Goal: Task Accomplishment & Management: Manage account settings

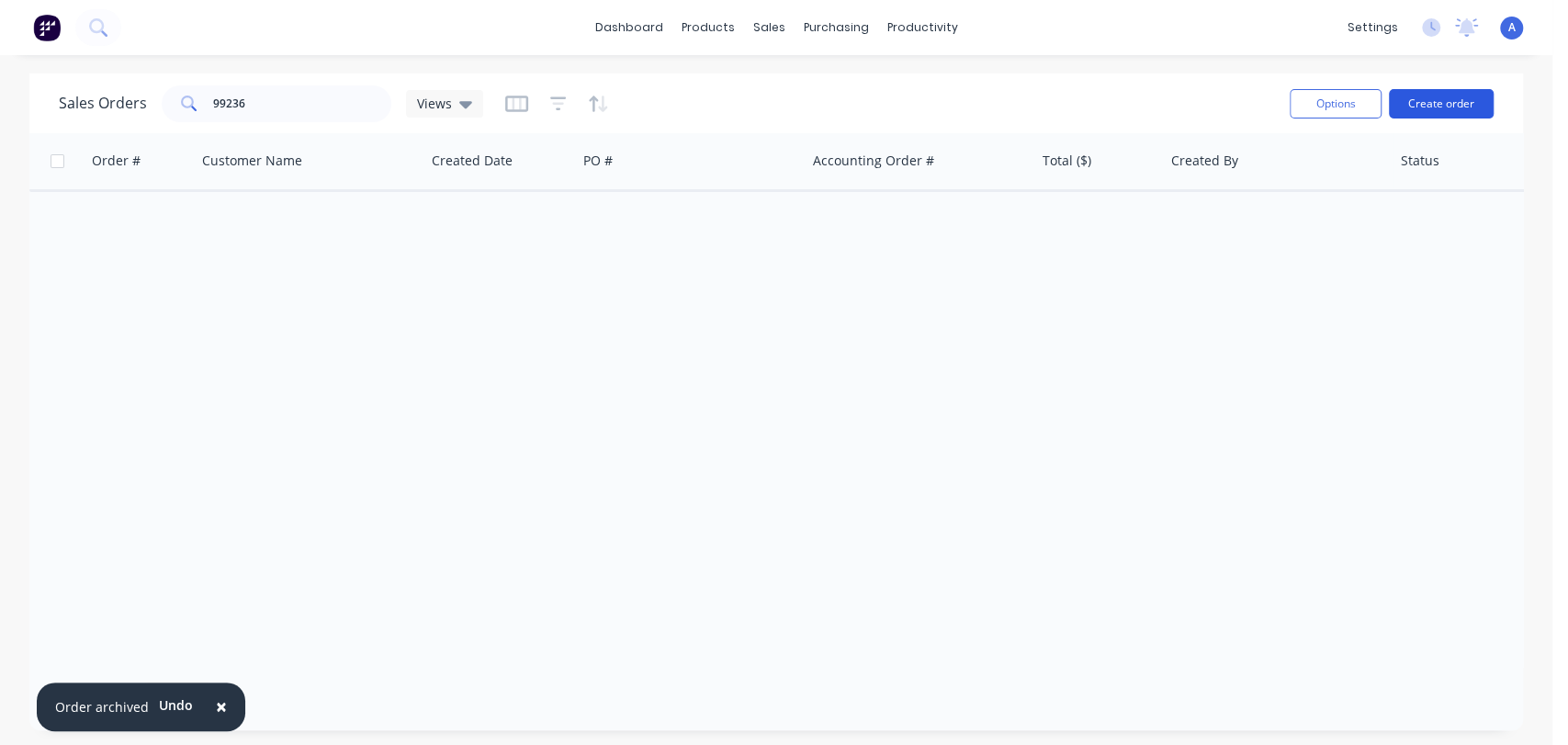
click at [1440, 98] on button "Create order" at bounding box center [1441, 104] width 104 height 30
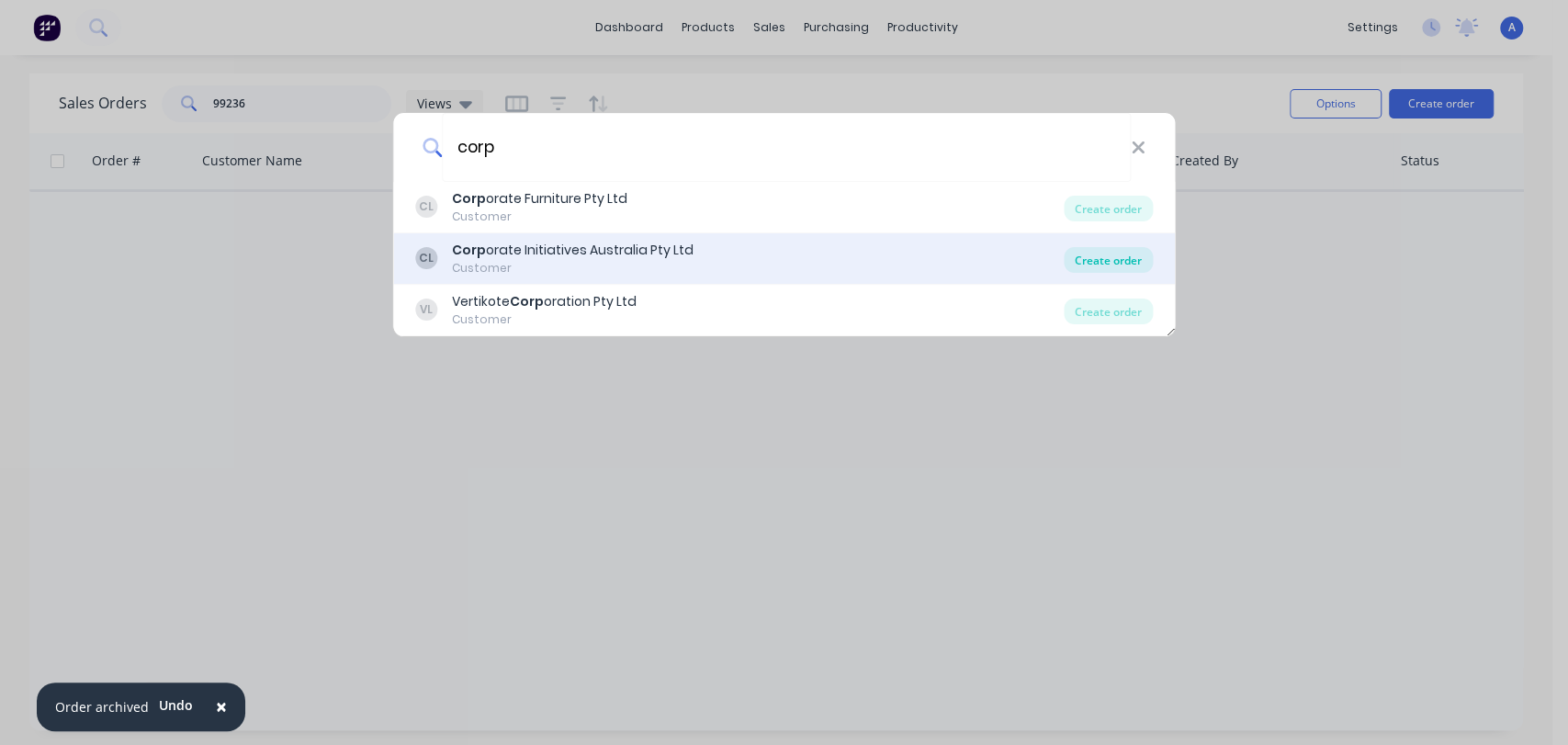
type input "corp"
click at [1095, 256] on div "Create order" at bounding box center [1108, 260] width 90 height 26
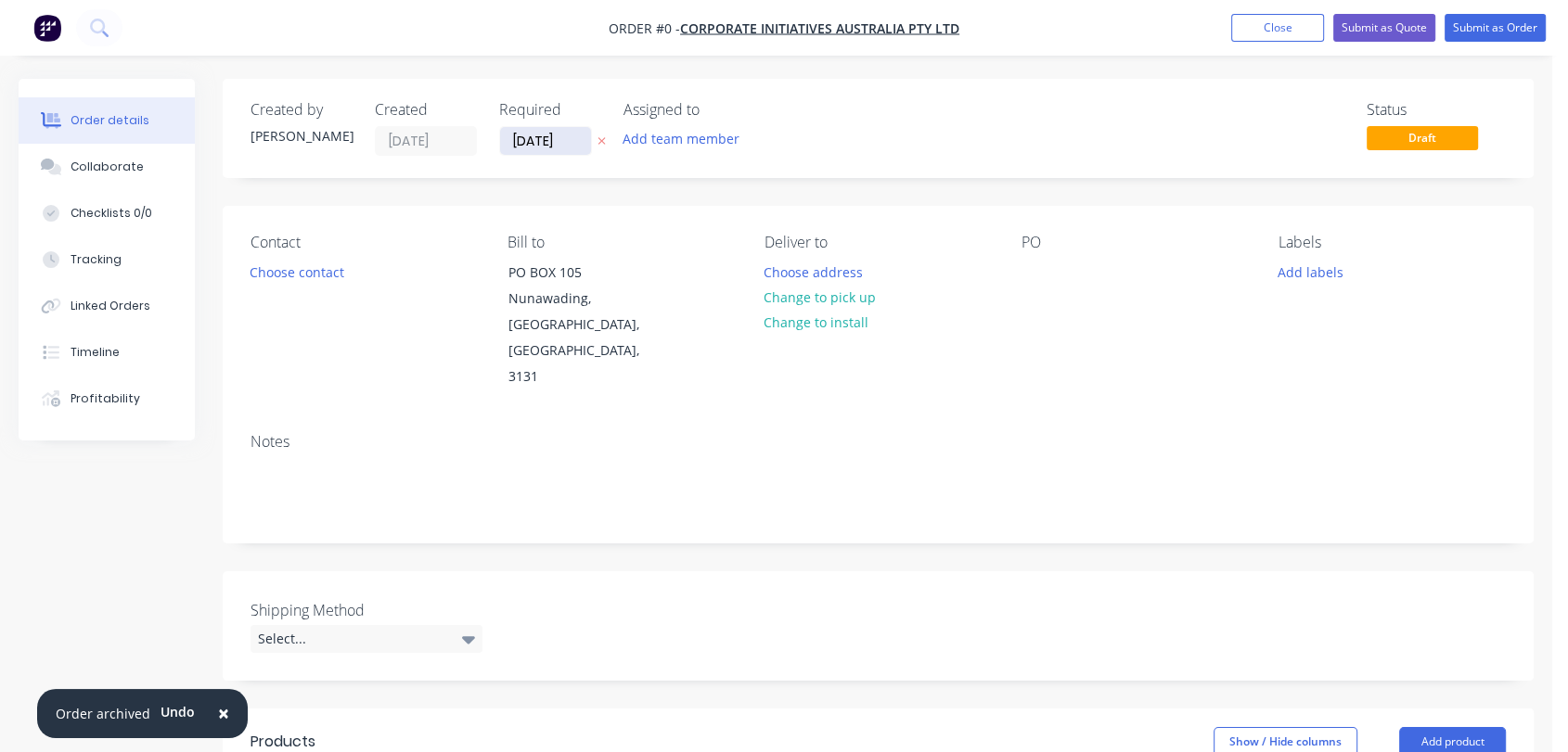
click at [564, 133] on input "[DATE]" at bounding box center [546, 141] width 91 height 28
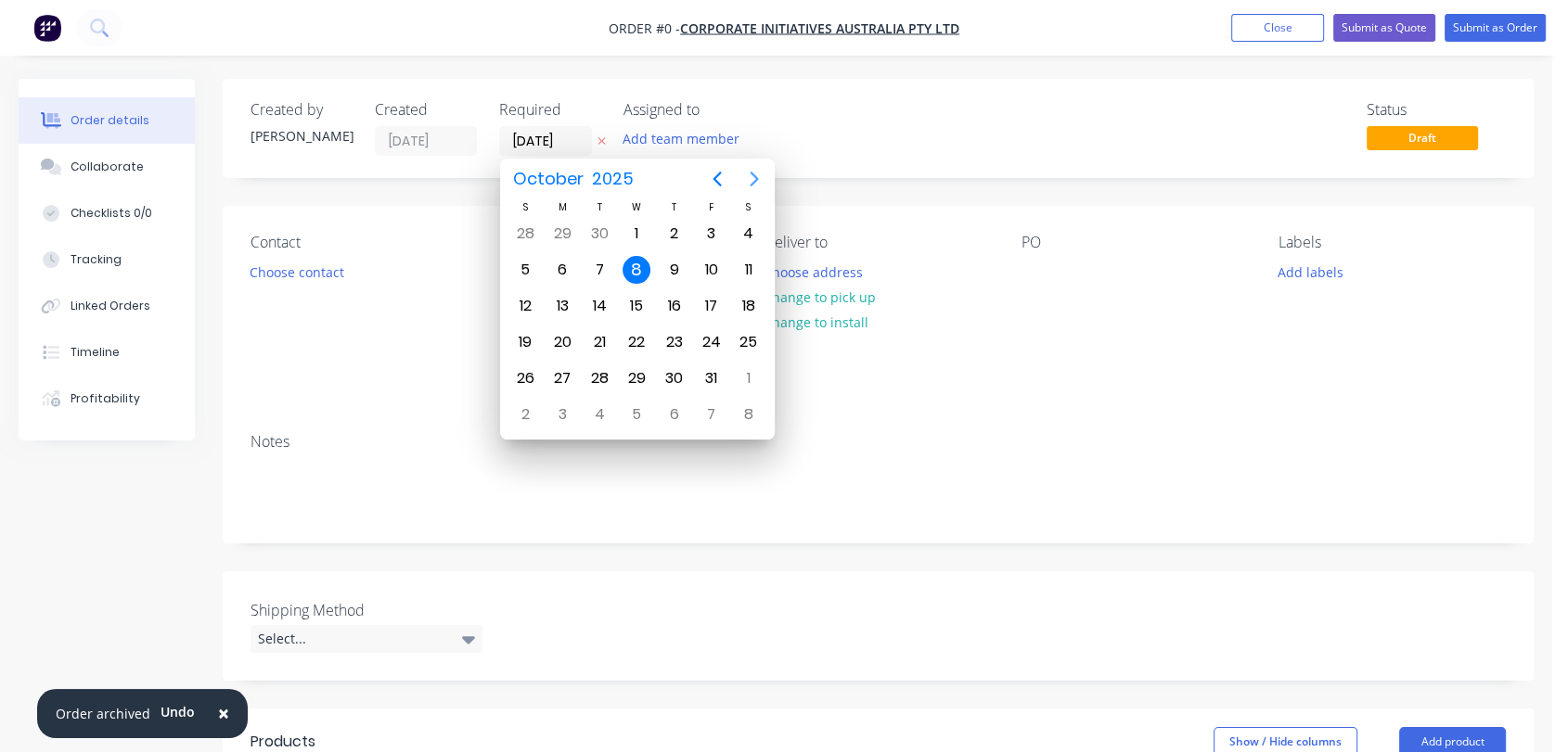
click at [748, 173] on icon "Next page" at bounding box center [754, 179] width 22 height 22
click at [634, 367] on div "31" at bounding box center [636, 378] width 28 height 28
type input "[DATE]"
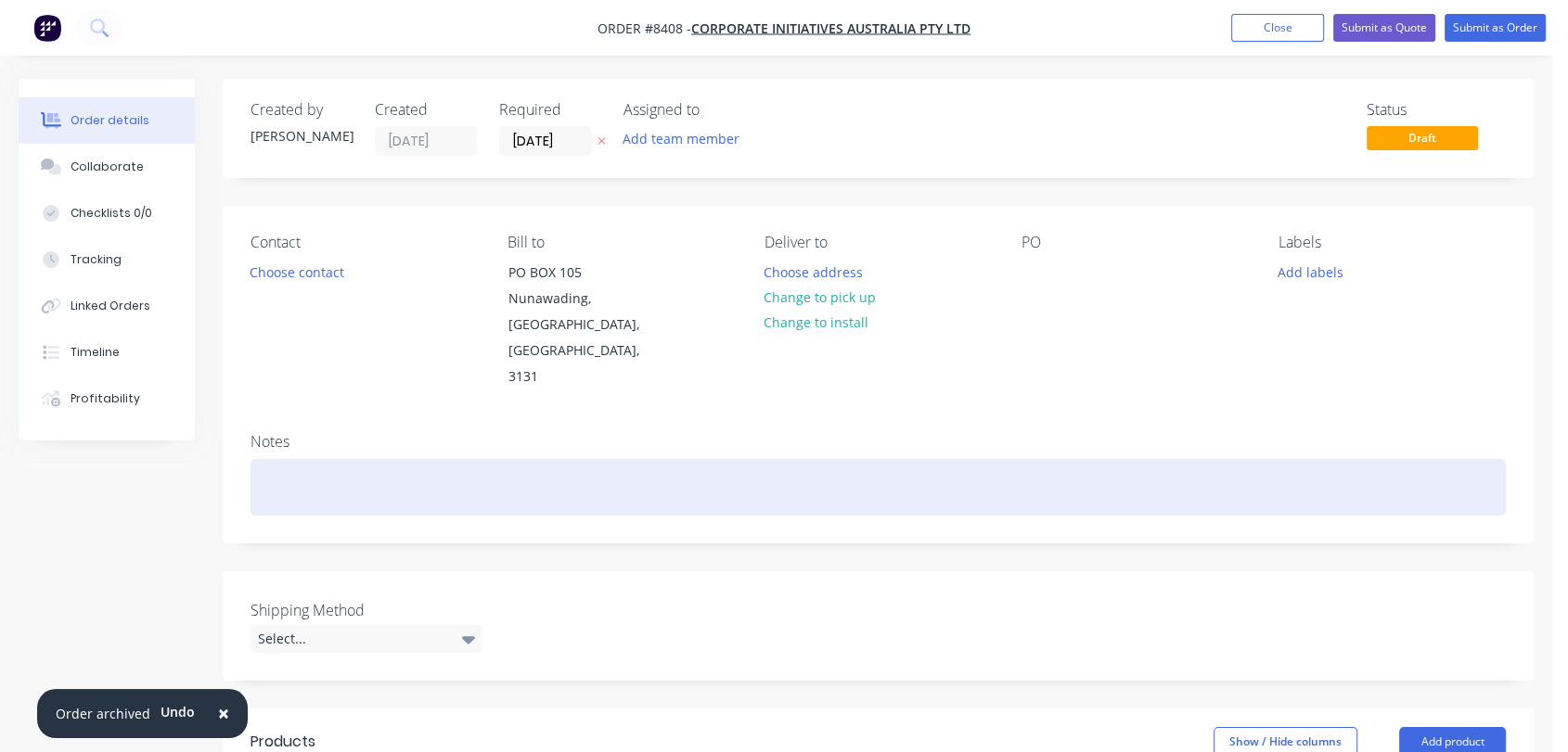
click at [305, 459] on div at bounding box center [878, 487] width 1255 height 57
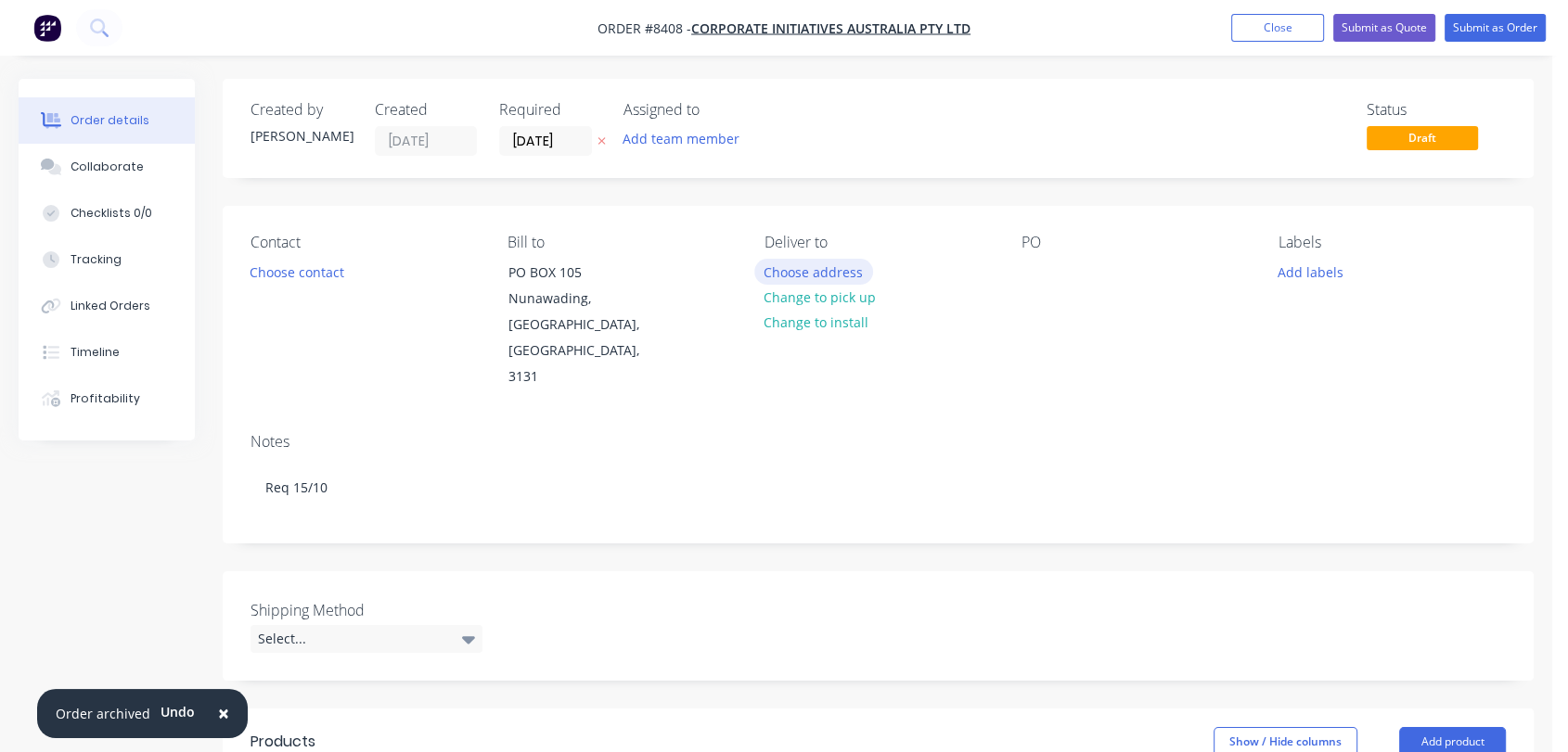
click at [825, 263] on button "Choose address" at bounding box center [812, 271] width 118 height 25
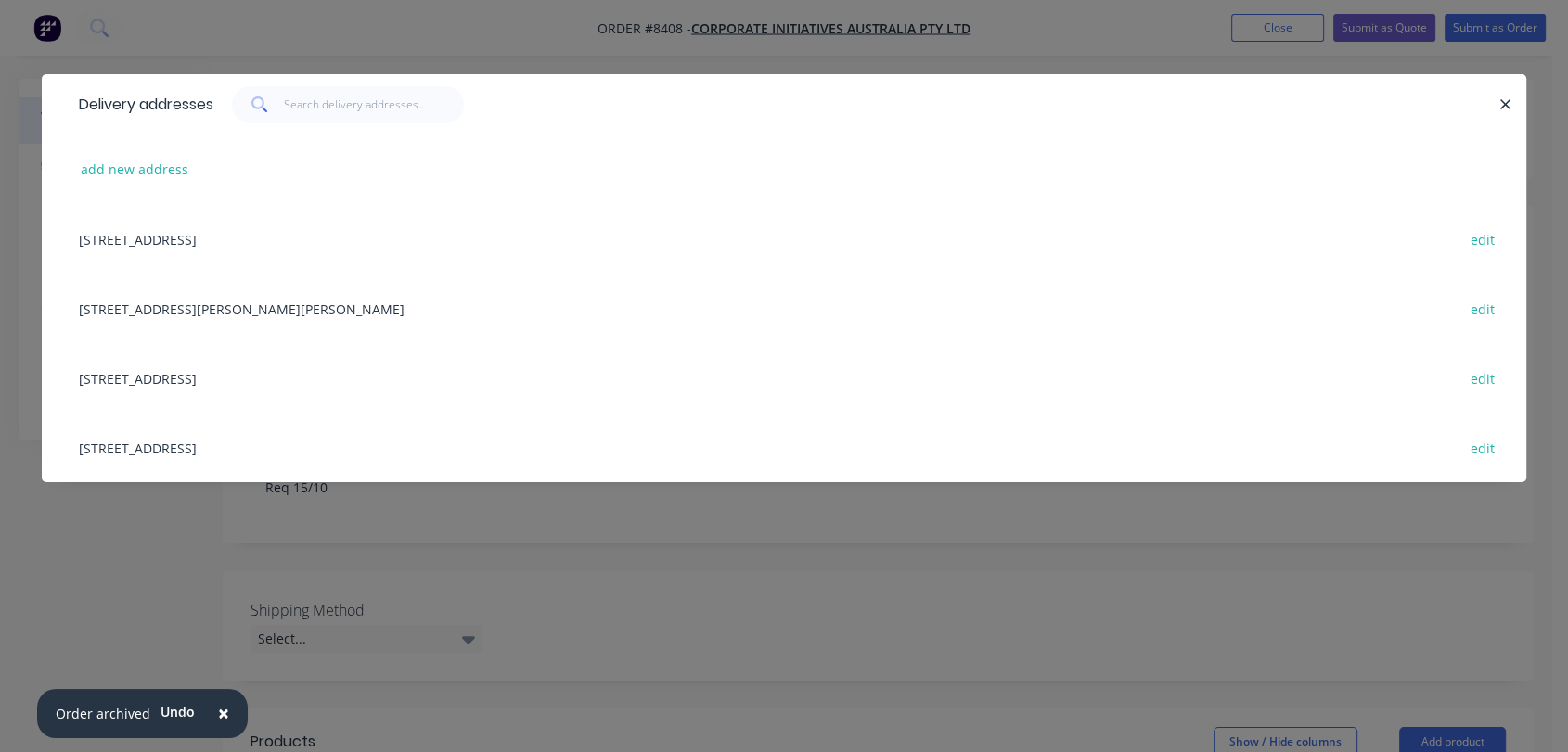
click at [290, 373] on div "[STREET_ADDRESS] edit" at bounding box center [784, 377] width 1428 height 70
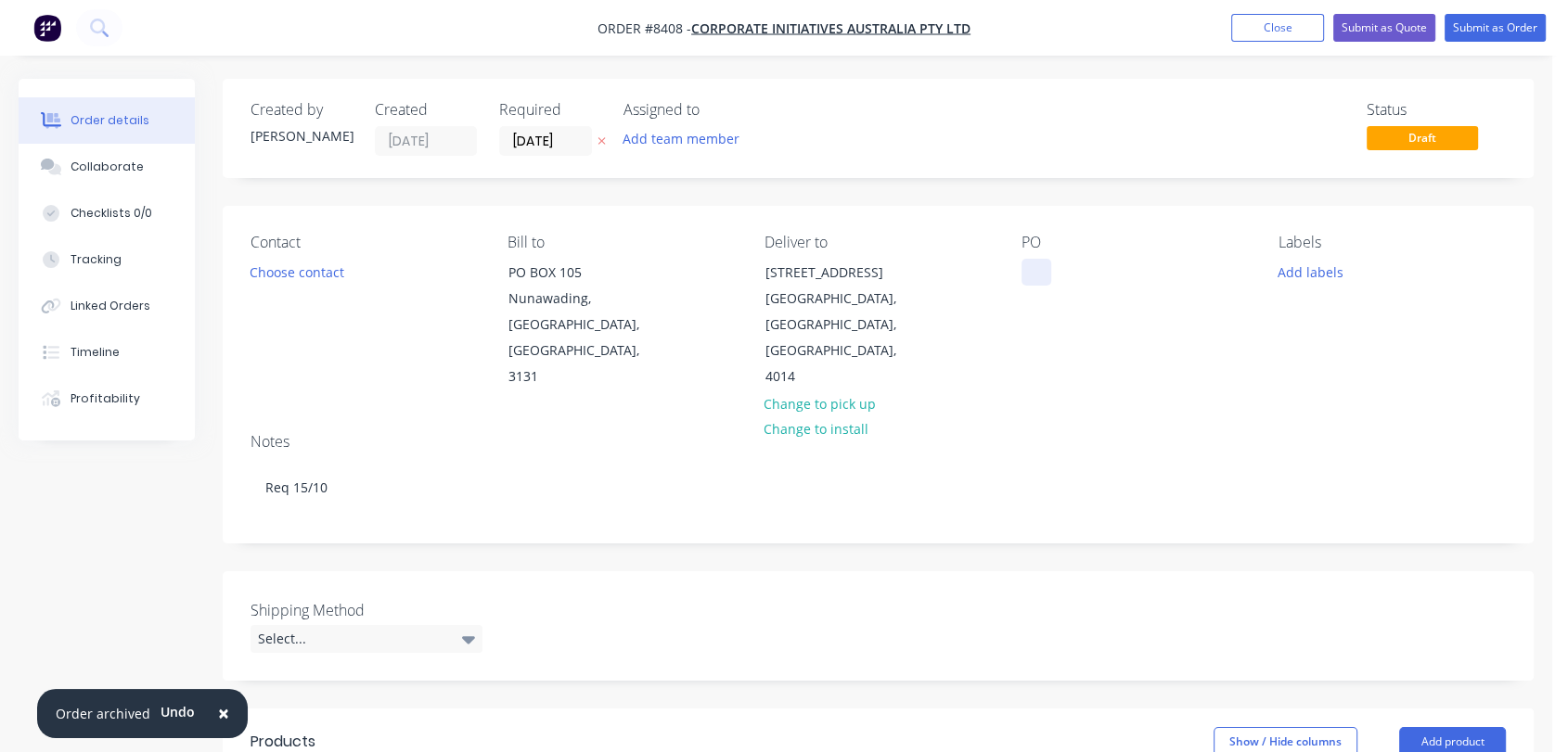
click at [1024, 270] on div at bounding box center [1036, 272] width 30 height 27
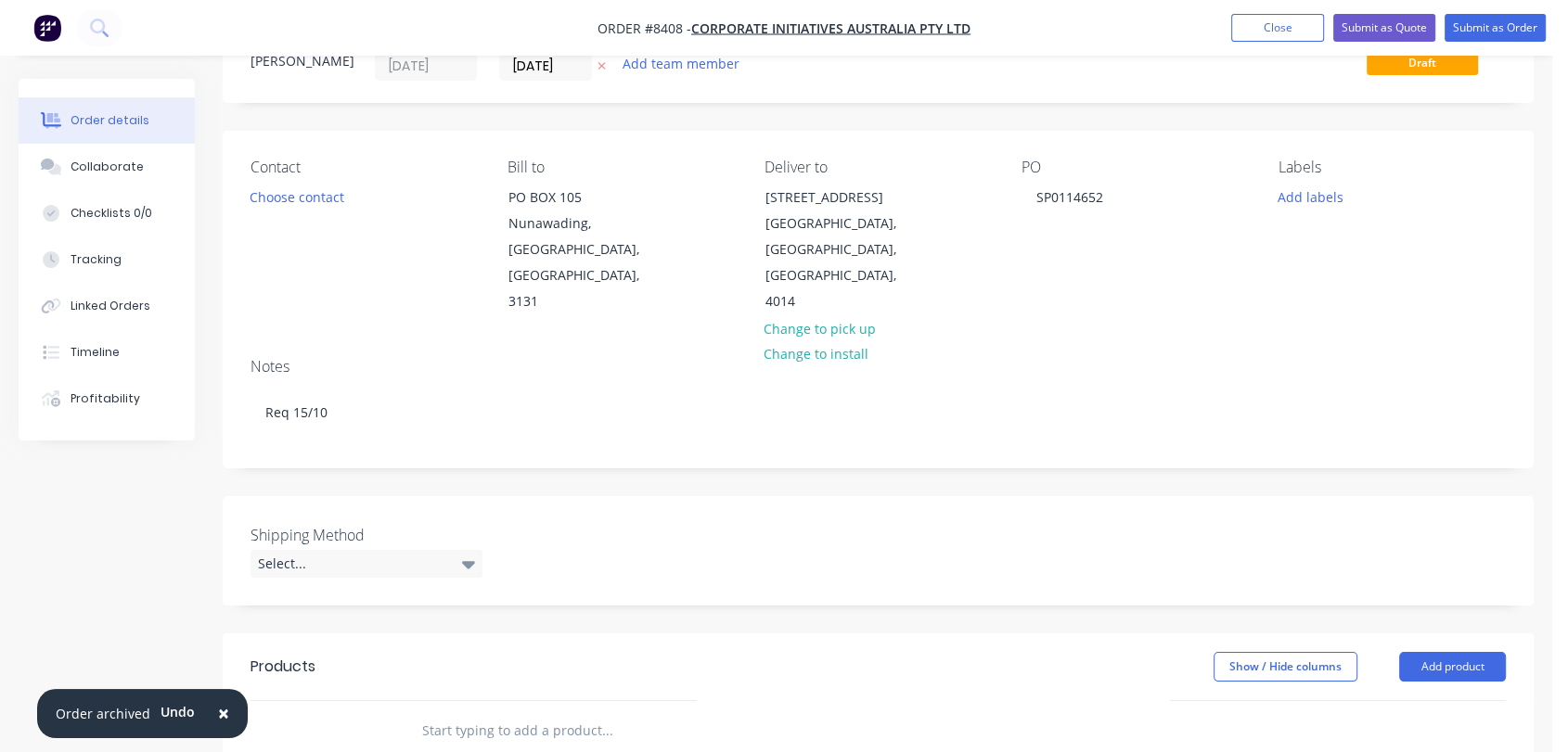
scroll to position [309, 0]
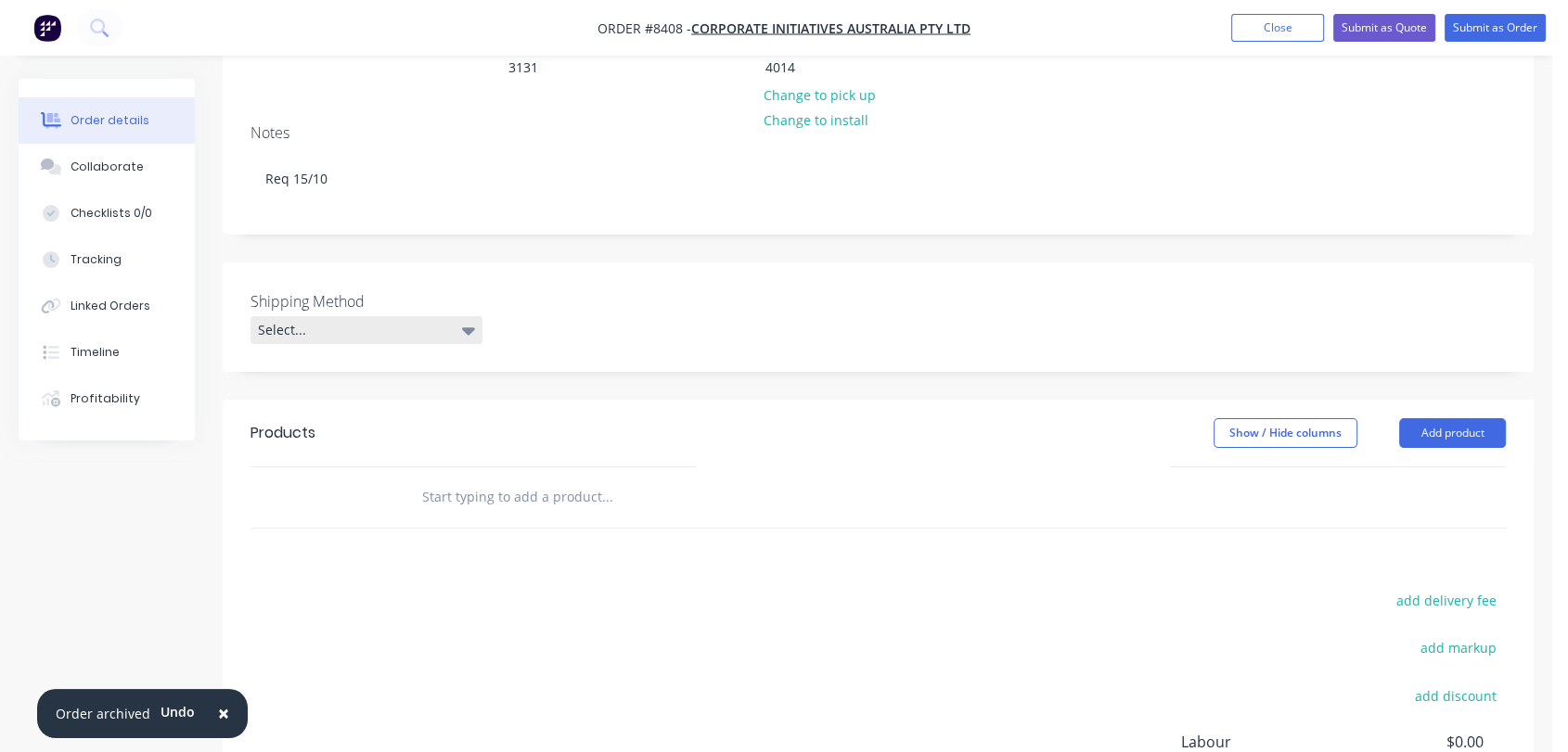
click at [319, 316] on div "Select..." at bounding box center [366, 330] width 232 height 28
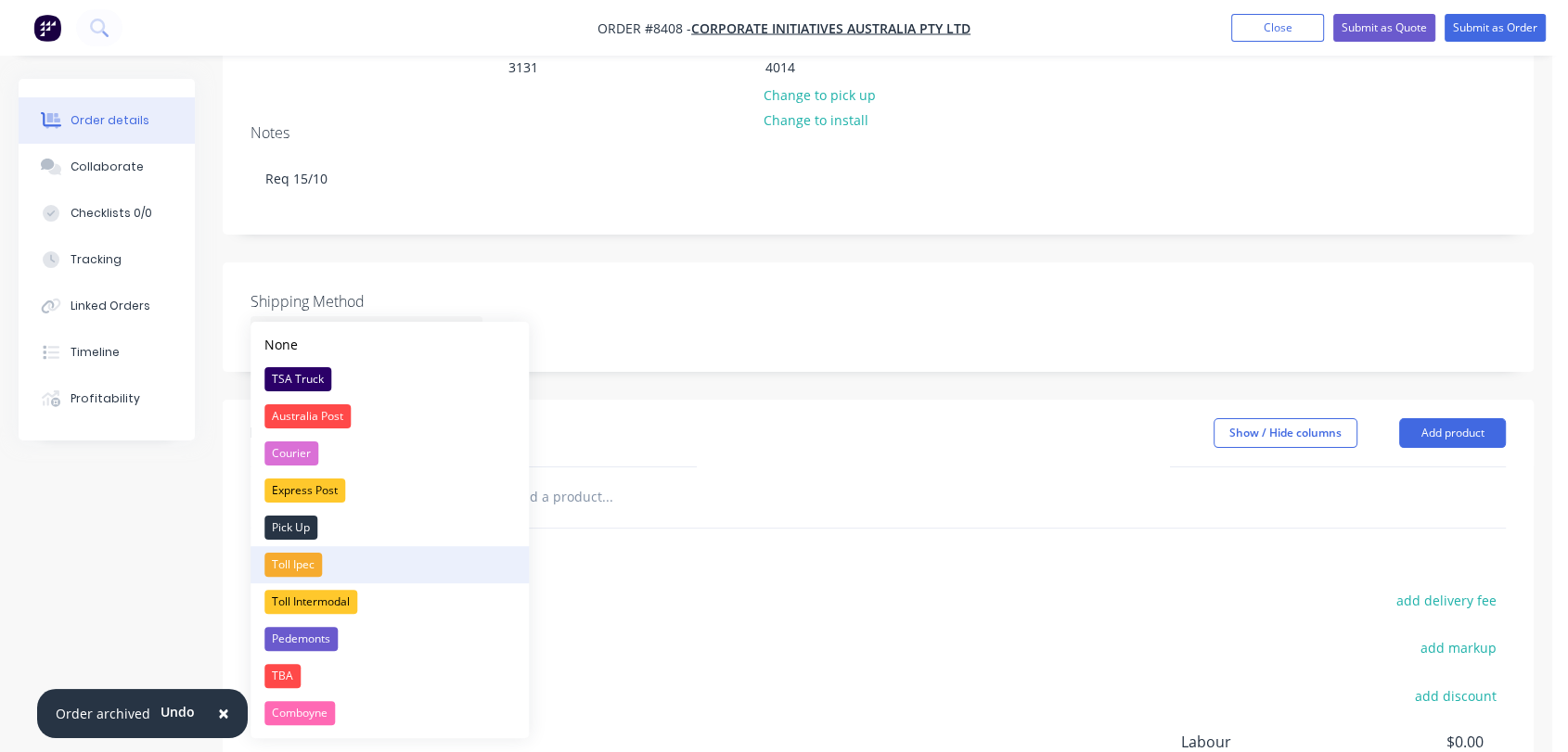
click at [289, 555] on div "Toll Ipec" at bounding box center [293, 565] width 58 height 24
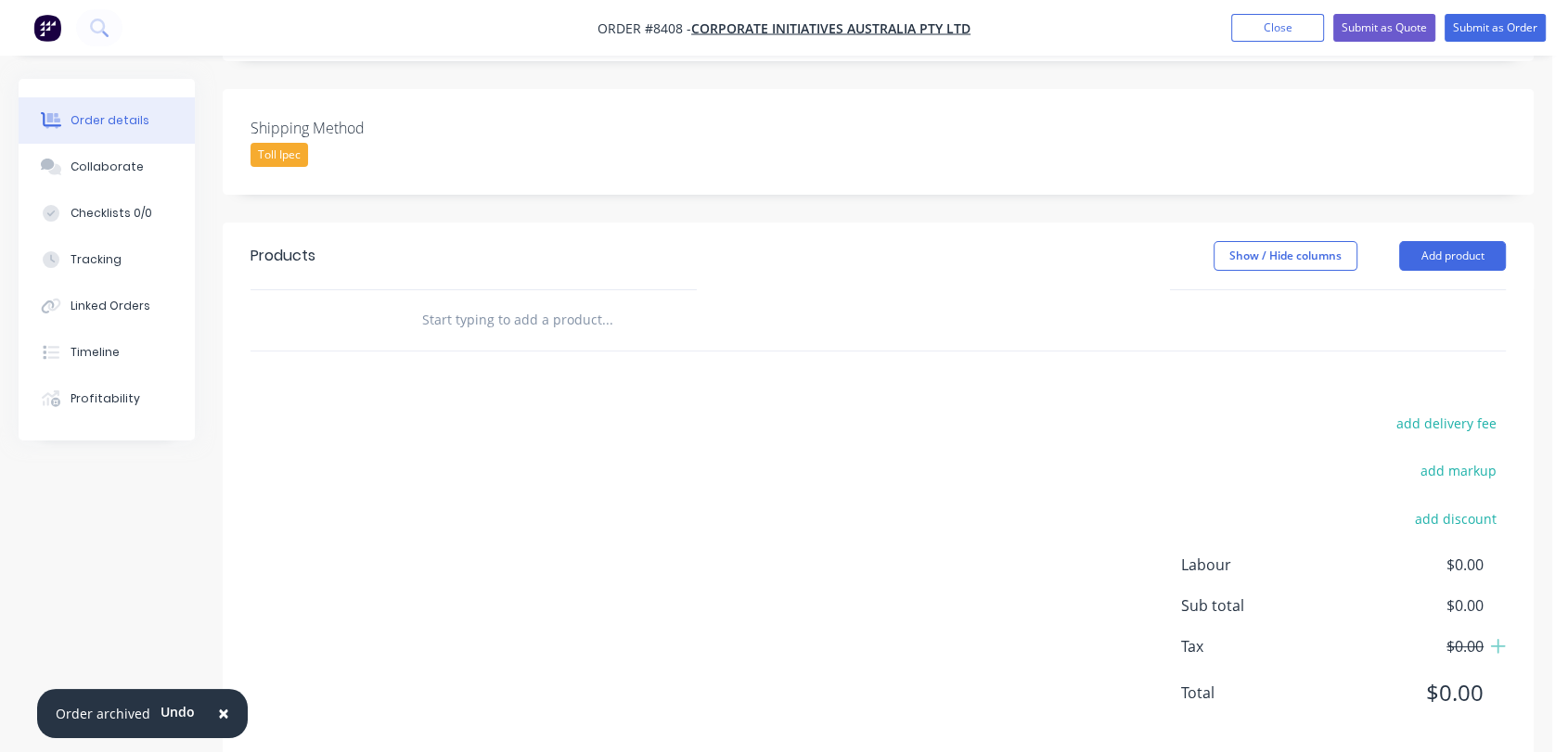
scroll to position [487, 0]
click at [486, 297] on input "text" at bounding box center [607, 316] width 371 height 37
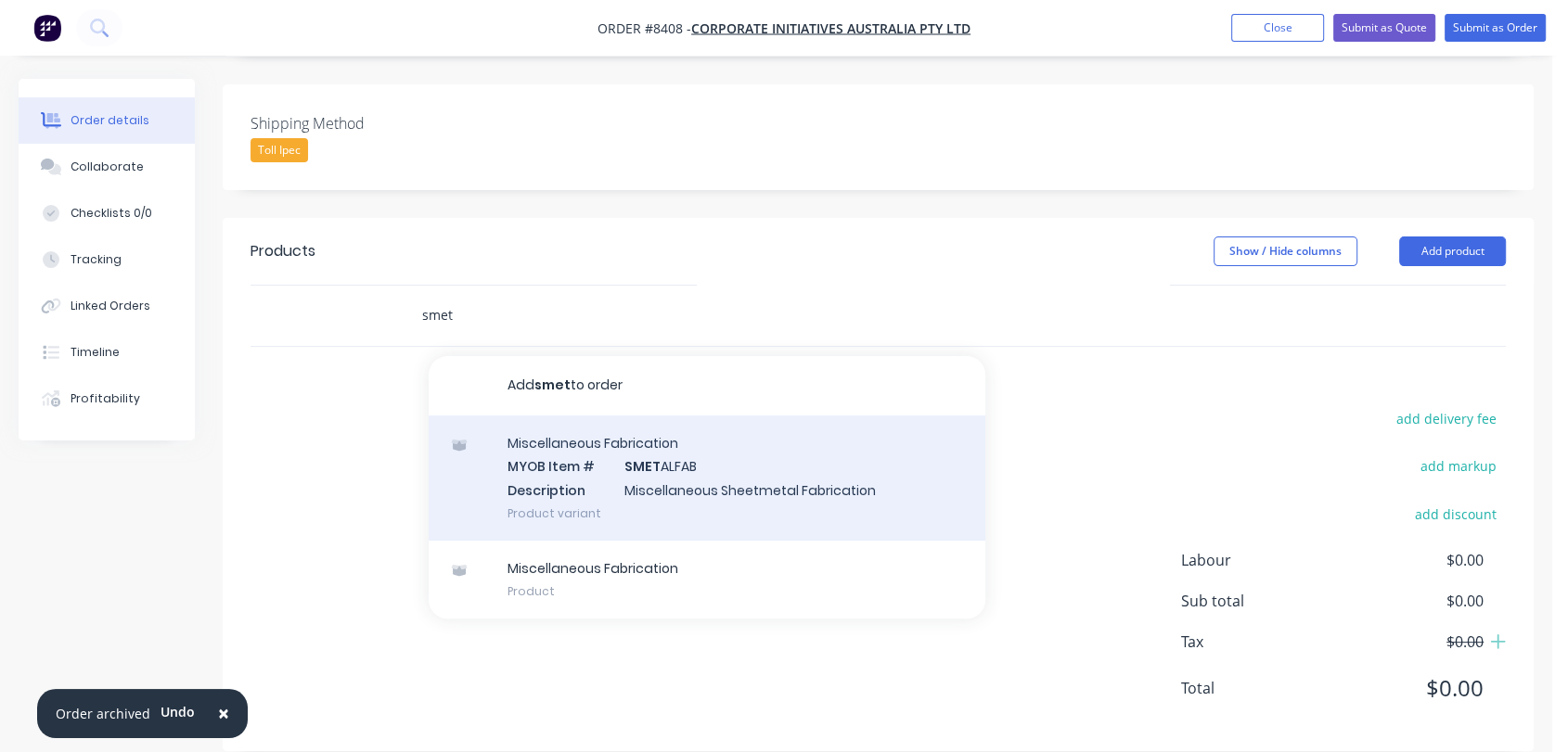
type input "smet"
click at [704, 469] on div "Miscellaneous Fabrication MYOB Item # SMET ALFAB Description Miscellaneous Shee…" at bounding box center [706, 478] width 556 height 125
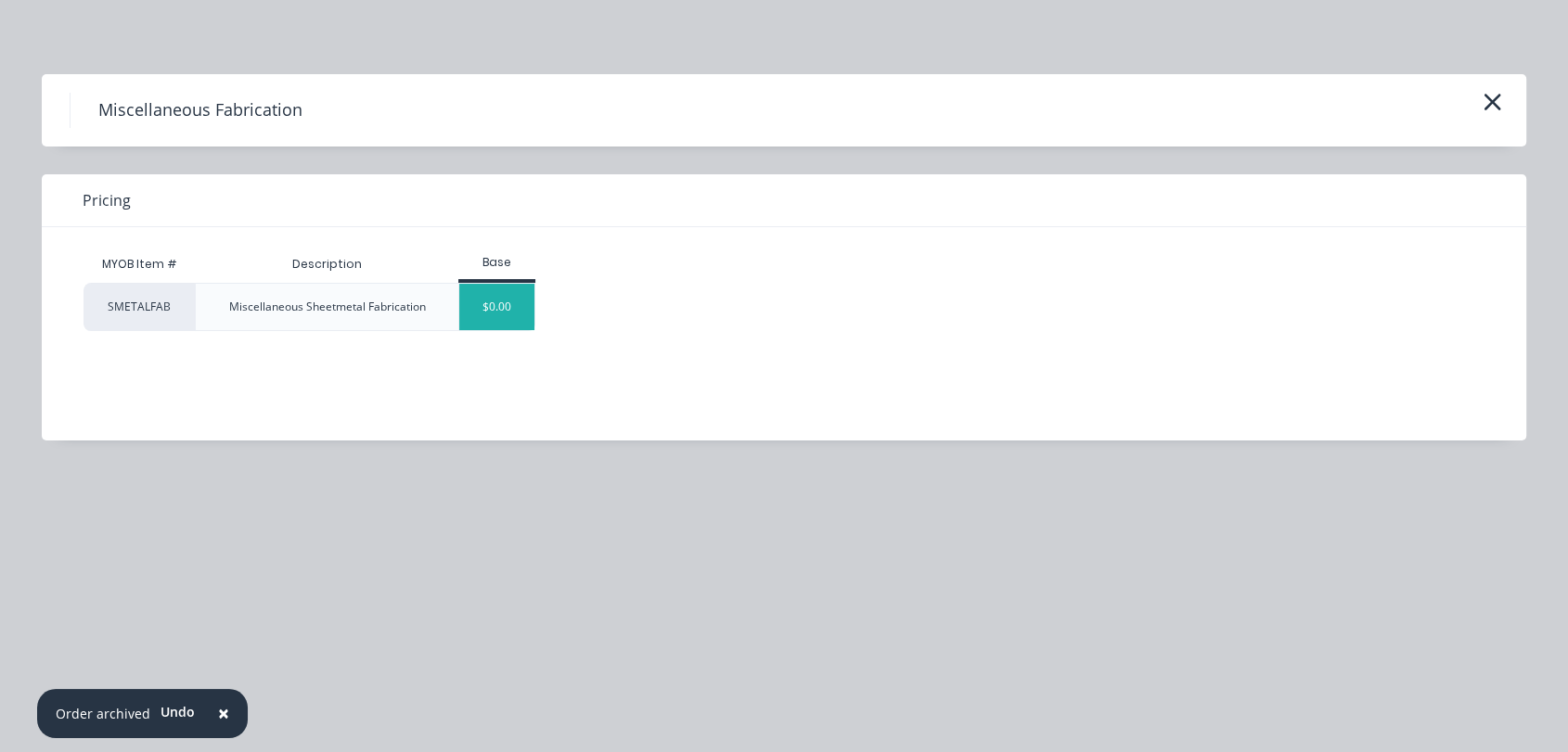
click at [483, 308] on div "$0.00" at bounding box center [497, 308] width 75 height 47
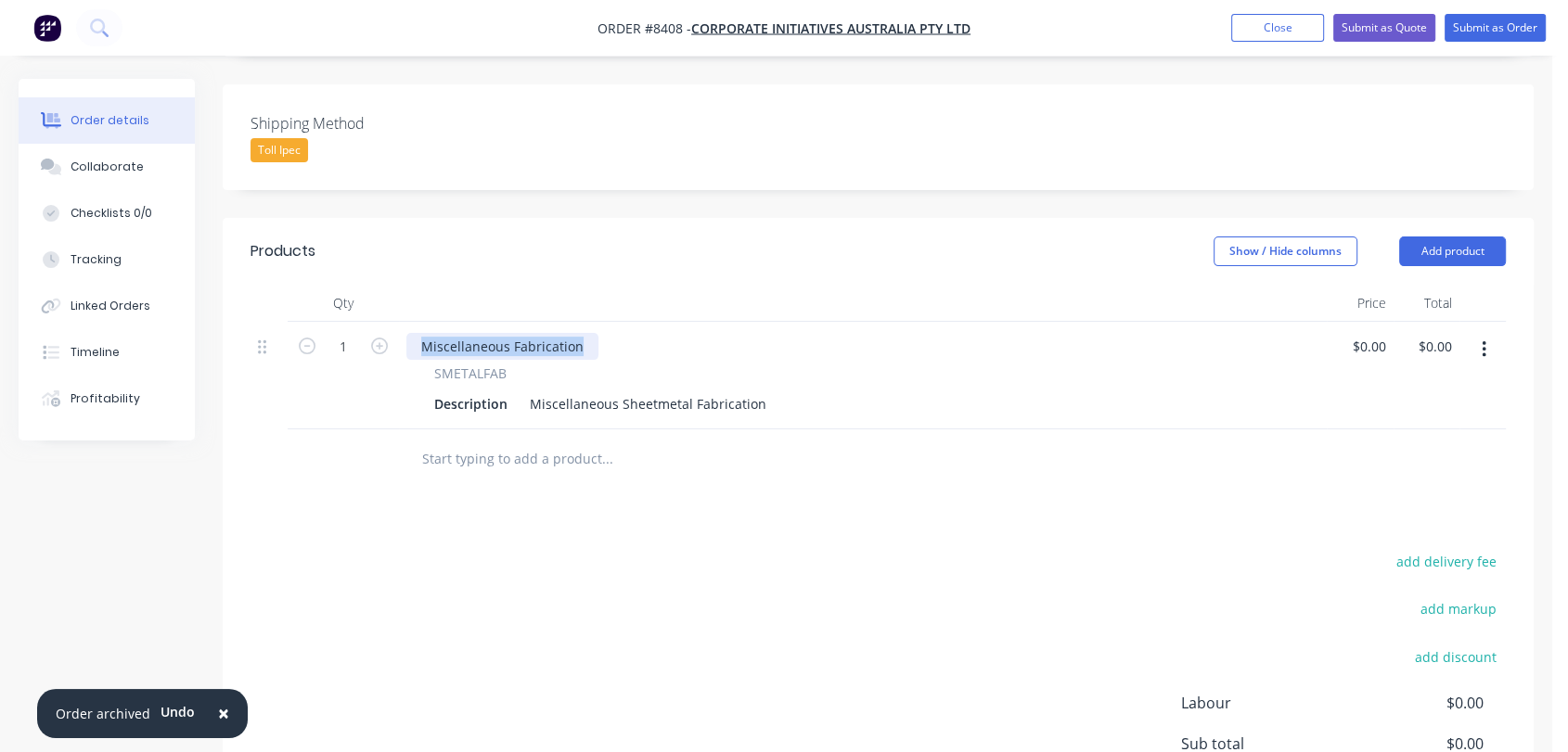
drag, startPoint x: 581, startPoint y: 321, endPoint x: 405, endPoint y: 313, distance: 176.2
click at [406, 333] on div "Miscellaneous Fabrication" at bounding box center [502, 346] width 192 height 27
drag, startPoint x: 524, startPoint y: 375, endPoint x: 788, endPoint y: 387, distance: 264.3
click at [795, 390] on div "SMETALFAB Description Miscellaneous Sheetmetal Fabrication" at bounding box center [863, 375] width 928 height 107
click at [761, 390] on div "Miscellaneous Sheetmetal Fabrication" at bounding box center [648, 403] width 252 height 27
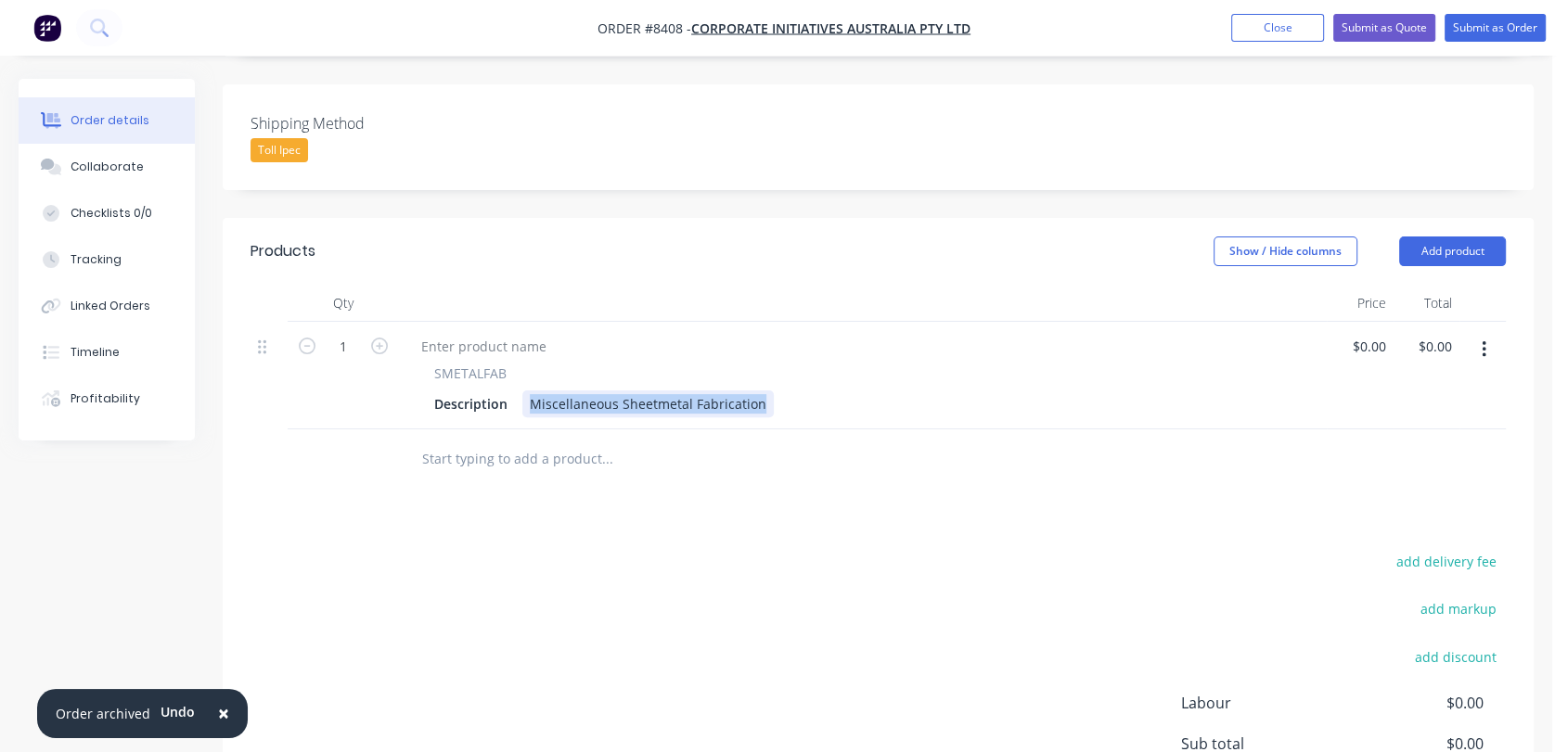
drag, startPoint x: 757, startPoint y: 376, endPoint x: 517, endPoint y: 378, distance: 240.0
click at [517, 390] on div "Description Miscellaneous Sheetmetal Fabrication" at bounding box center [859, 403] width 865 height 27
paste div
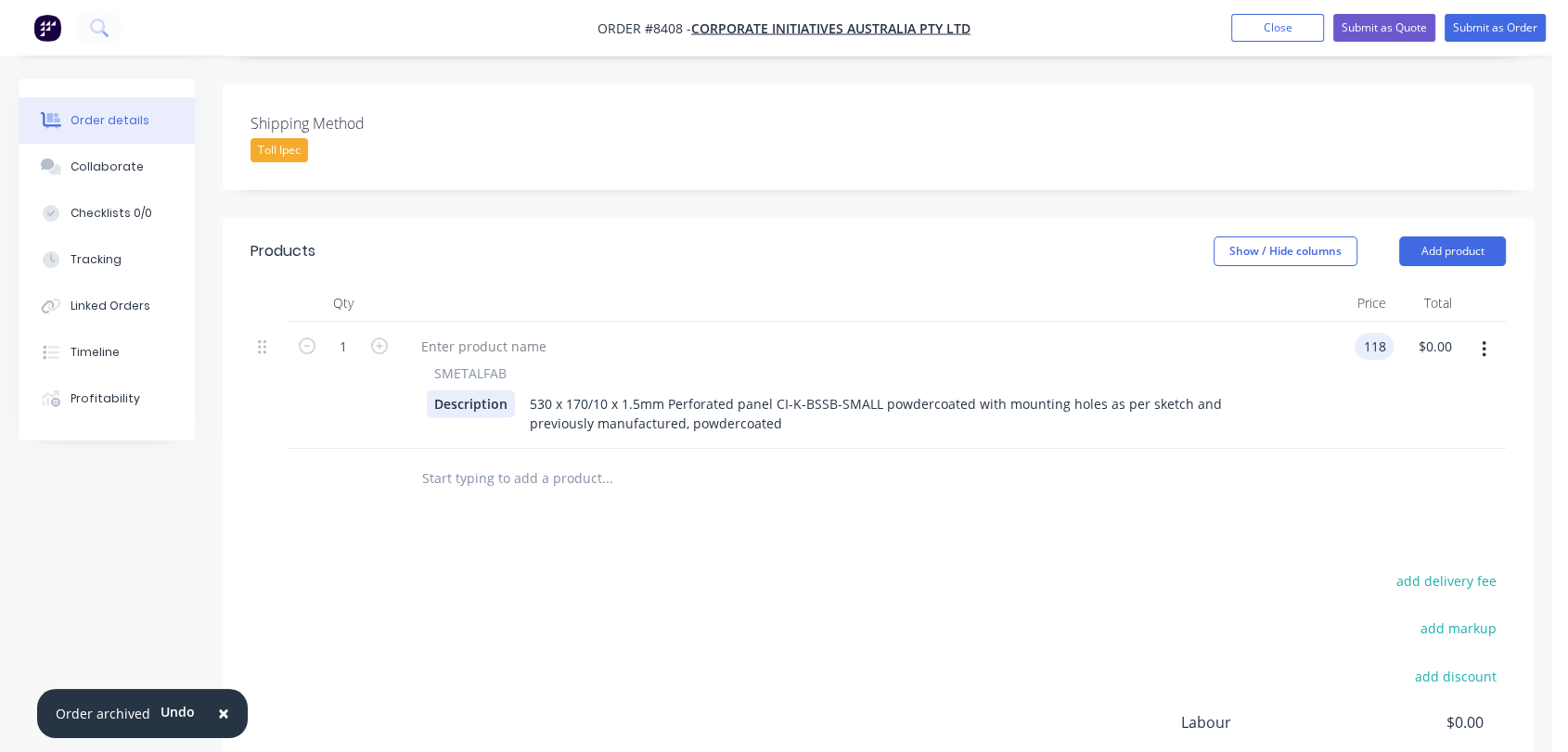
type input "$118.00"
click at [531, 460] on input "text" at bounding box center [607, 479] width 371 height 37
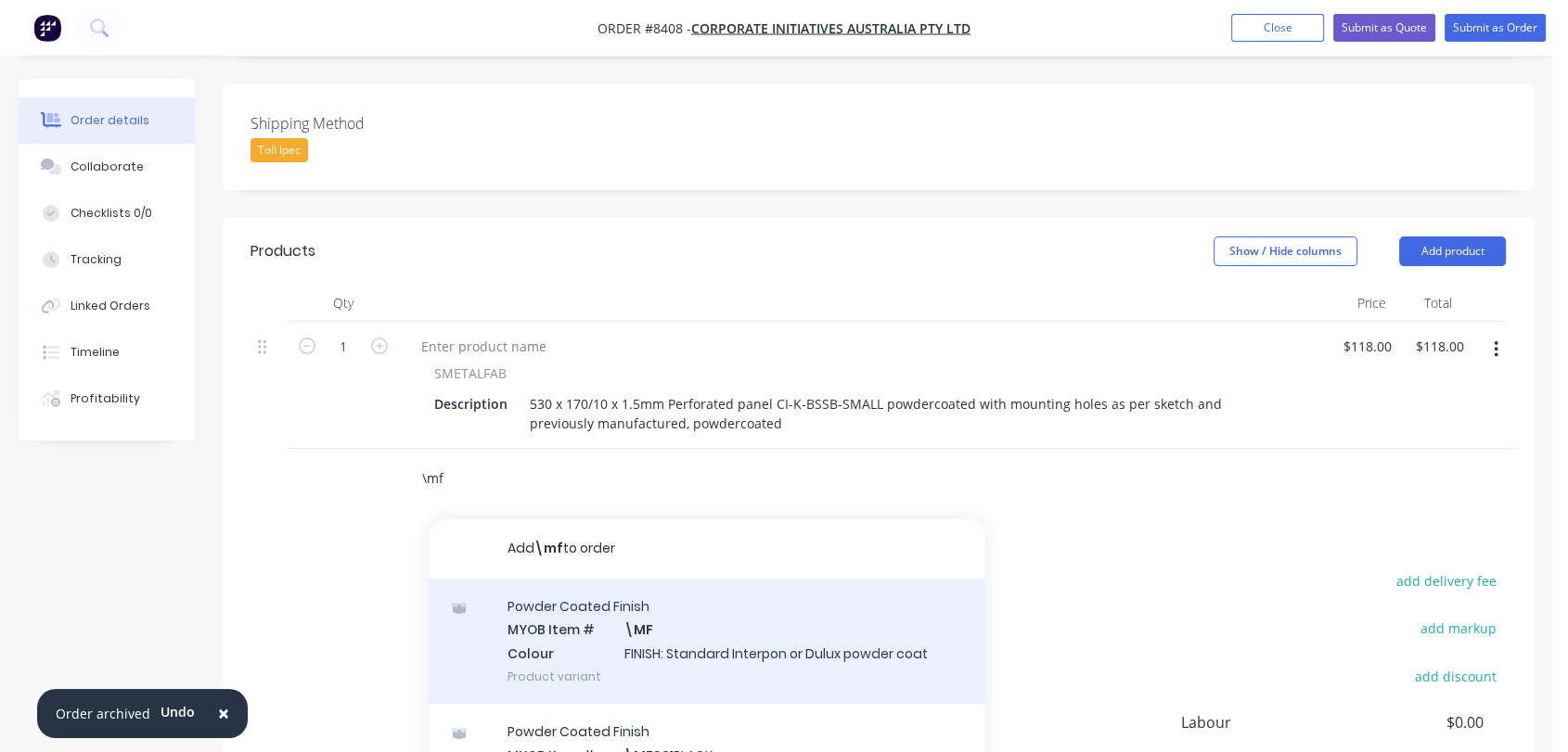
type input "\mf"
click at [691, 609] on div "Powder Coated Finish MYOB Item # \MF Colour FINISH: Standard Interpon or Dulux …" at bounding box center [706, 641] width 556 height 125
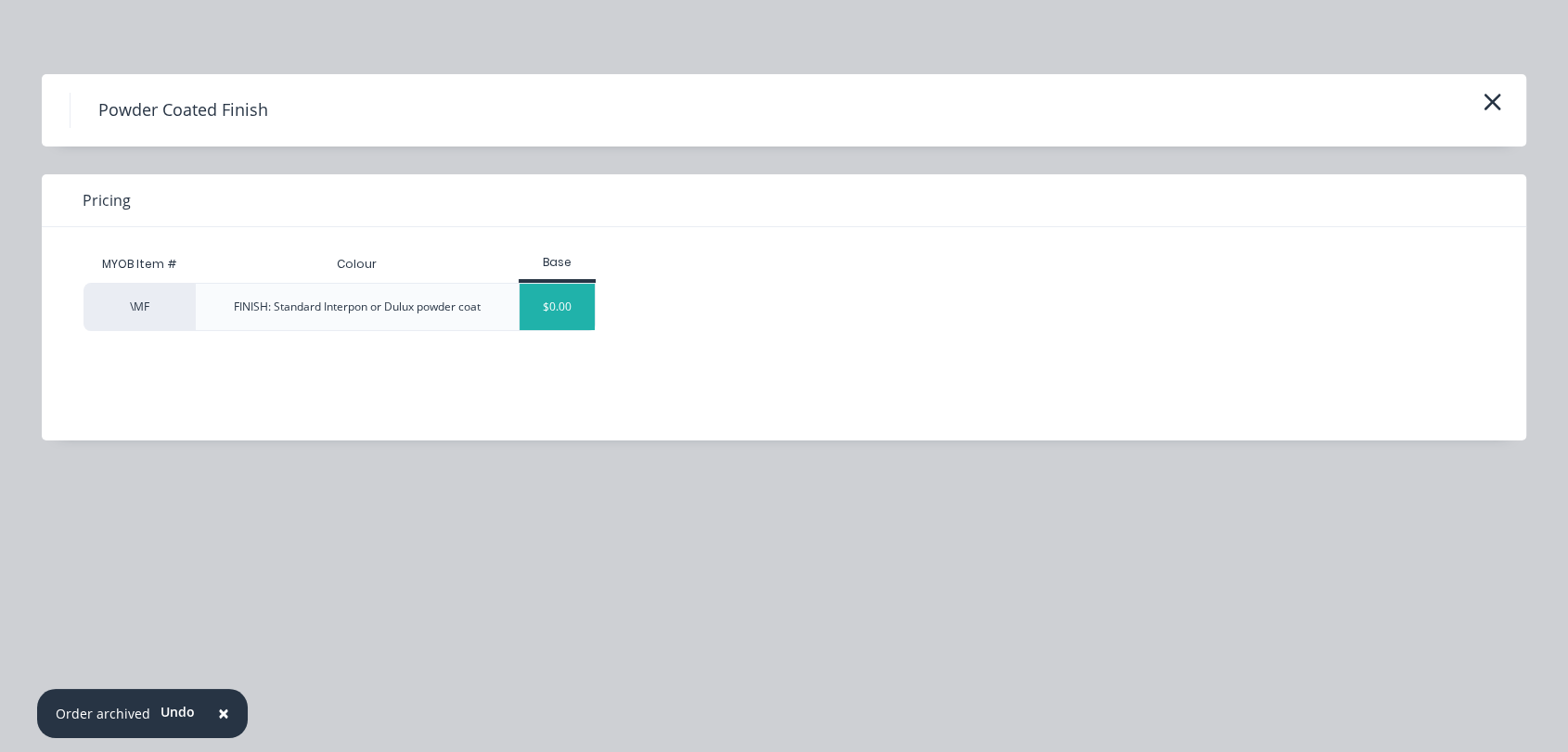
click at [556, 307] on div "$0.00" at bounding box center [557, 308] width 75 height 47
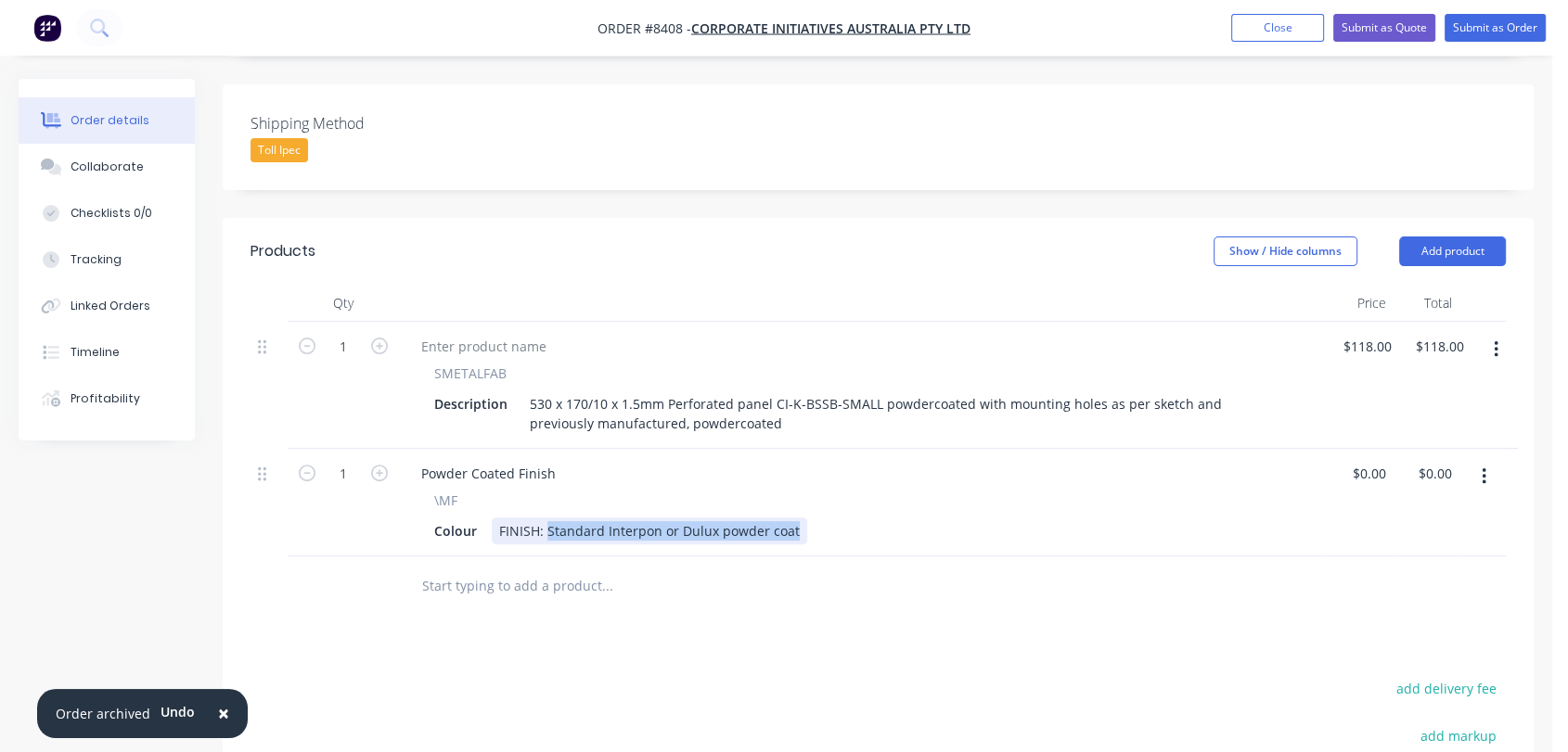
drag, startPoint x: 543, startPoint y: 504, endPoint x: 906, endPoint y: 541, distance: 364.9
click at [908, 540] on div "Qty Price Total 1 SMETALFAB Description 530 x 170/10 x 1.5mm Perforated panel C…" at bounding box center [878, 451] width 1311 height 332
type input "$0.00"
click at [579, 567] on input "text" at bounding box center [607, 586] width 371 height 37
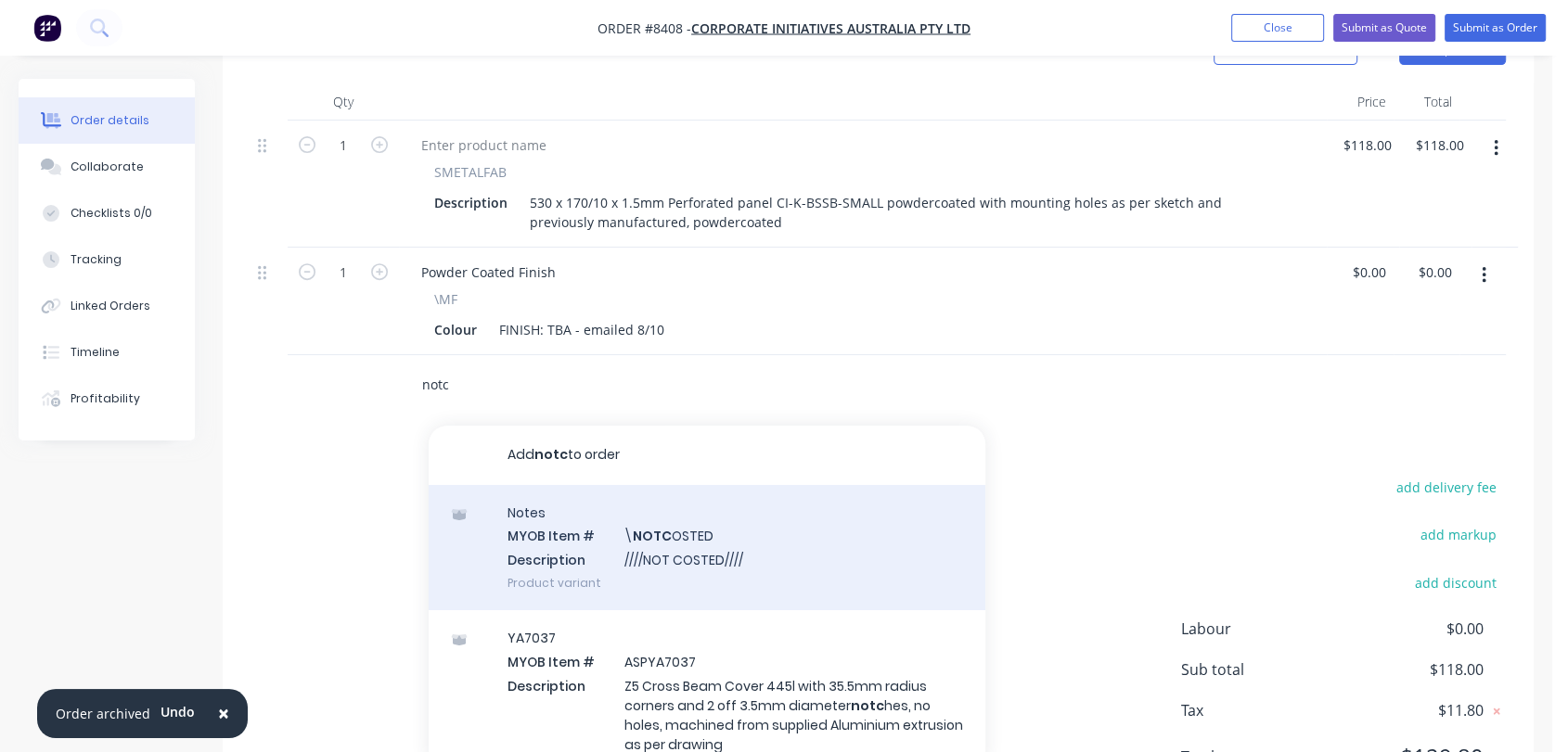
scroll to position [693, 0]
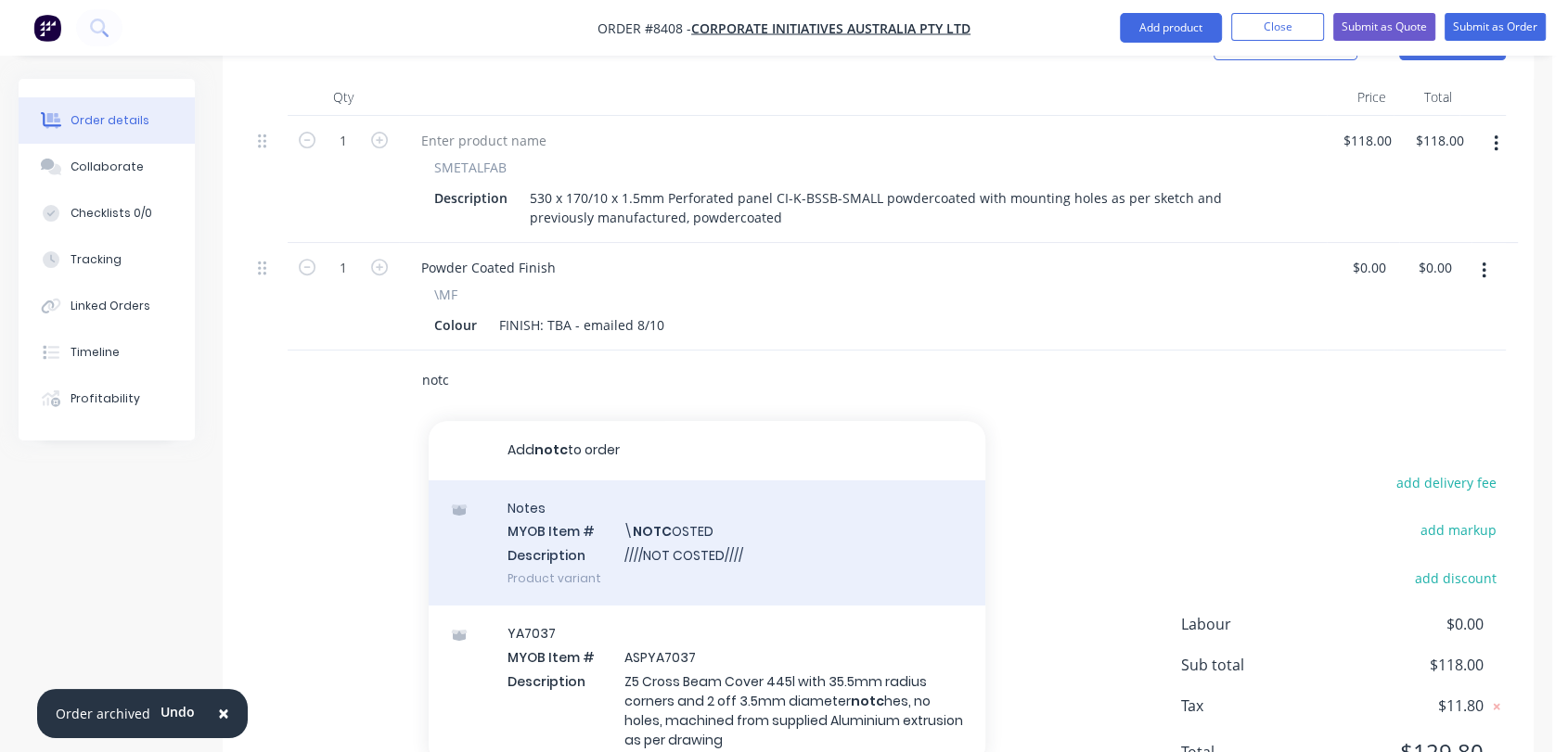
type input "notc"
click at [756, 520] on div "Notes MYOB Item # \ NOTC OSTED Description ////NOT COSTED//// Product variant" at bounding box center [706, 543] width 556 height 125
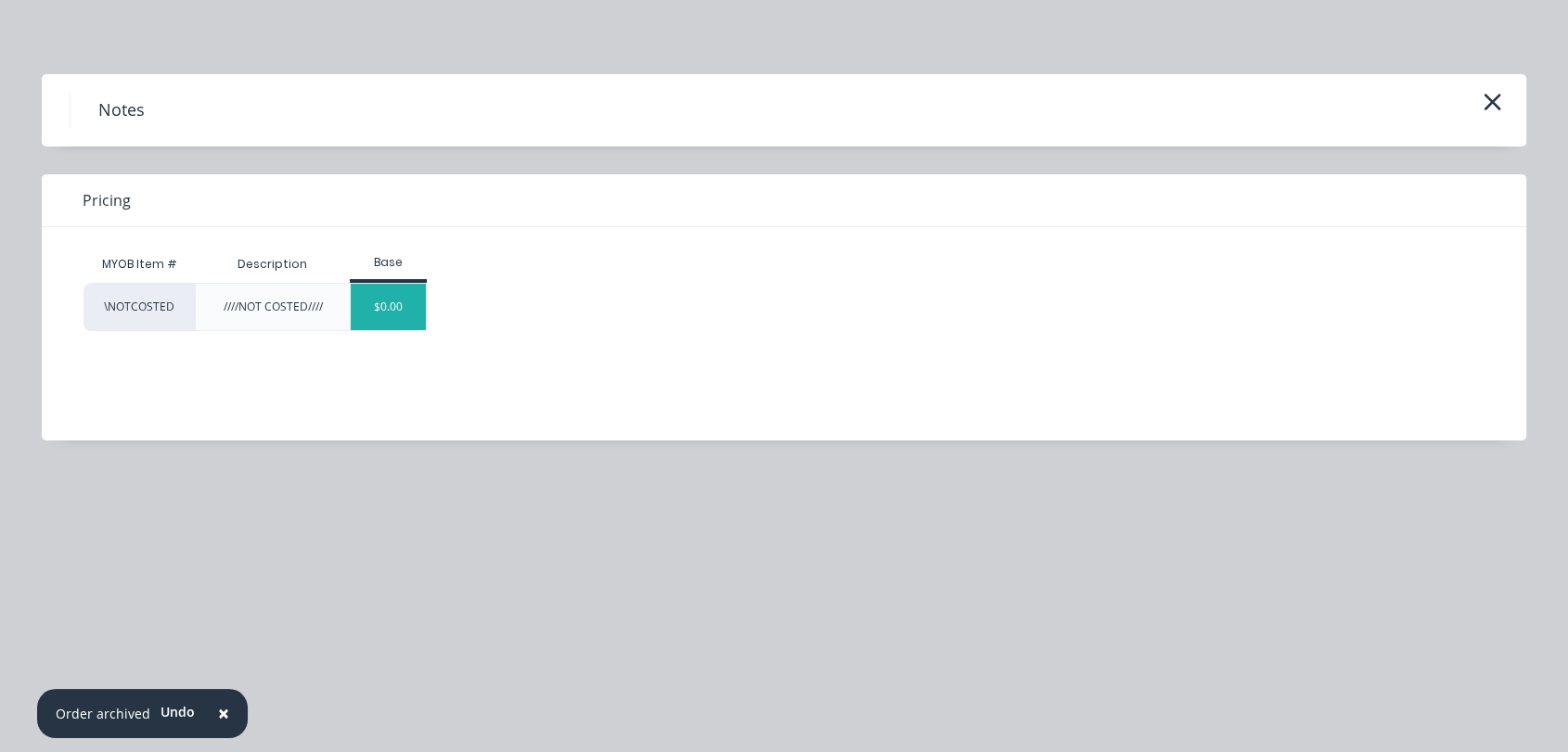
click at [393, 291] on div "$0.00" at bounding box center [388, 308] width 75 height 47
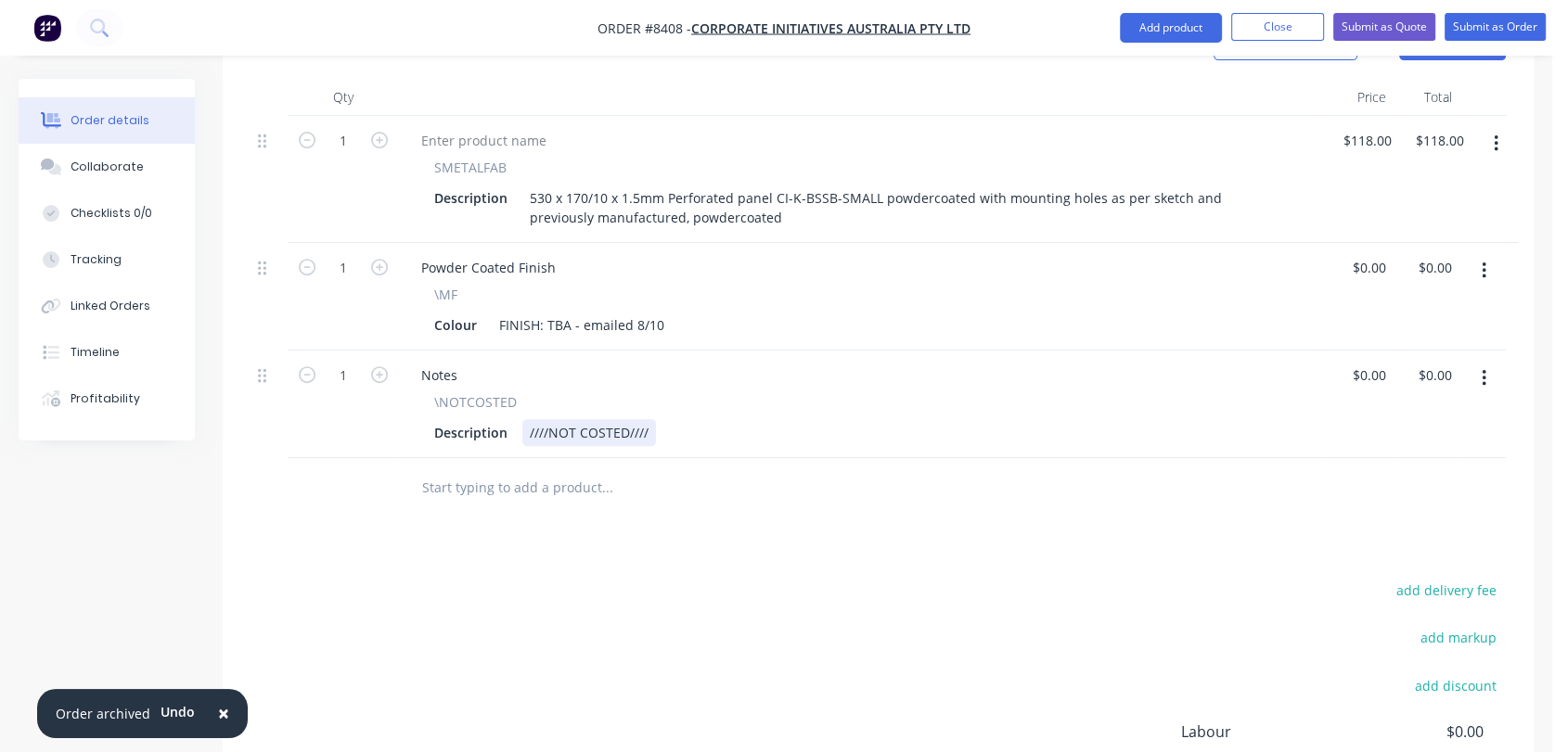
click at [661, 419] on div "Description ////NOT COSTED////" at bounding box center [859, 432] width 865 height 27
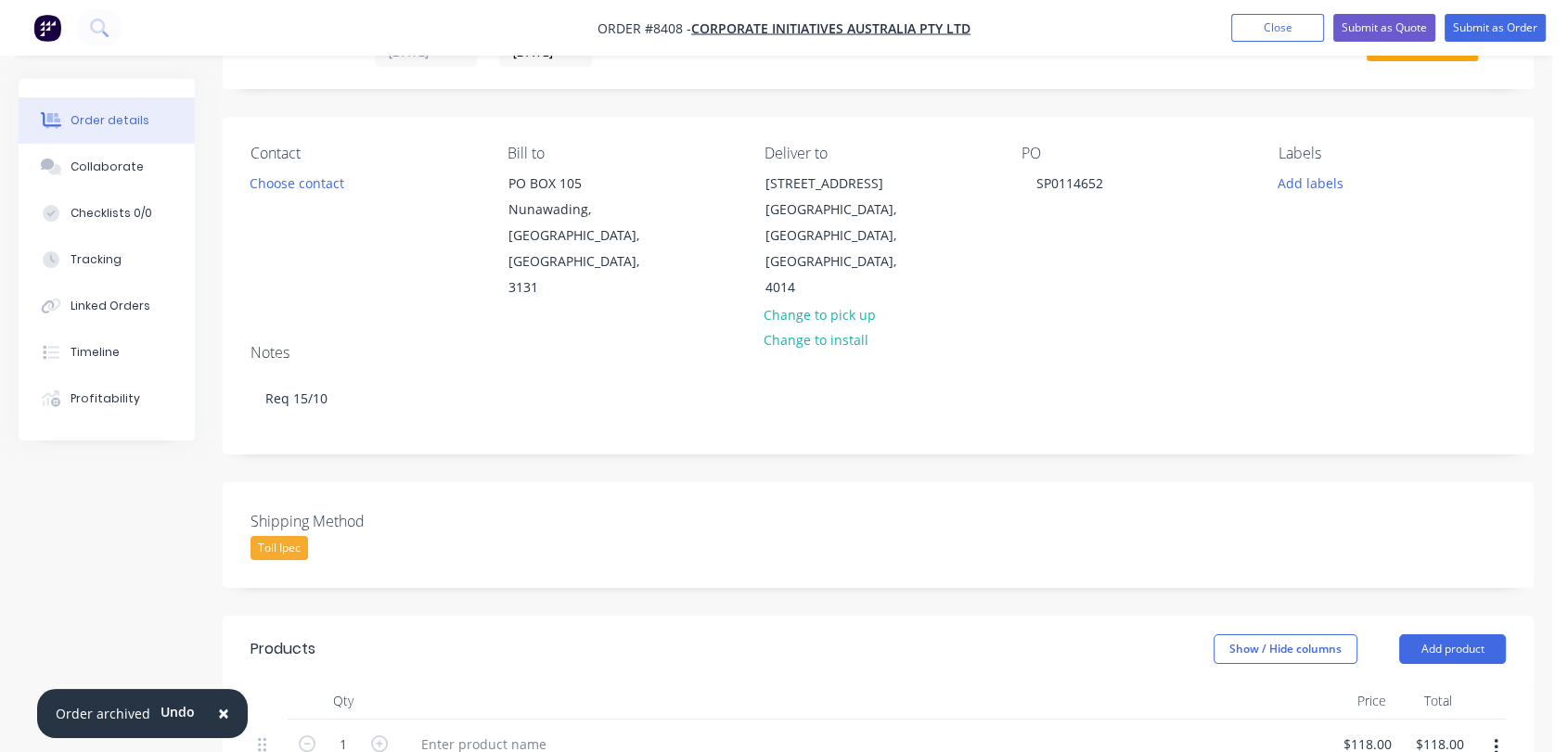
scroll to position [75, 0]
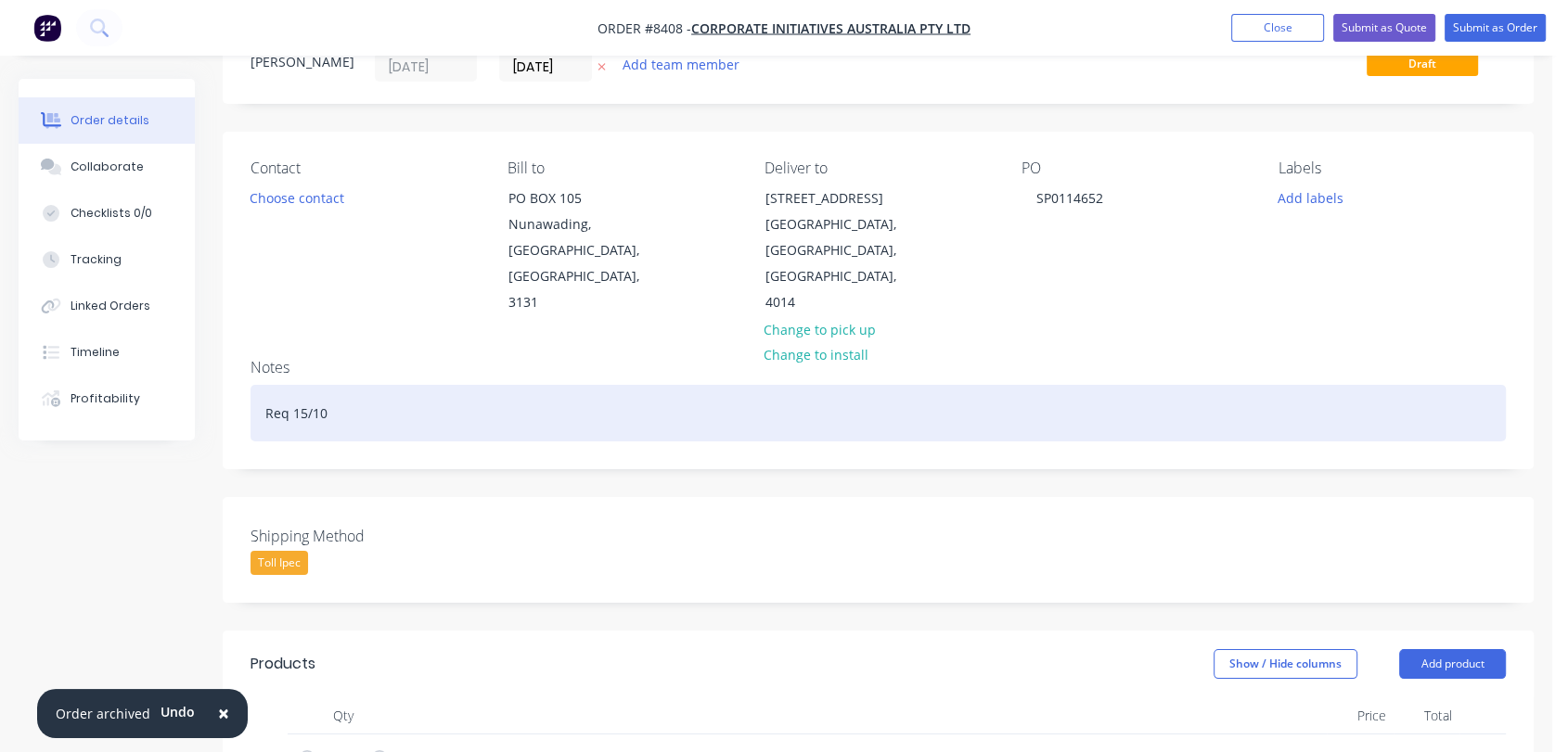
type input "$0.00"
click at [467, 385] on div "Req 15/10" at bounding box center [878, 413] width 1255 height 57
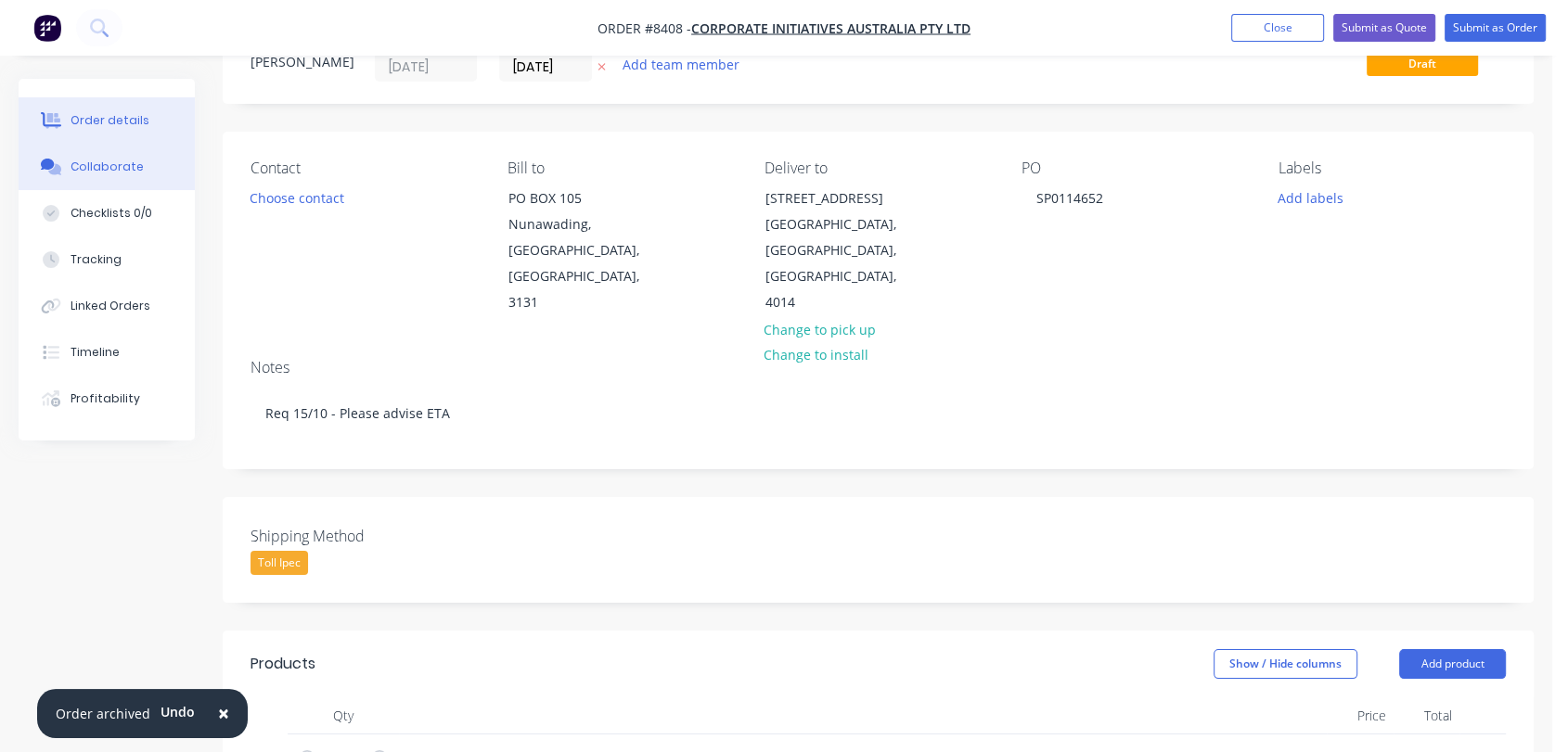
click at [116, 174] on div "Collaborate" at bounding box center [107, 167] width 74 height 17
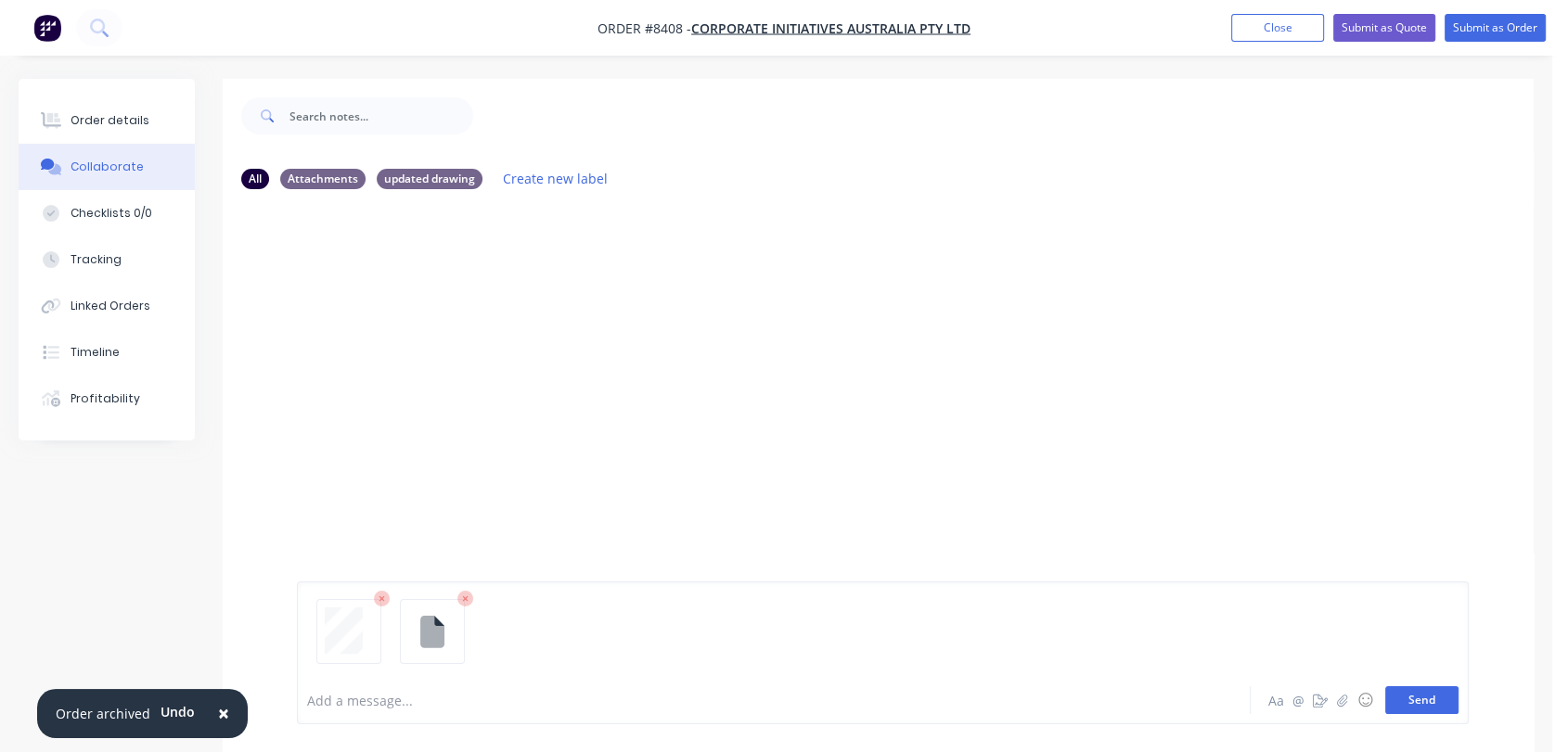
click at [1422, 692] on button "Send" at bounding box center [1421, 701] width 74 height 28
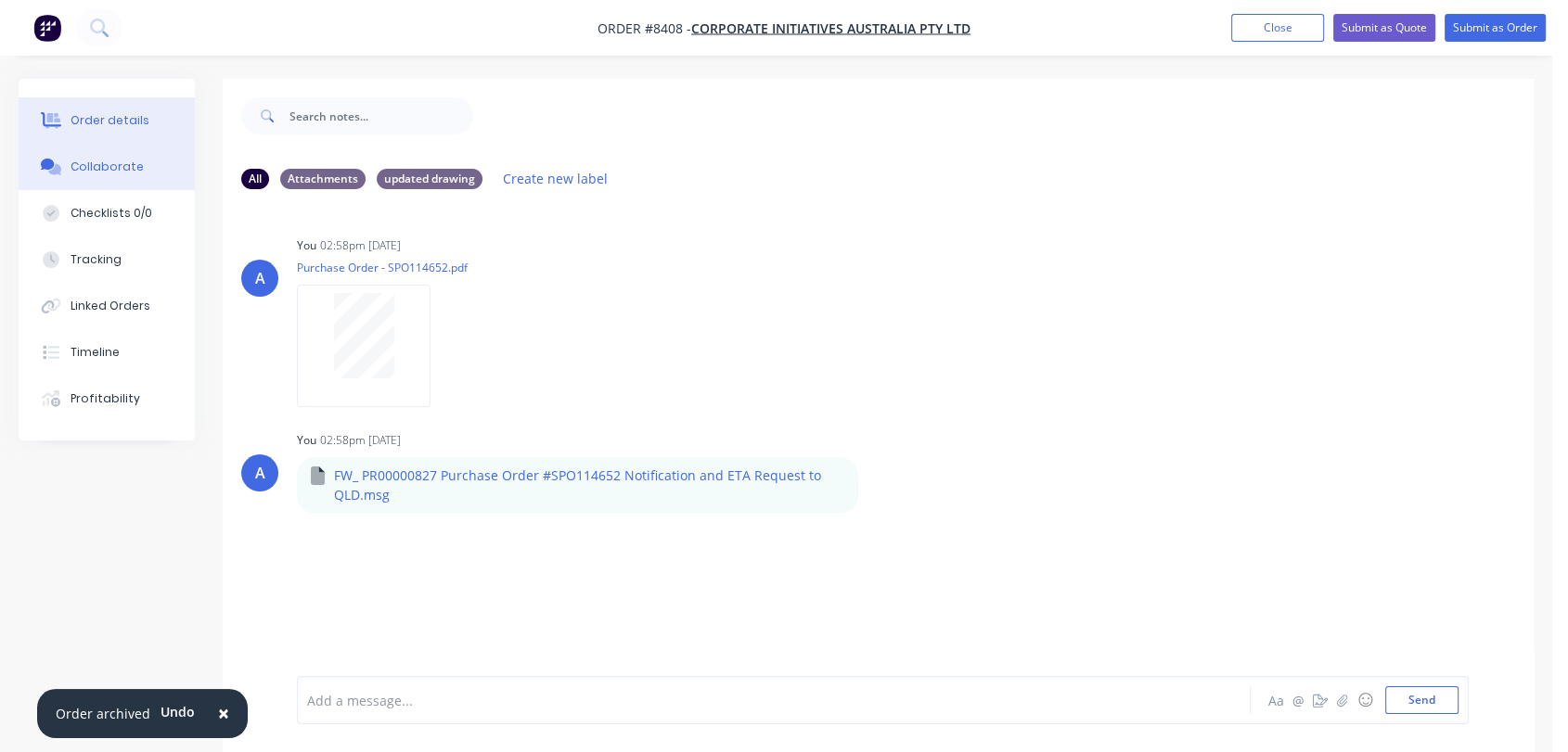
click at [138, 112] on div "Order details" at bounding box center [110, 120] width 79 height 17
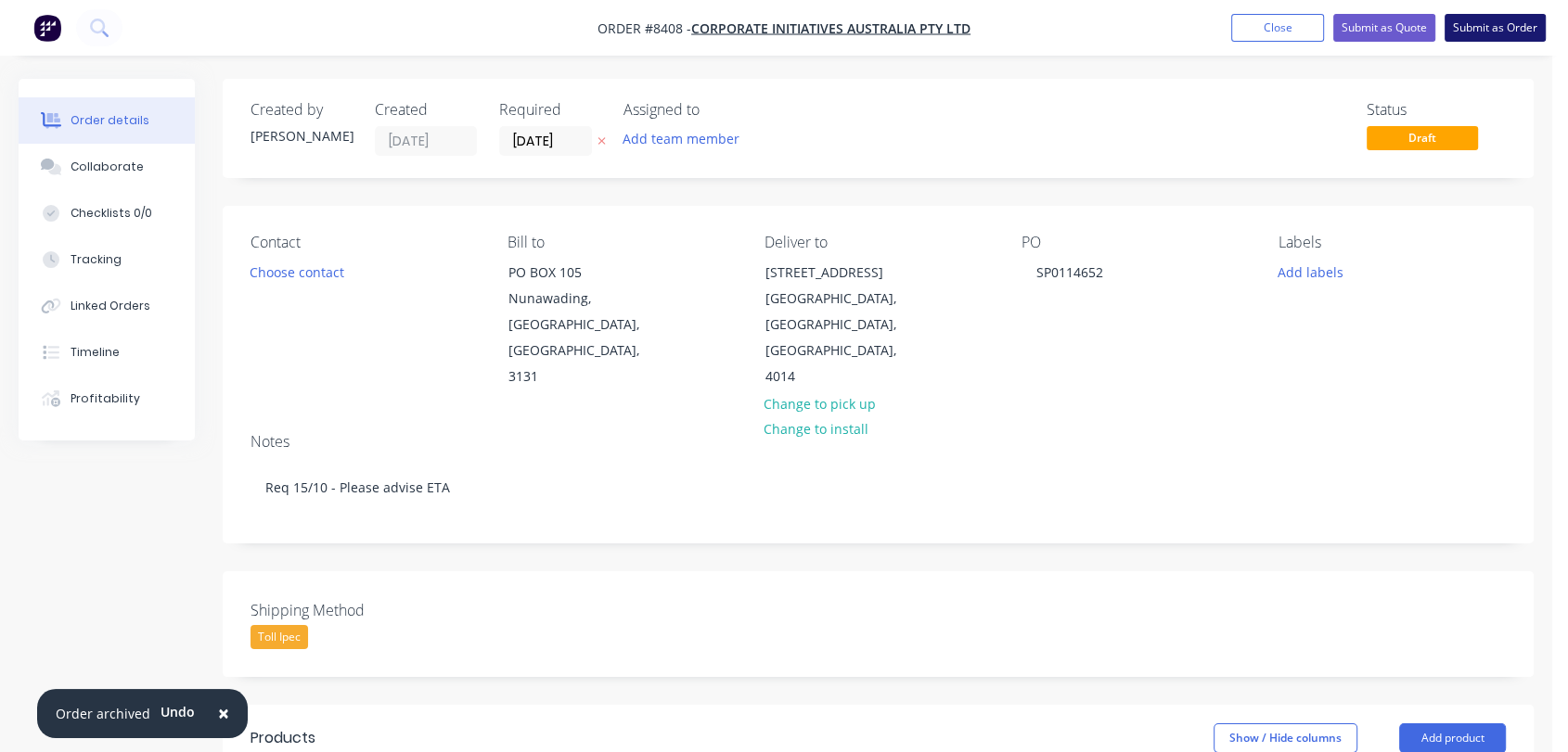
click at [1514, 32] on button "Submit as Order" at bounding box center [1494, 28] width 102 height 28
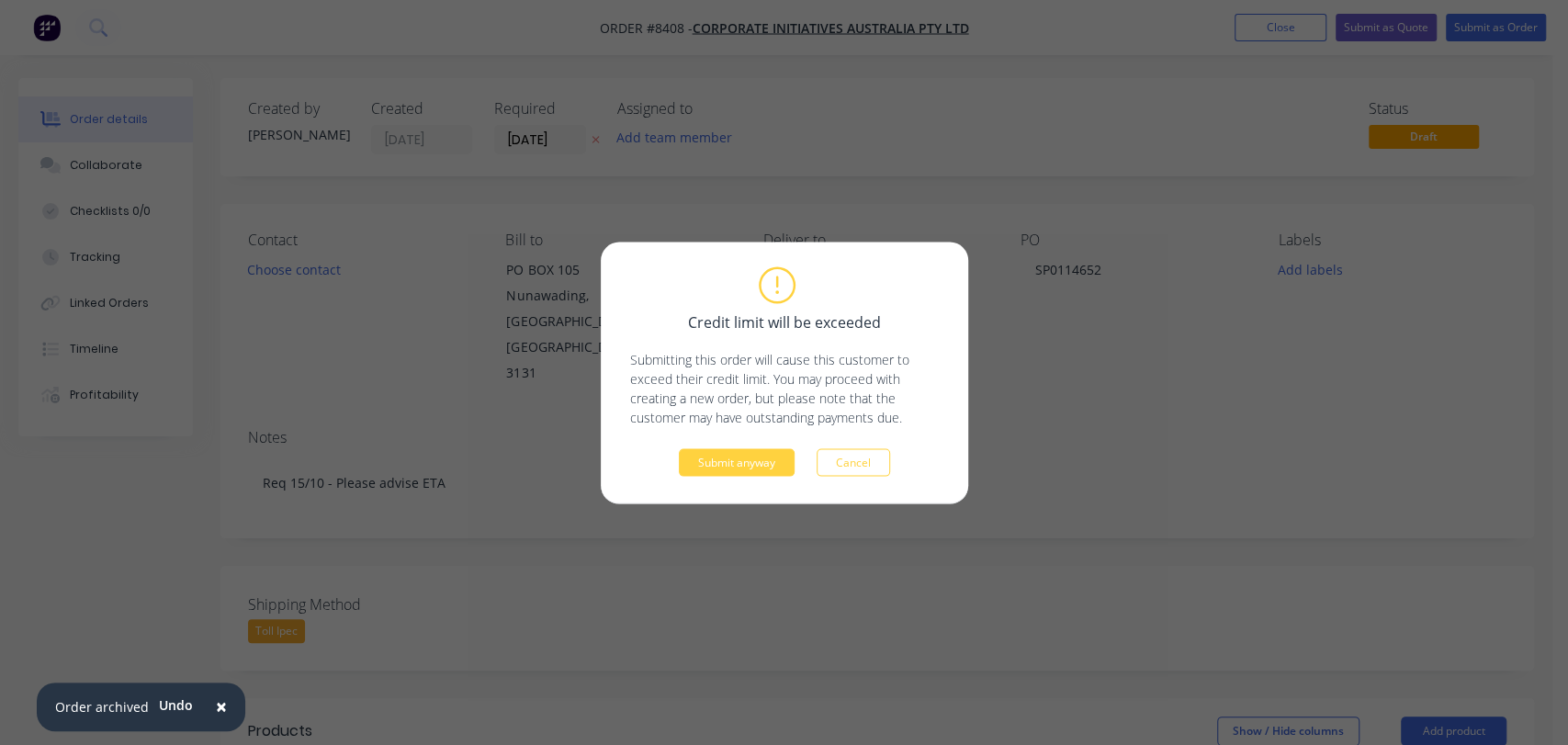
click at [735, 447] on div "Credit limit will be exceeded Submitting this order will cause this customer to…" at bounding box center [784, 373] width 309 height 207
click at [736, 451] on button "Submit anyway" at bounding box center [736, 463] width 115 height 28
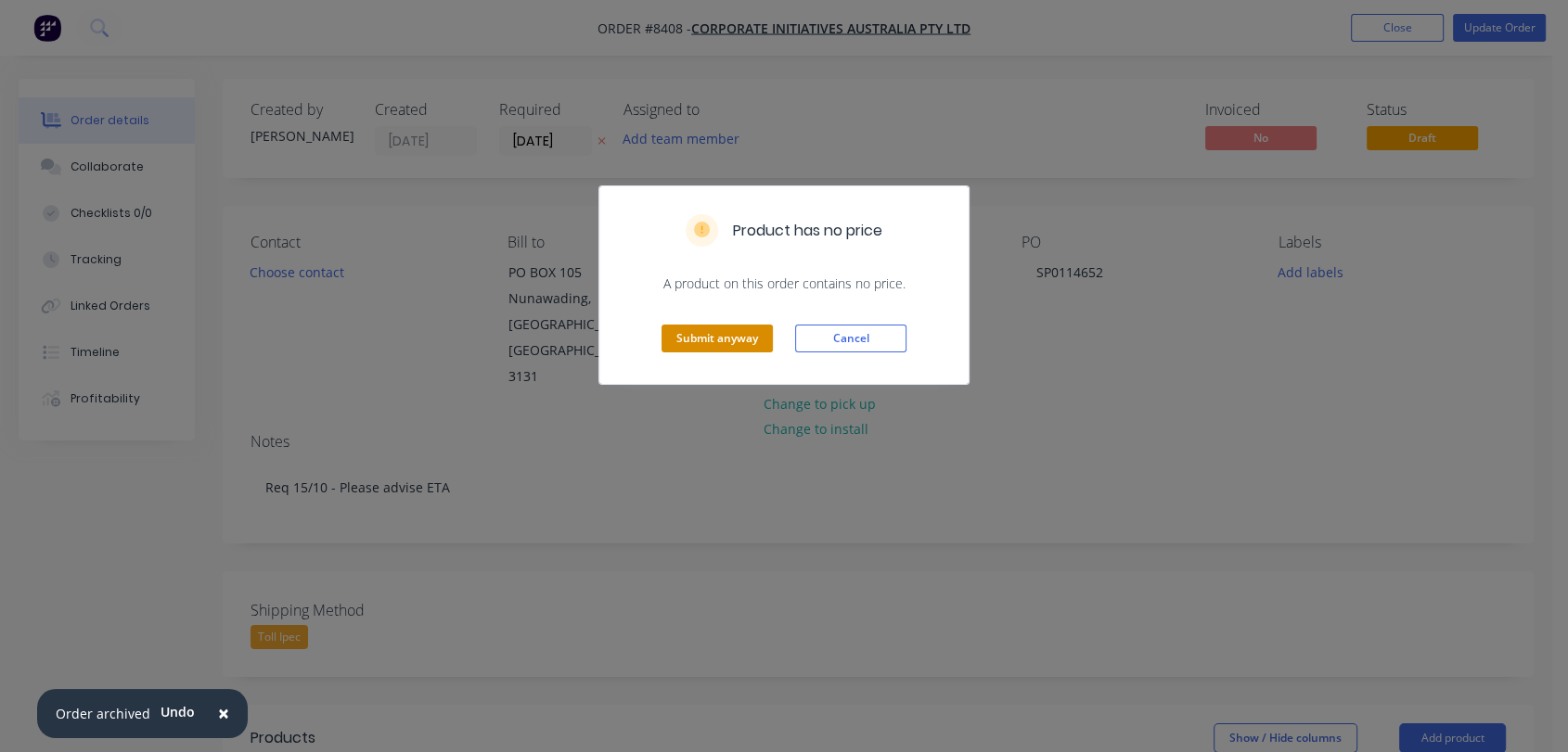
click at [713, 328] on button "Submit anyway" at bounding box center [716, 338] width 111 height 28
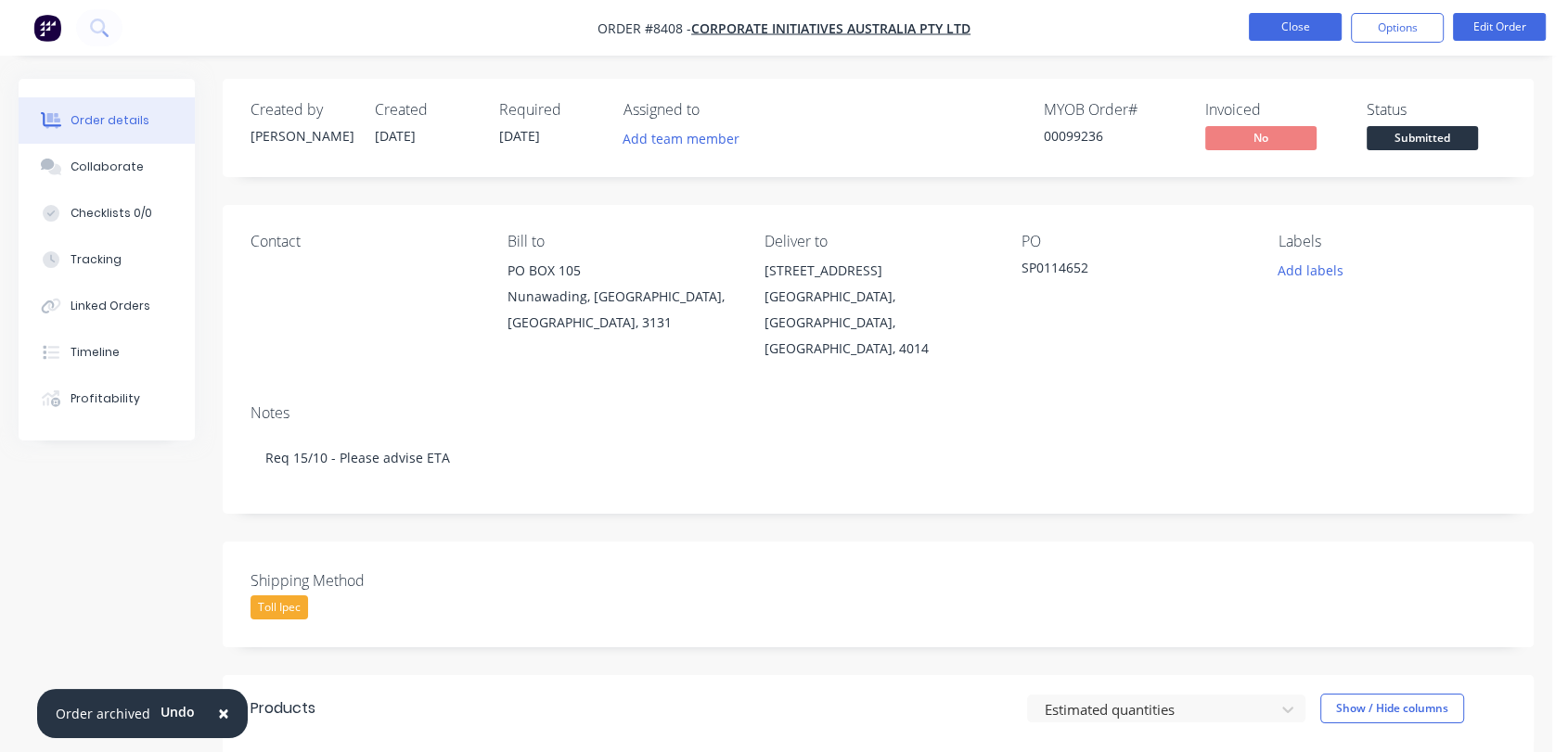
click at [1291, 21] on button "Close" at bounding box center [1295, 27] width 93 height 28
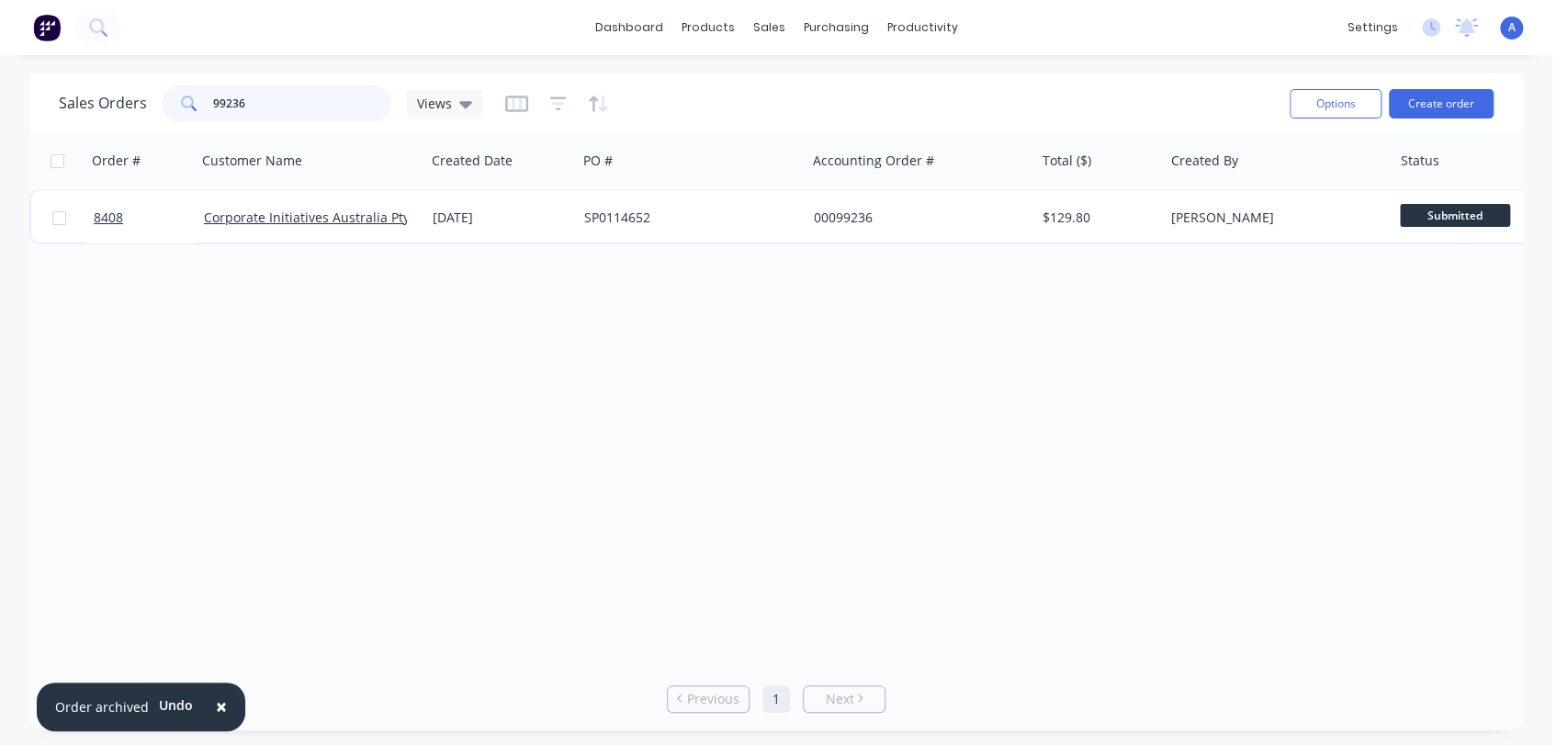
drag, startPoint x: 258, startPoint y: 99, endPoint x: 184, endPoint y: 103, distance: 74.1
click at [184, 103] on div "99236" at bounding box center [276, 104] width 230 height 37
type input "98155"
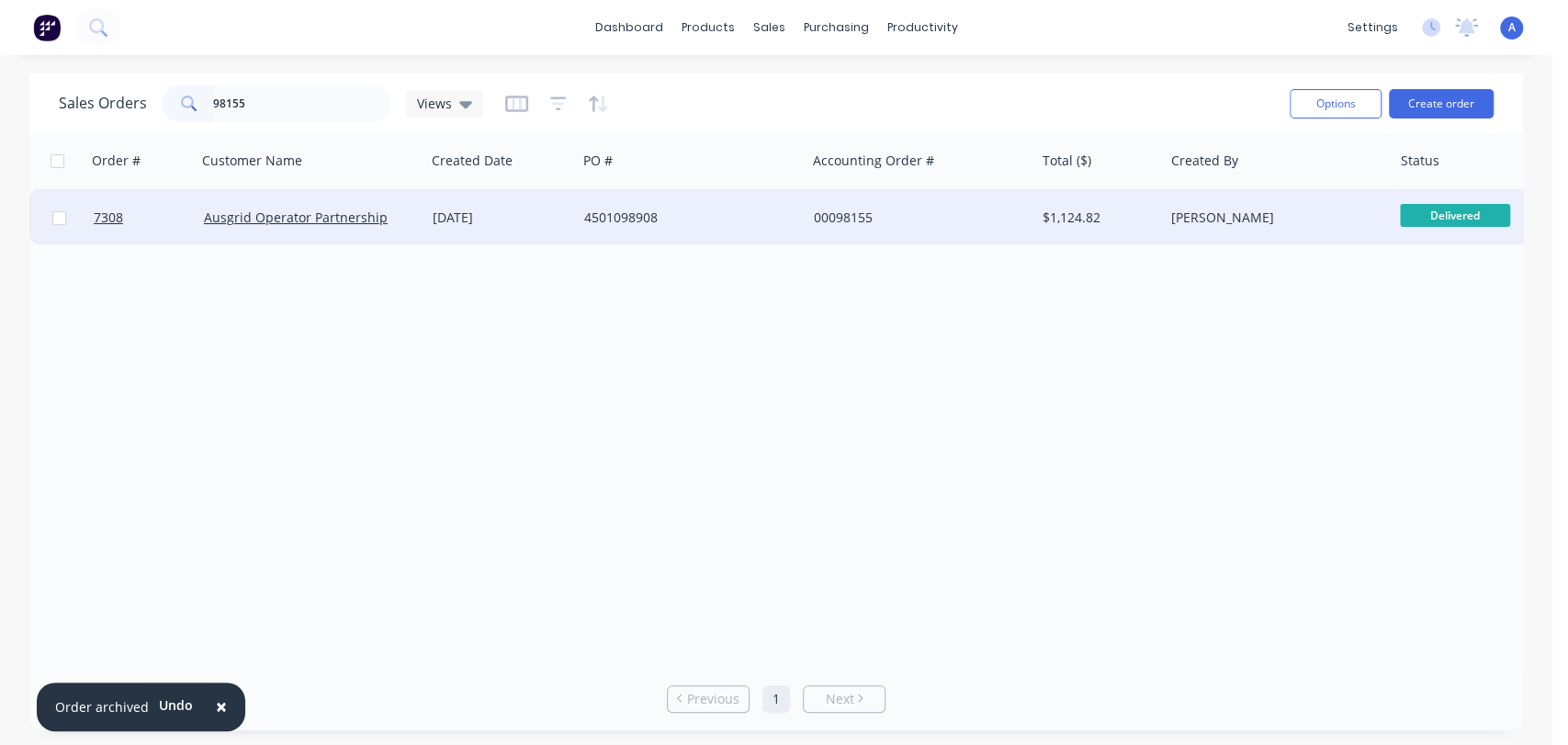
click at [566, 209] on div "[DATE]" at bounding box center [501, 218] width 137 height 18
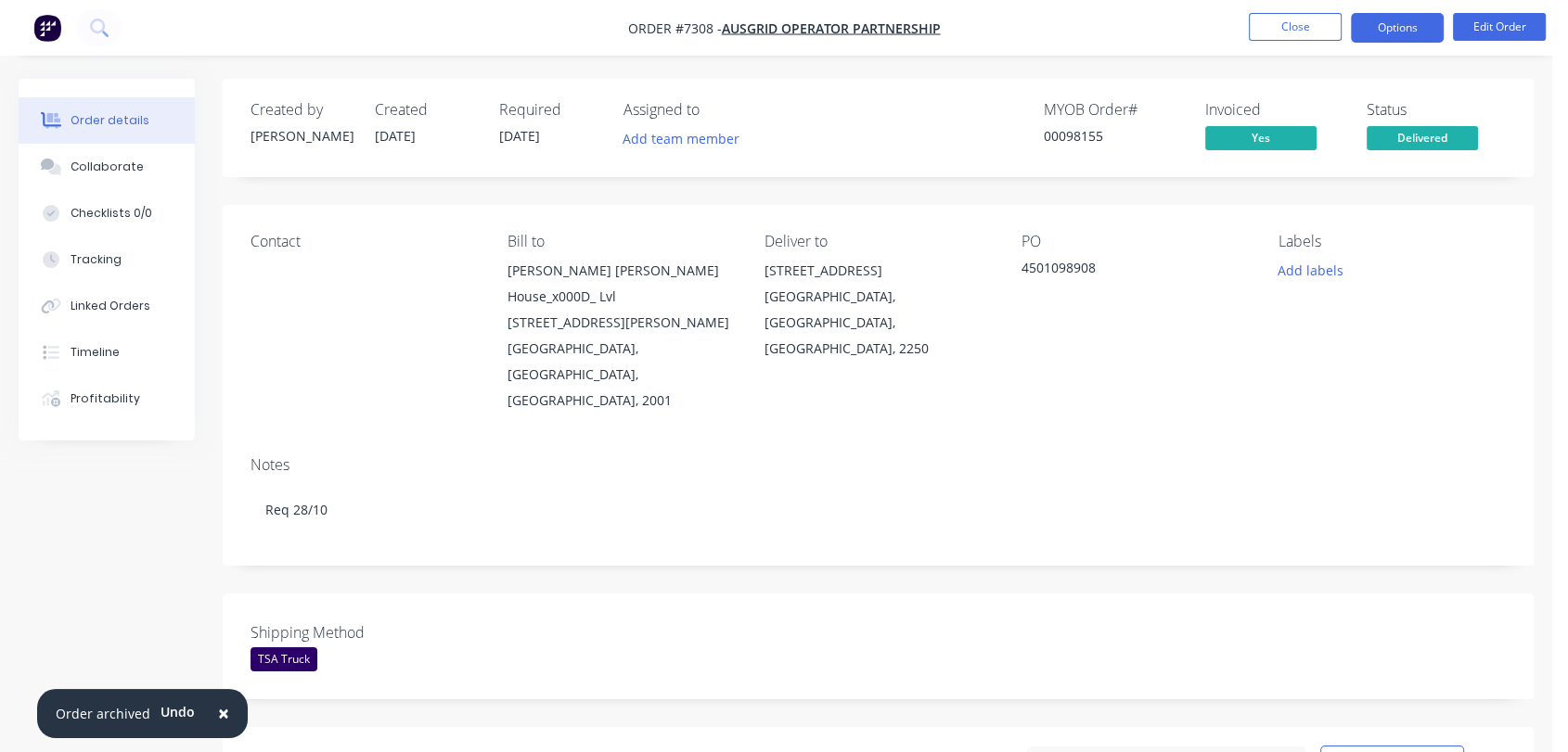
click at [1402, 25] on button "Options" at bounding box center [1398, 28] width 93 height 30
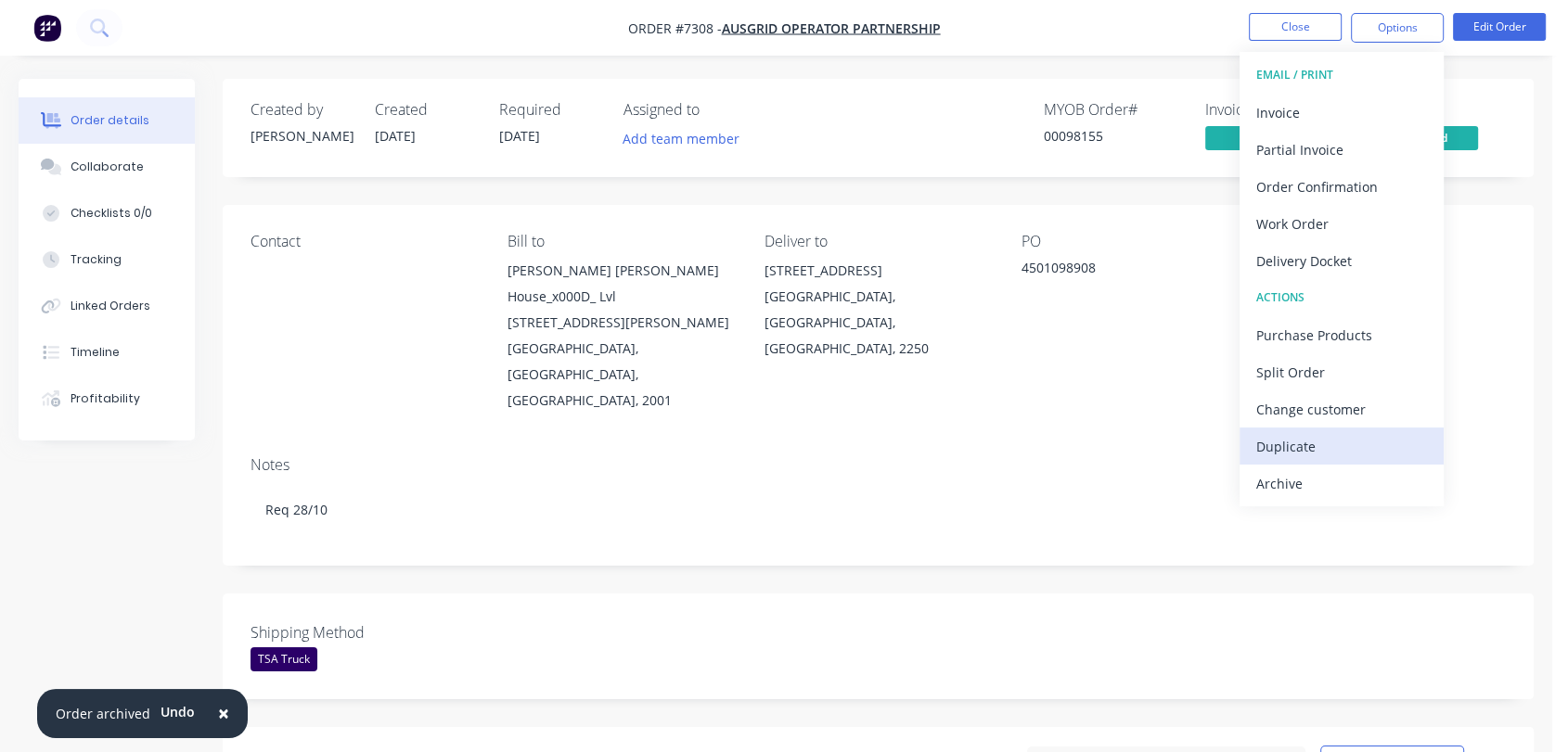
click at [1312, 437] on div "Duplicate" at bounding box center [1341, 446] width 170 height 27
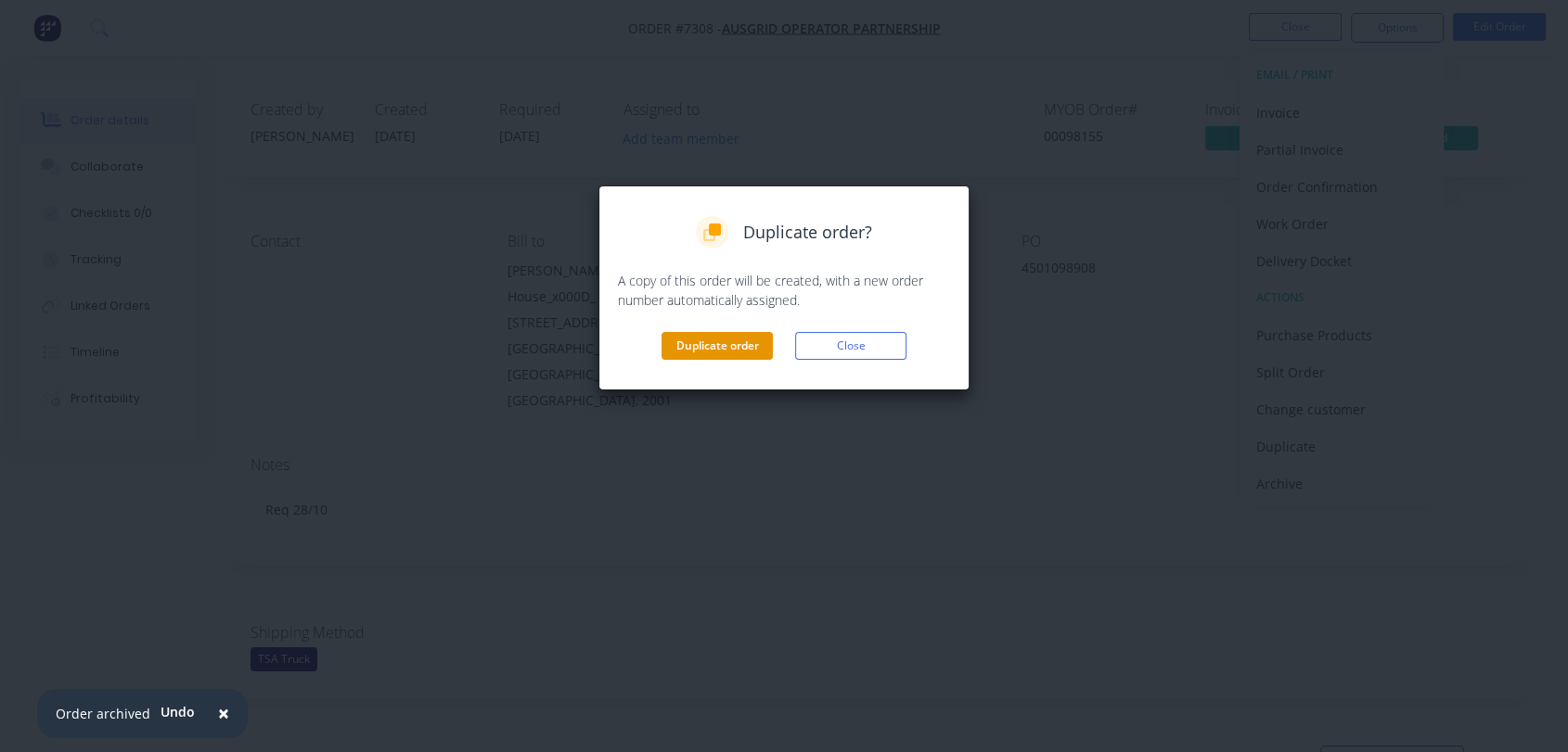
click at [711, 343] on button "Duplicate order" at bounding box center [716, 346] width 111 height 28
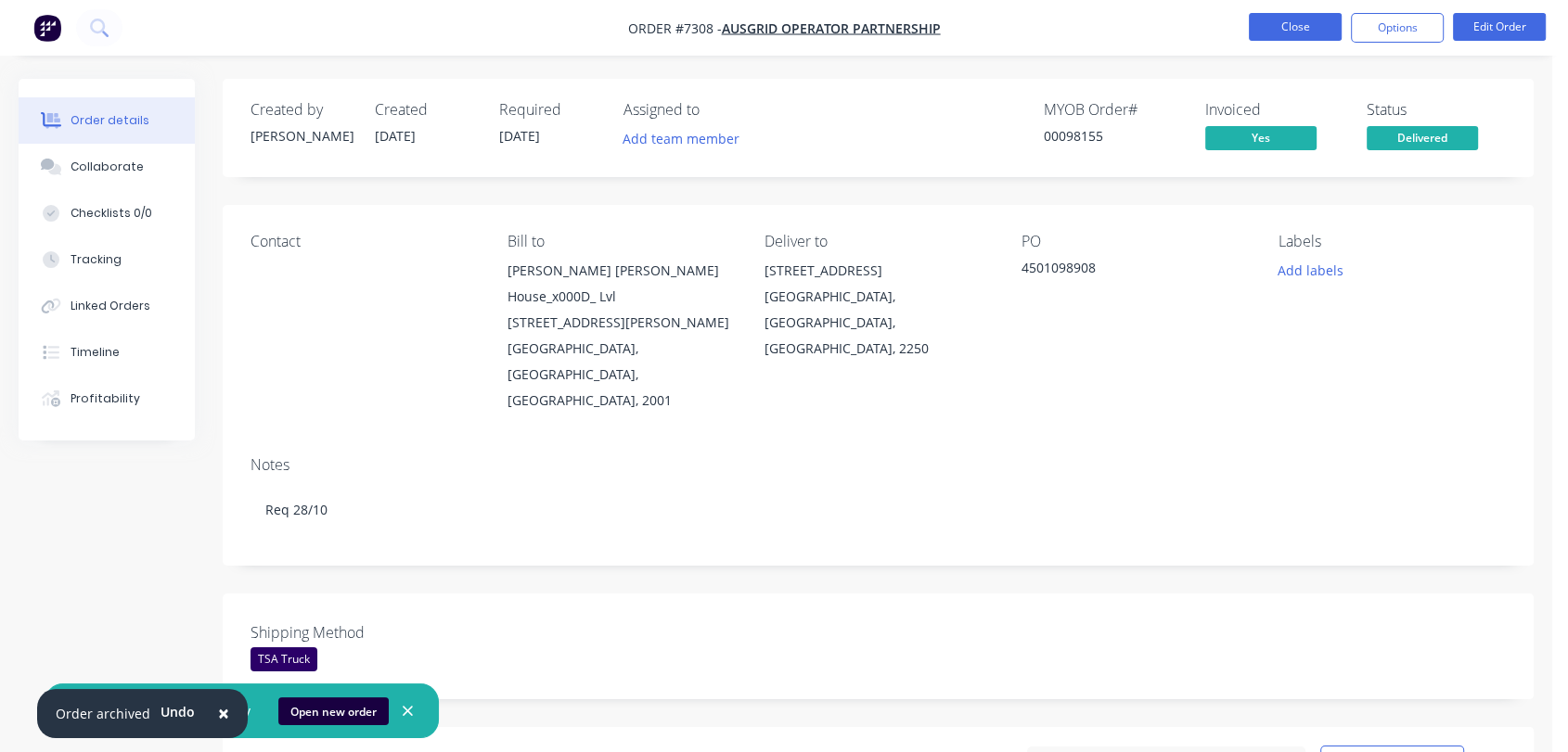
click at [1297, 21] on button "Close" at bounding box center [1295, 27] width 93 height 28
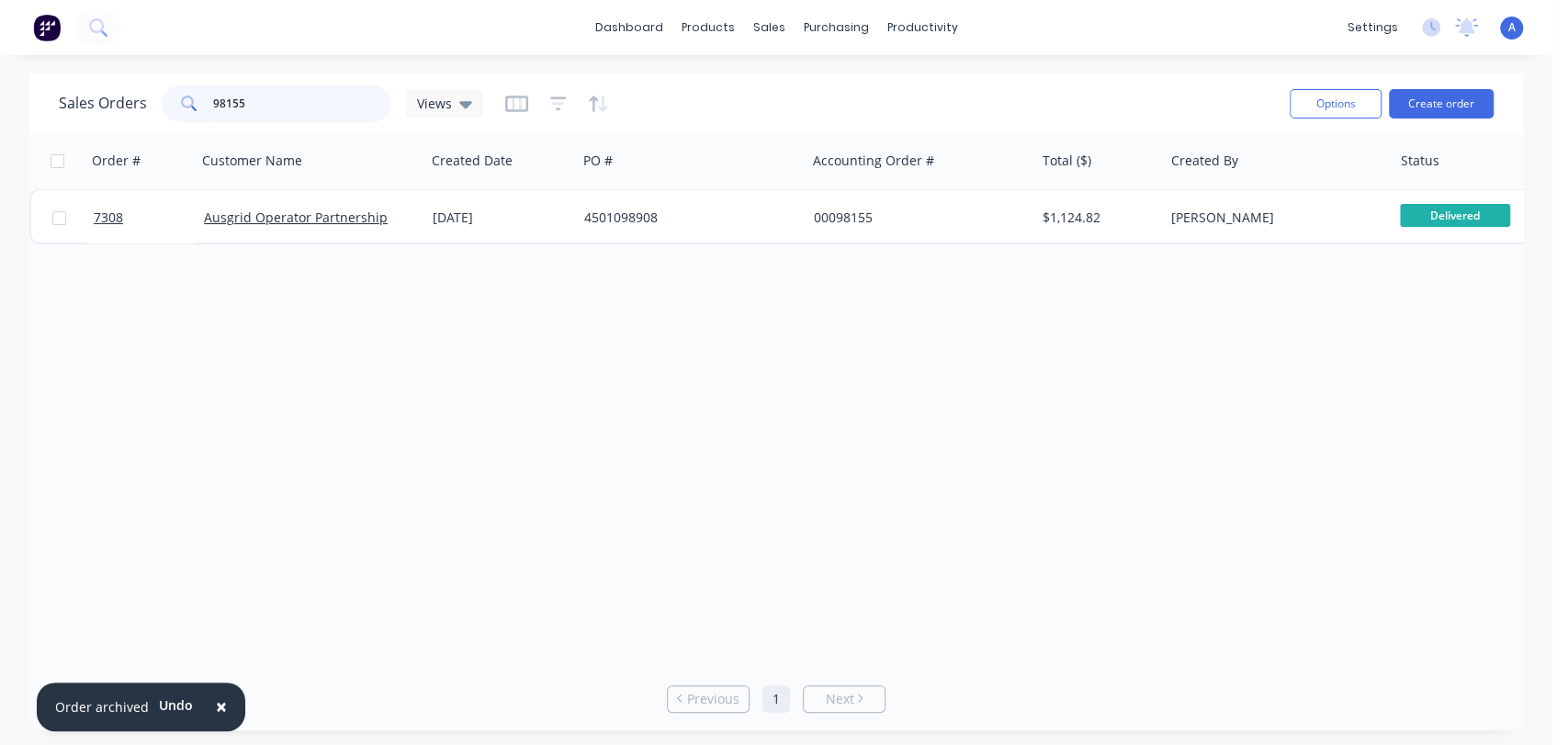
drag, startPoint x: 257, startPoint y: 94, endPoint x: 185, endPoint y: 108, distance: 73.3
click at [185, 108] on div "98155" at bounding box center [276, 104] width 230 height 37
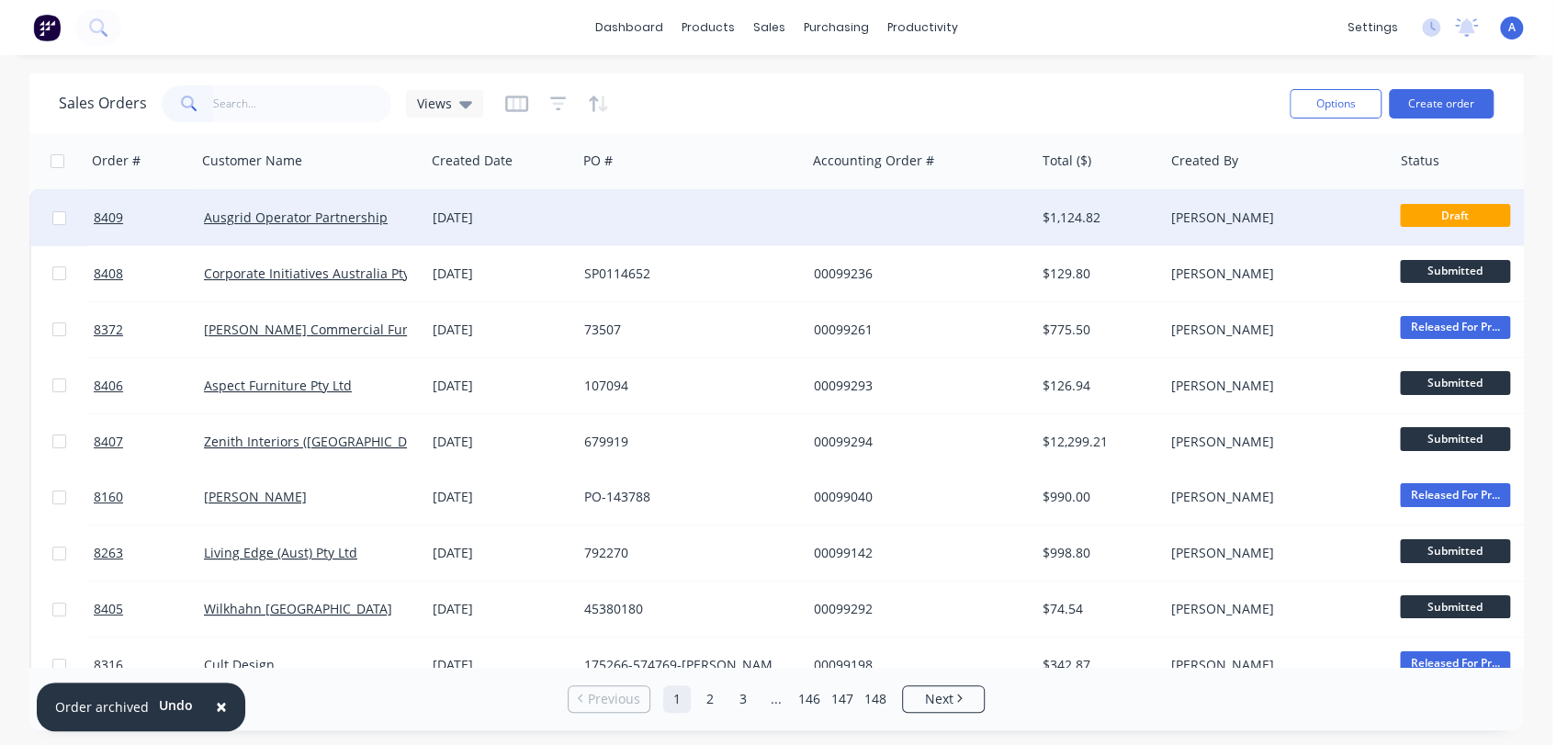
click at [540, 215] on div "[DATE]" at bounding box center [501, 218] width 137 height 18
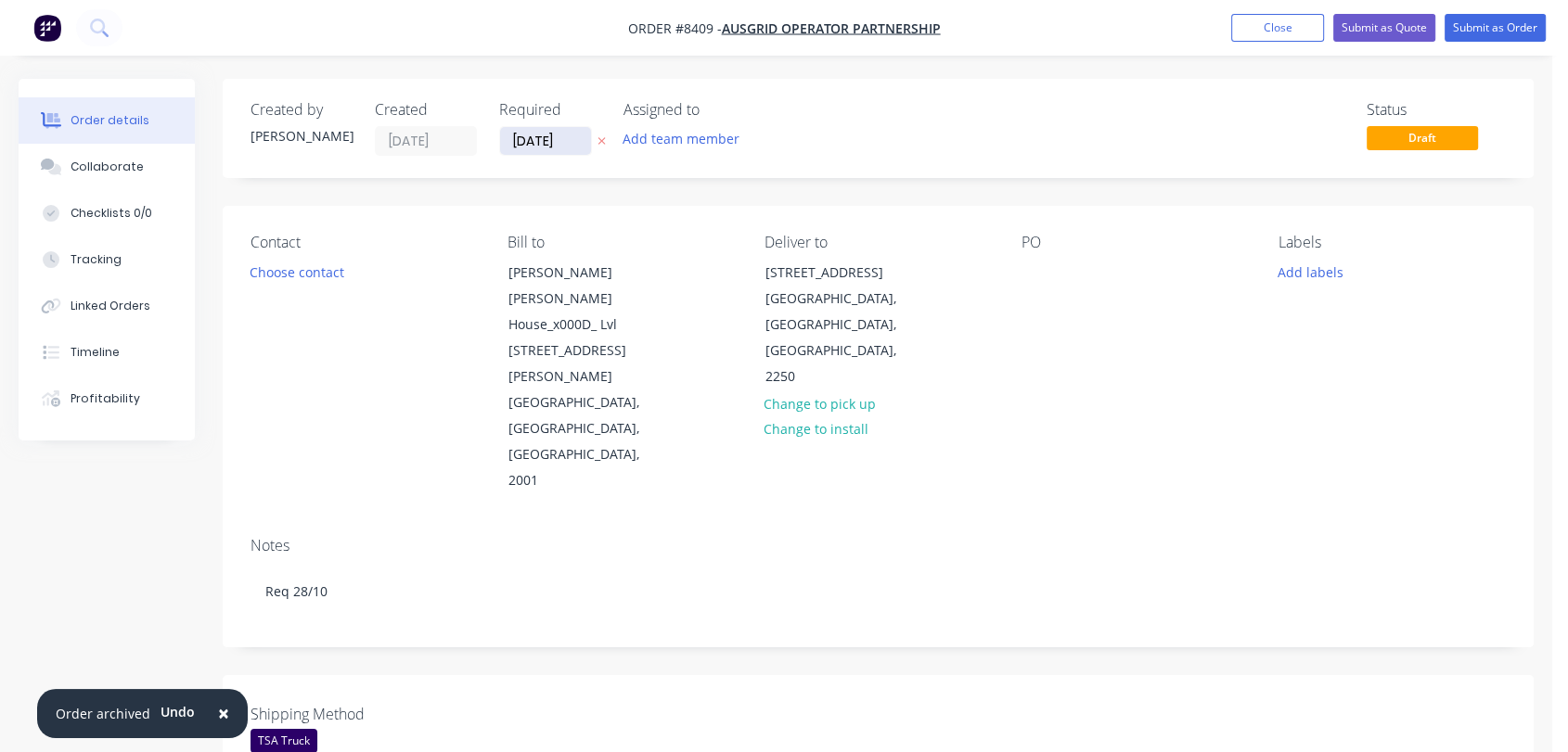
click at [570, 133] on input "[DATE]" at bounding box center [546, 141] width 91 height 28
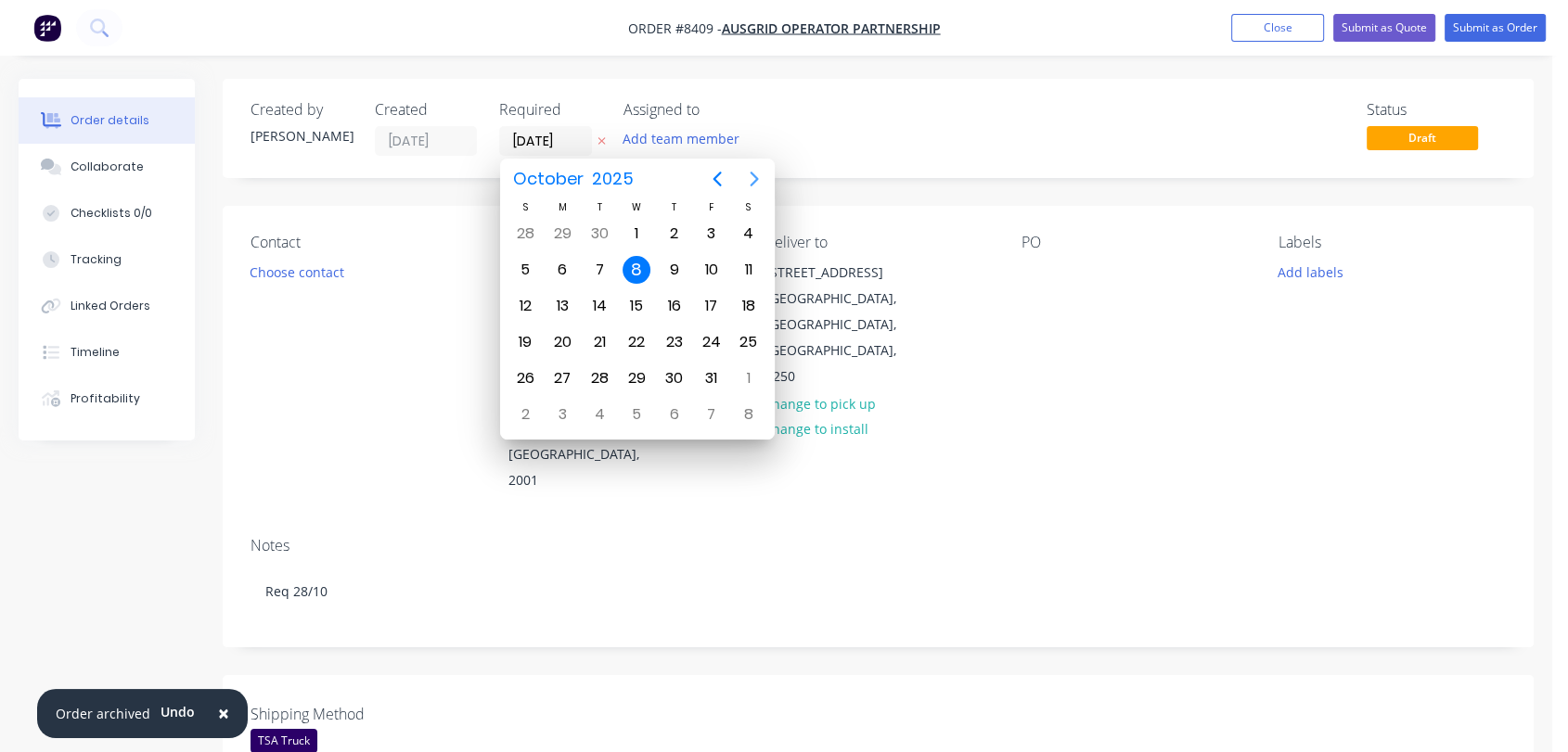
click at [755, 176] on icon "Next page" at bounding box center [753, 179] width 8 height 15
click at [643, 361] on div "31" at bounding box center [636, 378] width 37 height 35
type input "[DATE]"
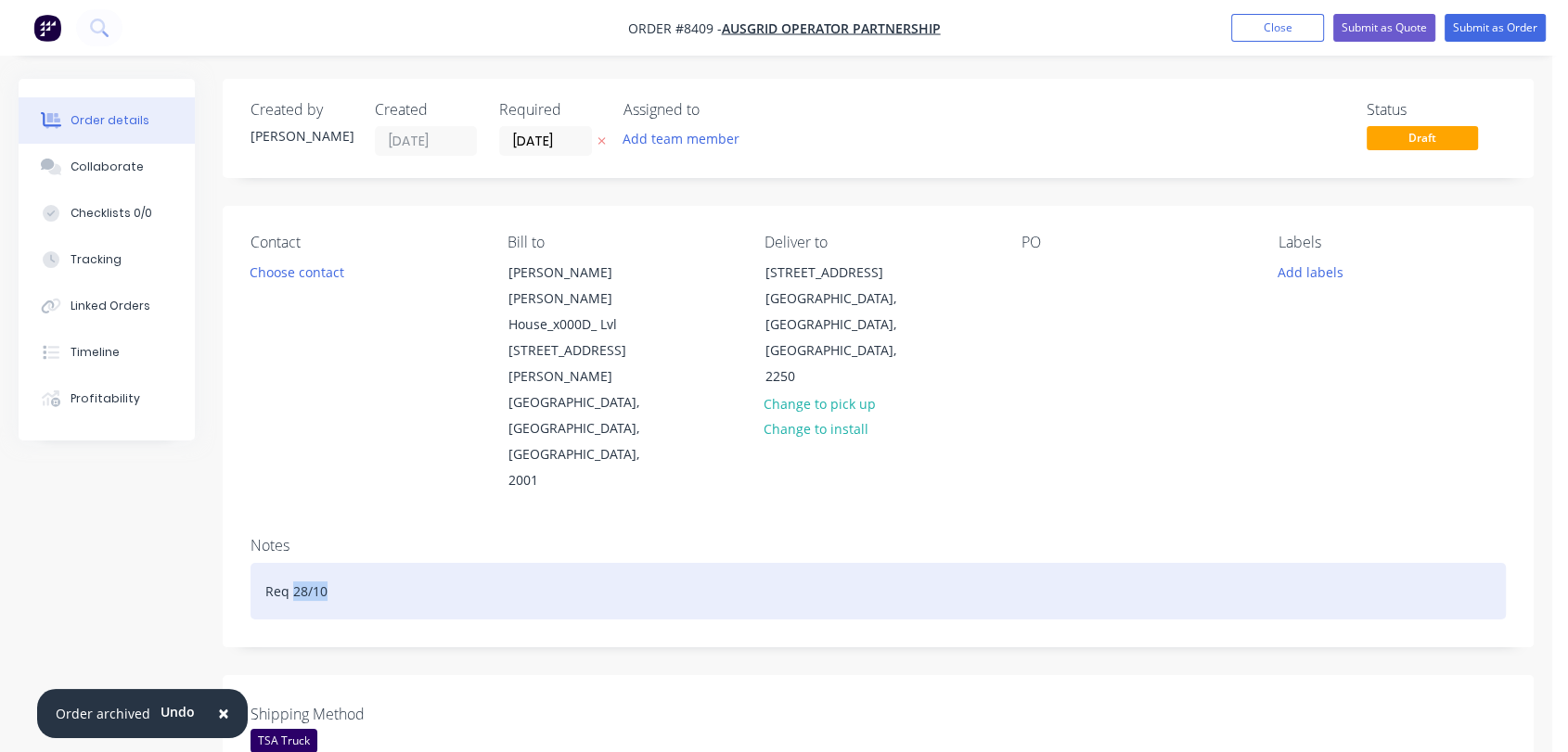
drag, startPoint x: 326, startPoint y: 479, endPoint x: 294, endPoint y: 485, distance: 32.6
click at [294, 563] on div "Req 28/10" at bounding box center [878, 591] width 1255 height 57
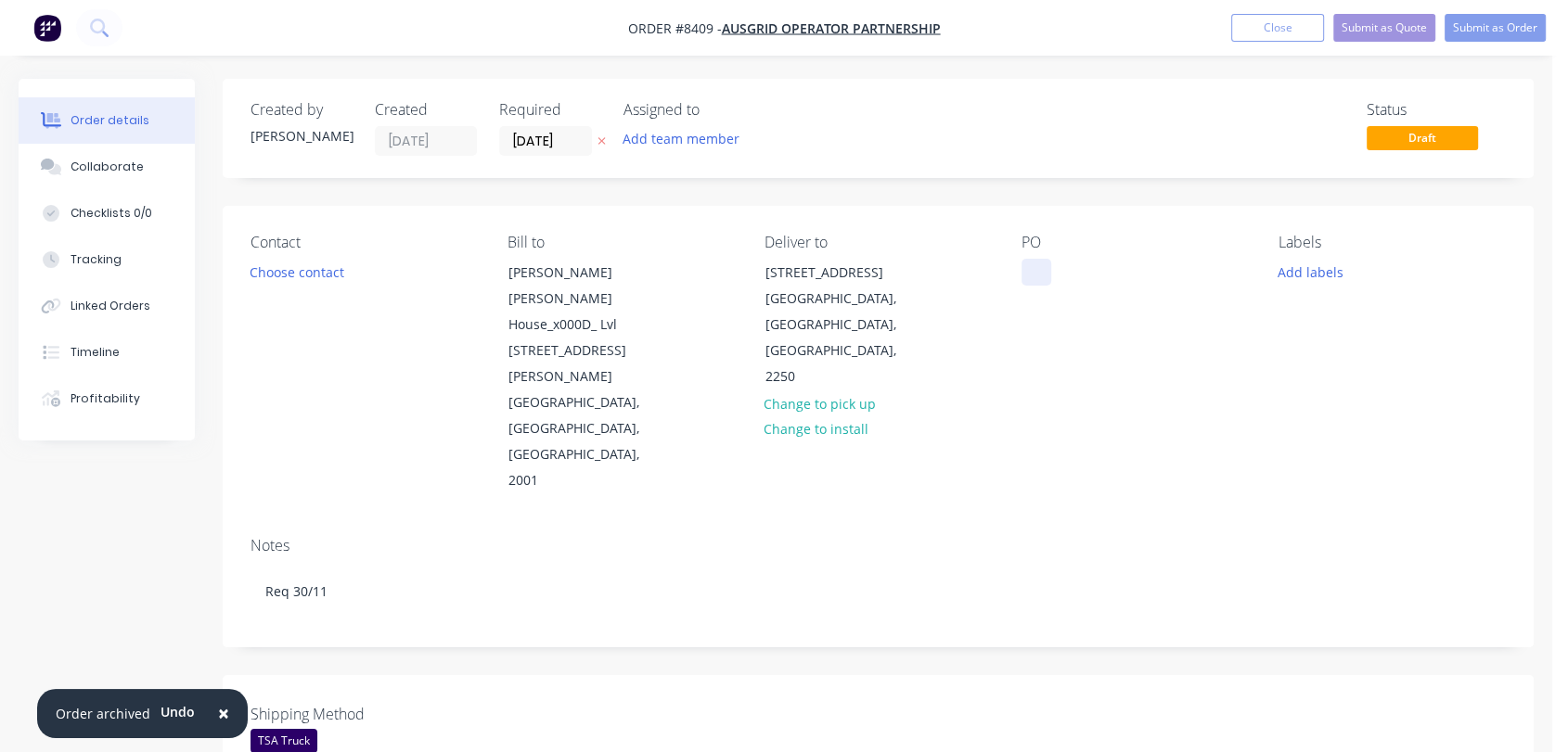
click at [1030, 266] on div at bounding box center [1036, 272] width 30 height 27
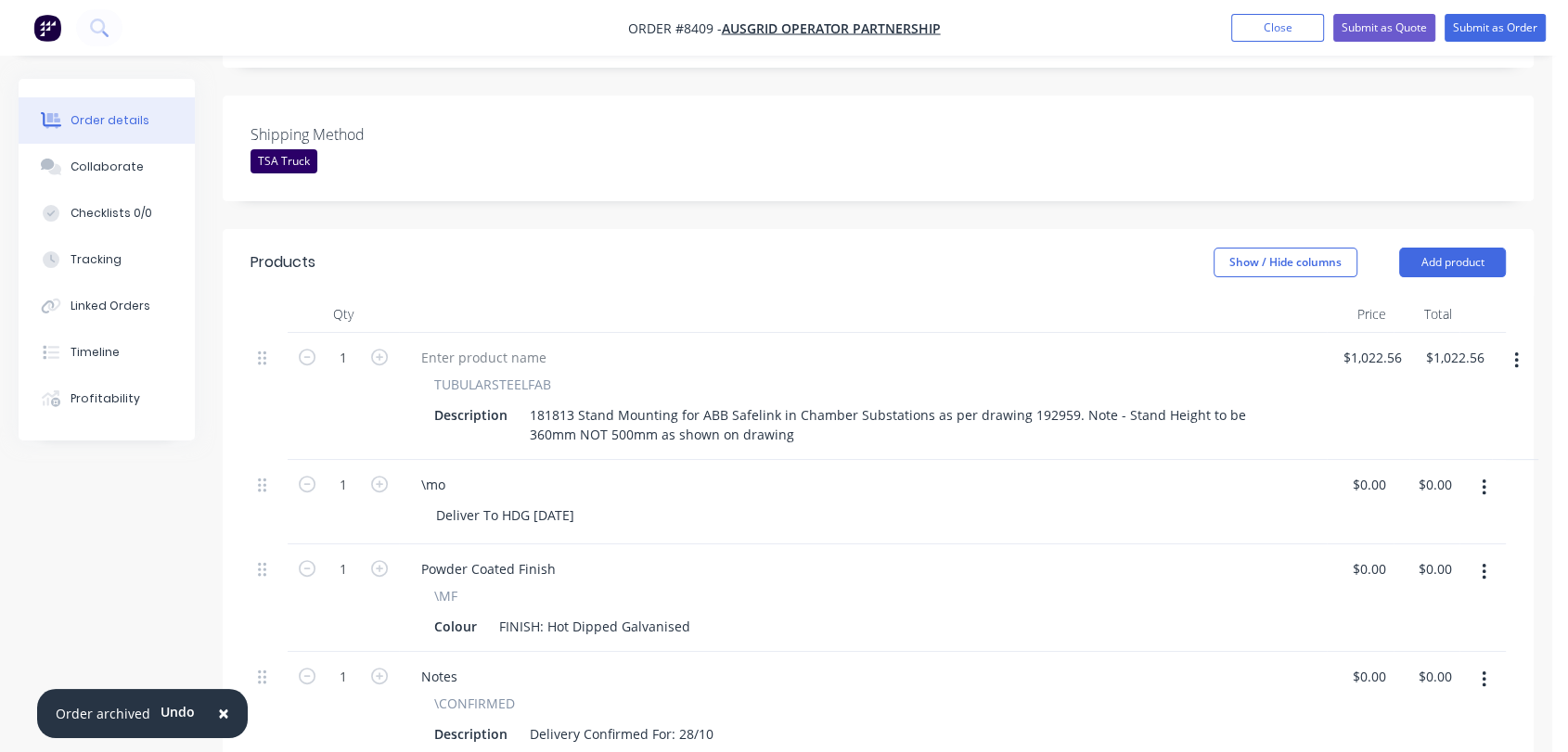
scroll to position [618, 0]
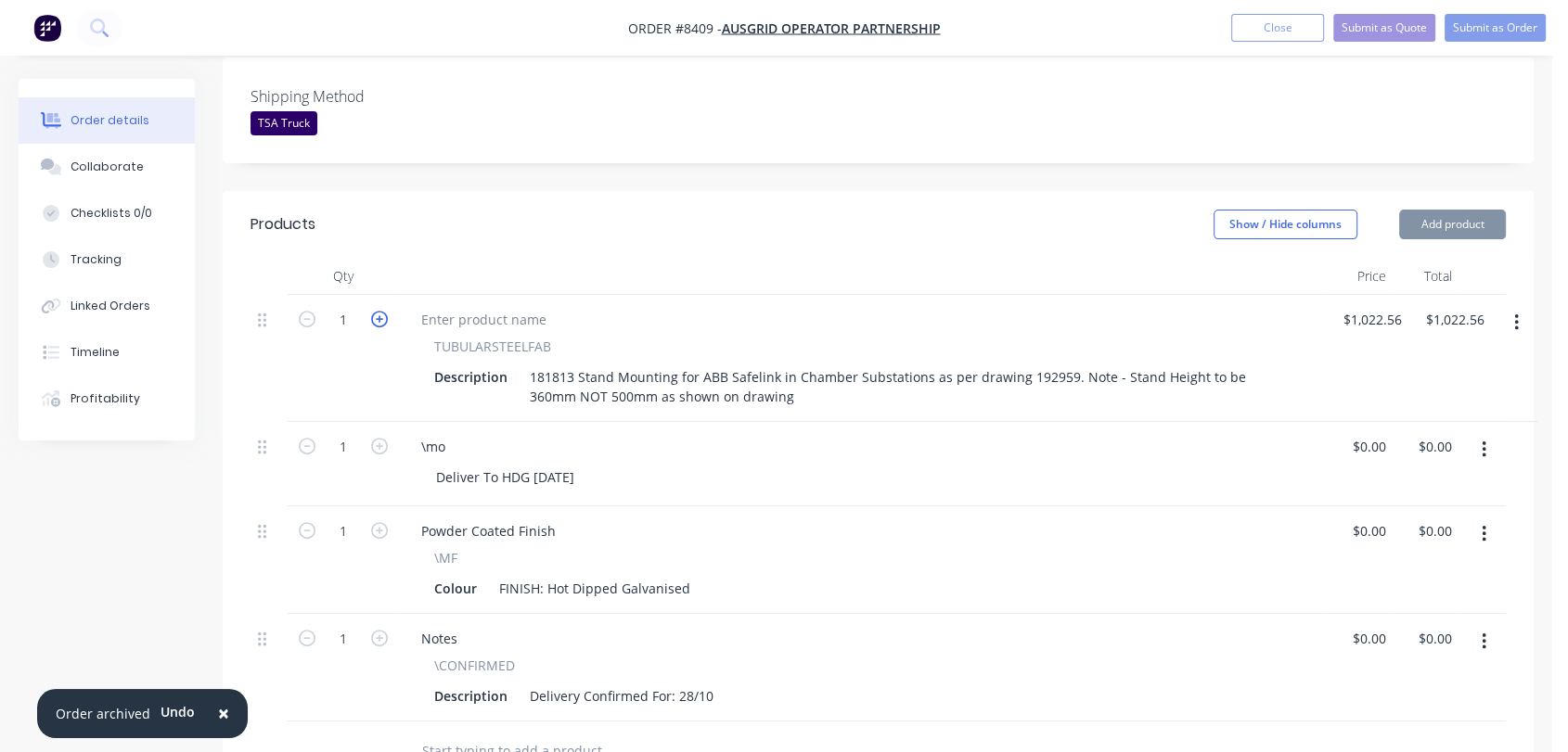
click at [384, 311] on icon "button" at bounding box center [379, 320] width 17 height 17
type input "2"
type input "$2,045.12"
click at [1479, 433] on button "button" at bounding box center [1483, 450] width 44 height 34
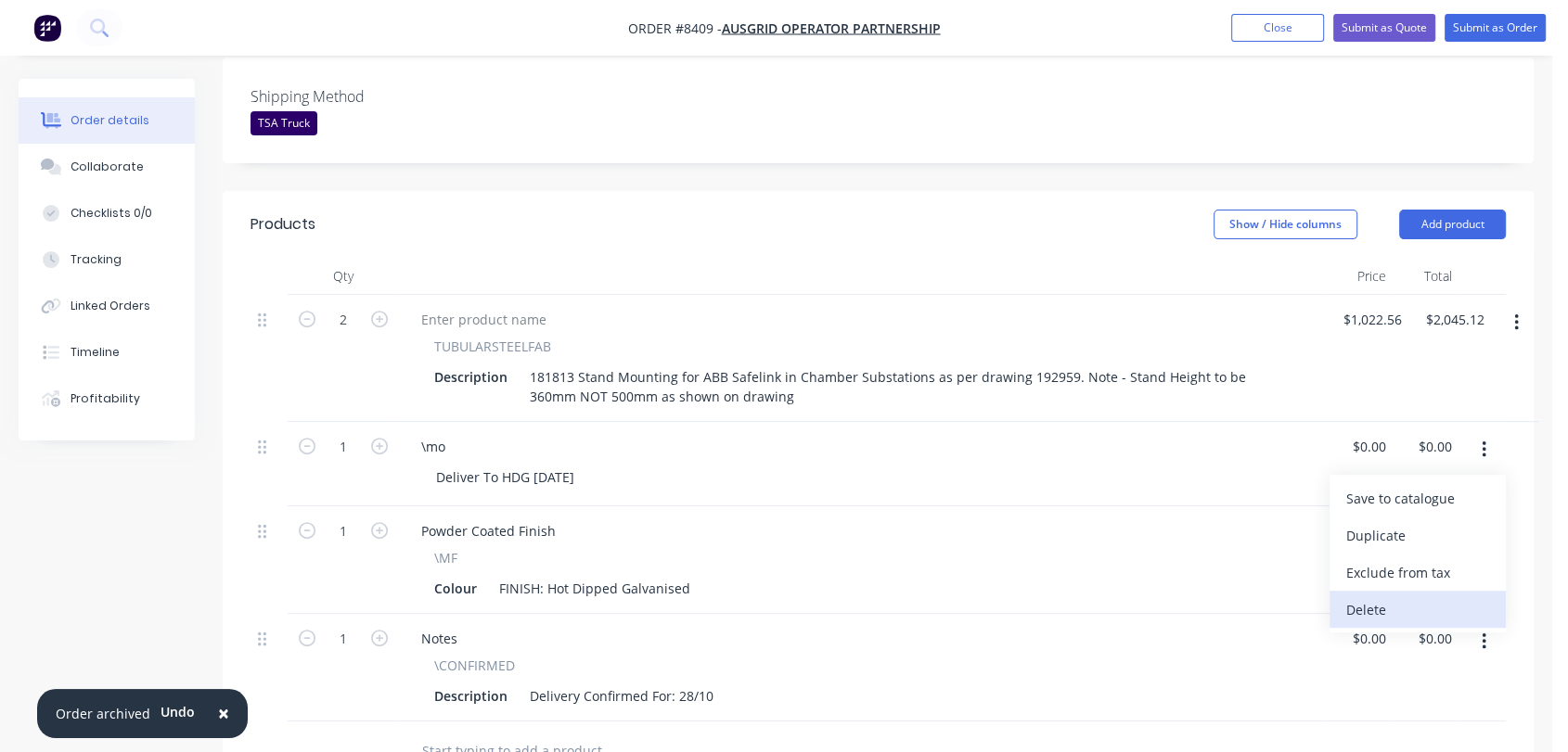
click at [1375, 596] on div "Delete" at bounding box center [1417, 609] width 143 height 27
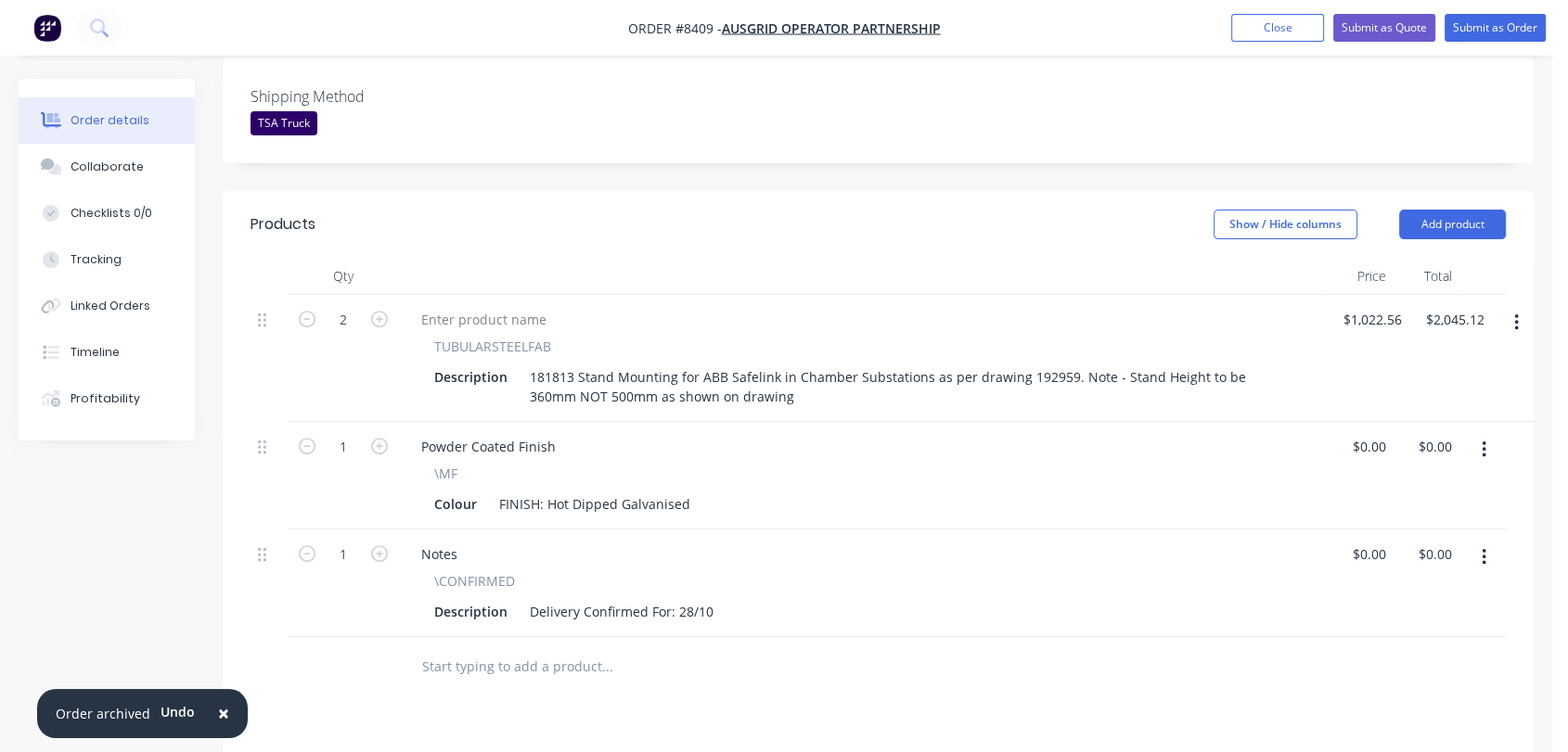
click at [1481, 547] on icon "button" at bounding box center [1483, 557] width 5 height 21
click at [1387, 699] on button "Delete" at bounding box center [1417, 718] width 176 height 37
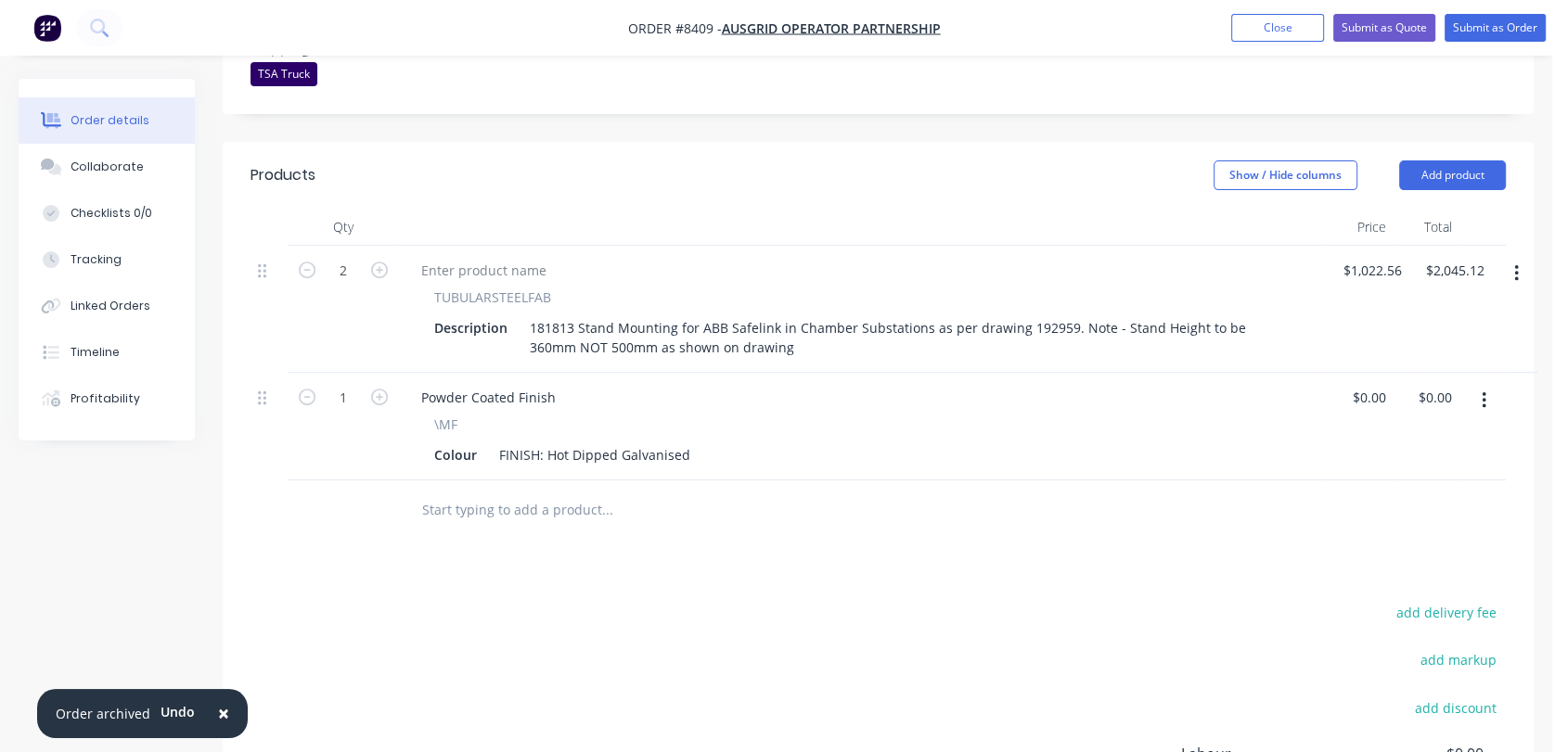
scroll to position [267, 0]
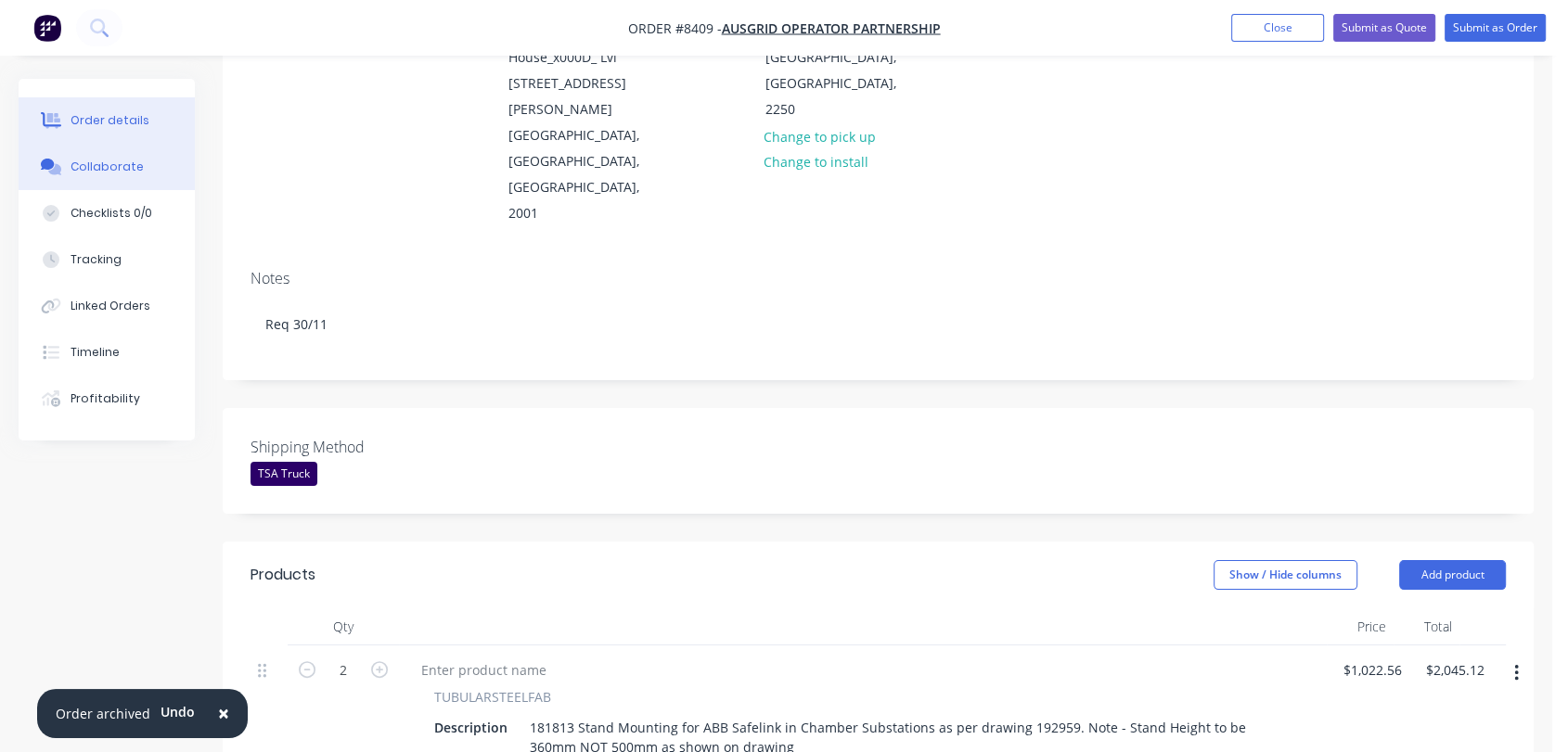
drag, startPoint x: 129, startPoint y: 169, endPoint x: 143, endPoint y: 181, distance: 18.4
click at [129, 168] on div "Collaborate" at bounding box center [107, 167] width 74 height 17
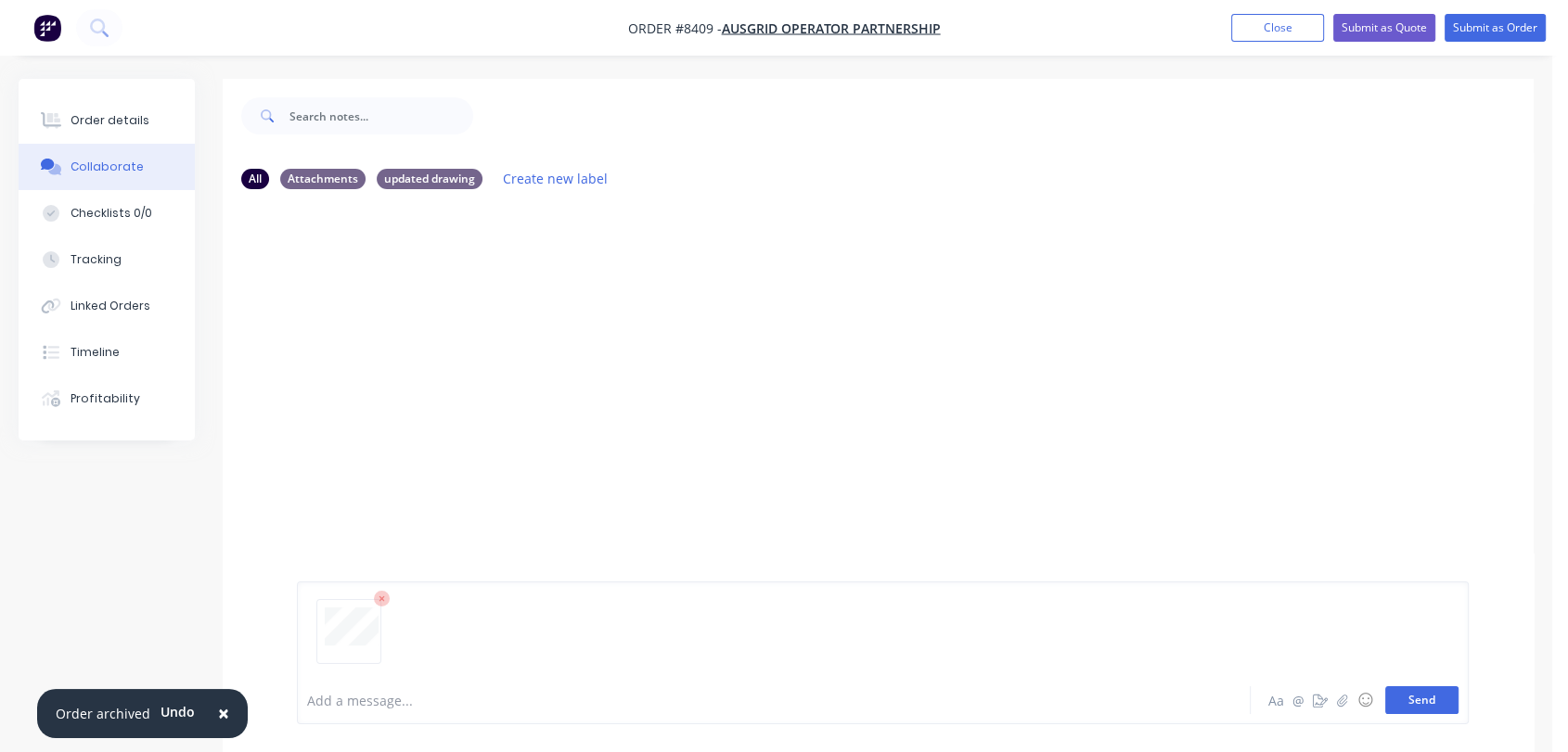
click at [1425, 702] on button "Send" at bounding box center [1421, 701] width 74 height 28
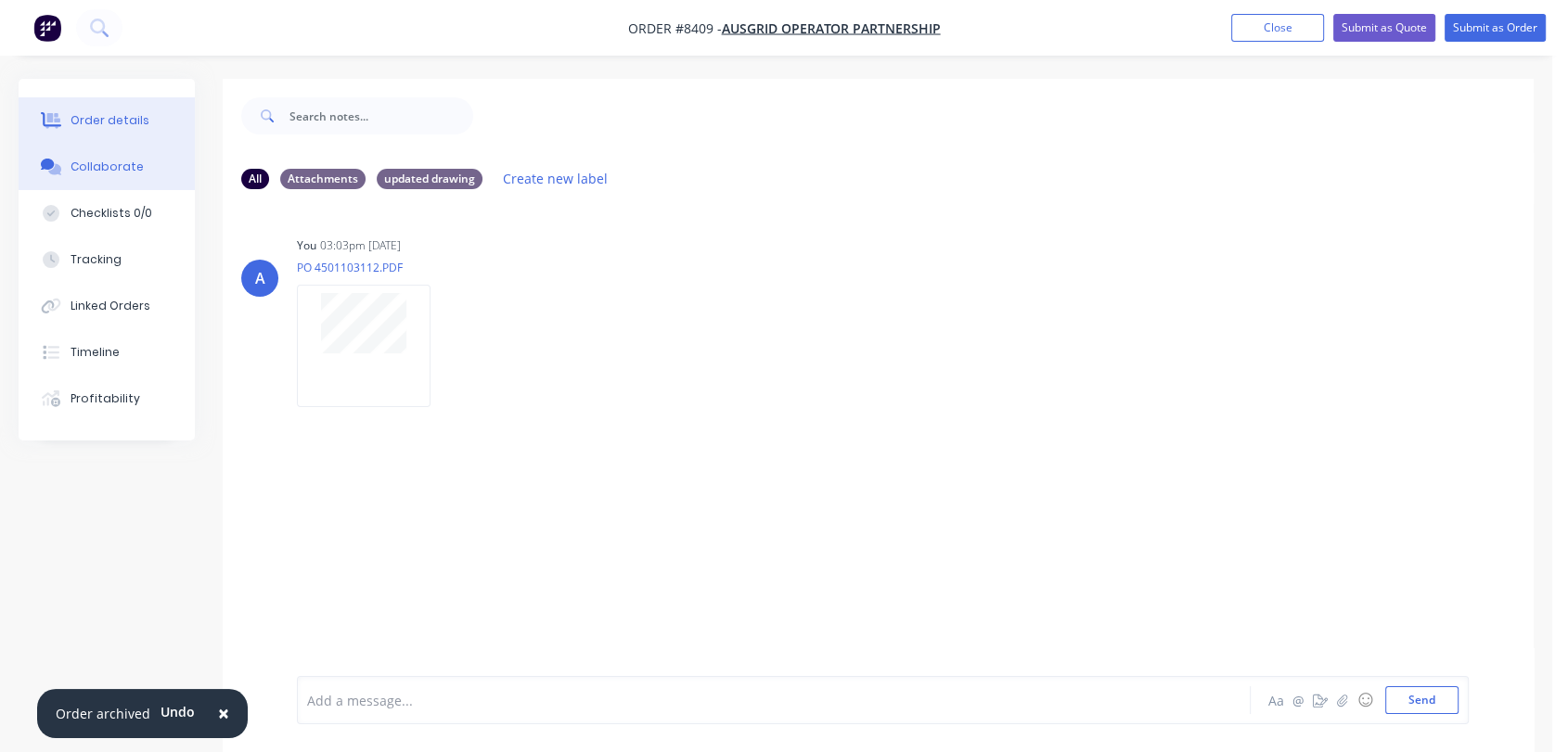
click at [125, 112] on div "Order details" at bounding box center [110, 120] width 79 height 17
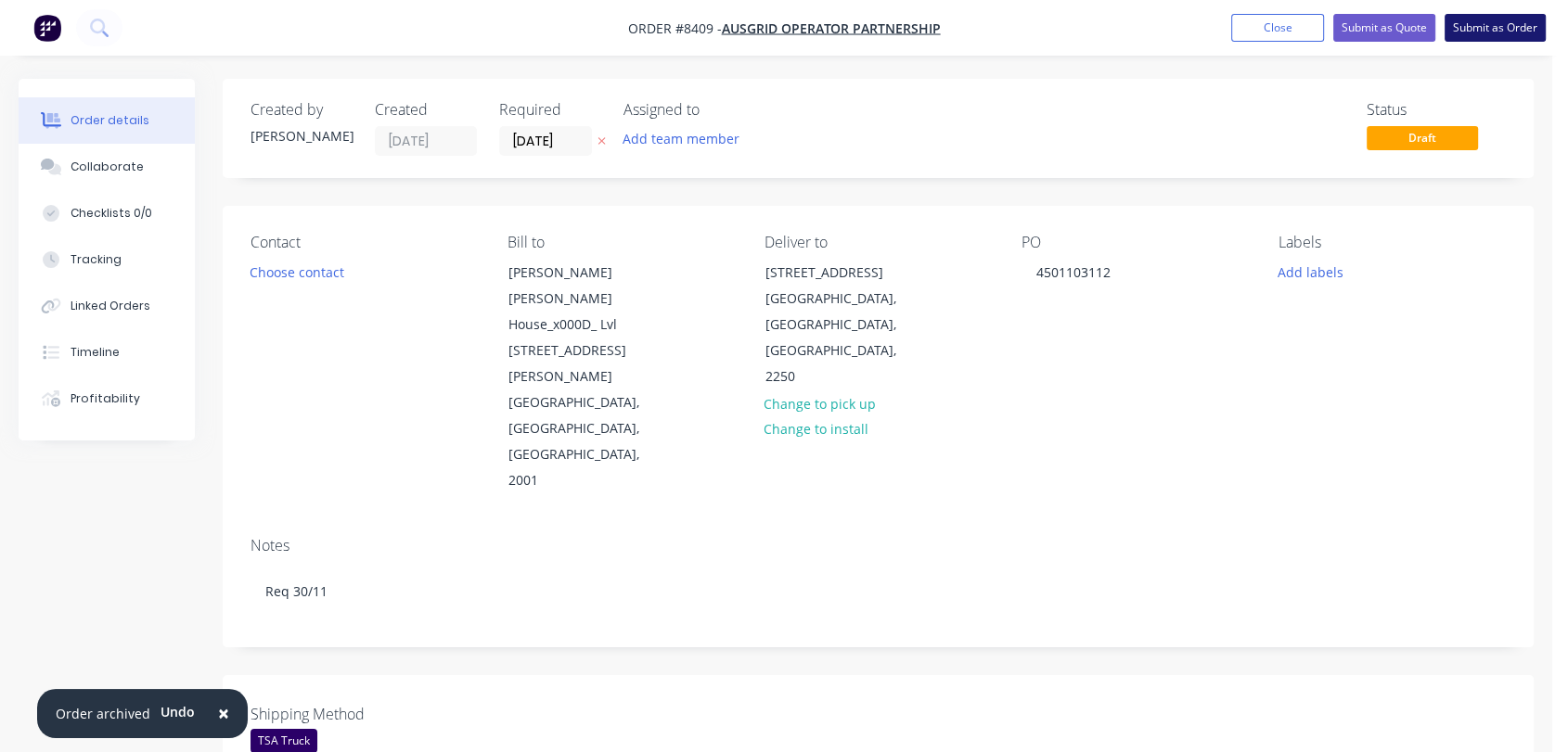
click at [1507, 25] on button "Submit as Order" at bounding box center [1494, 28] width 102 height 28
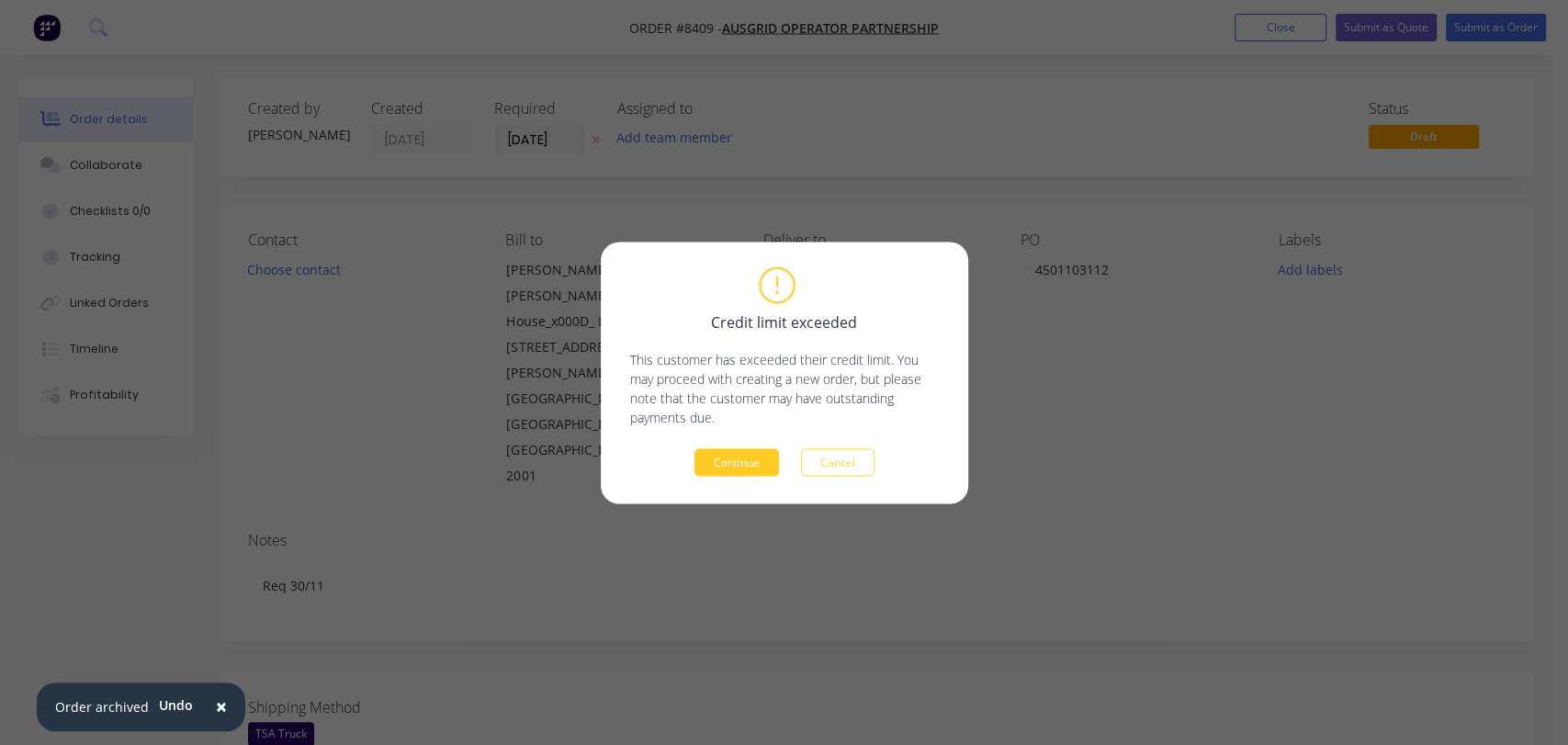
click at [725, 463] on button "Continue" at bounding box center [737, 463] width 85 height 28
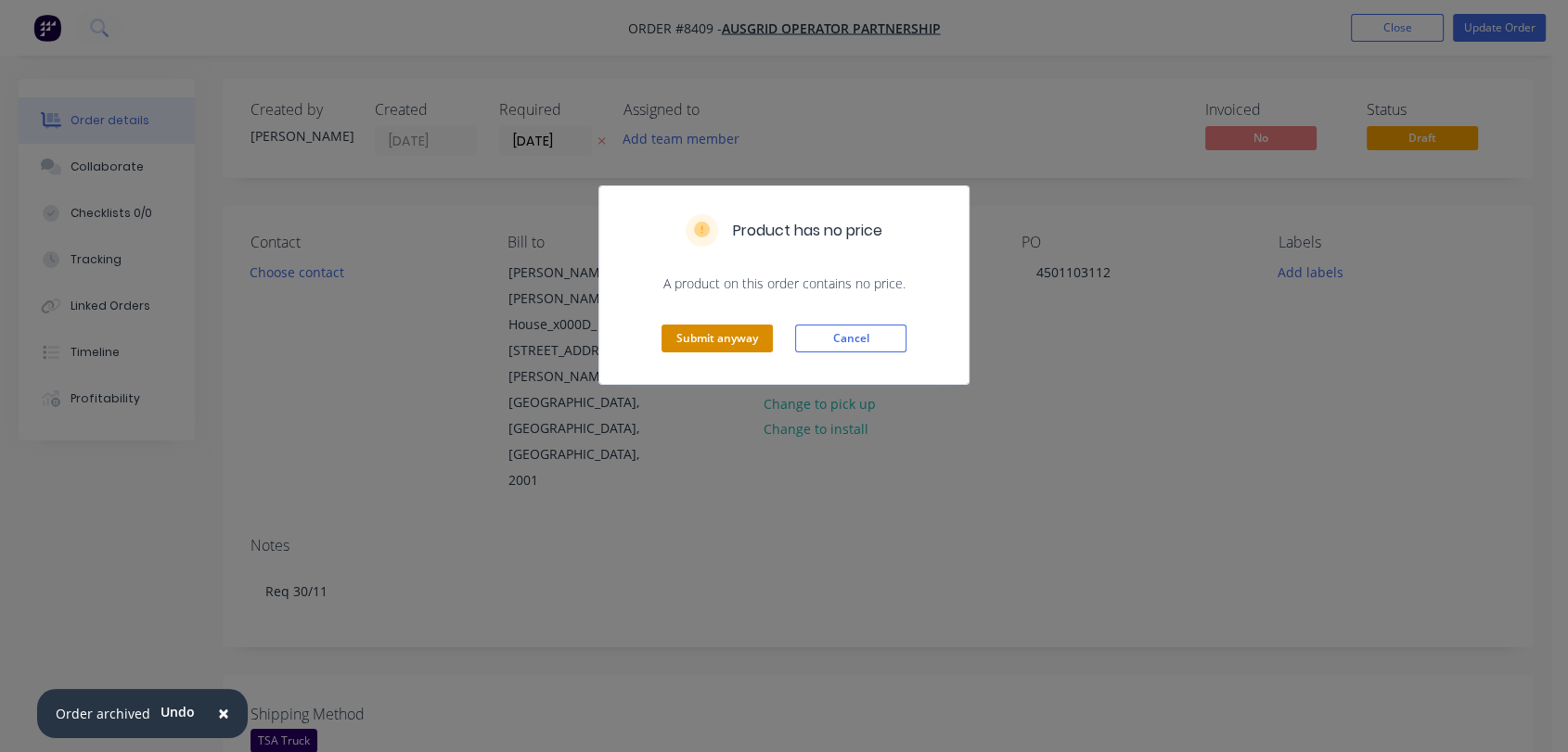
click at [731, 331] on button "Submit anyway" at bounding box center [716, 338] width 111 height 28
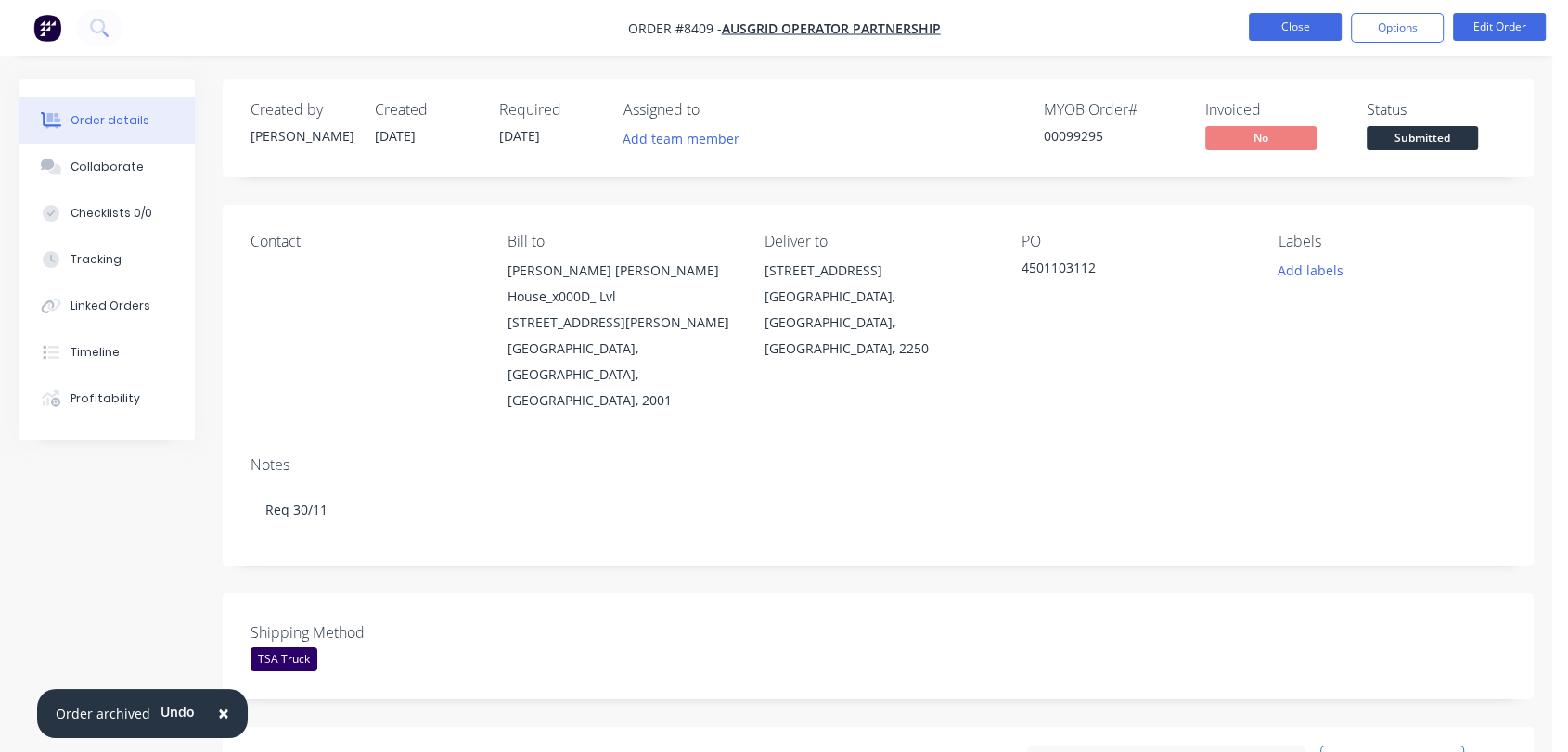
click at [1316, 19] on button "Close" at bounding box center [1295, 27] width 93 height 28
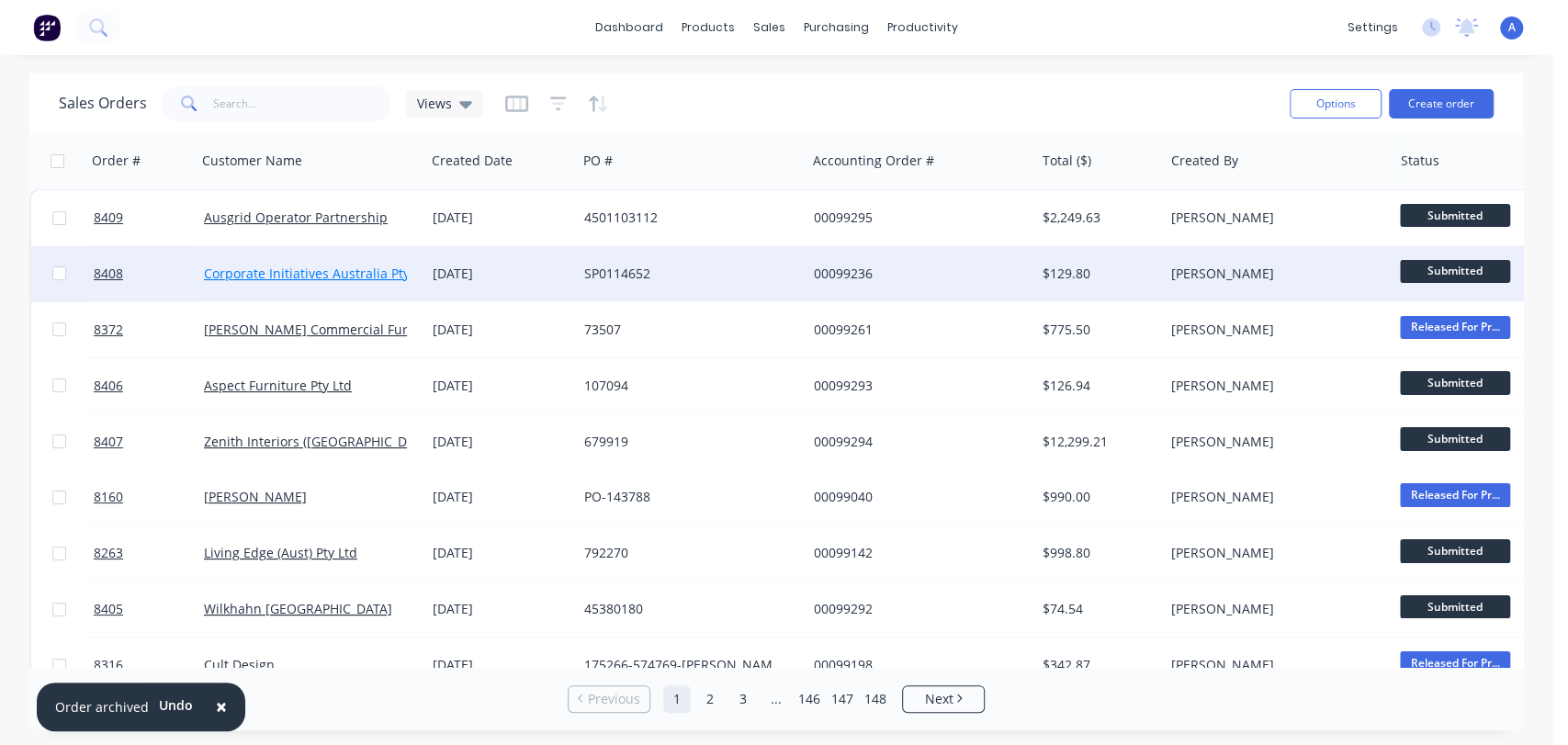
click at [368, 275] on link "Corporate Initiatives Australia Pty Ltd" at bounding box center [318, 273] width 229 height 18
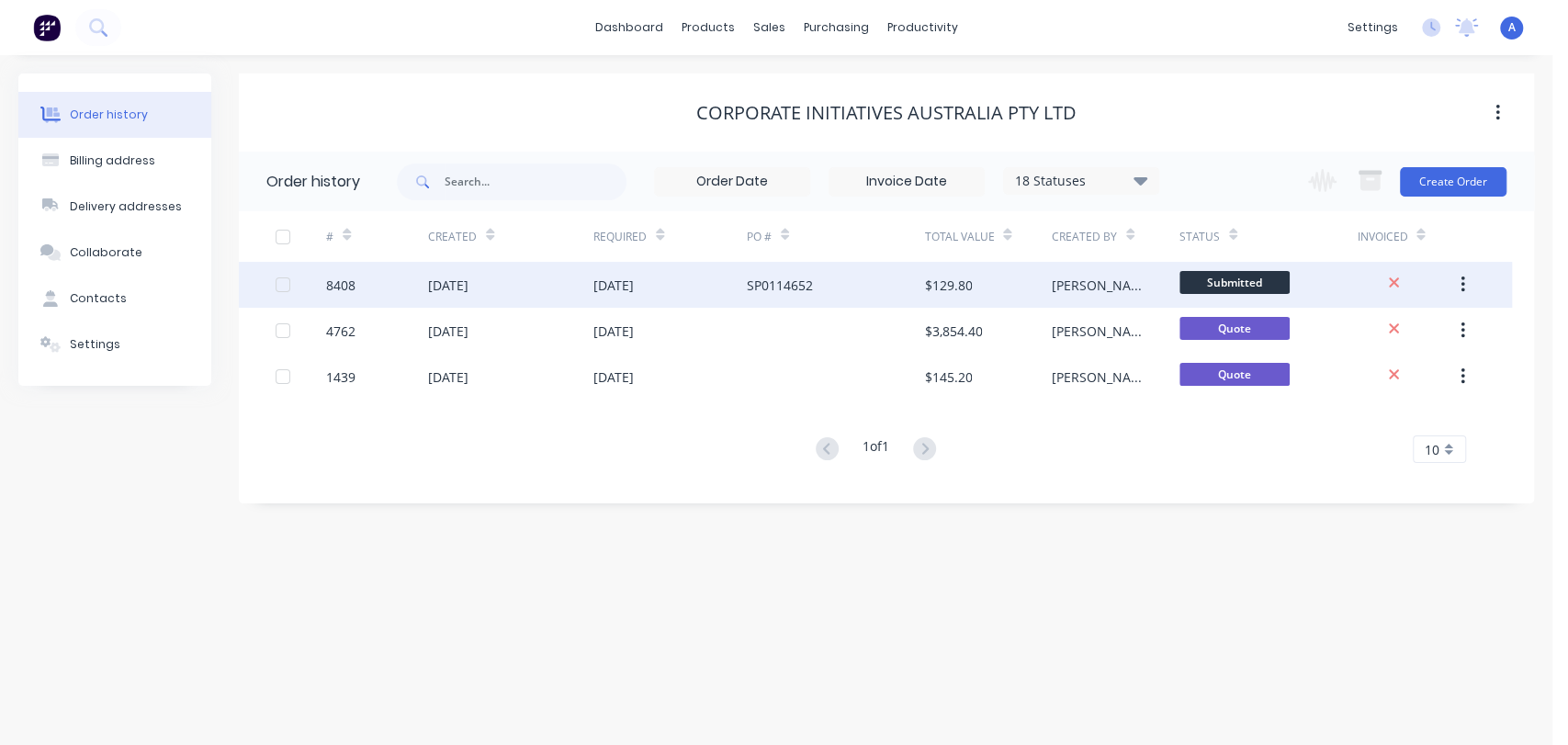
click at [731, 282] on div "[DATE]" at bounding box center [669, 285] width 152 height 46
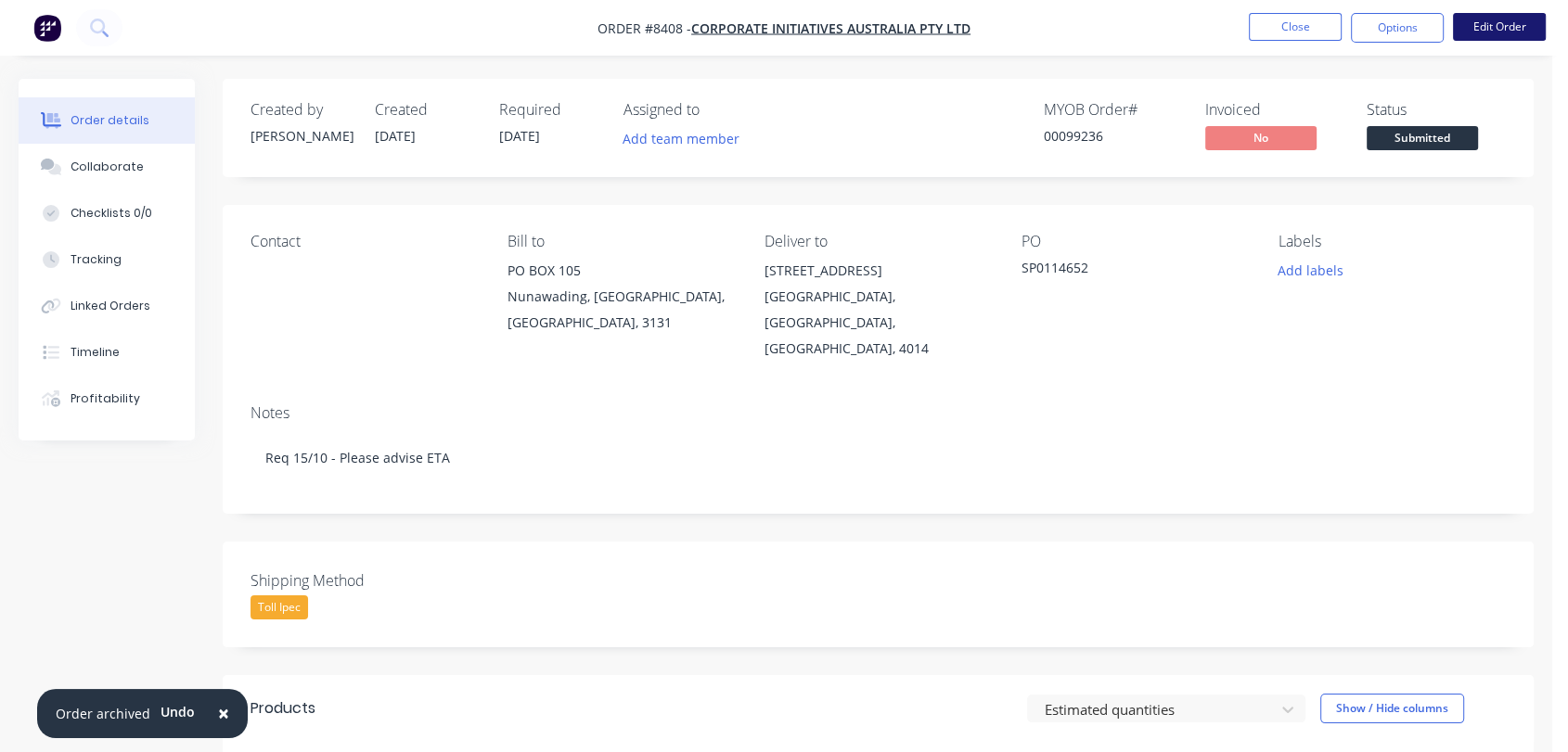
click at [1515, 32] on button "Edit Order" at bounding box center [1499, 27] width 93 height 28
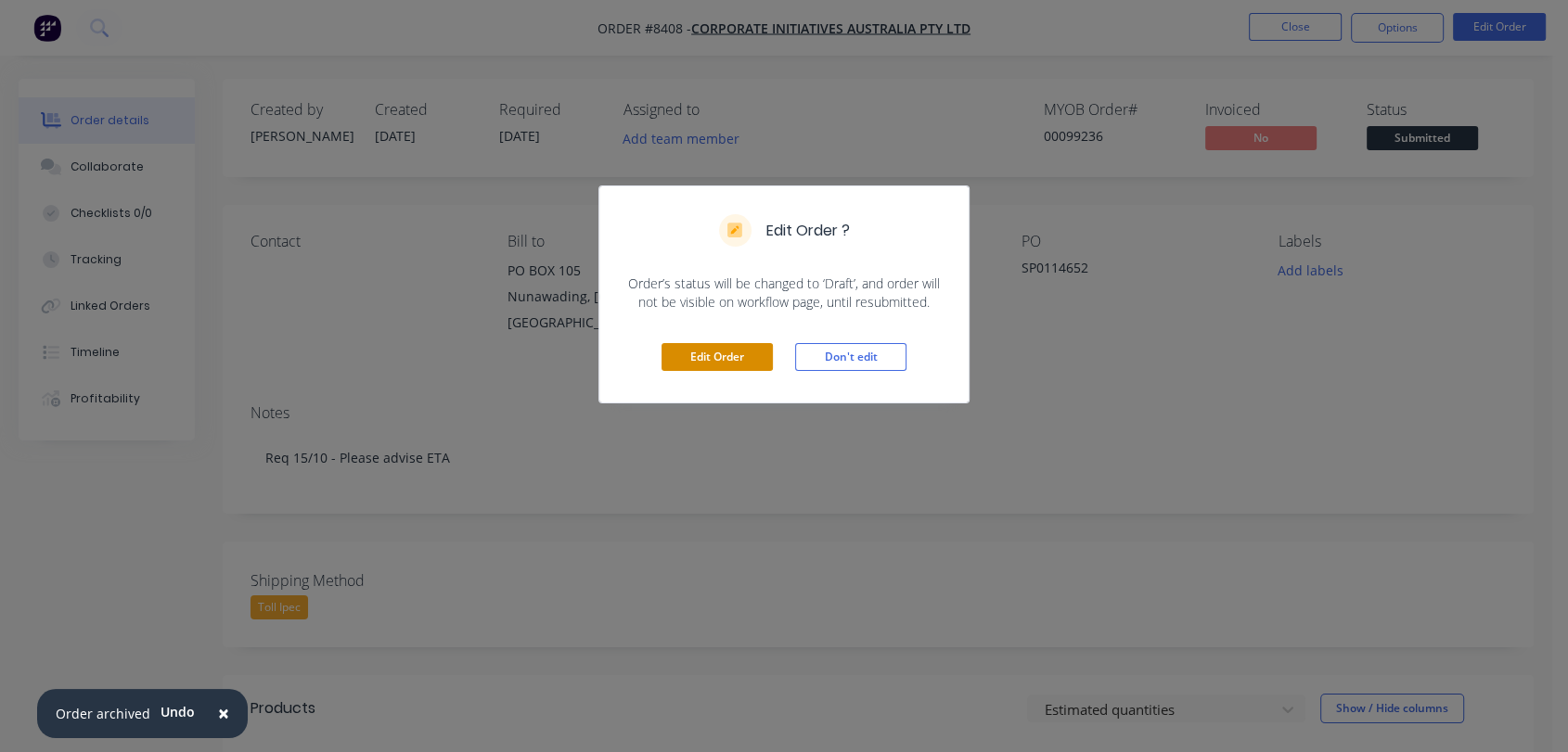
click at [708, 345] on button "Edit Order" at bounding box center [716, 357] width 111 height 28
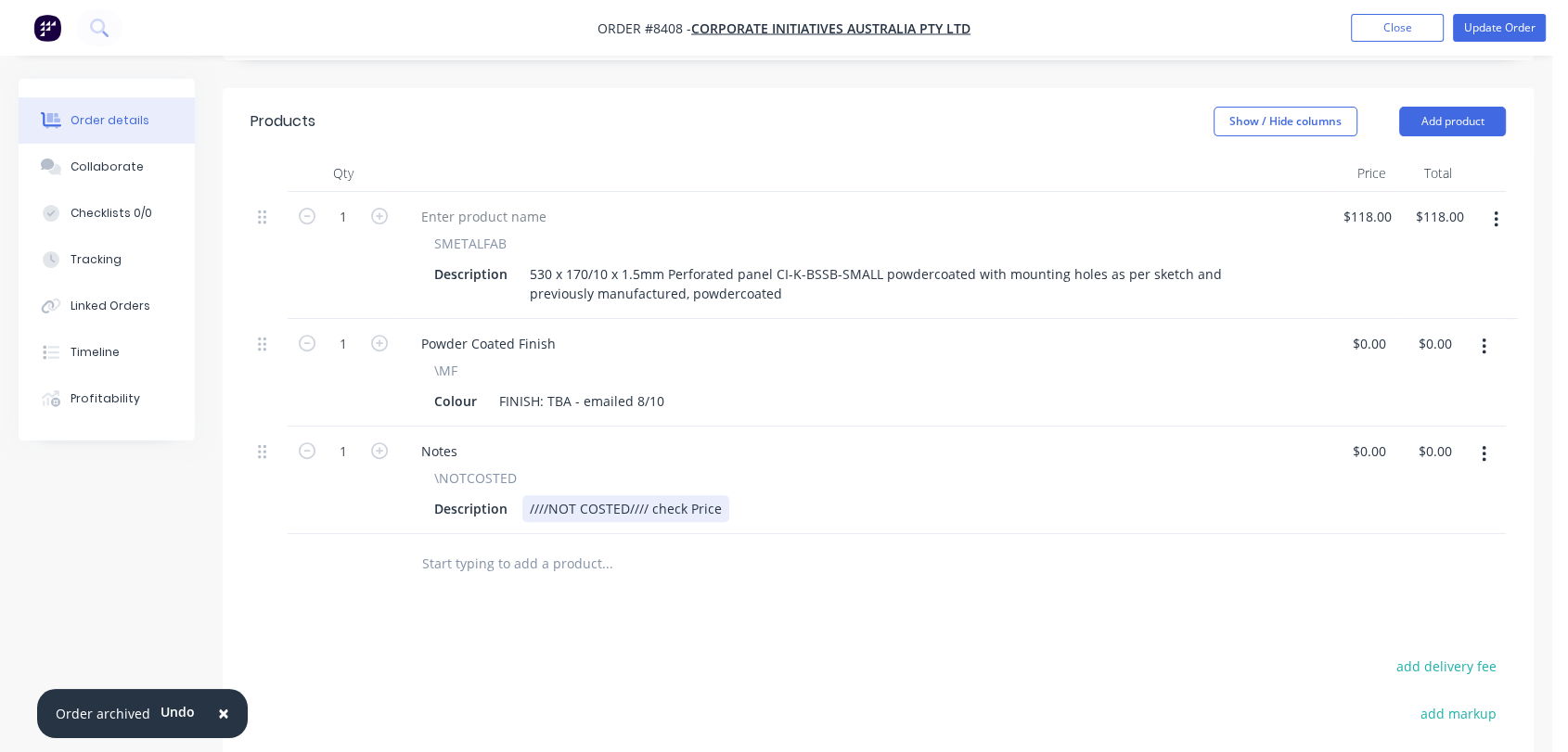
scroll to position [618, 0]
click at [1484, 329] on button "button" at bounding box center [1483, 346] width 44 height 34
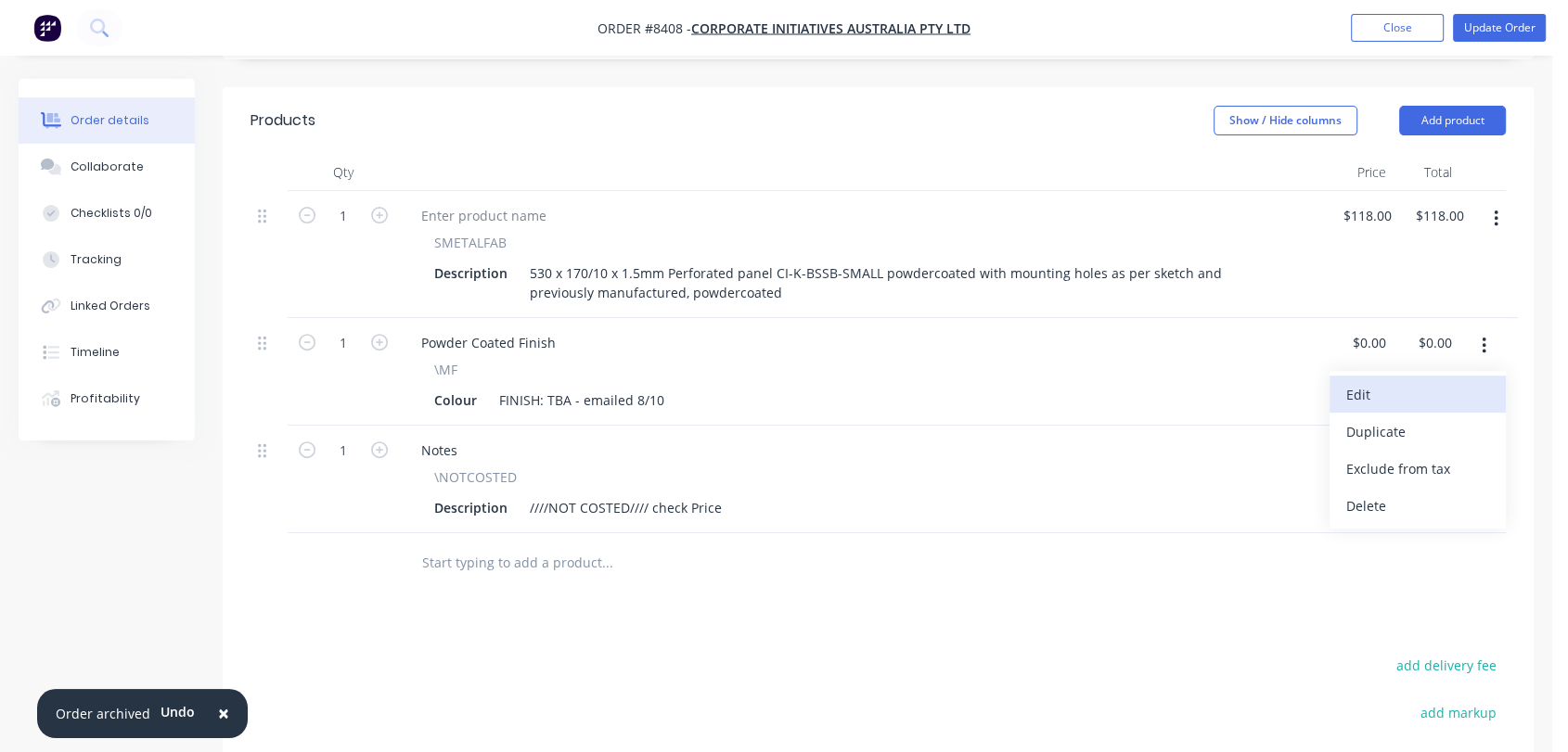
click at [1420, 381] on div "Edit" at bounding box center [1417, 394] width 143 height 27
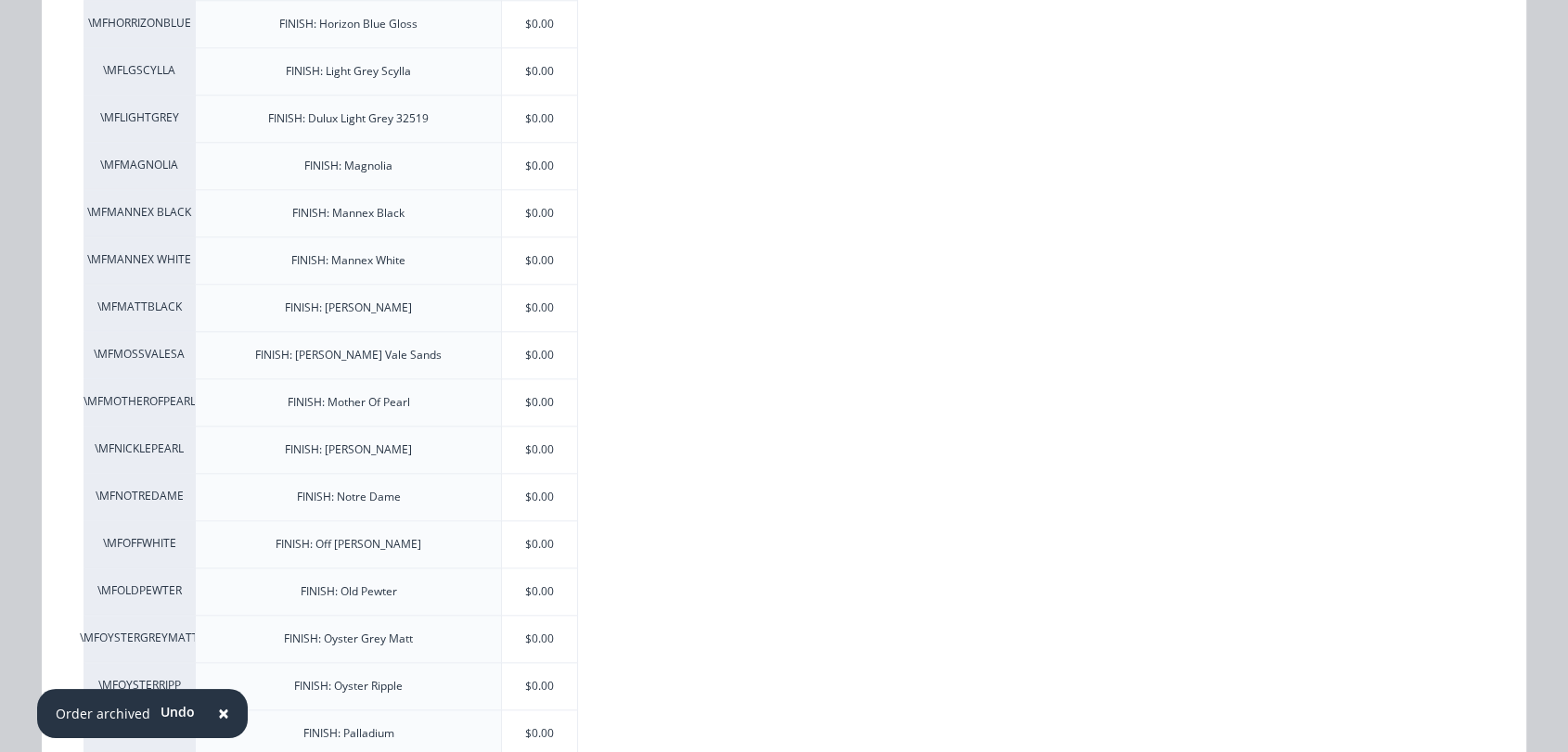
scroll to position [1855, 0]
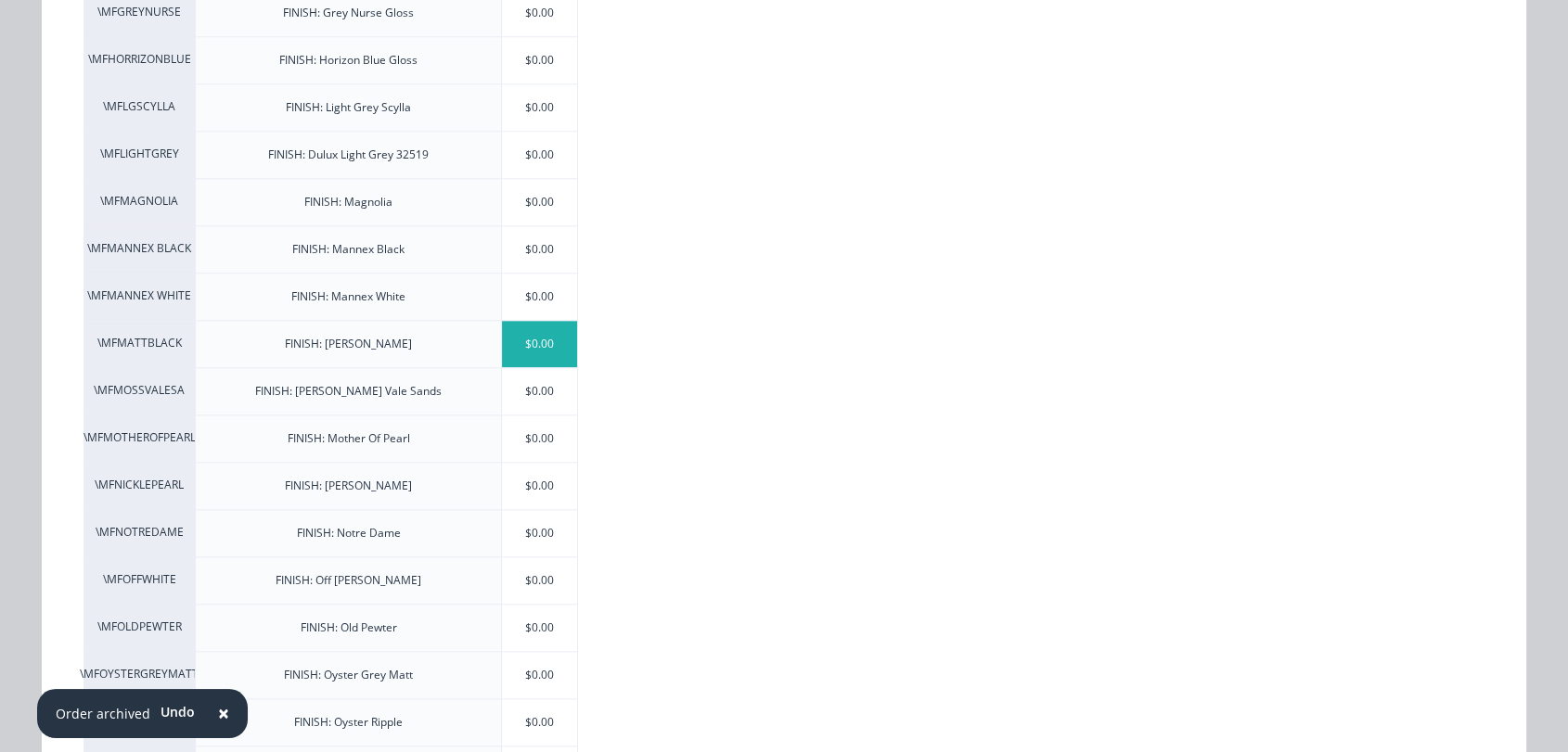
click at [524, 335] on div "$0.00" at bounding box center [539, 344] width 75 height 47
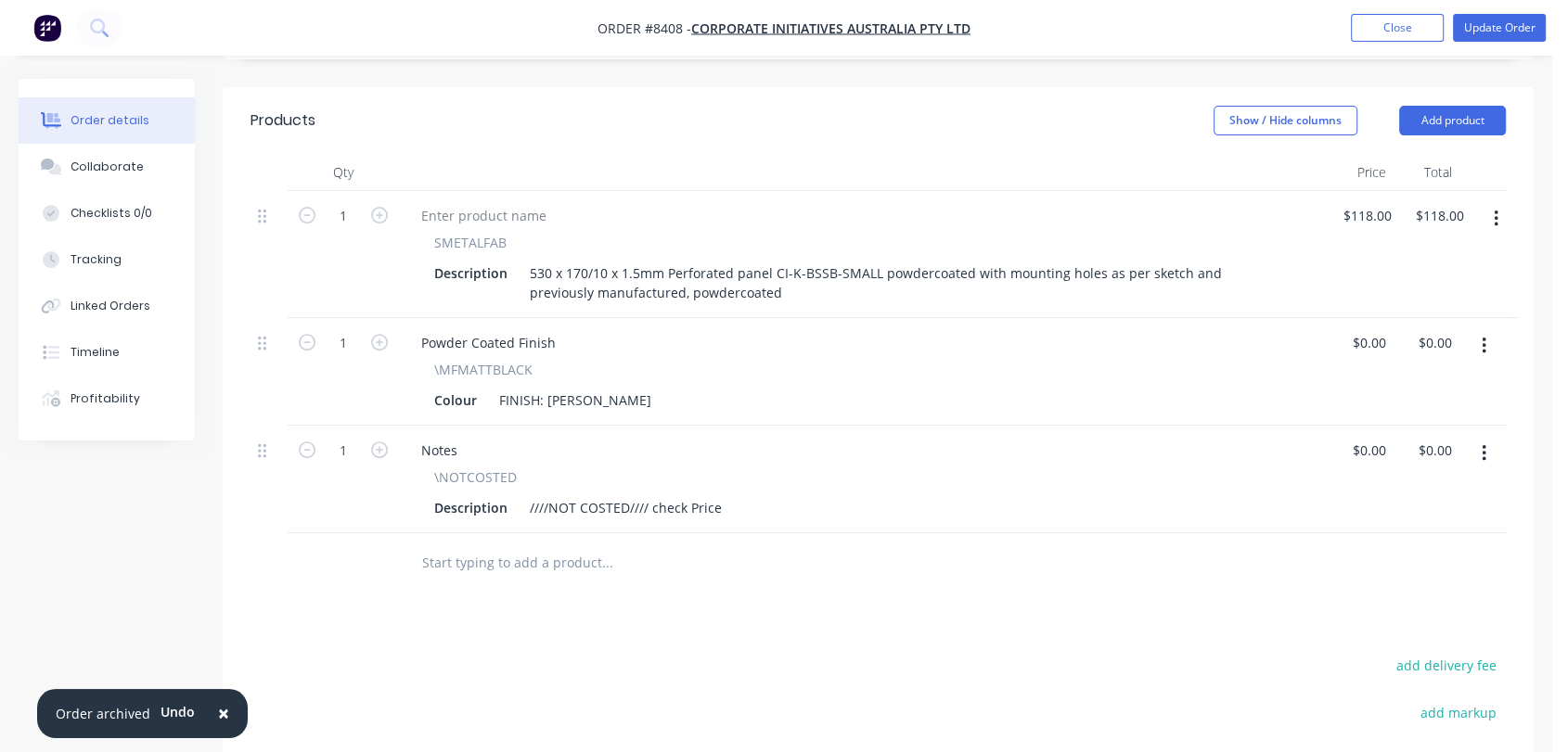
click at [570, 554] on div at bounding box center [732, 563] width 668 height 61
click at [561, 544] on input "text" at bounding box center [607, 563] width 371 height 37
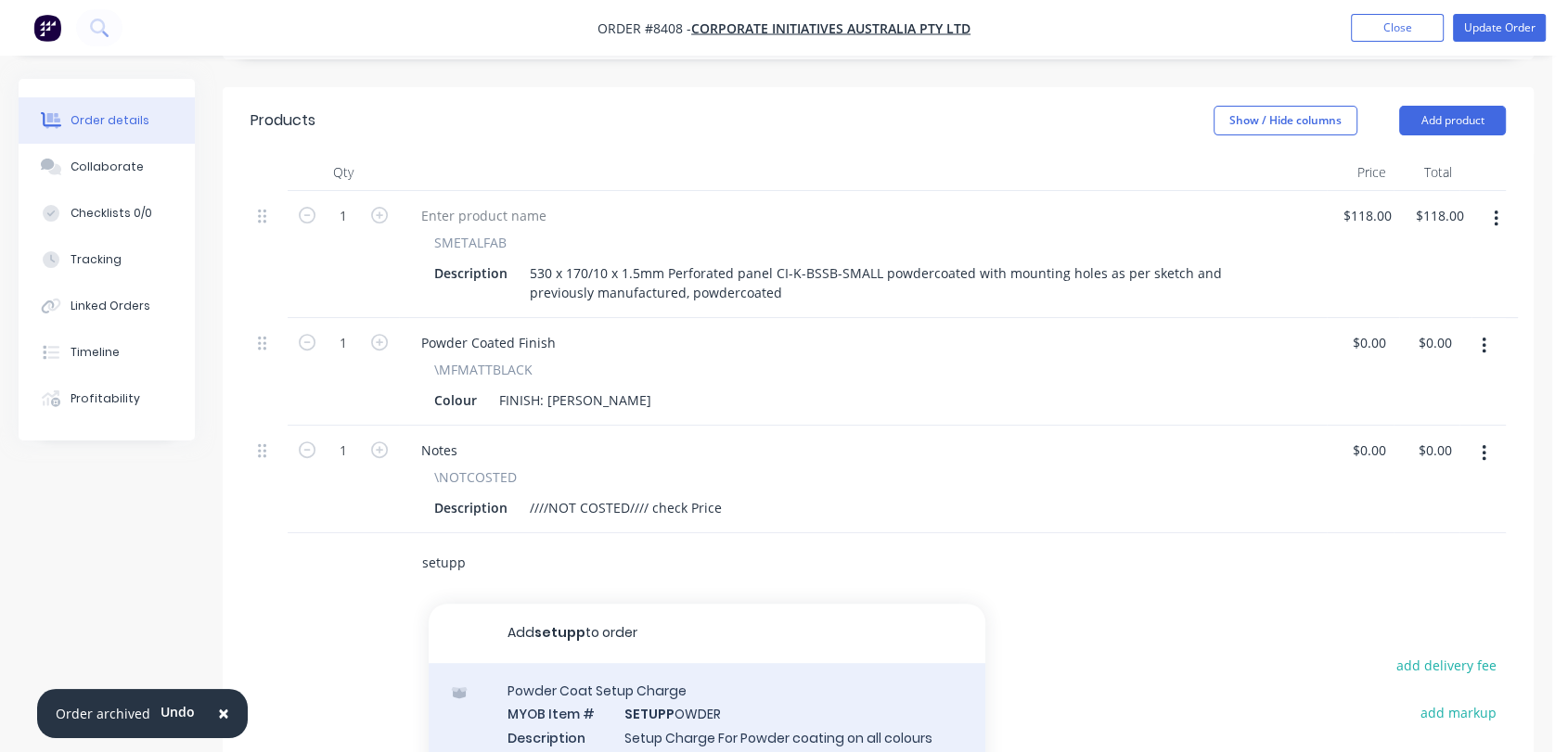
type input "setupp"
click at [682, 688] on div "Powder Coat Setup Charge MYOB Item # SETUPP OWDER Description Setup Charge For …" at bounding box center [706, 745] width 556 height 164
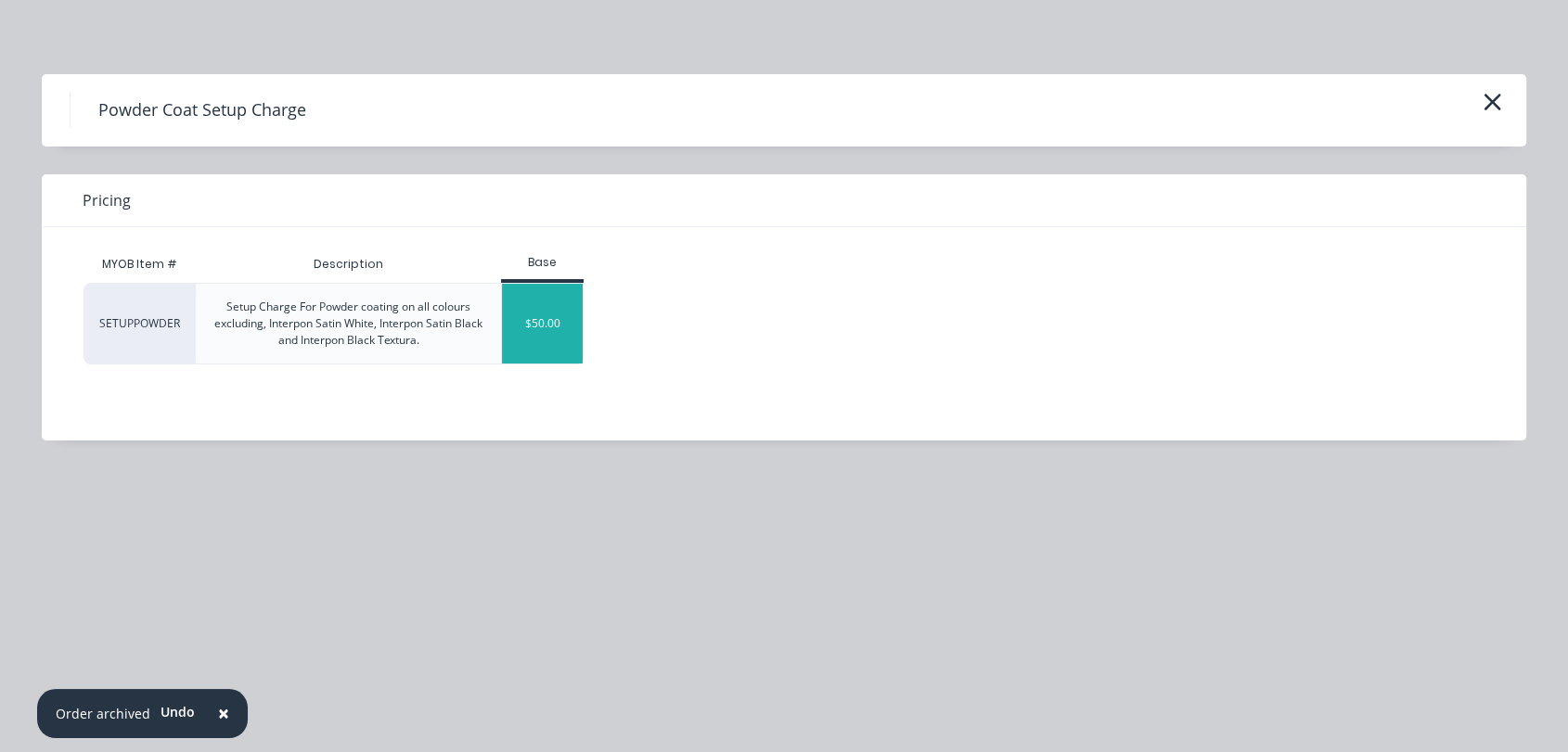
click at [531, 332] on div "$50.00" at bounding box center [542, 324] width 81 height 80
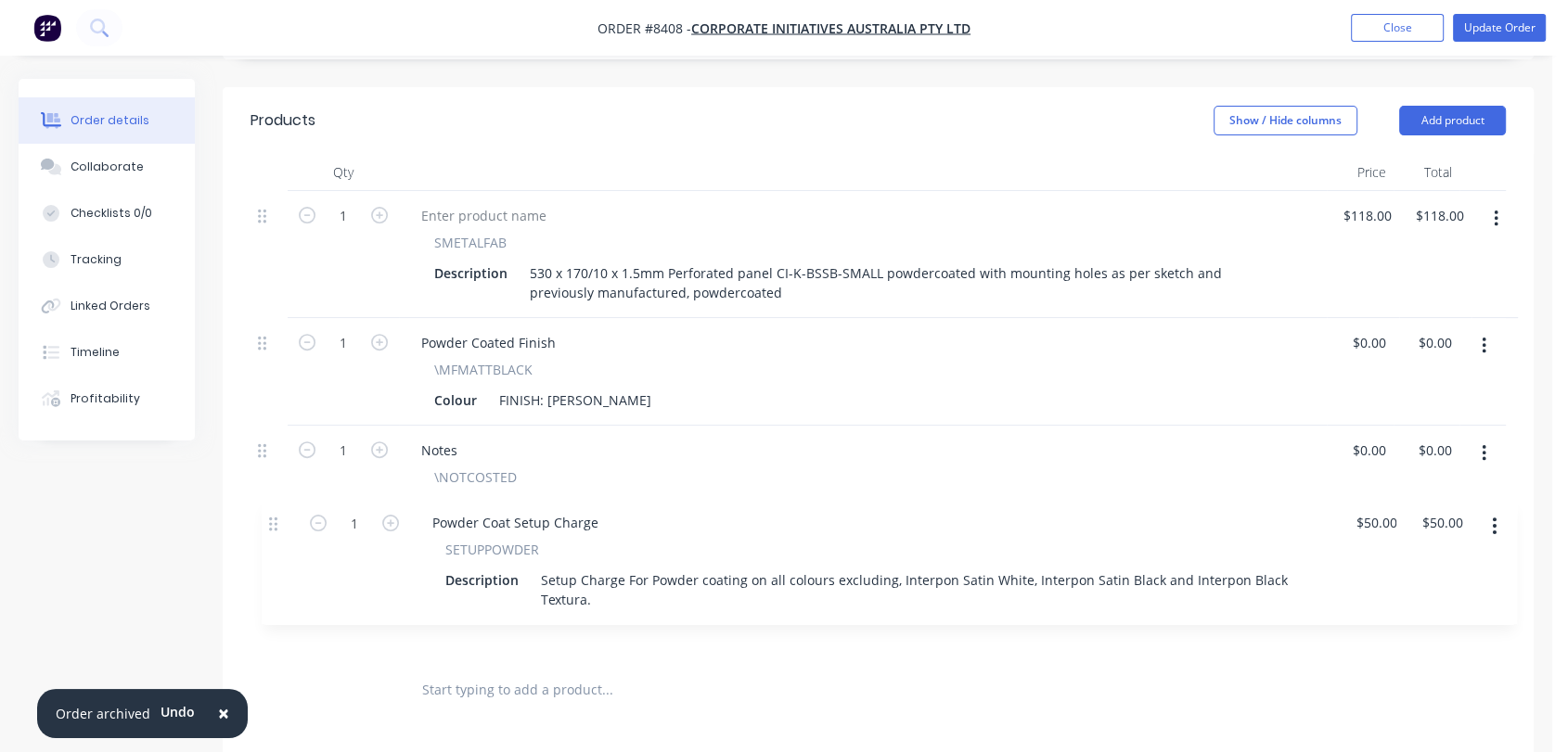
scroll to position [619, 0]
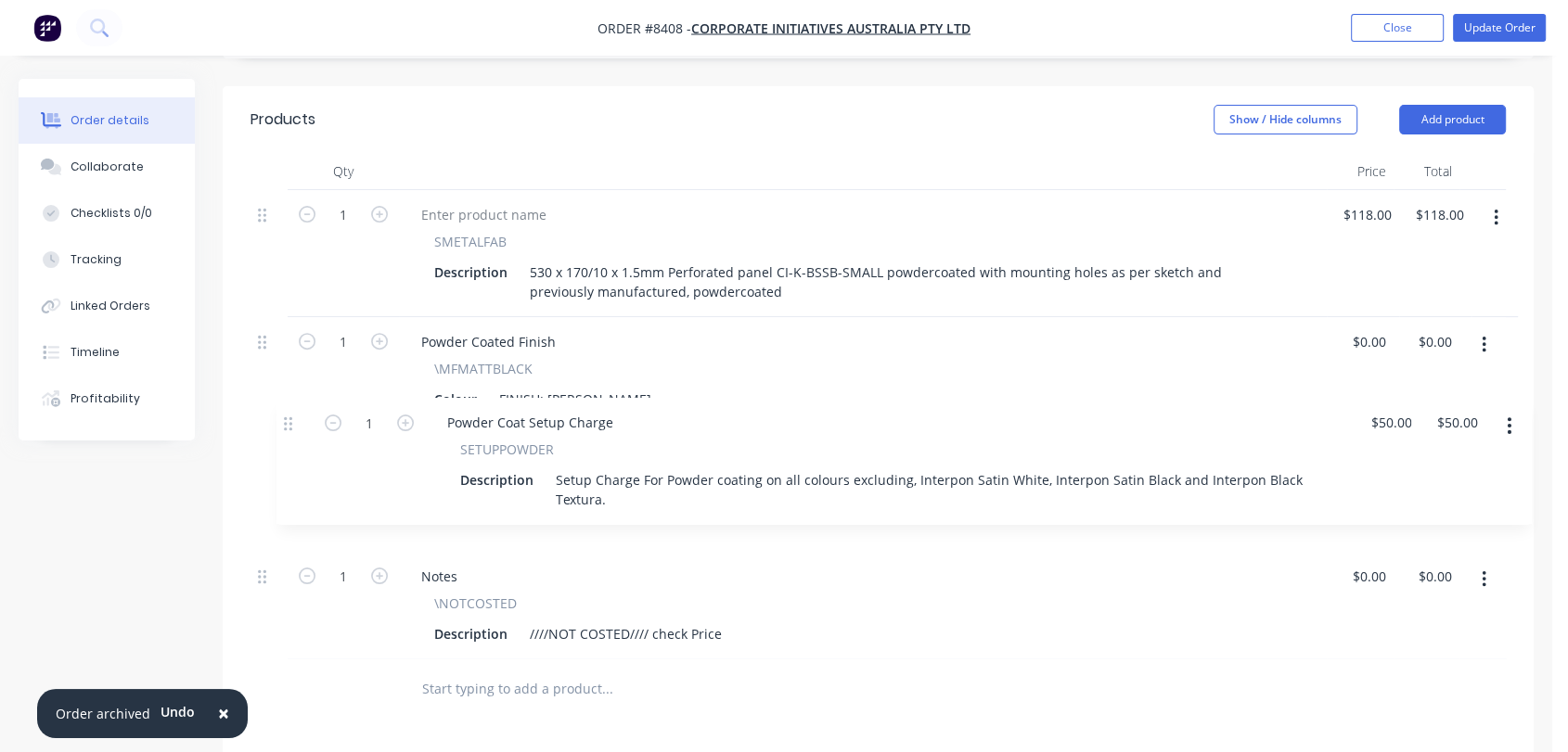
drag, startPoint x: 266, startPoint y: 531, endPoint x: 297, endPoint y: 424, distance: 111.4
click at [297, 424] on div "1 SMETALFAB Description 530 x 170/10 x 1.5mm Perforated panel CI-K-BSSB-SMALL p…" at bounding box center [878, 425] width 1255 height 470
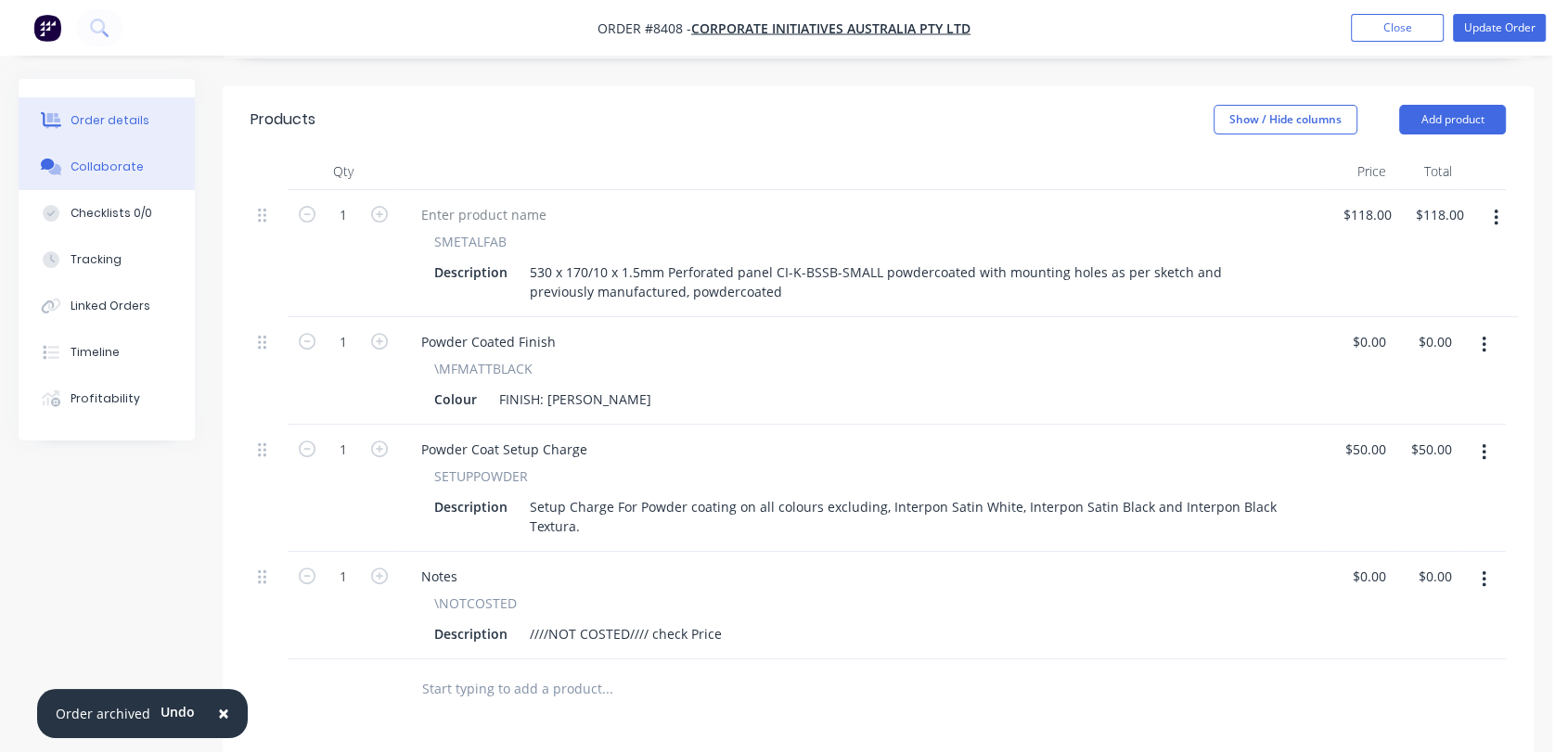
click at [120, 165] on div "Collaborate" at bounding box center [107, 167] width 74 height 17
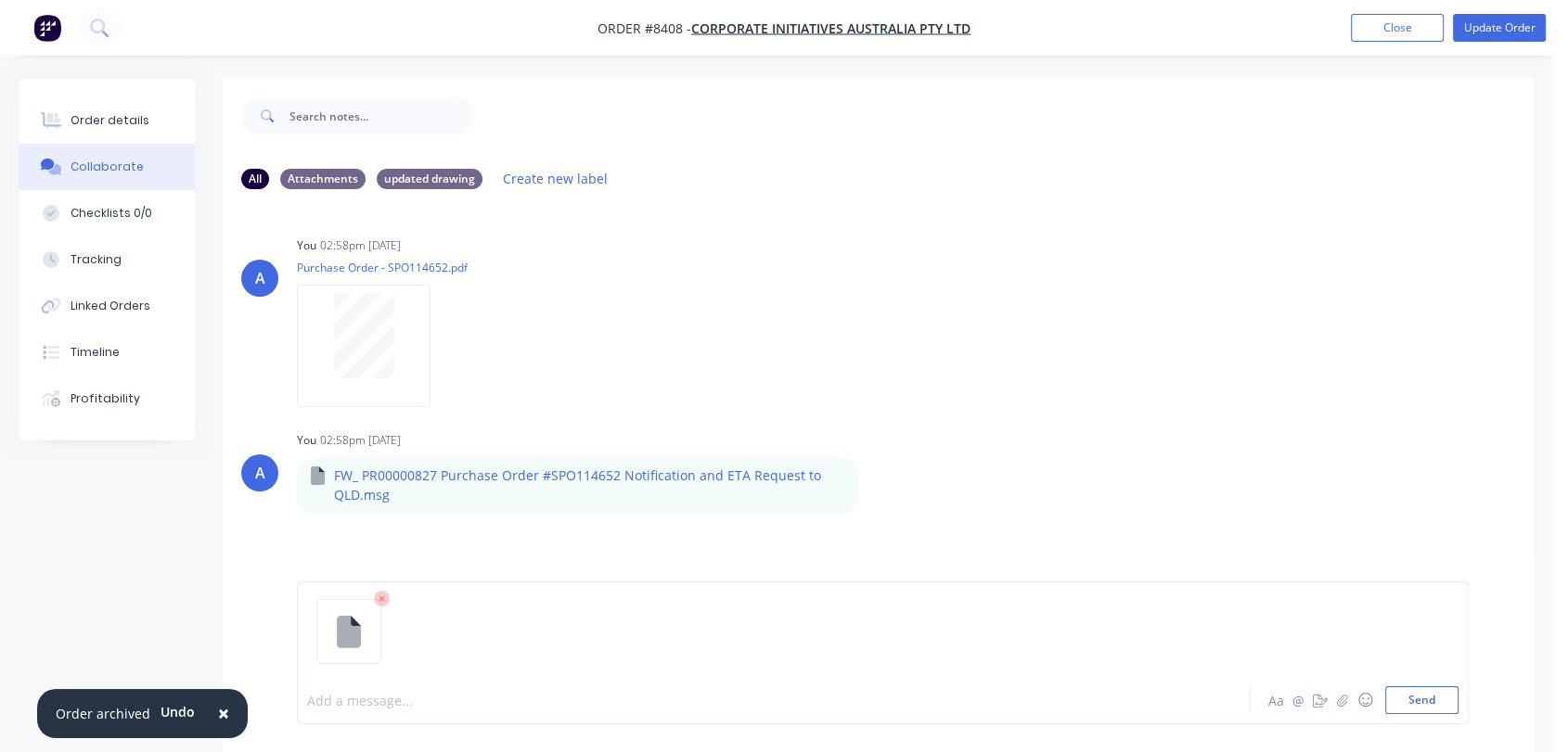
click at [432, 693] on div at bounding box center [740, 701] width 863 height 20
click at [1448, 702] on button "Send" at bounding box center [1421, 701] width 74 height 28
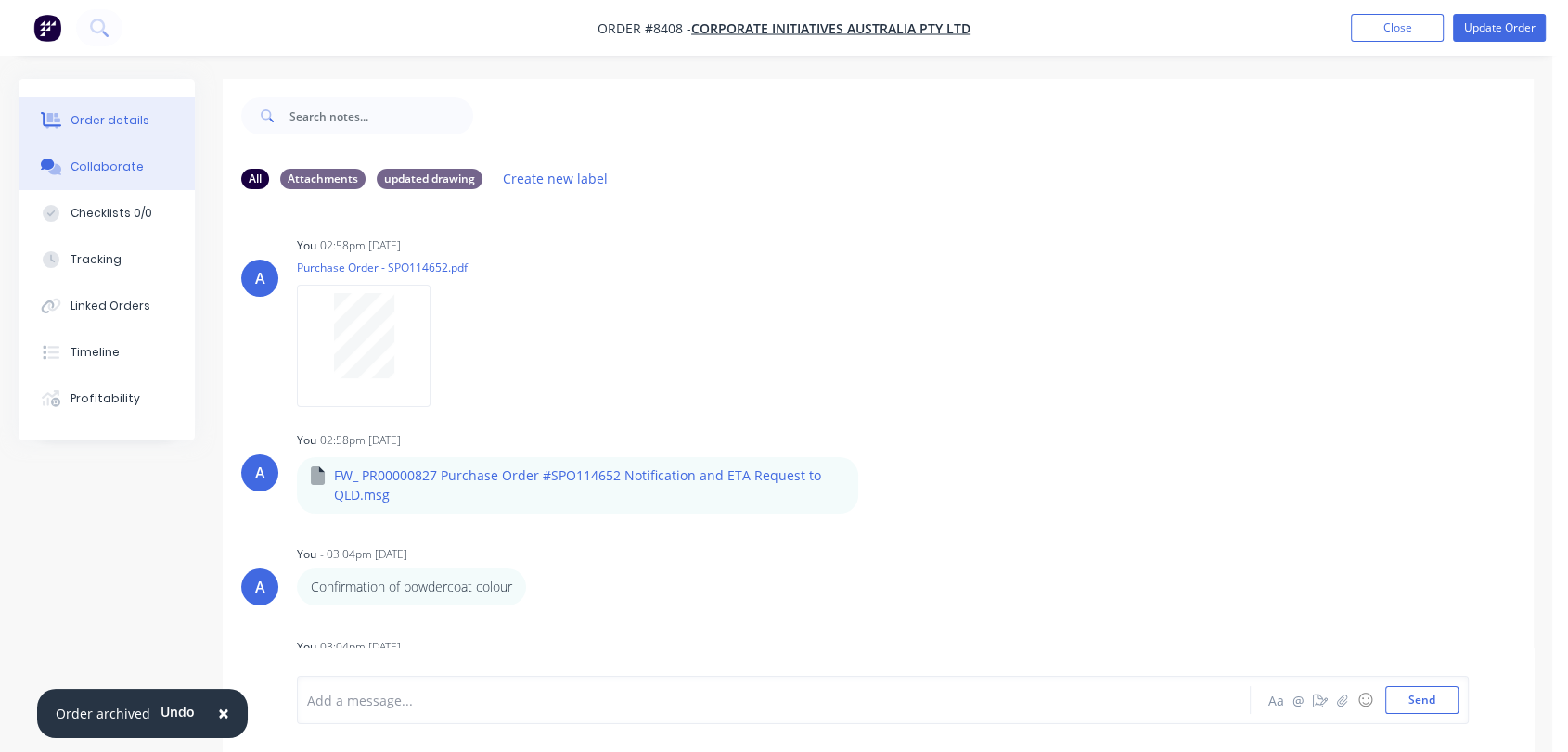
click at [104, 125] on div "Order details" at bounding box center [110, 120] width 79 height 17
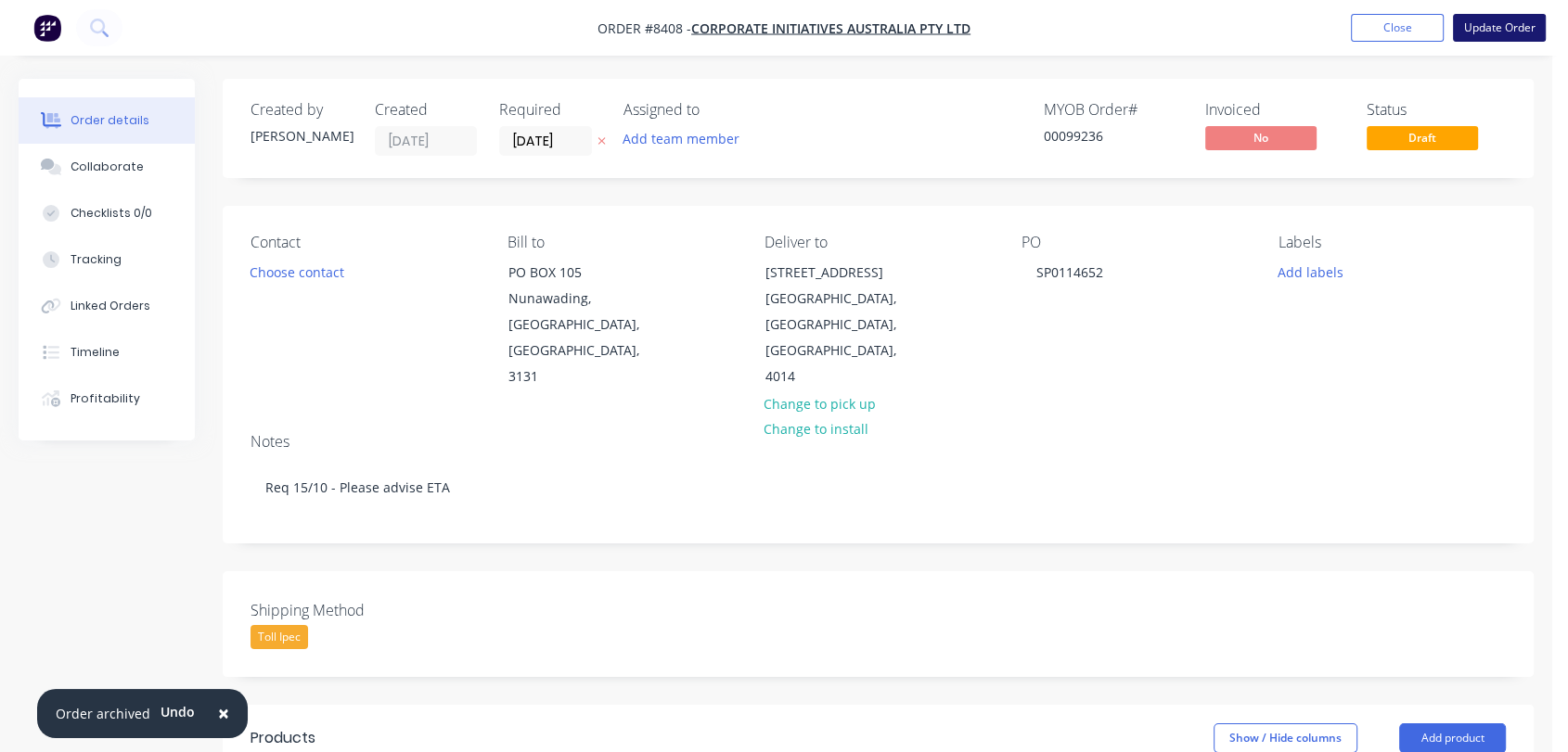
click at [1522, 28] on button "Update Order" at bounding box center [1499, 28] width 93 height 28
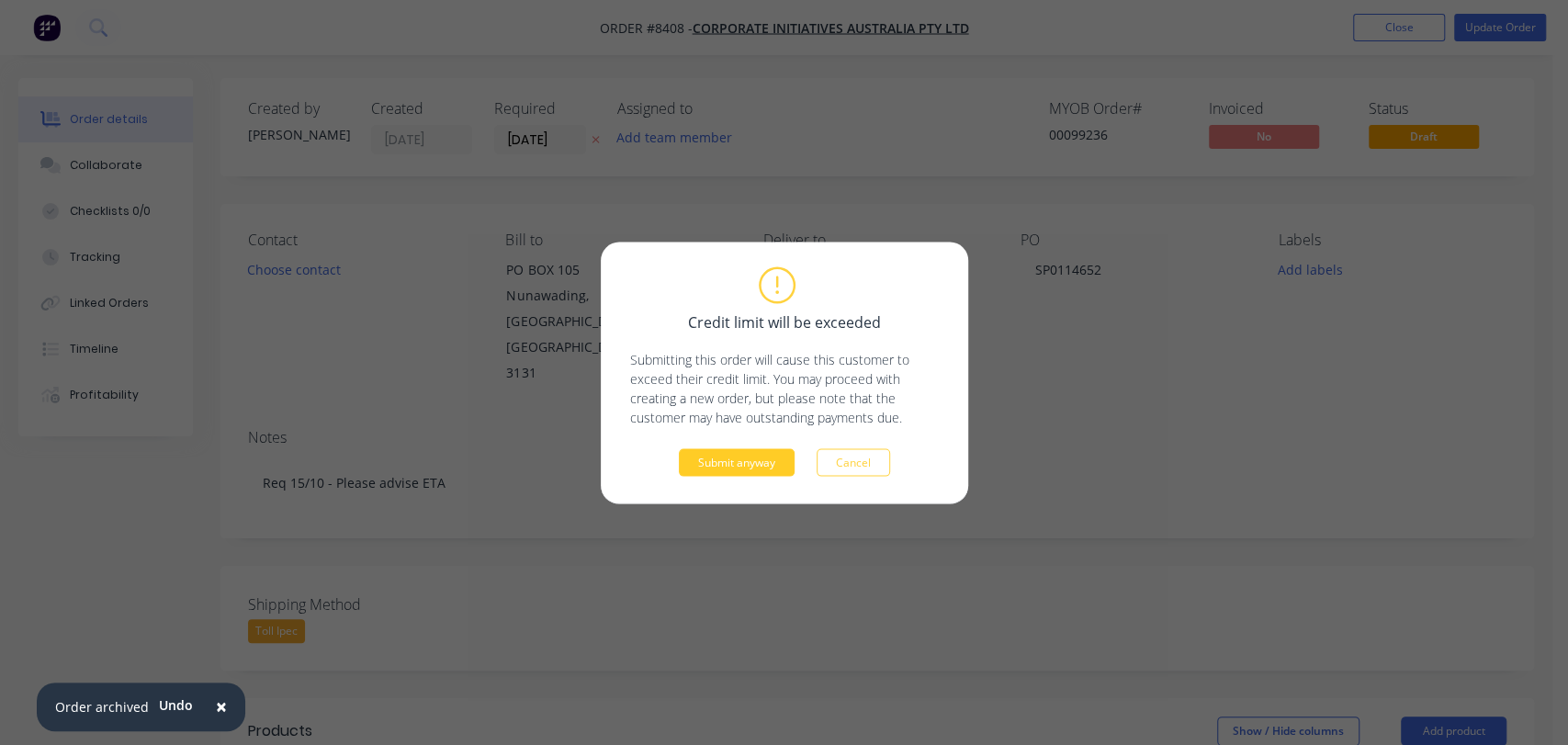
click at [767, 462] on button "Submit anyway" at bounding box center [736, 463] width 115 height 28
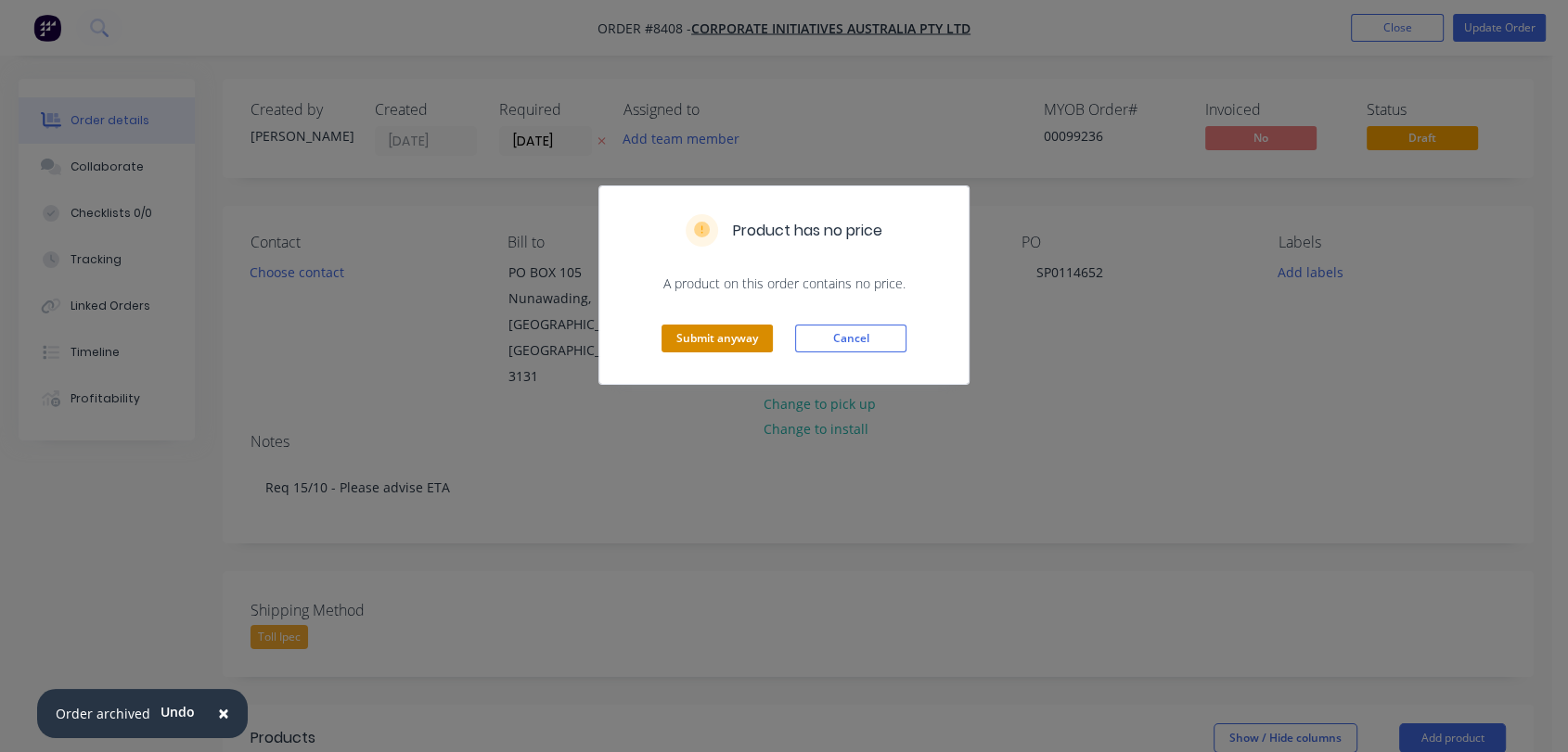
click at [741, 341] on button "Submit anyway" at bounding box center [716, 338] width 111 height 28
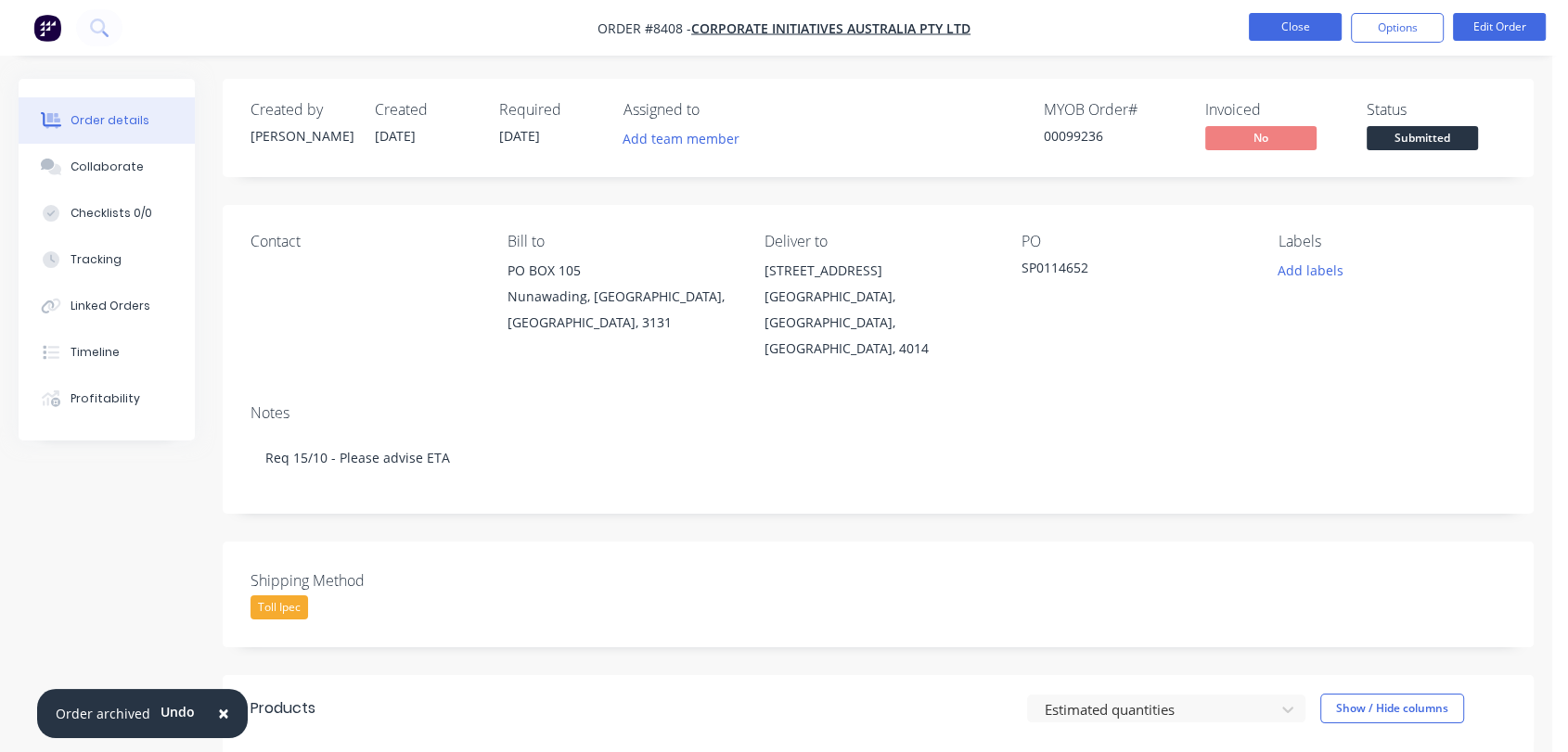
click at [1293, 19] on button "Close" at bounding box center [1295, 27] width 93 height 28
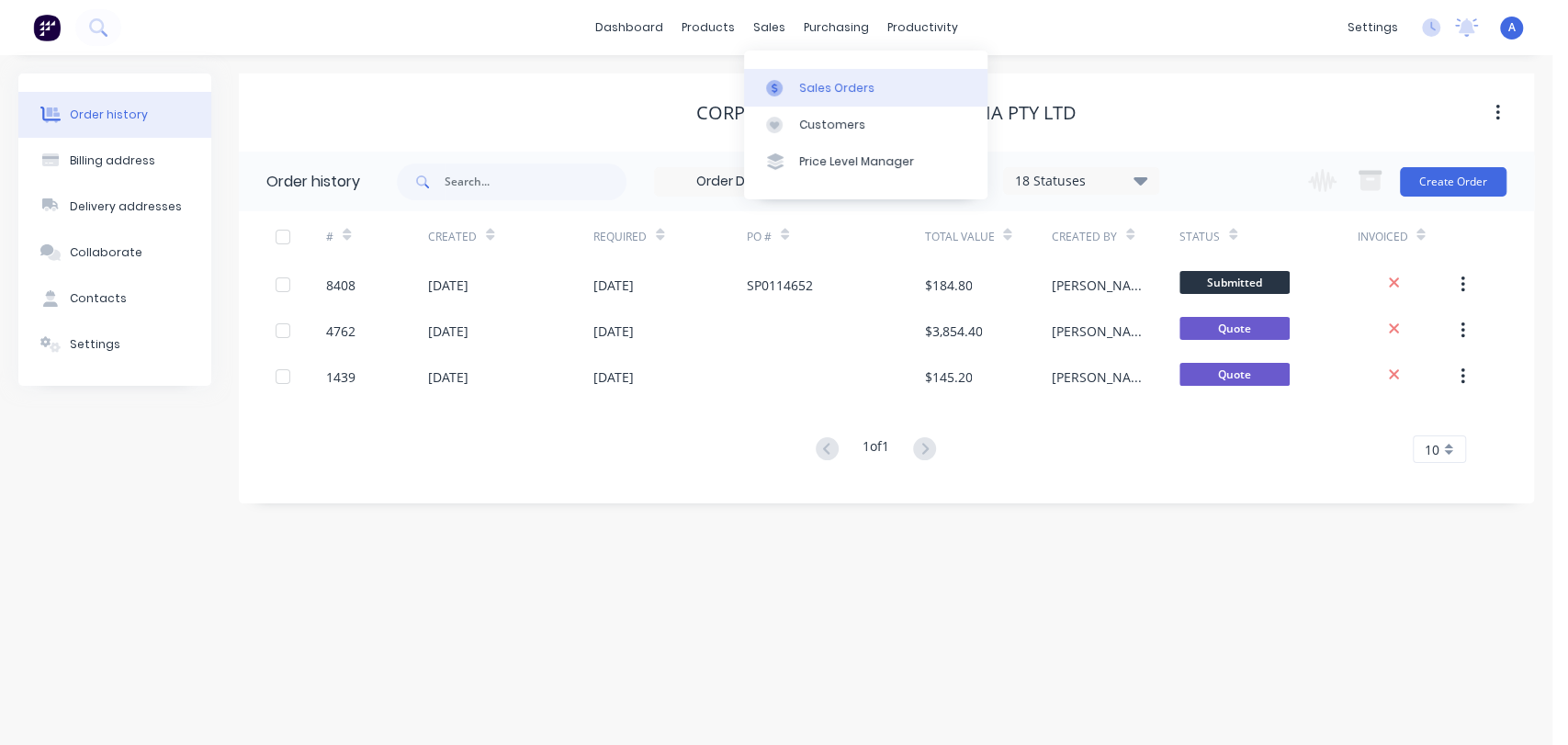
click at [812, 92] on div "Sales Orders" at bounding box center [837, 89] width 76 height 17
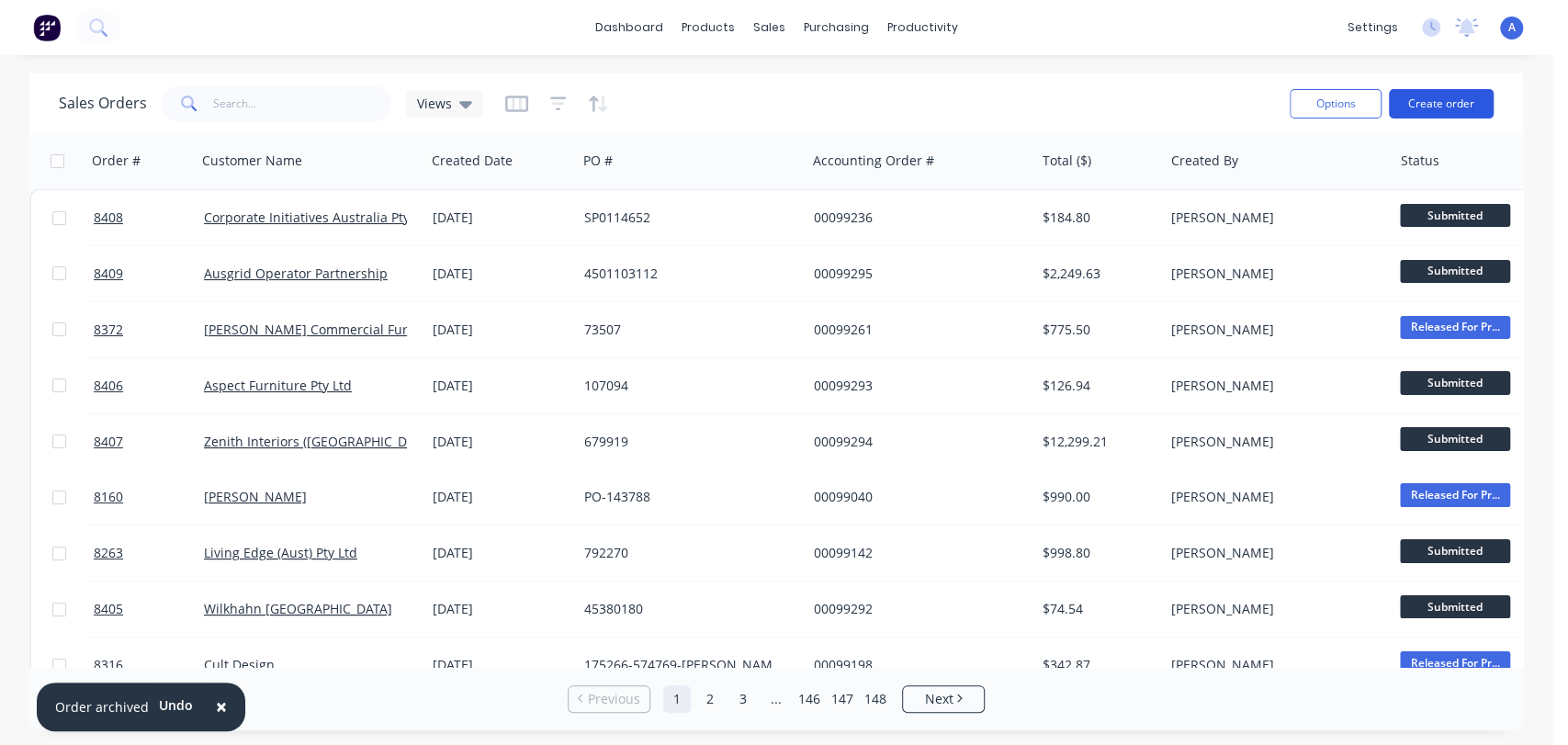
click at [1448, 98] on button "Create order" at bounding box center [1441, 104] width 104 height 30
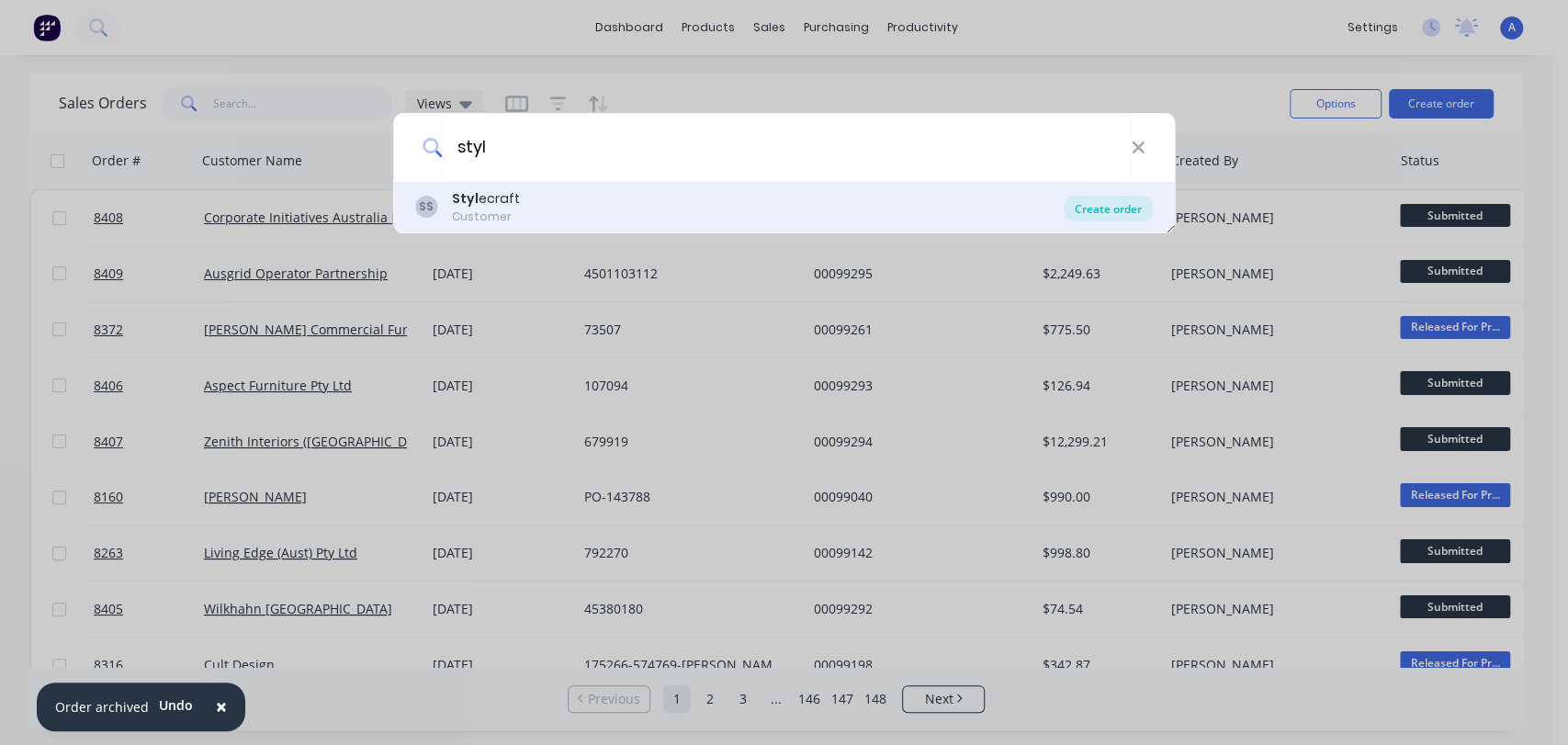
type input "styl"
click at [1118, 210] on div "Create order" at bounding box center [1108, 209] width 90 height 26
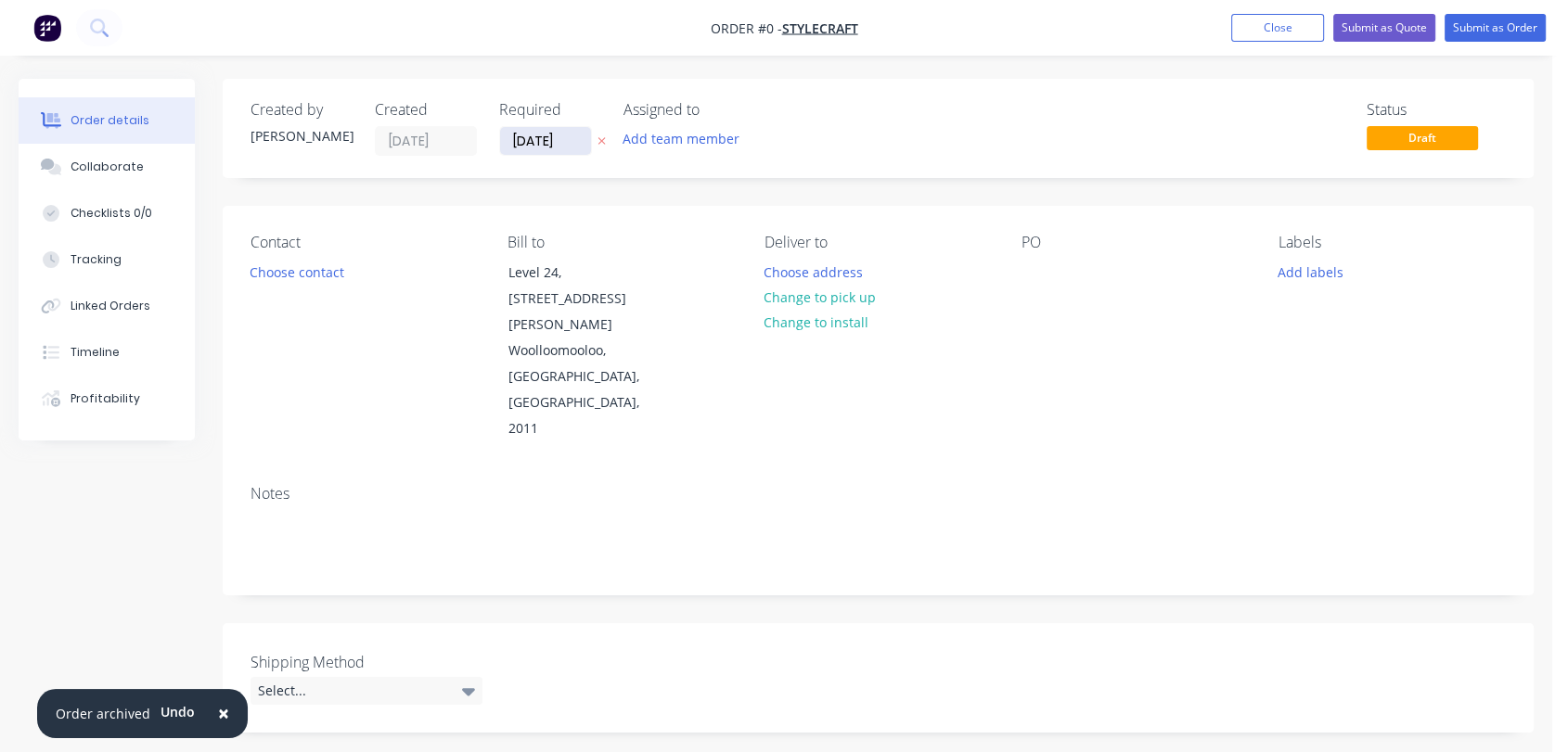
click at [571, 139] on input "[DATE]" at bounding box center [546, 141] width 91 height 28
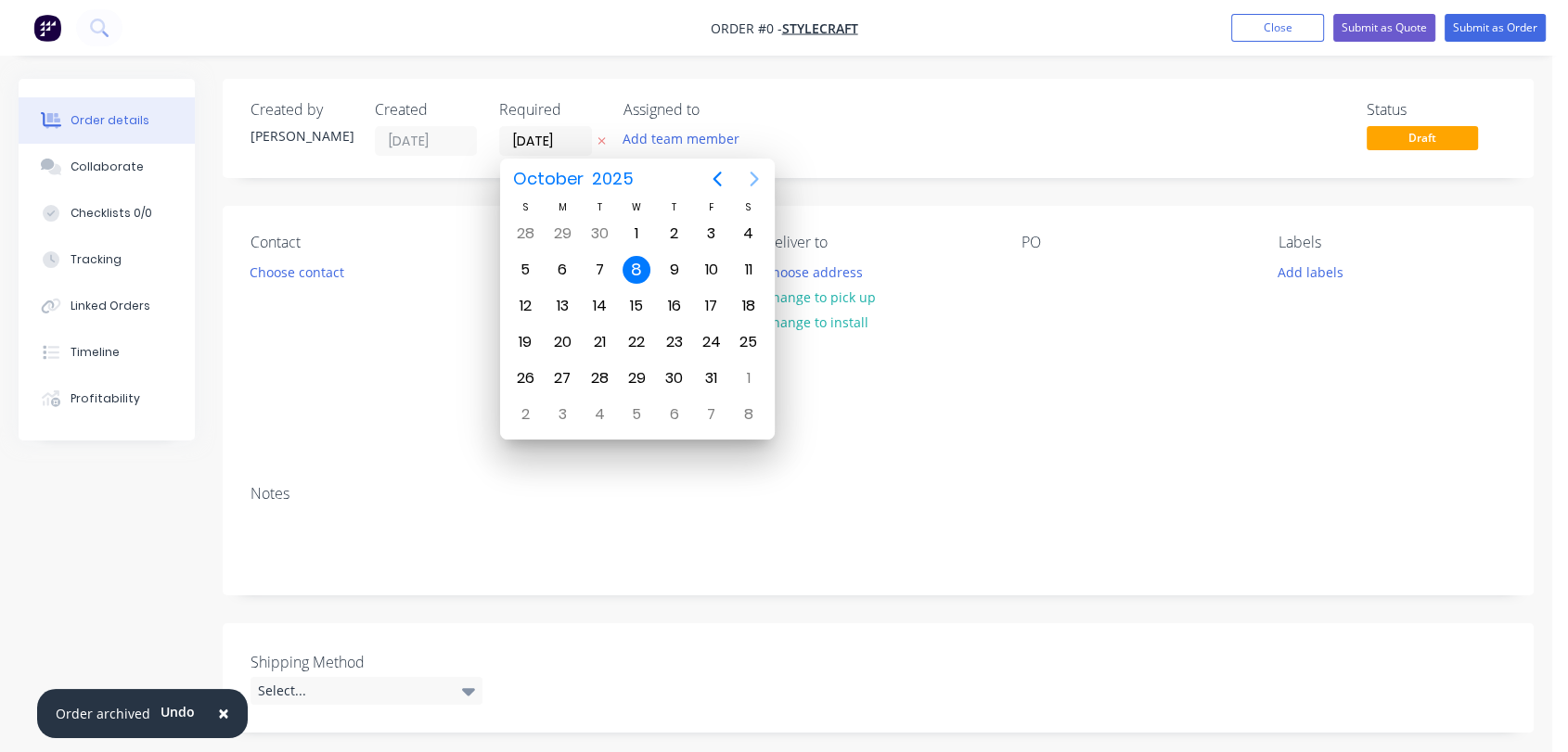
click at [745, 173] on icon "Next page" at bounding box center [754, 179] width 22 height 22
click at [637, 372] on div "31" at bounding box center [636, 378] width 28 height 28
type input "[DATE]"
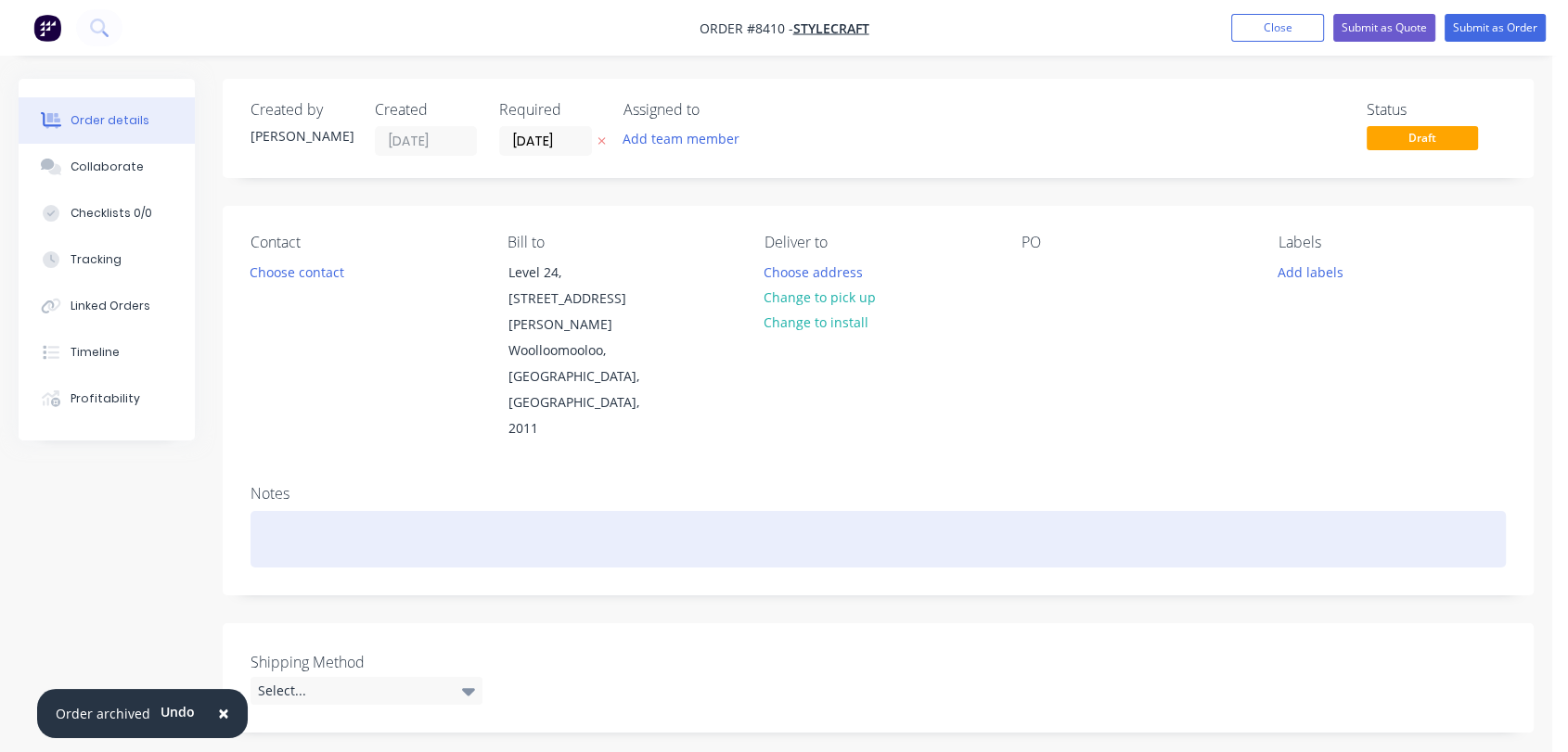
click at [307, 512] on div at bounding box center [878, 540] width 1255 height 57
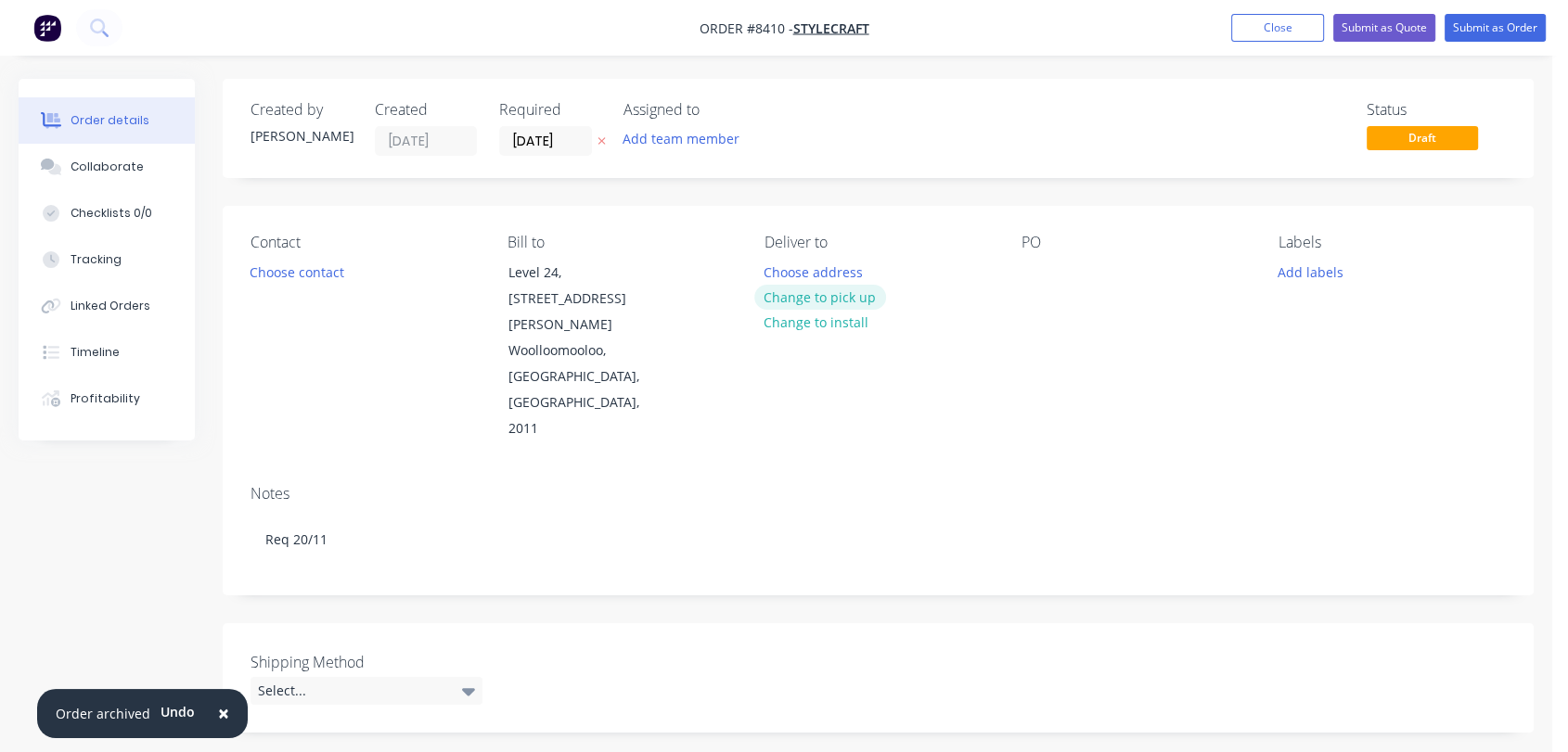
click at [832, 293] on button "Change to pick up" at bounding box center [819, 297] width 131 height 25
click at [1028, 277] on div at bounding box center [1036, 272] width 30 height 27
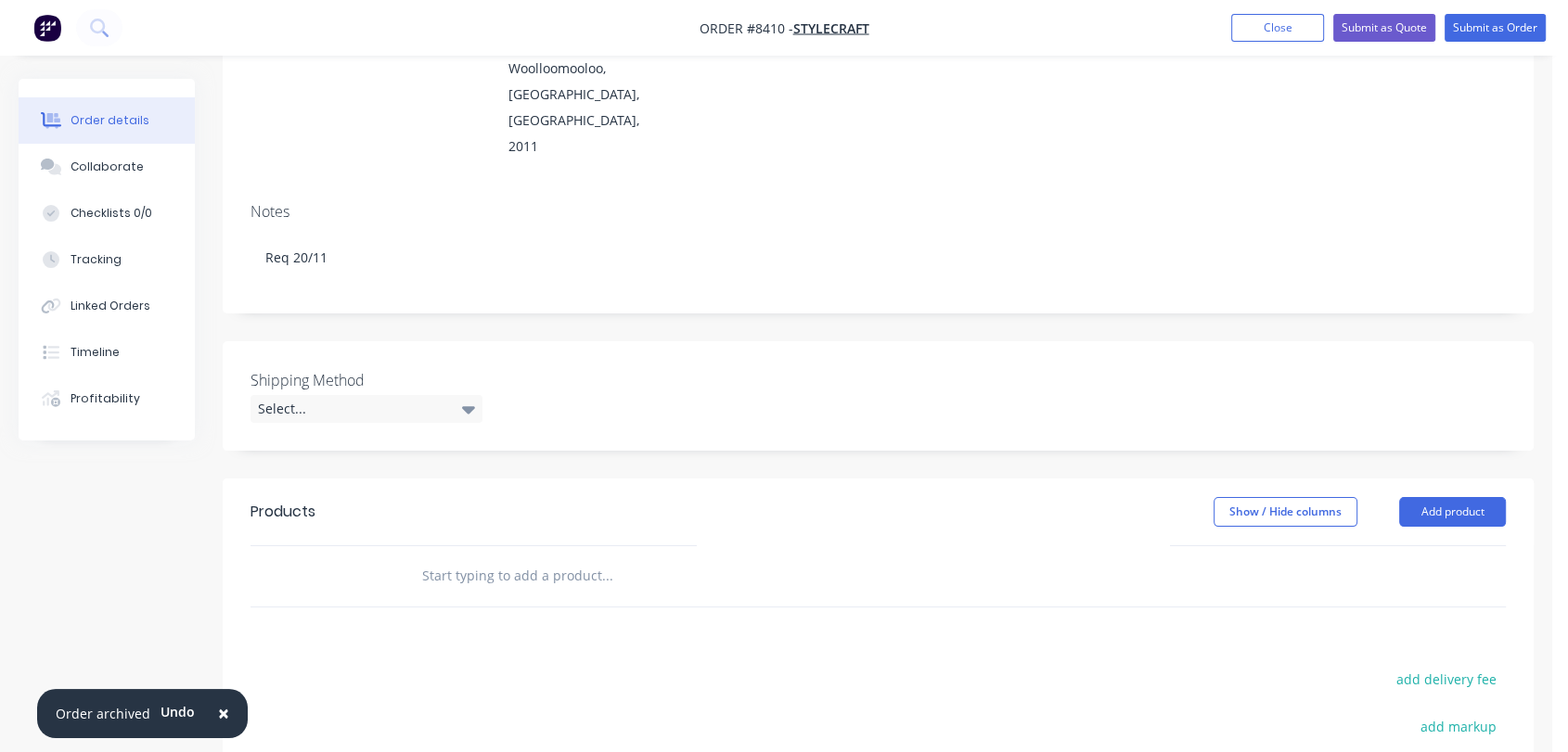
scroll to position [309, 0]
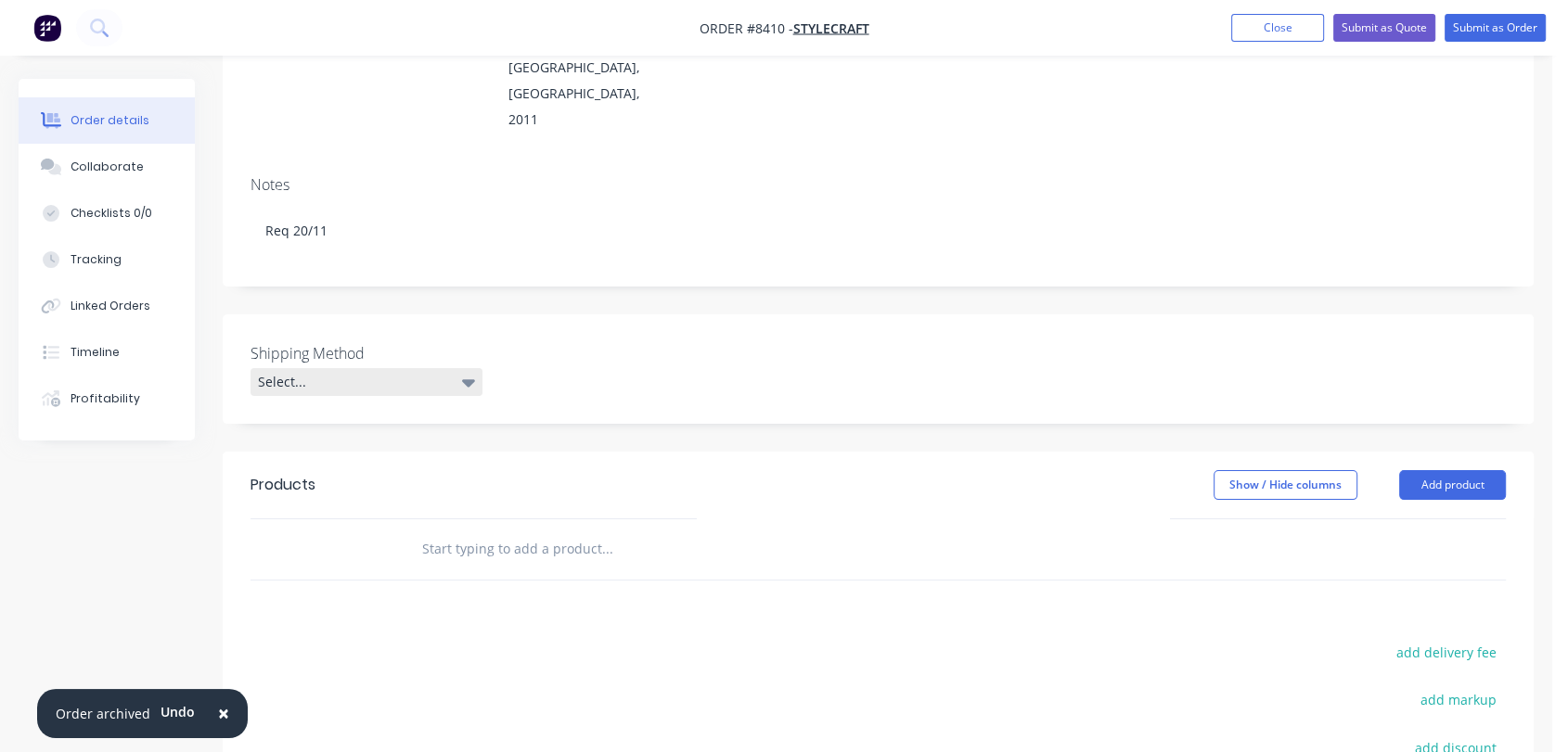
click at [349, 368] on div "Select..." at bounding box center [366, 382] width 232 height 28
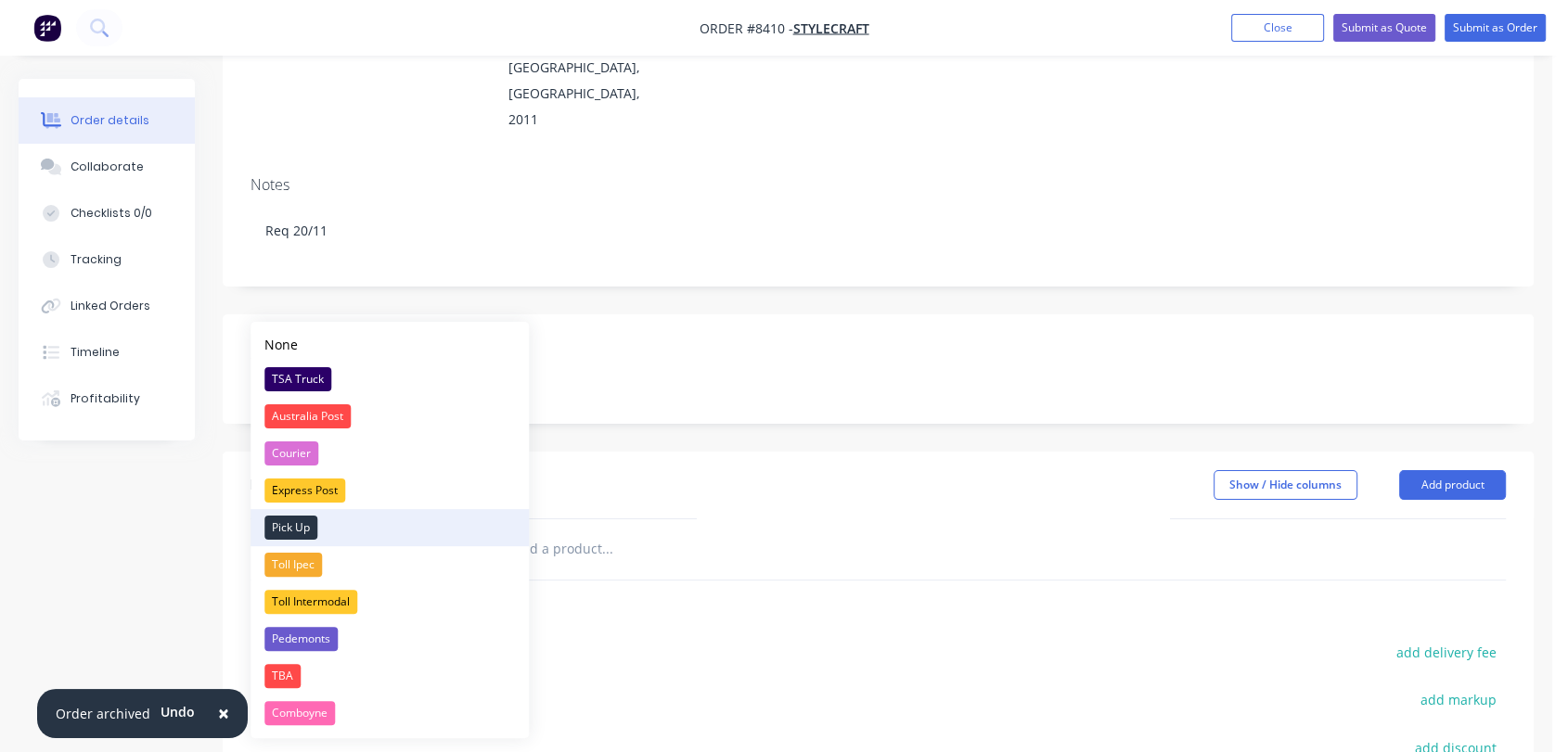
click at [305, 524] on div "Pick Up" at bounding box center [291, 528] width 53 height 24
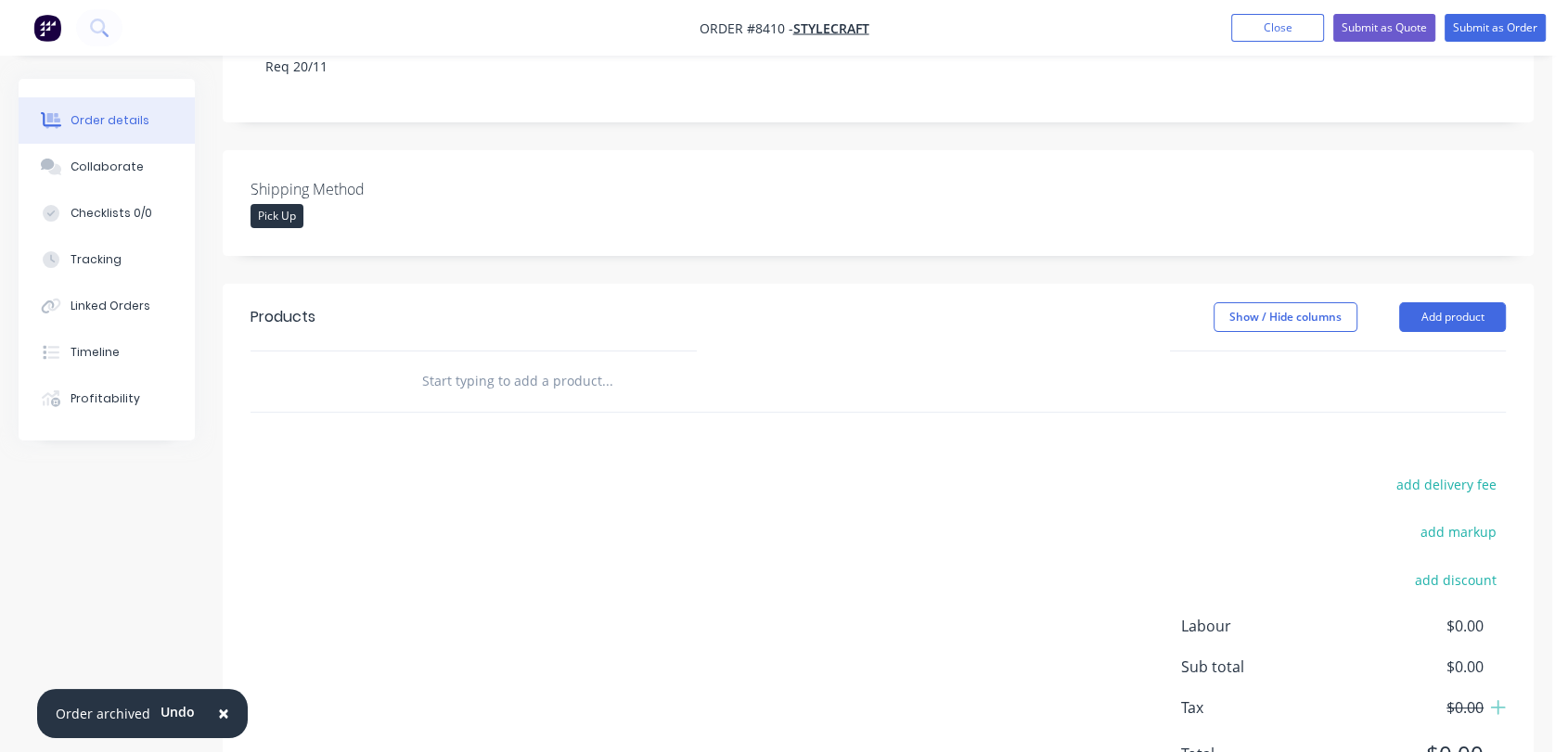
scroll to position [487, 0]
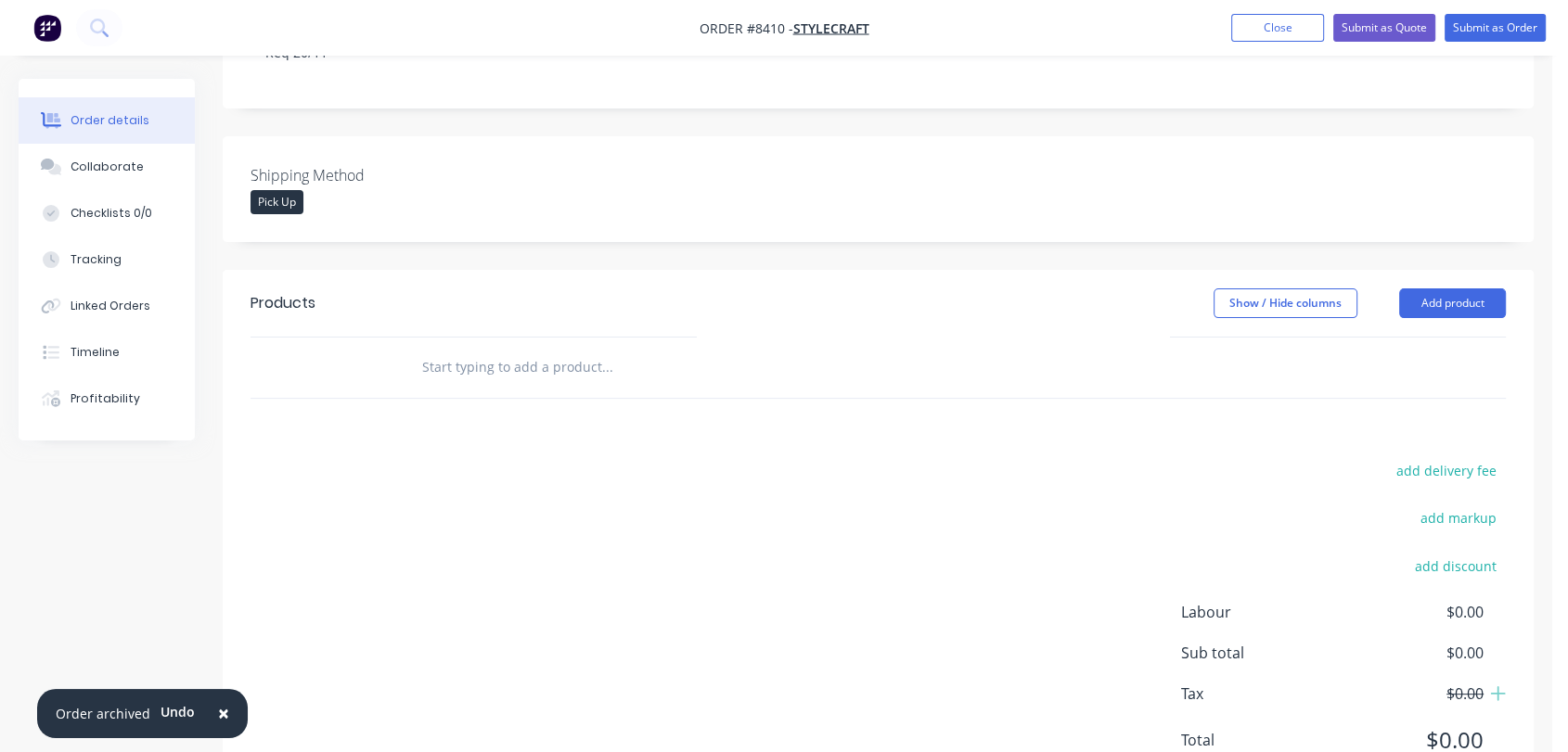
click at [541, 349] on input "text" at bounding box center [607, 367] width 371 height 37
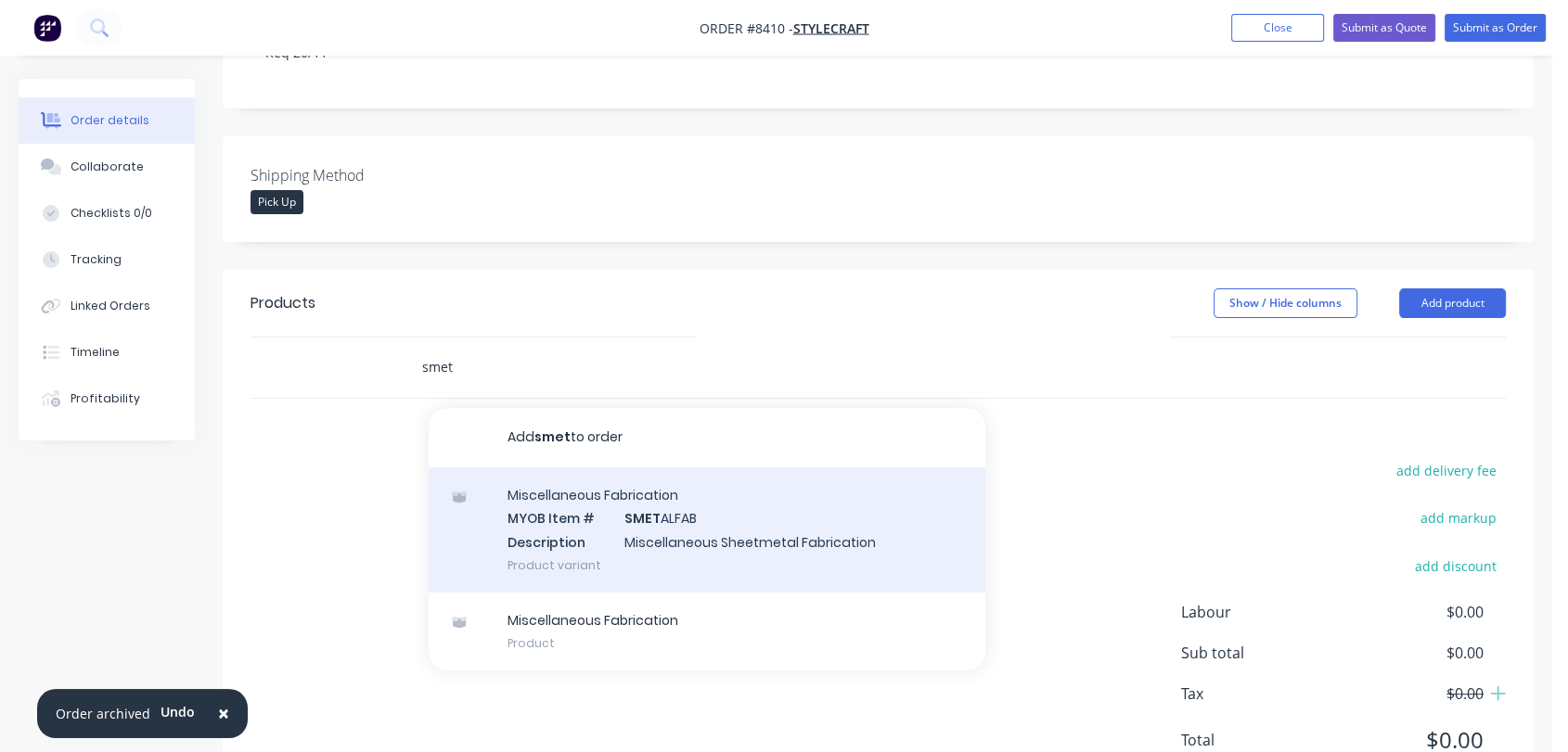
type input "smet"
click at [700, 468] on div "Miscellaneous Fabrication MYOB Item # SMET ALFAB Description Miscellaneous Shee…" at bounding box center [706, 530] width 556 height 125
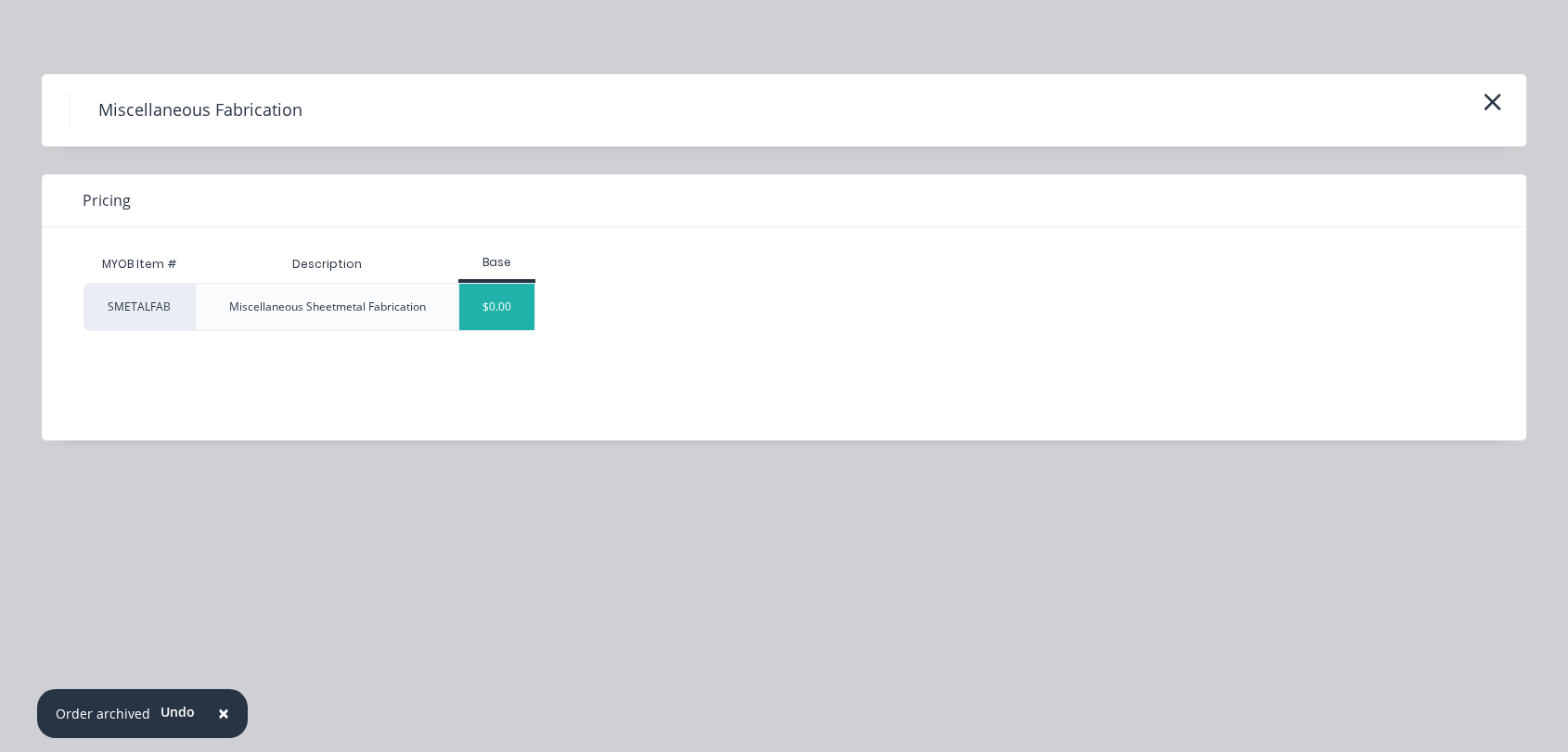
click at [488, 293] on div "$0.00" at bounding box center [497, 308] width 75 height 47
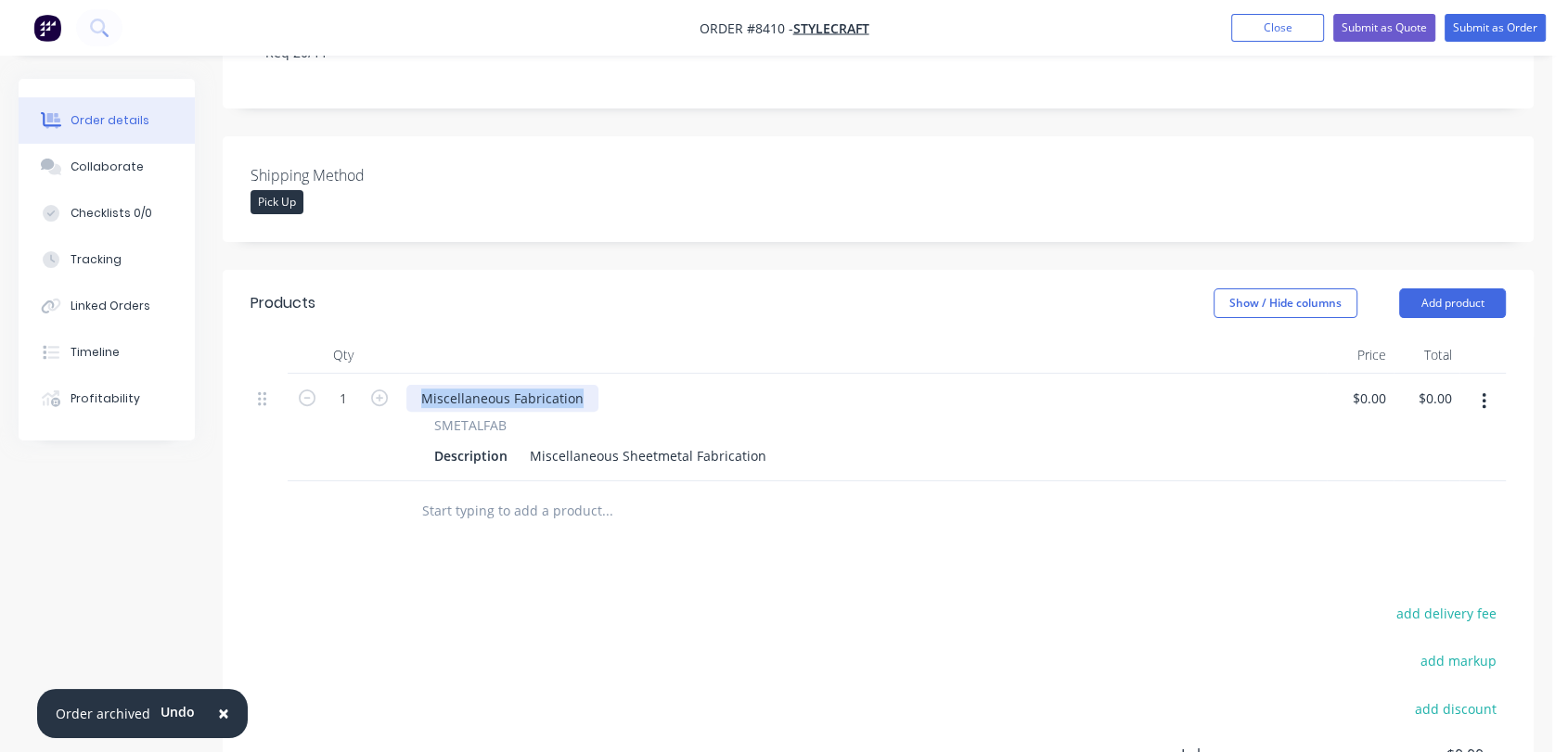
drag, startPoint x: 590, startPoint y: 316, endPoint x: 403, endPoint y: 293, distance: 188.4
click at [403, 336] on div "Qty Price Total 1 Miscellaneous Fabrication SMETALFAB Description Miscellaneous…" at bounding box center [878, 408] width 1255 height 144
click at [356, 385] on input "1" at bounding box center [343, 399] width 48 height 28
type input "15"
click at [1484, 391] on icon "button" at bounding box center [1483, 402] width 5 height 21
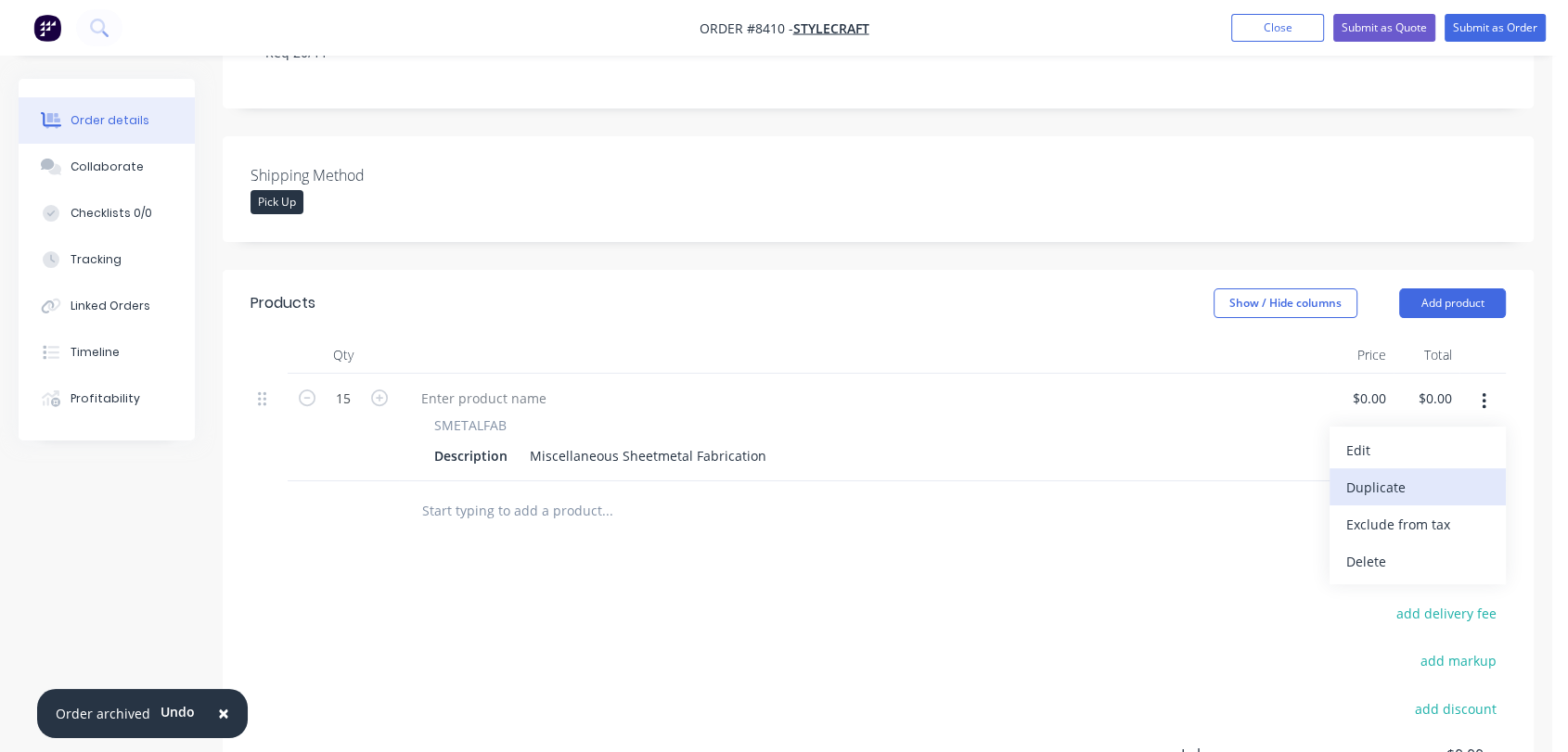
click at [1423, 474] on div "Duplicate" at bounding box center [1417, 487] width 143 height 27
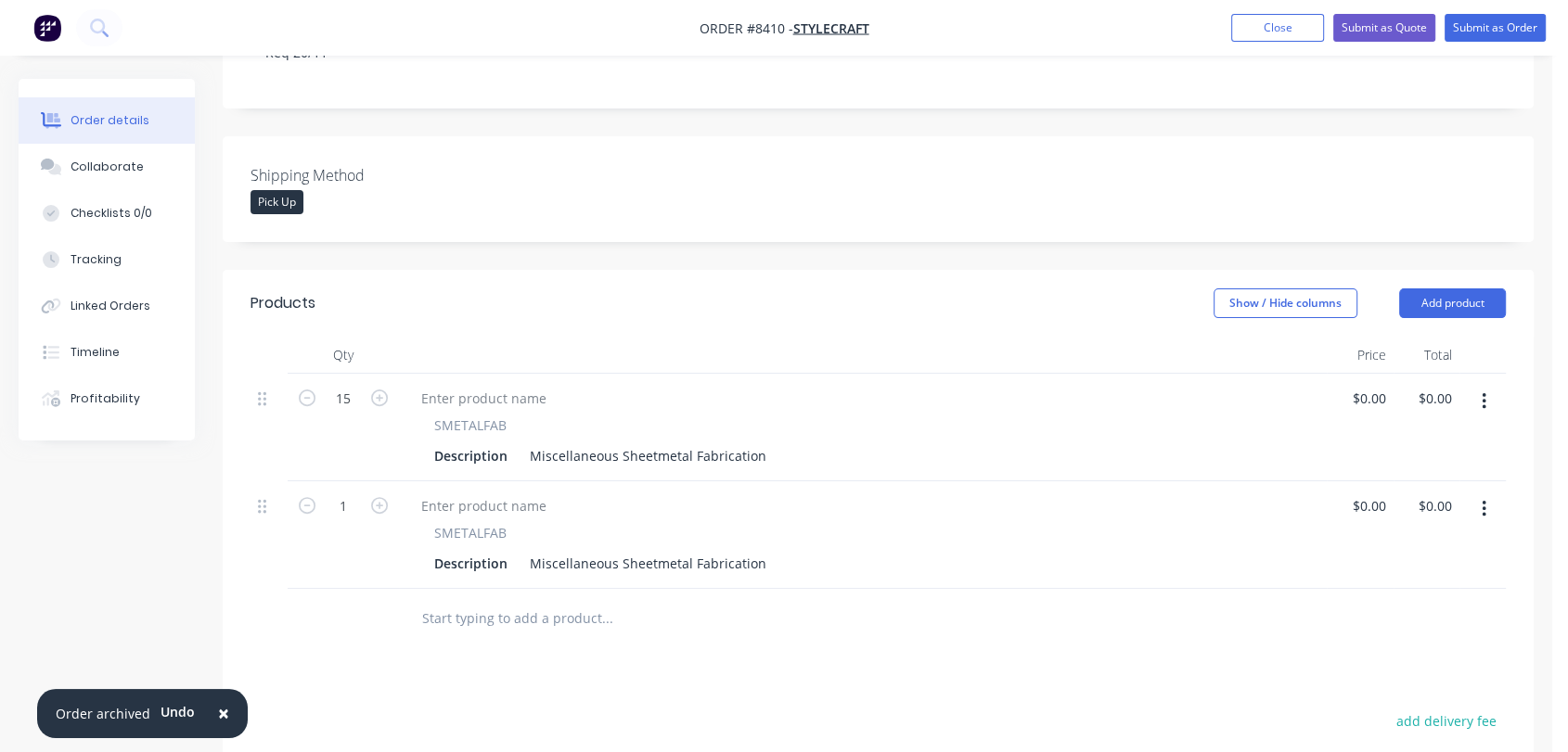
click at [538, 600] on input "text" at bounding box center [607, 619] width 371 height 37
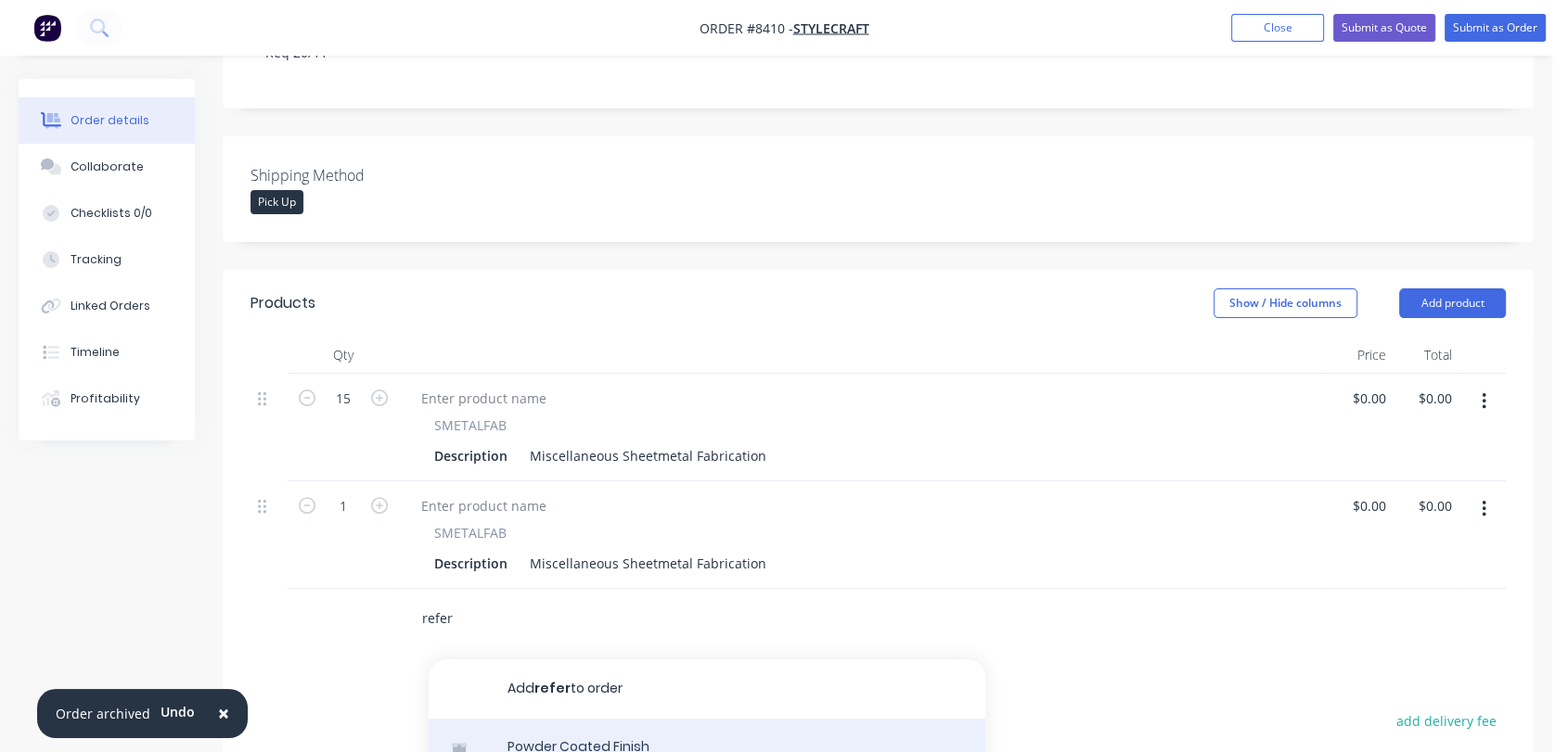
type input "refer"
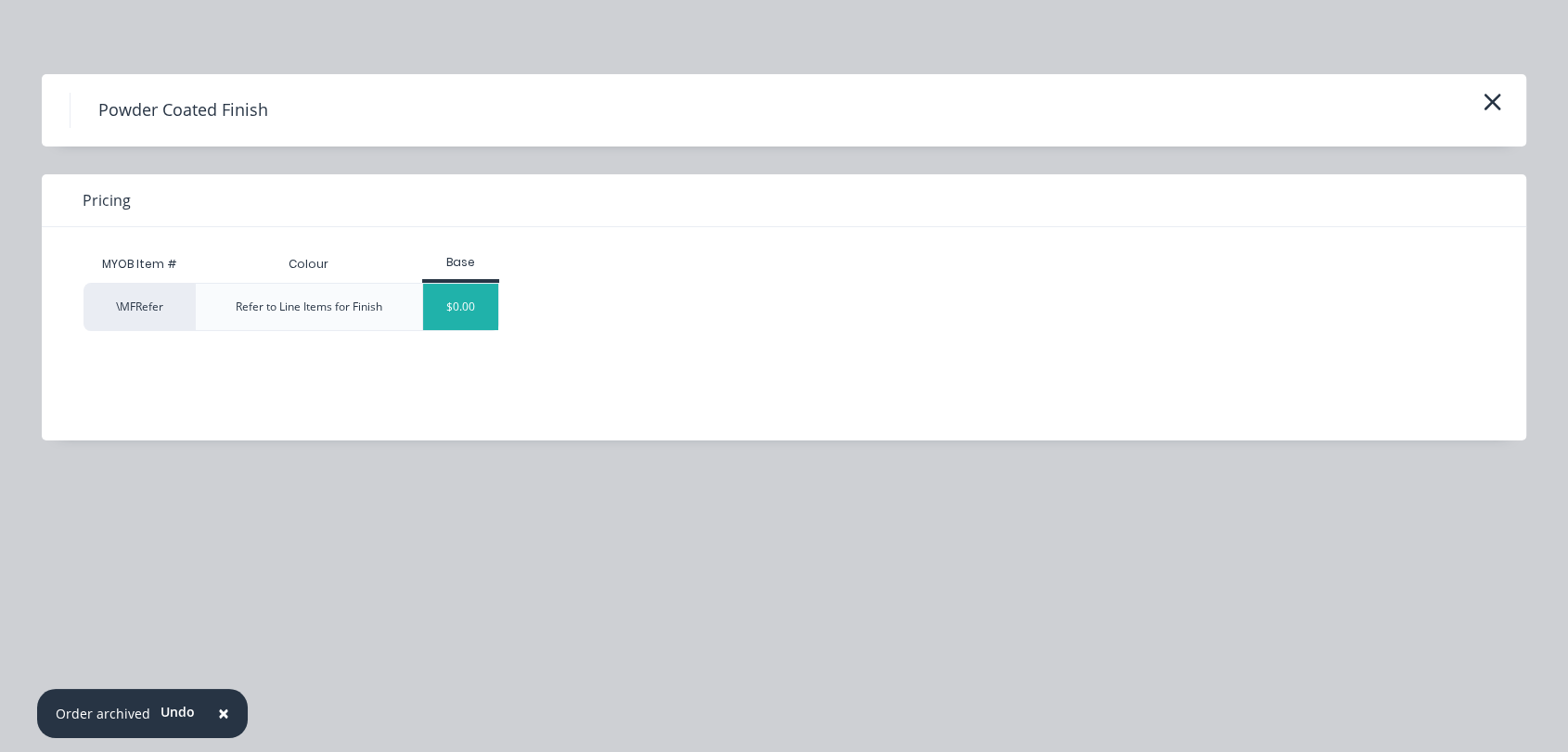
click at [472, 293] on div "$0.00" at bounding box center [460, 308] width 75 height 47
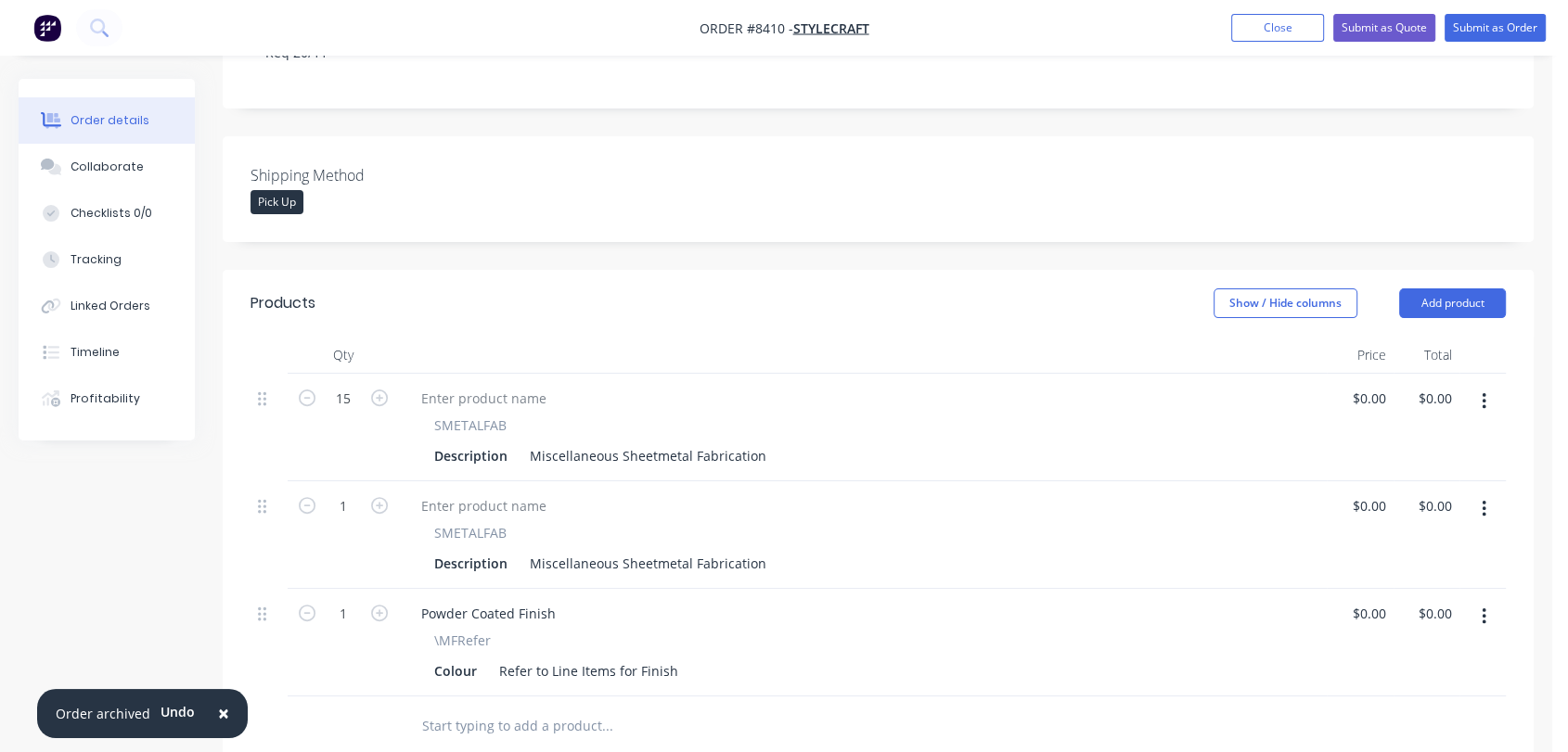
click at [545, 708] on input "text" at bounding box center [607, 727] width 371 height 37
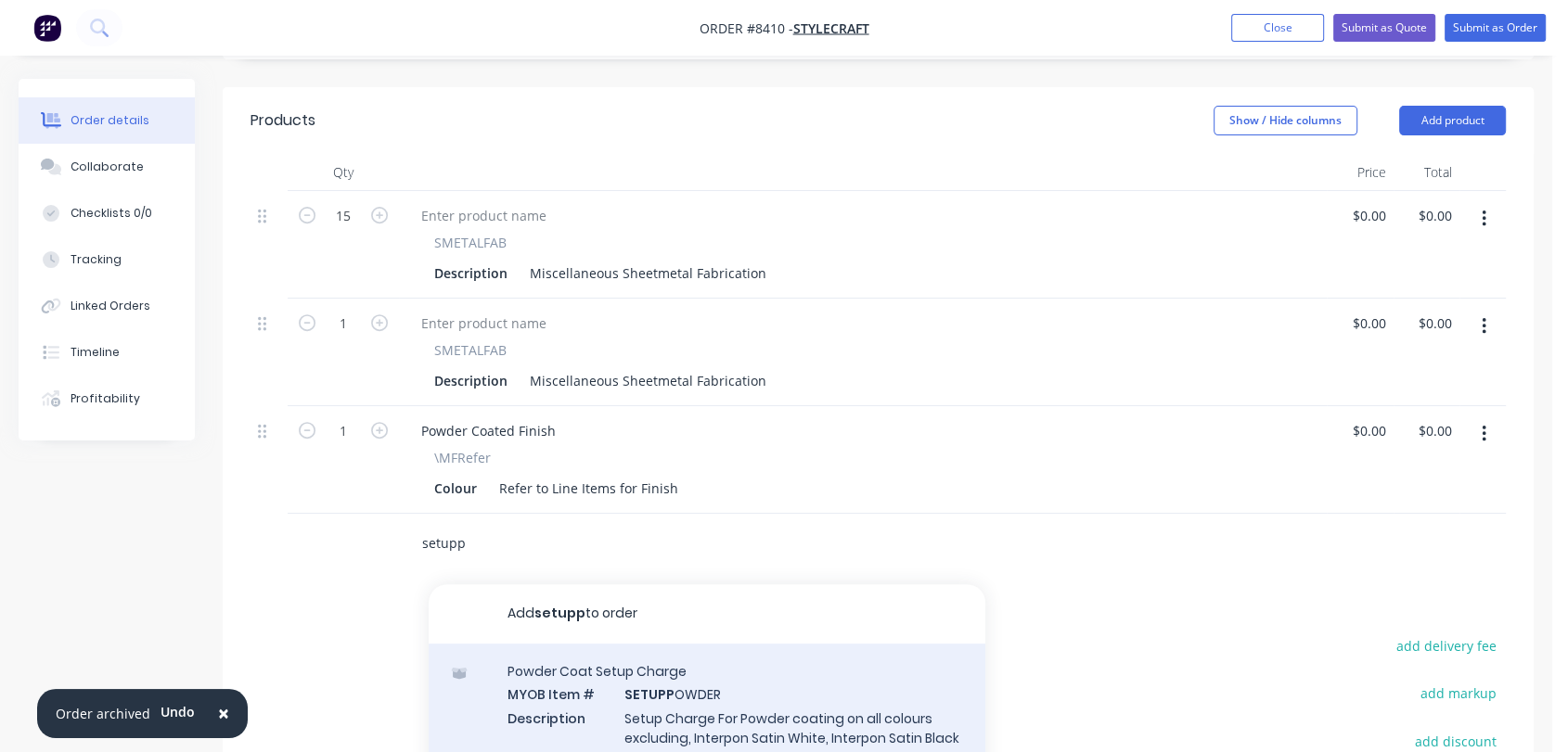
scroll to position [693, 0]
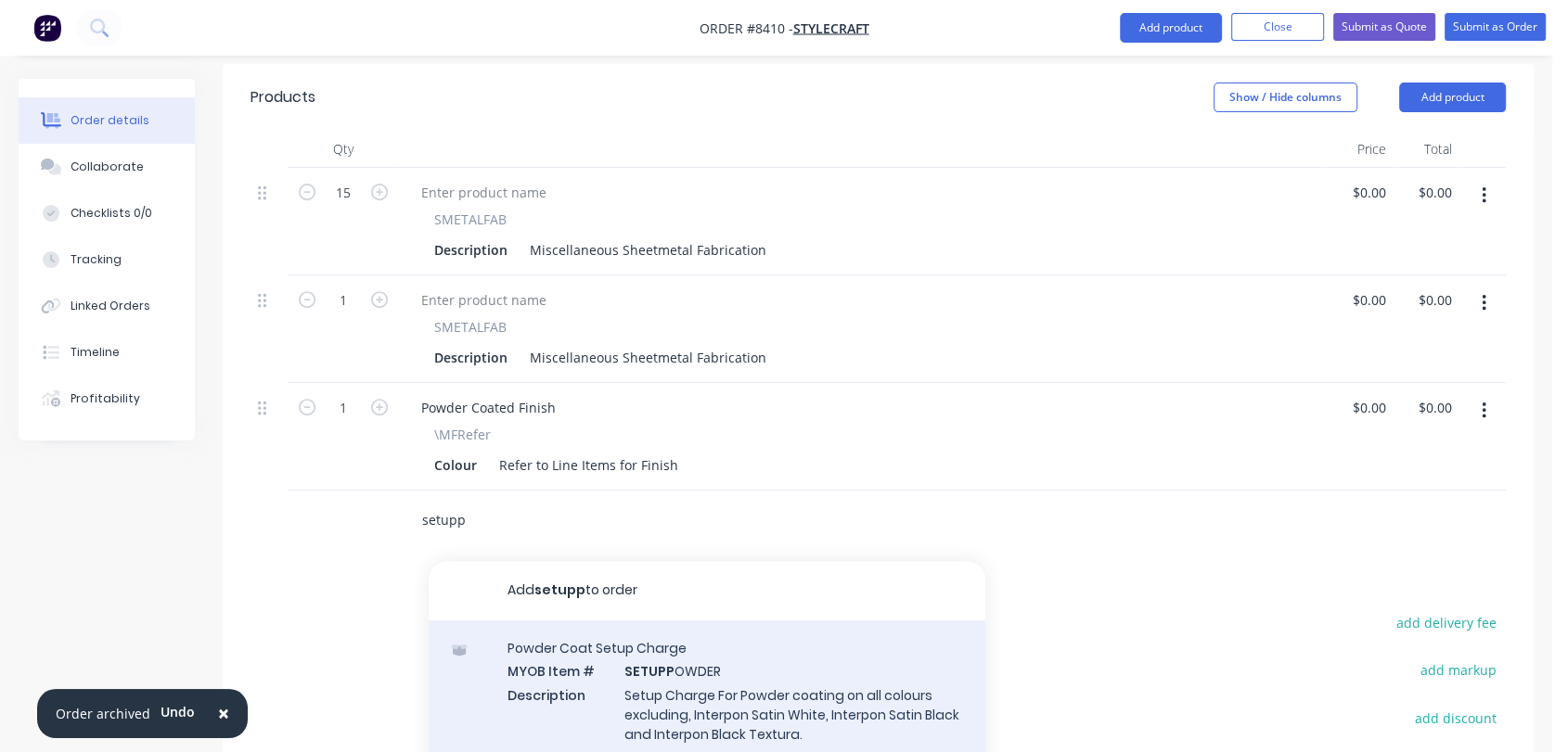
type input "setupp"
click at [734, 633] on div "Powder Coat Setup Charge MYOB Item # SETUPP OWDER Description Setup Charge For …" at bounding box center [706, 703] width 556 height 164
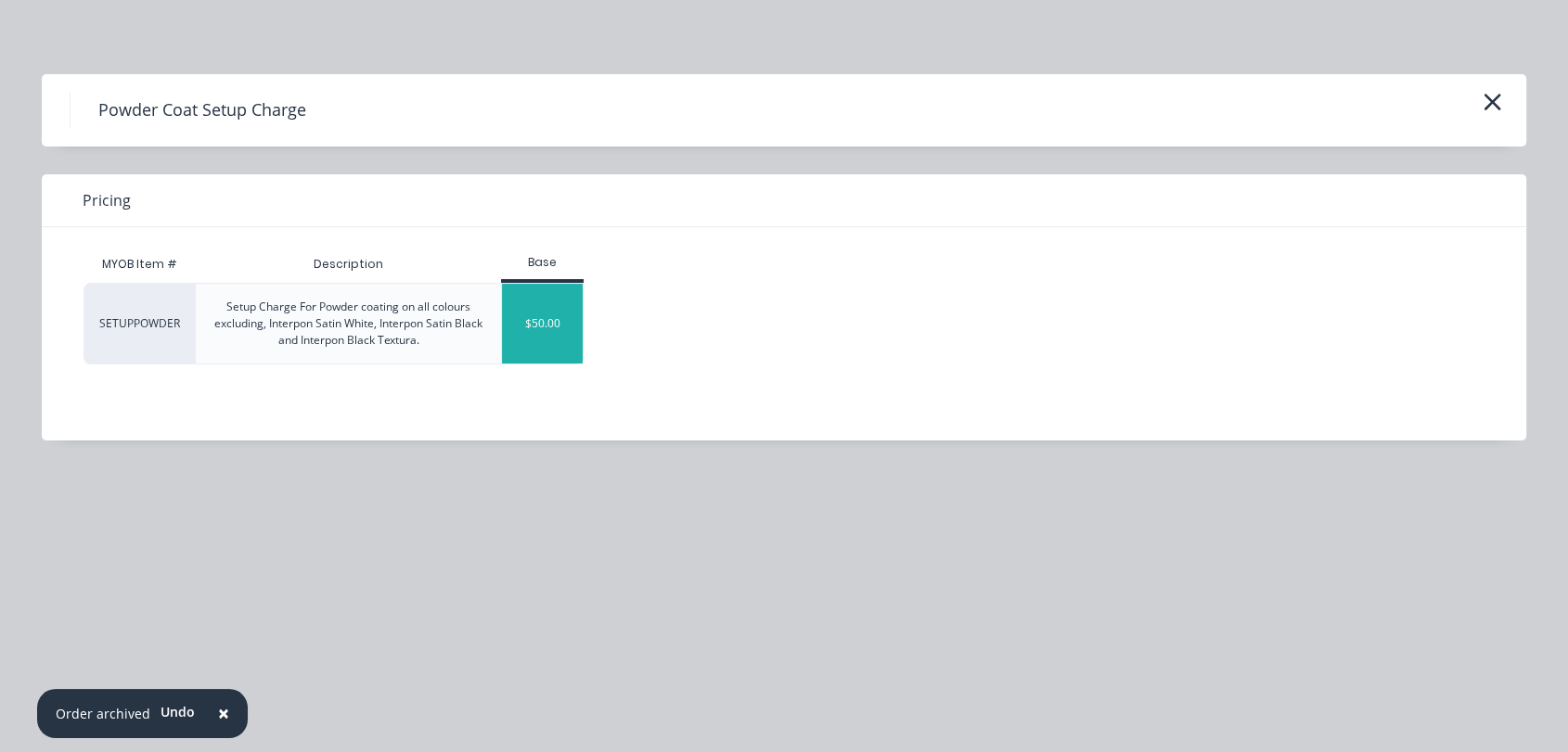
click at [522, 310] on div "$50.00" at bounding box center [542, 324] width 81 height 80
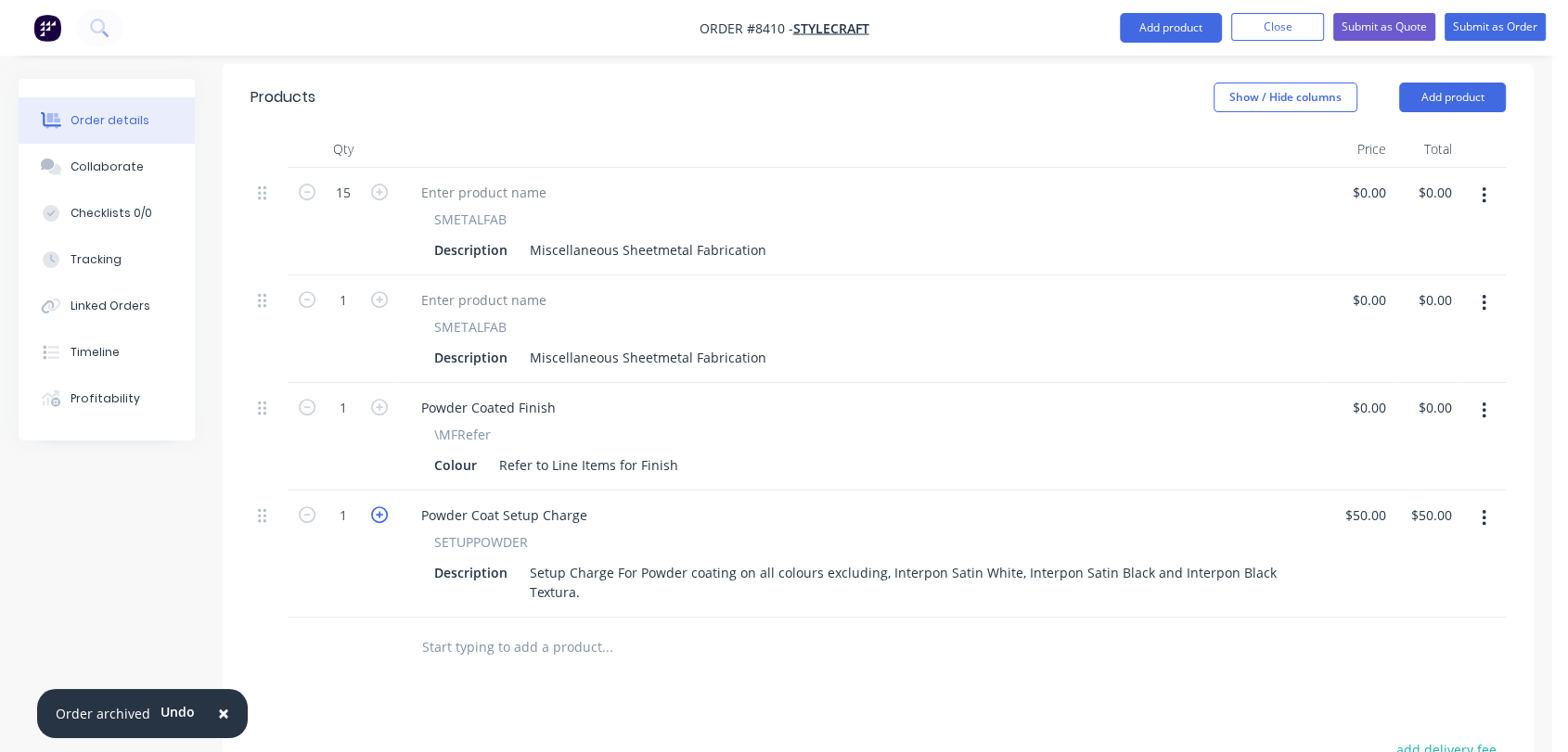
click at [379, 507] on icon "button" at bounding box center [379, 515] width 17 height 17
type input "2"
type input "$100.00"
click at [513, 629] on input "text" at bounding box center [607, 648] width 371 height 37
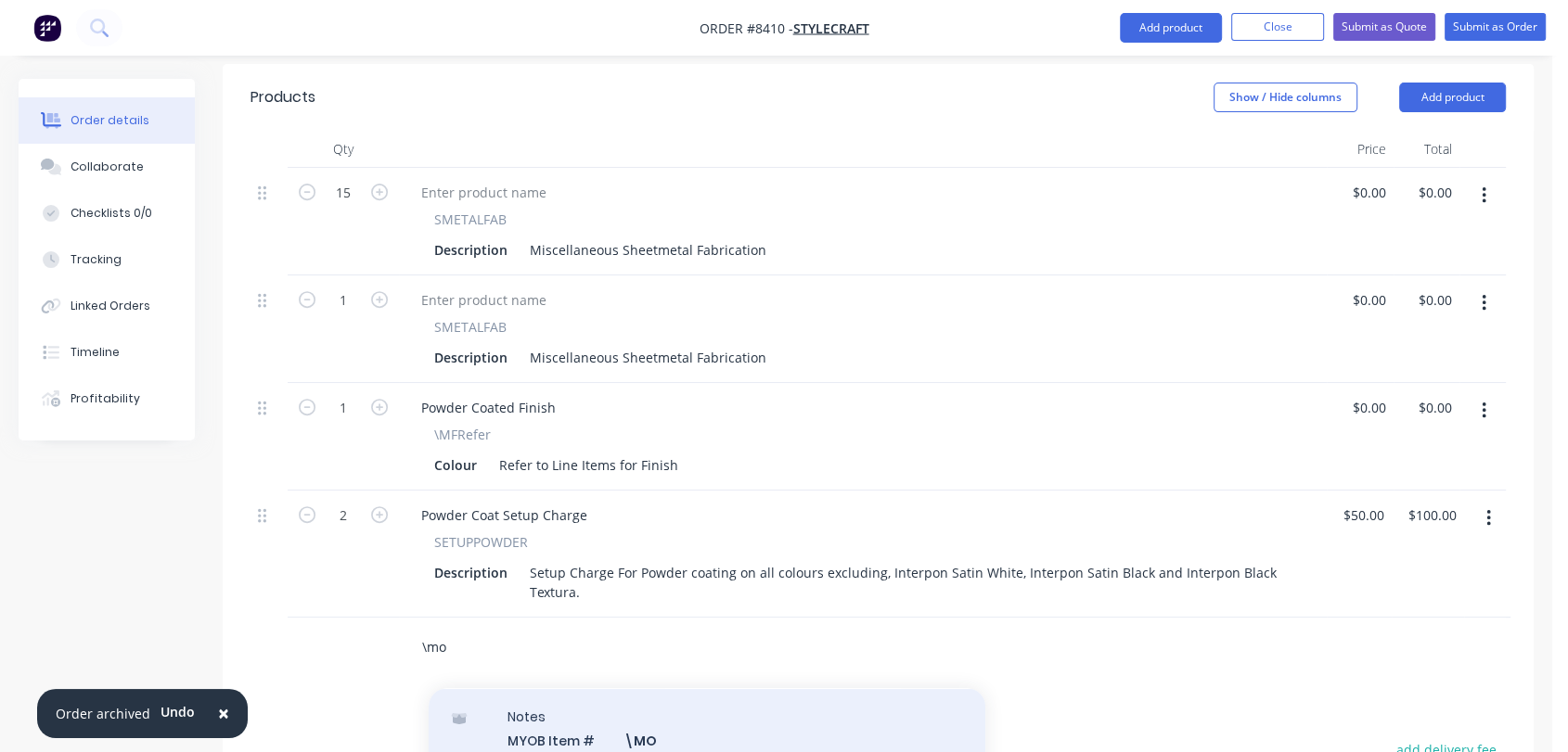
type input "\mo"
click at [693, 690] on div "Notes MYOB Item # \MO Description Miscellaneous Other Product variant" at bounding box center [706, 752] width 556 height 125
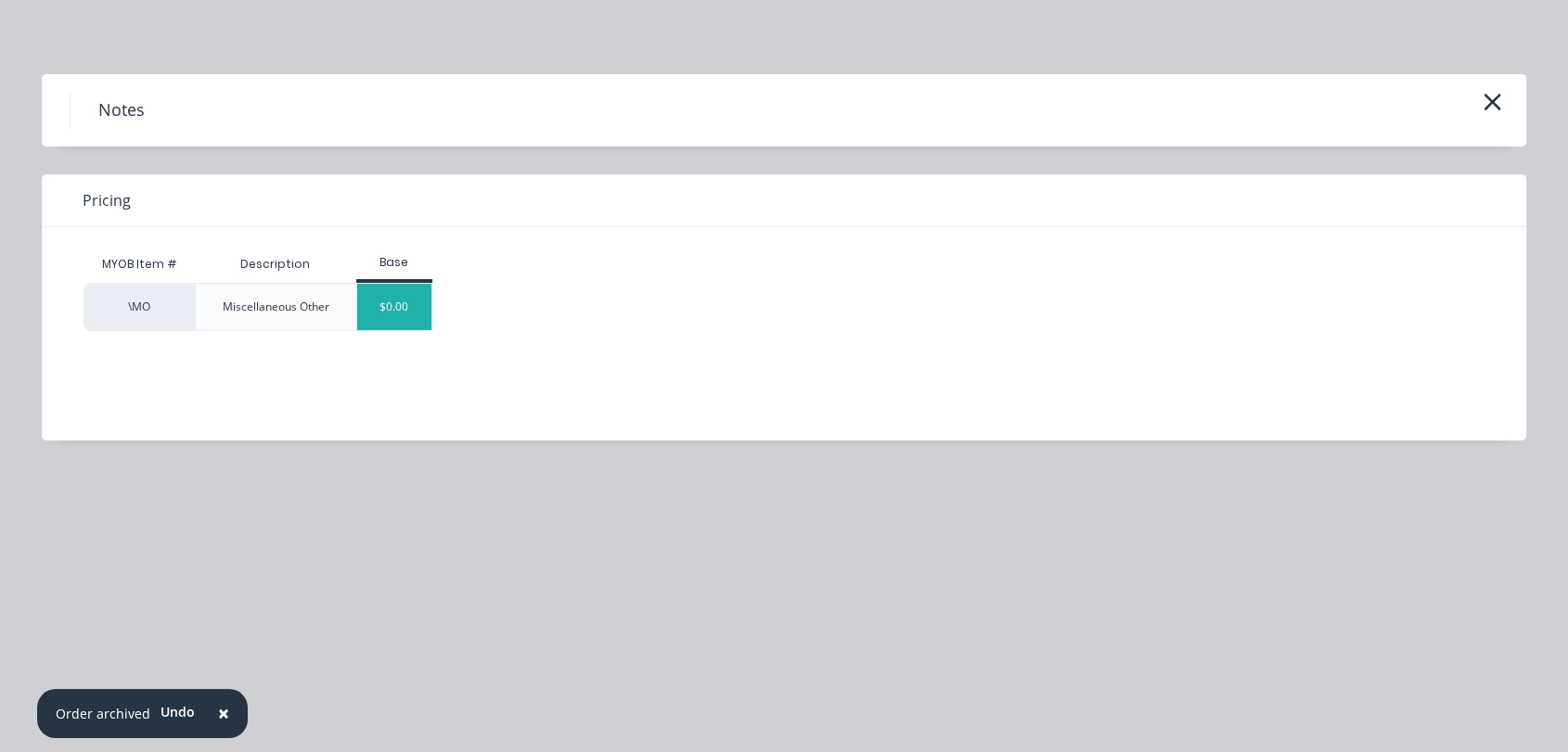
click at [405, 291] on div "$0.00" at bounding box center [394, 308] width 75 height 47
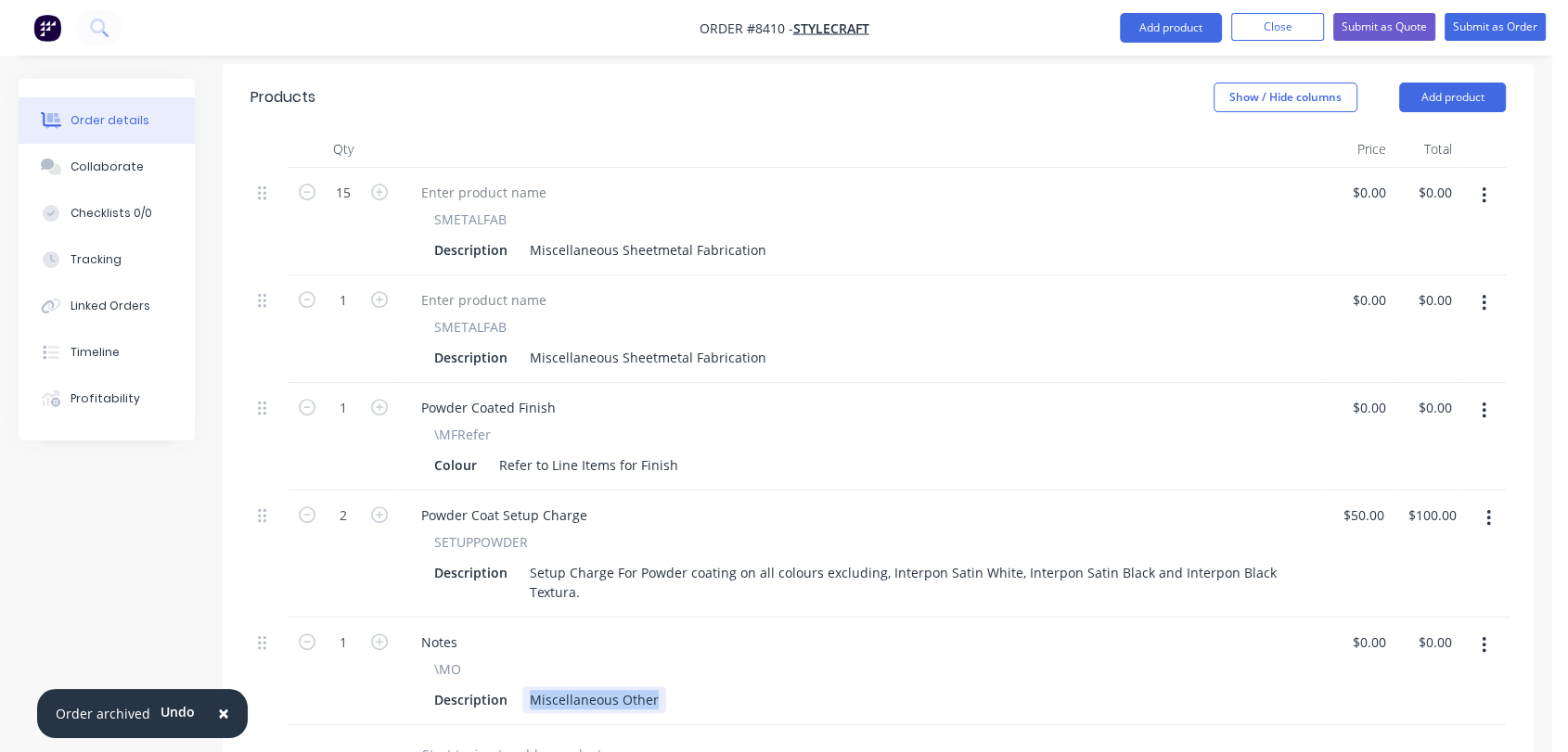
drag, startPoint x: 525, startPoint y: 616, endPoint x: 749, endPoint y: 633, distance: 224.6
click at [749, 687] on div "Description Miscellaneous Other" at bounding box center [859, 700] width 865 height 27
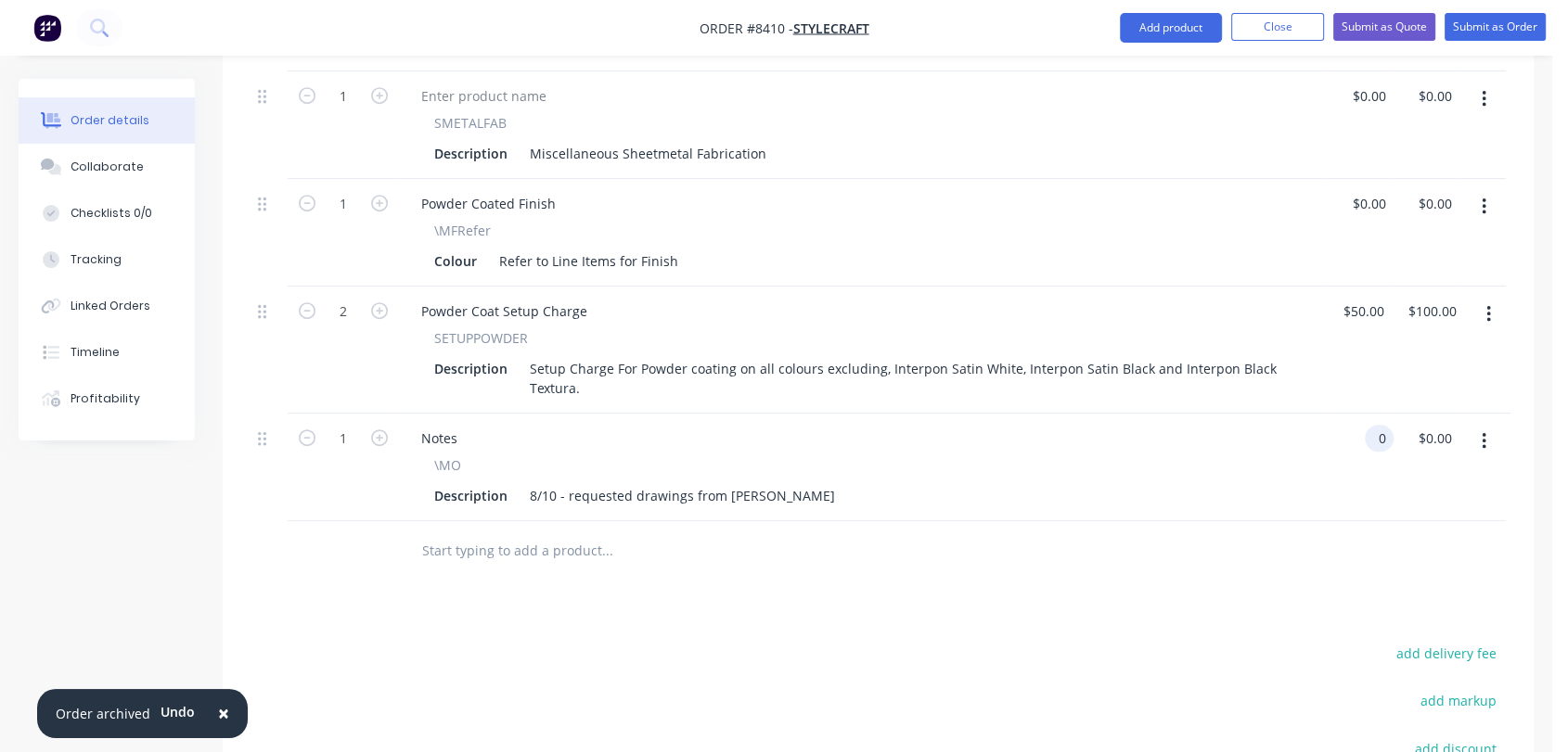
scroll to position [899, 0]
type input "$0.00"
click at [541, 530] on input "text" at bounding box center [607, 549] width 371 height 37
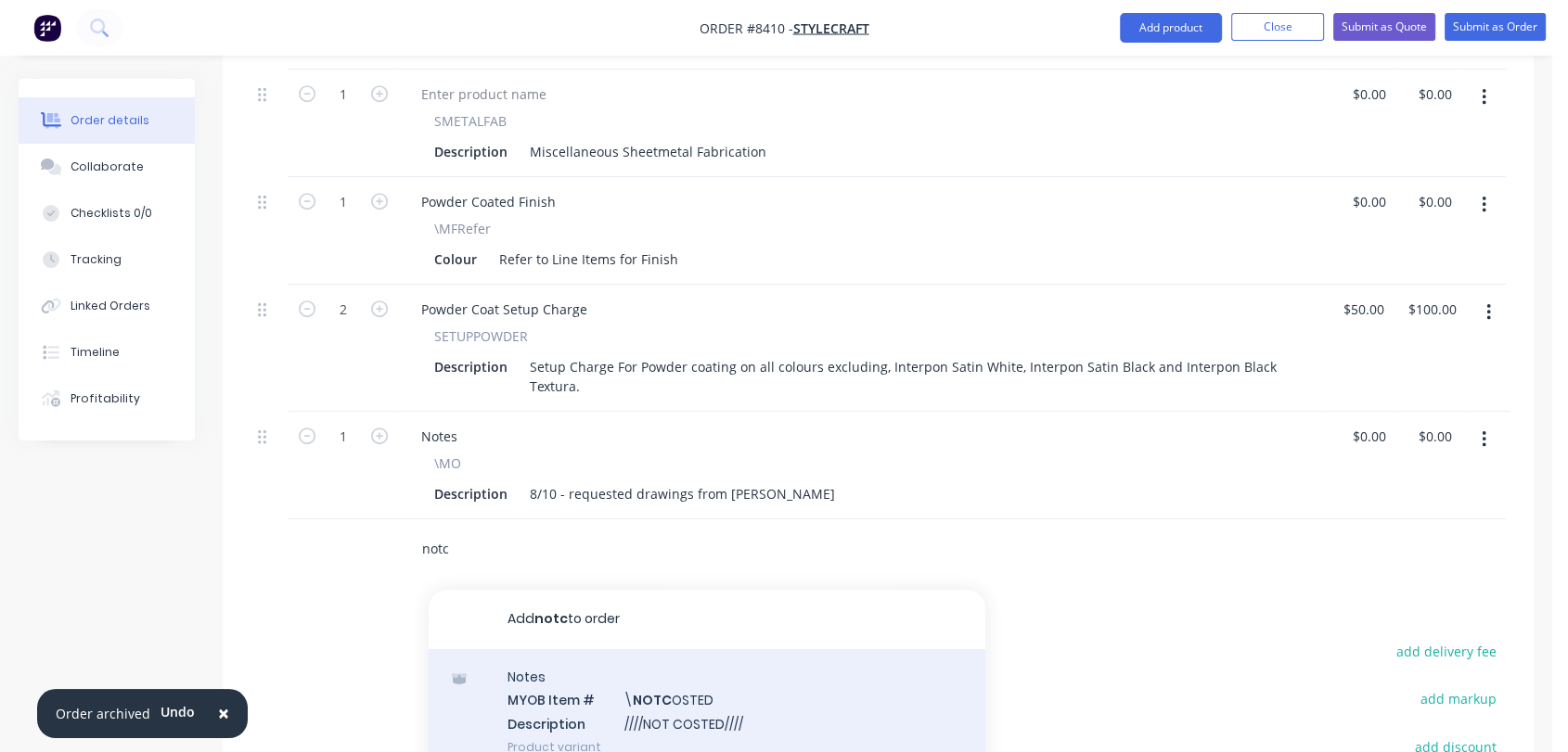
type input "notc"
click at [703, 649] on div "Notes MYOB Item # \ NOTC OSTED Description ////NOT COSTED//// Product variant" at bounding box center [706, 712] width 556 height 125
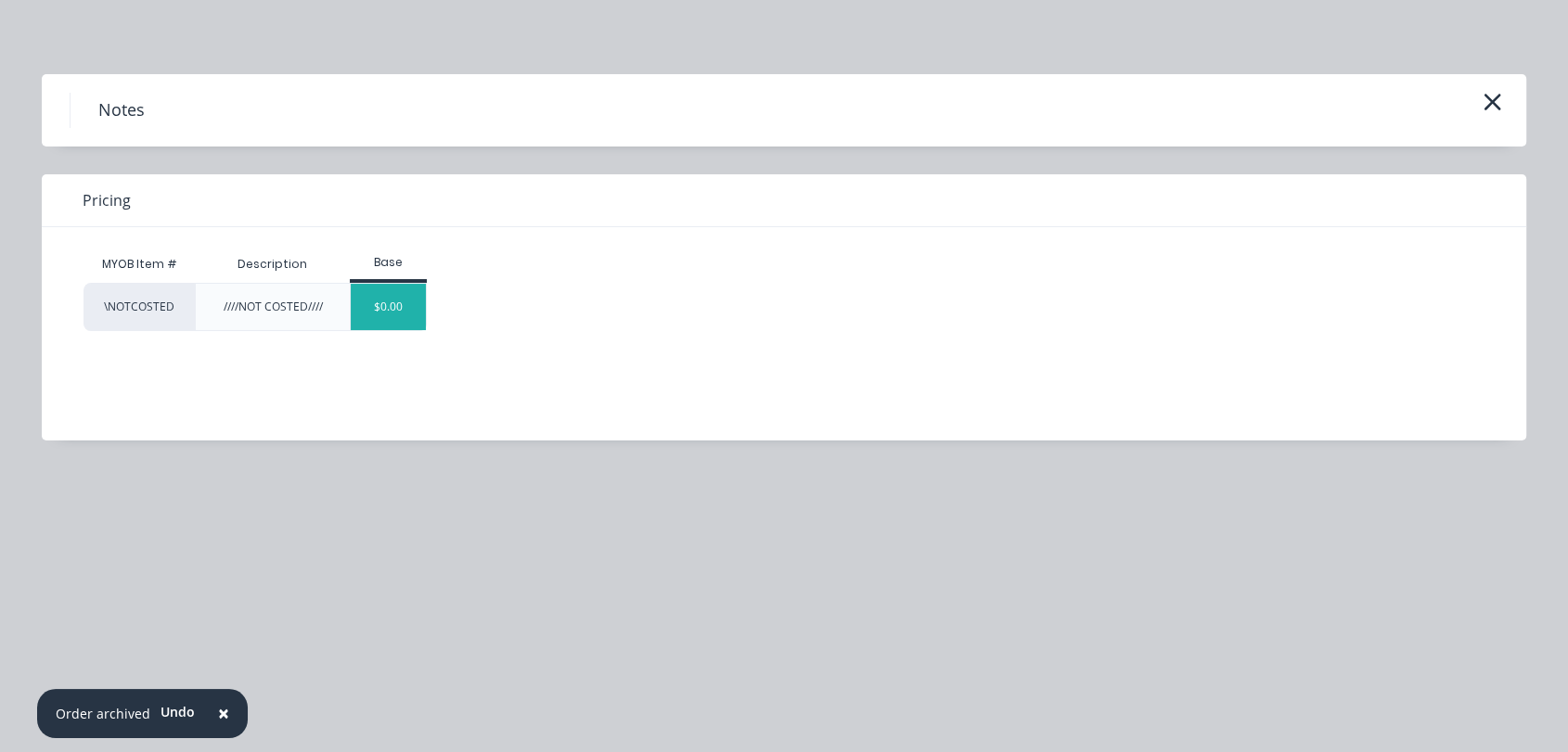
click at [373, 305] on div "$0.00" at bounding box center [388, 308] width 75 height 47
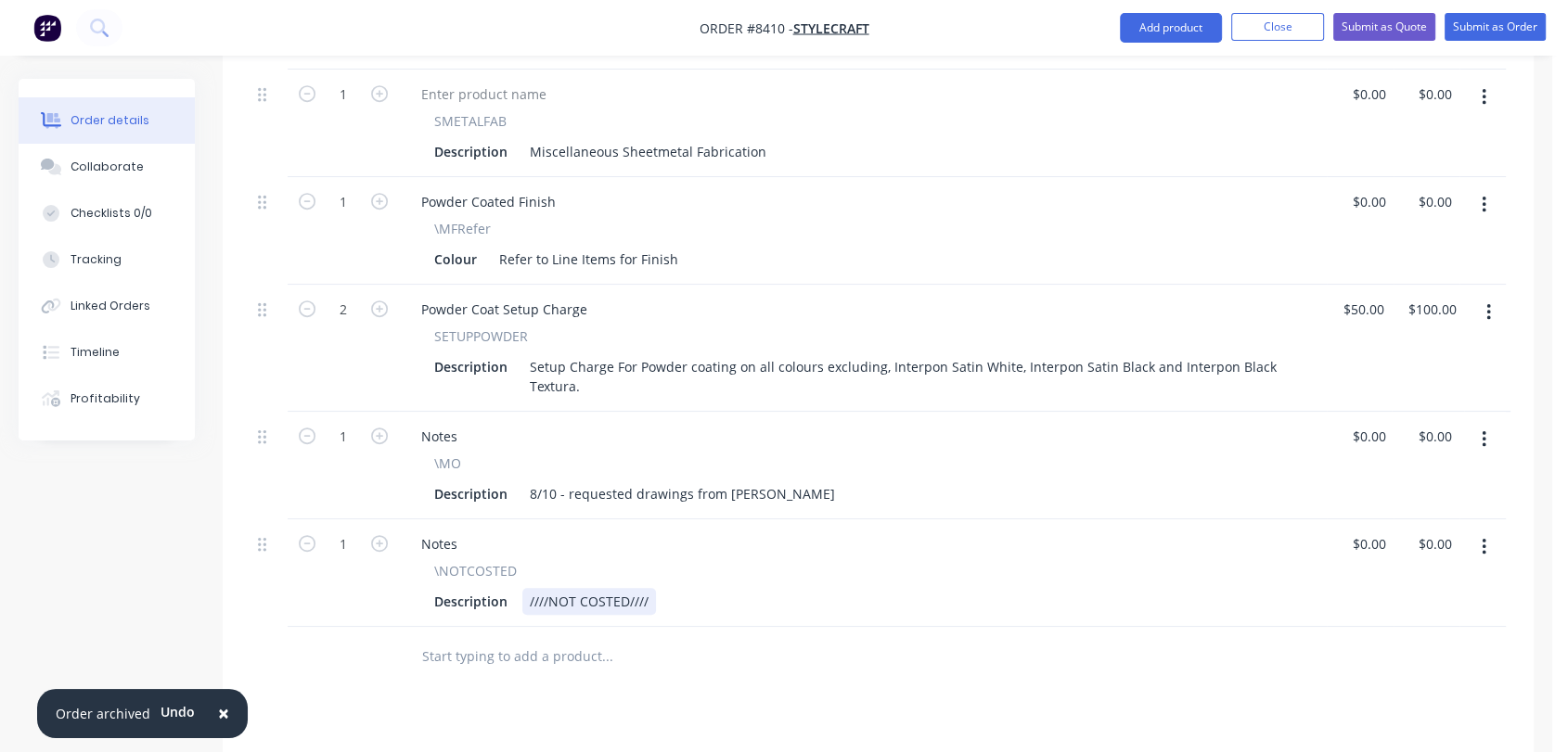
click at [644, 588] on div "////NOT COSTED////" at bounding box center [589, 601] width 133 height 27
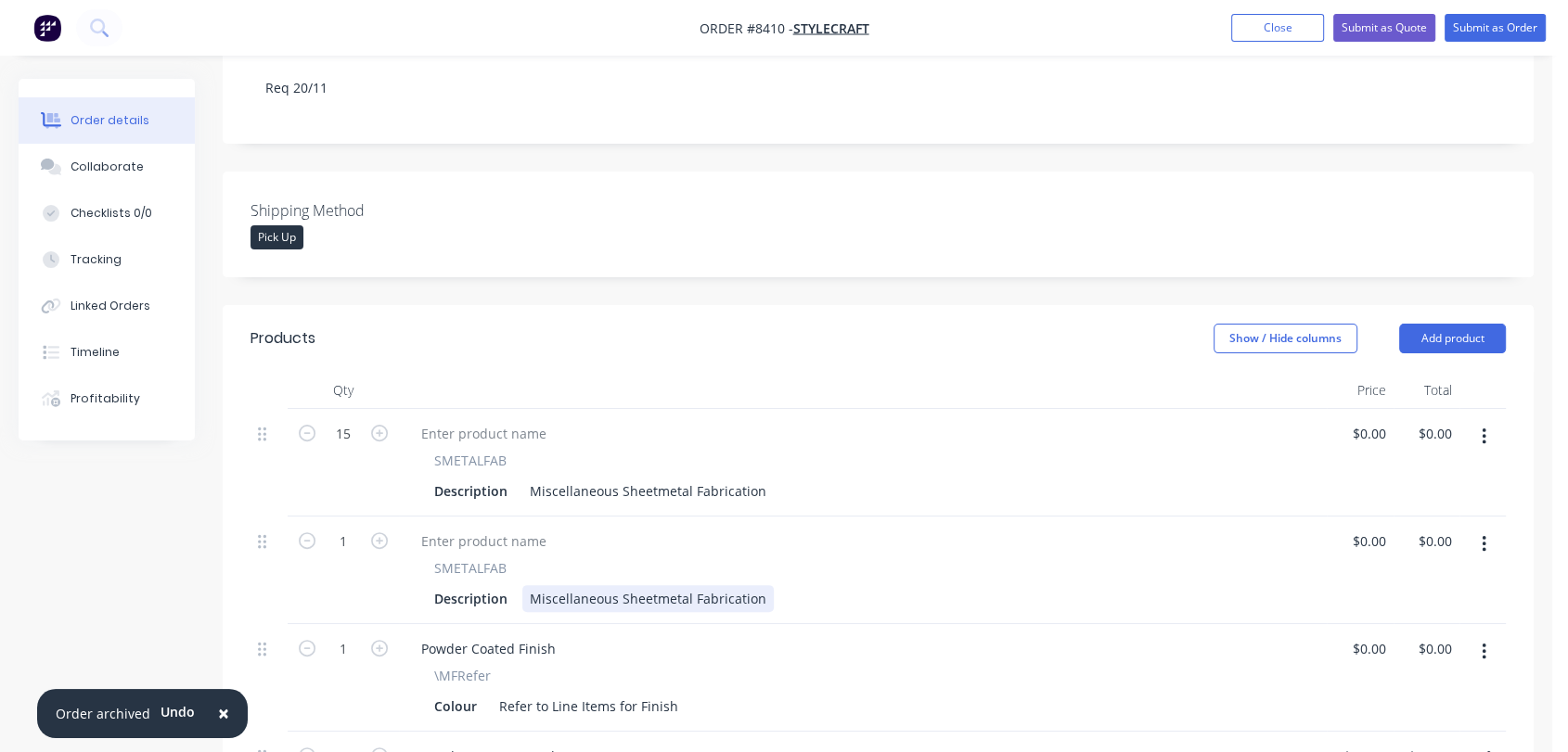
scroll to position [487, 0]
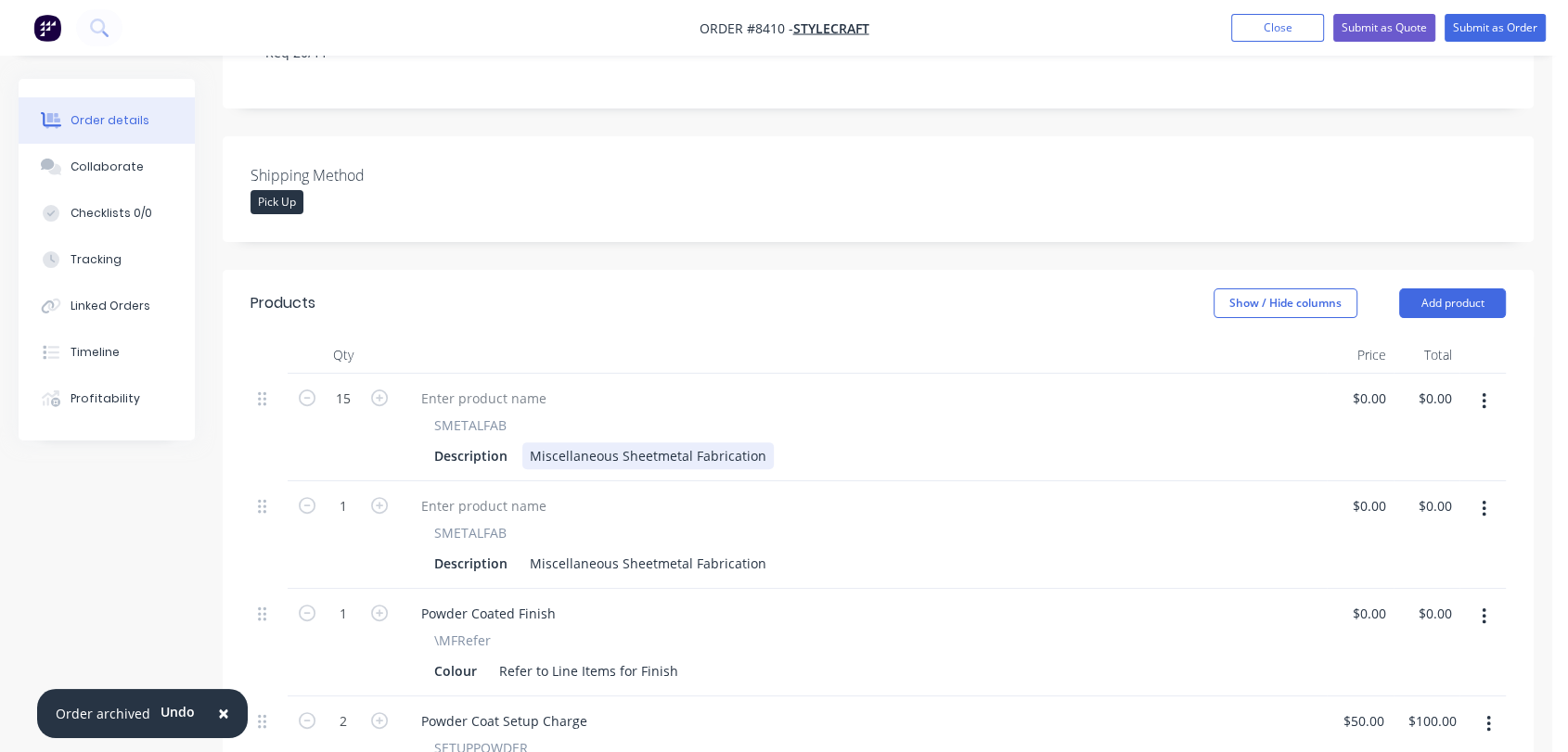
type input "$0.00"
drag, startPoint x: 524, startPoint y: 374, endPoint x: 831, endPoint y: 399, distance: 308.0
click at [831, 399] on div "SMETALFAB Description Miscellaneous Sheetmetal Fabrication" at bounding box center [863, 427] width 928 height 107
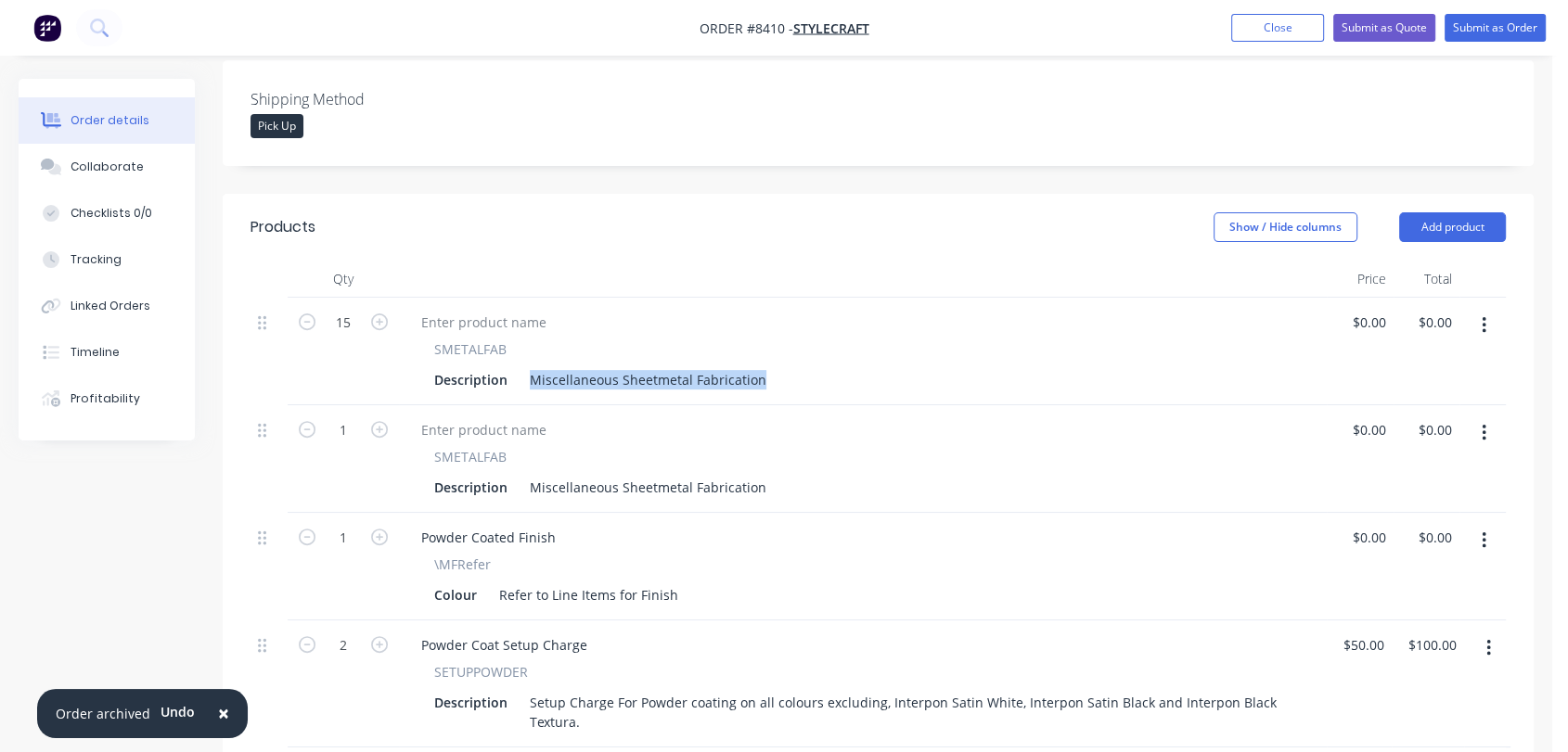
scroll to position [526, 0]
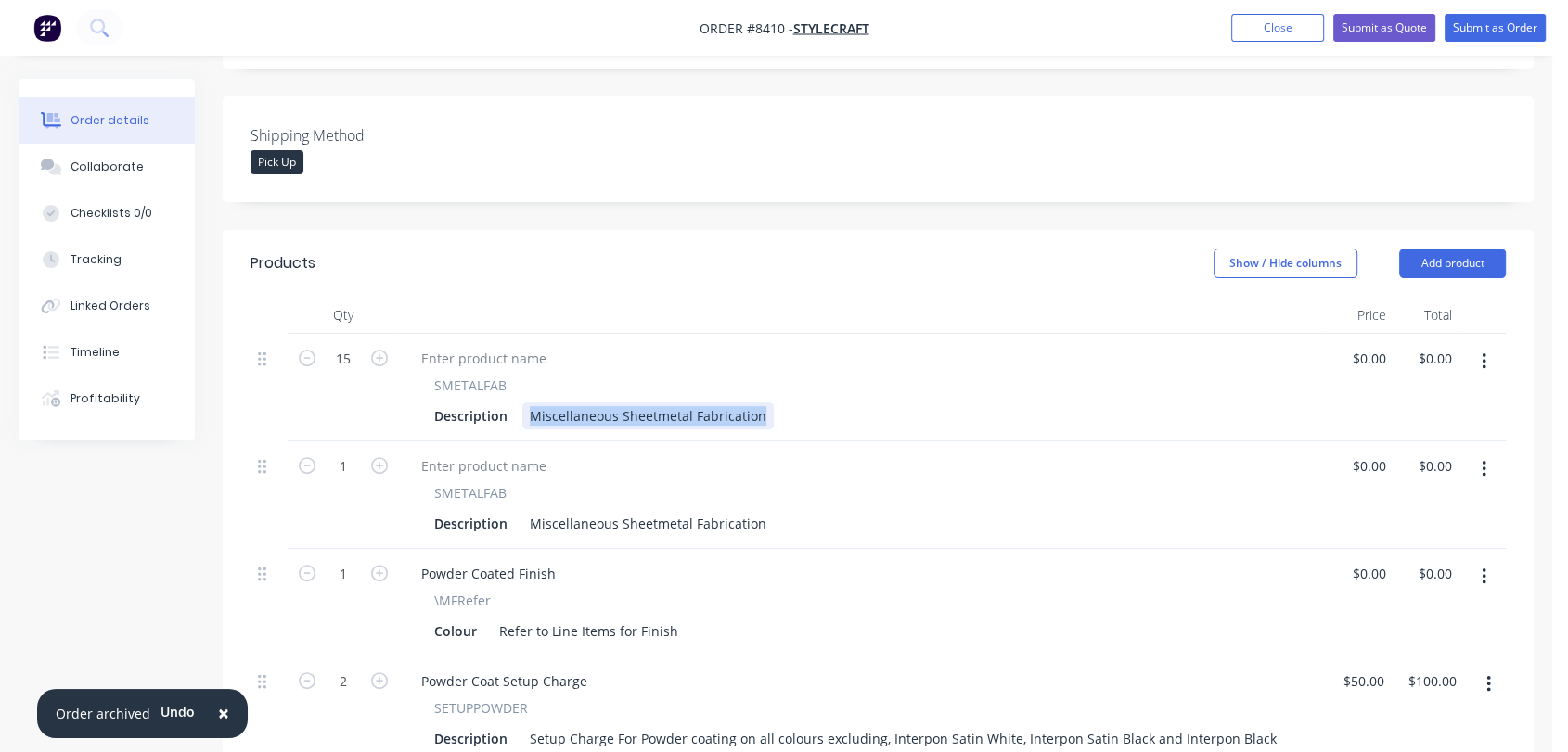
click at [662, 403] on div "Miscellaneous Sheetmetal Fabrication" at bounding box center [648, 416] width 252 height 27
drag, startPoint x: 762, startPoint y: 341, endPoint x: 526, endPoint y: 340, distance: 236.0
click at [526, 403] on div "Miscellaneous Sheetmetal Fabrication" at bounding box center [648, 416] width 252 height 27
click at [708, 403] on div "Hive Lightweight Whiteboard 1514w x 1.5mm" at bounding box center [670, 416] width 295 height 27
click at [855, 403] on div "Hive Lightweight Whiteboard 1190h x 1514w x 1.5mm" at bounding box center [696, 416] width 347 height 27
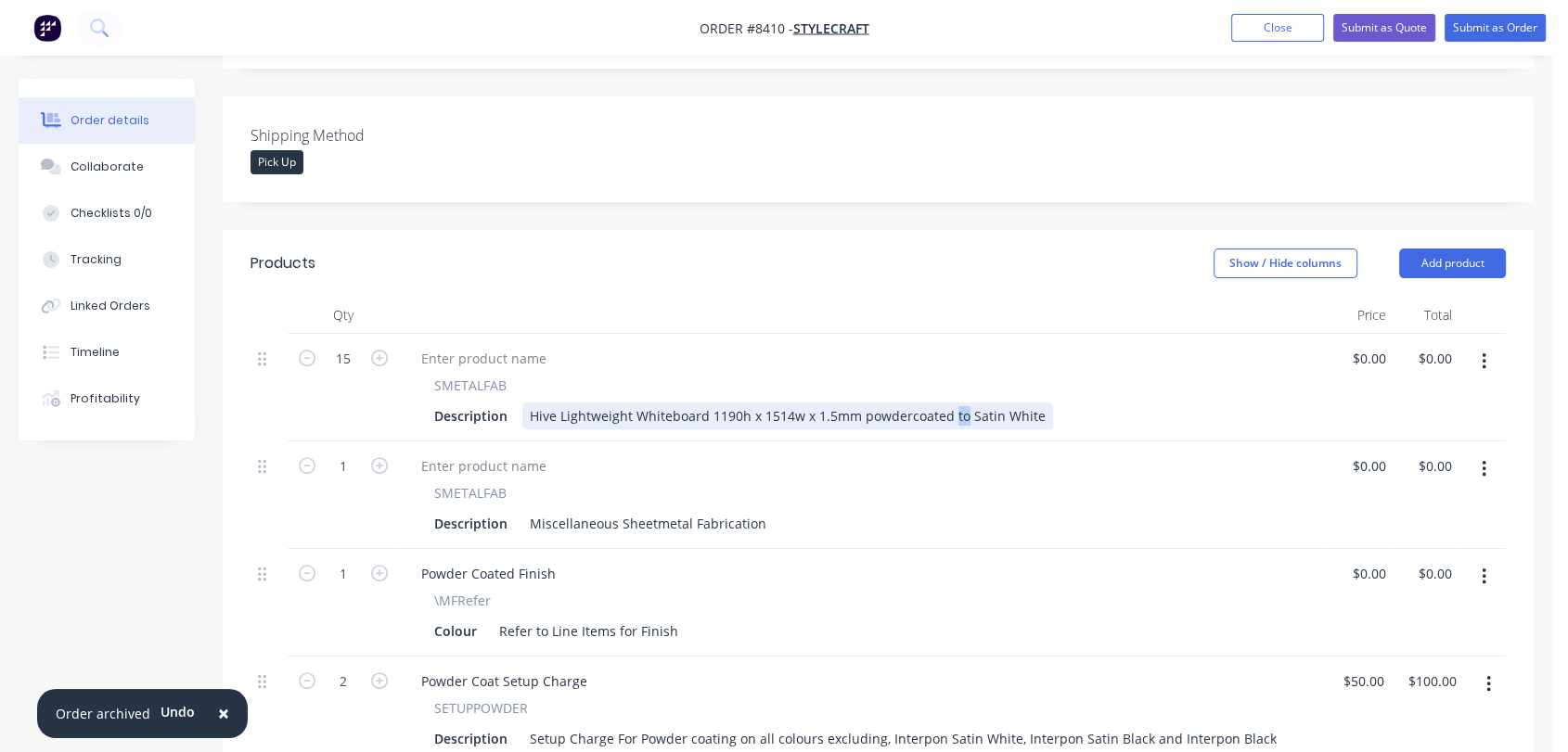
drag, startPoint x: 959, startPoint y: 338, endPoint x: 948, endPoint y: 339, distance: 11.0
click at [948, 403] on div "Hive Lightweight Whiteboard 1190h x 1514w x 1.5mm powdercoated to Satin White" at bounding box center [787, 416] width 530 height 27
click at [1066, 403] on div "Hive Lightweight Whiteboard 1190h x 1514w x 1.5mm powdercoated - Finish Satin W…" at bounding box center [804, 416] width 564 height 27
type input "$269.80"
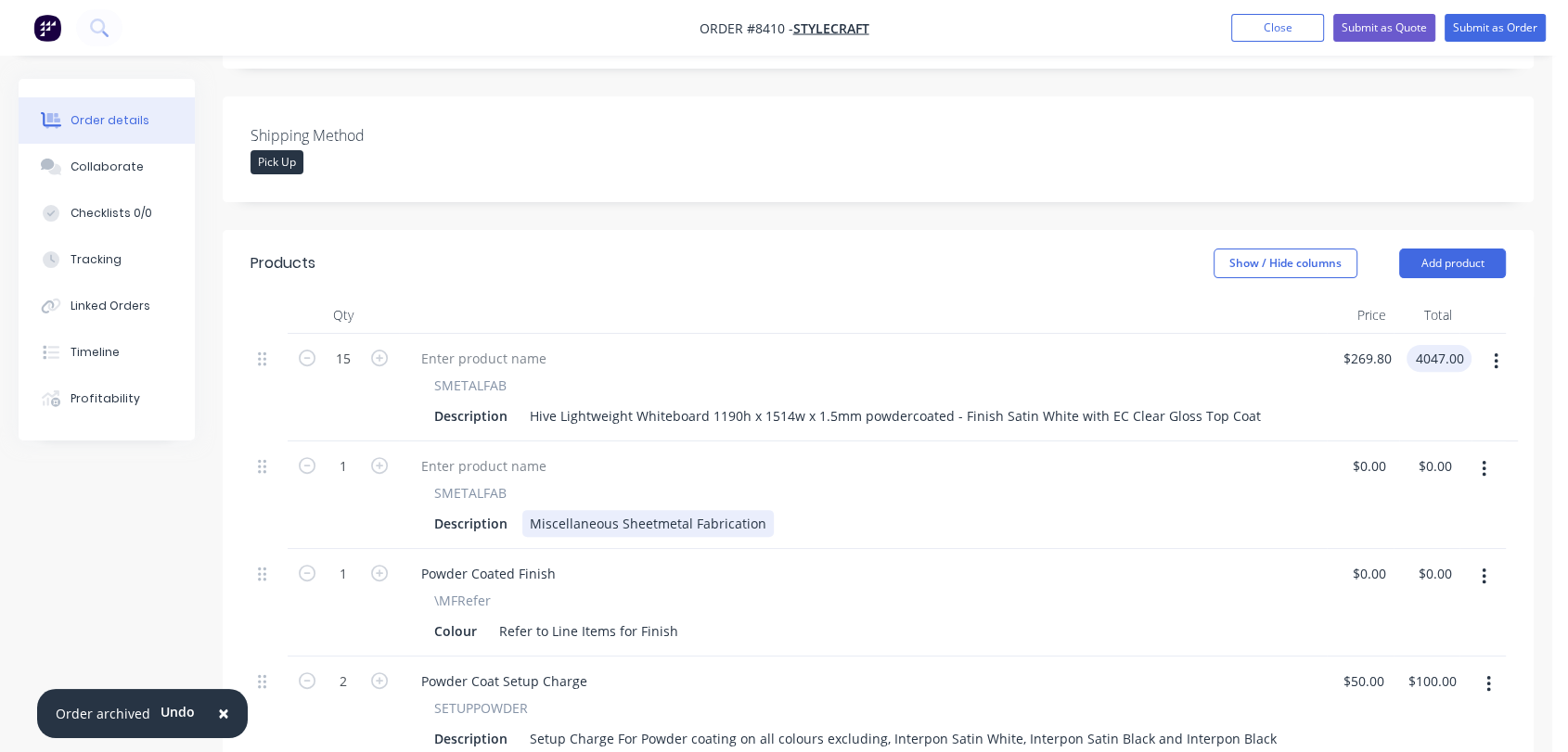
type input "$4,047.00"
drag, startPoint x: 761, startPoint y: 441, endPoint x: 530, endPoint y: 447, distance: 231.1
click at [530, 511] on div "Miscellaneous Sheetmetal Fabrication" at bounding box center [648, 524] width 252 height 27
click at [531, 511] on div "Miscellaneous Sheetmetal Fabrication" at bounding box center [648, 524] width 252 height 27
drag, startPoint x: 529, startPoint y: 444, endPoint x: 813, endPoint y: 450, distance: 284.1
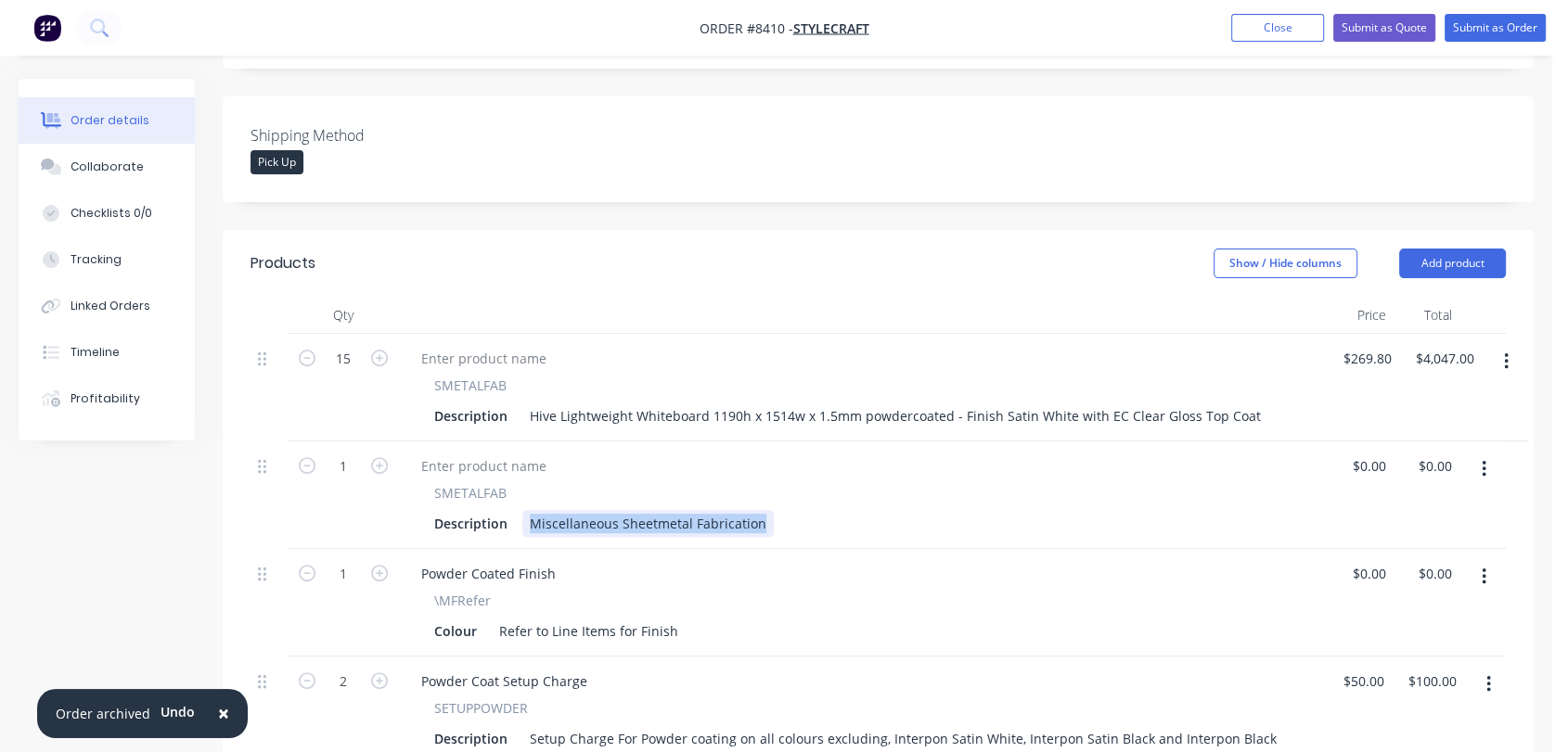
click at [813, 511] on div "Description Miscellaneous Sheetmetal Fabrication" at bounding box center [859, 524] width 865 height 27
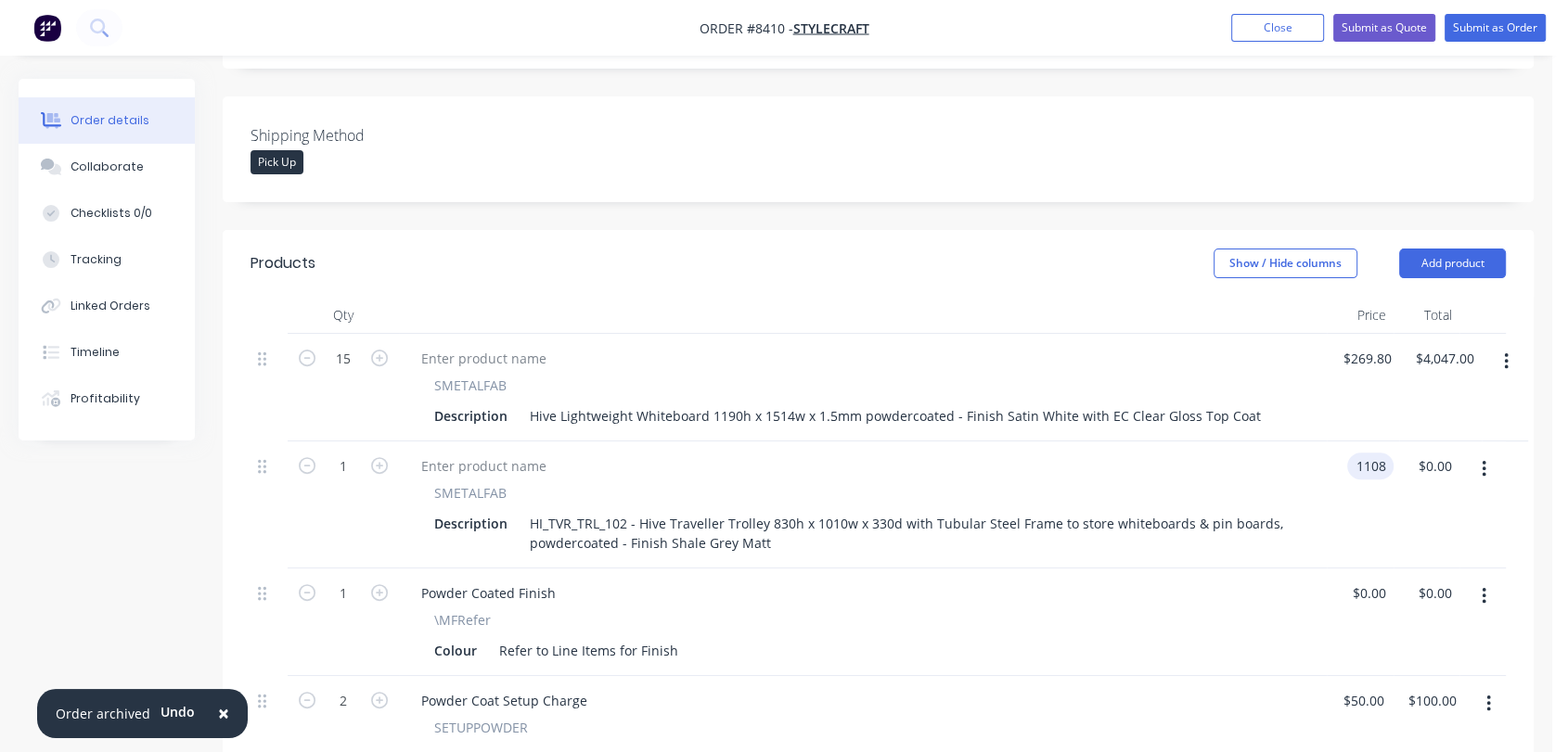
type input "$1,108.00"
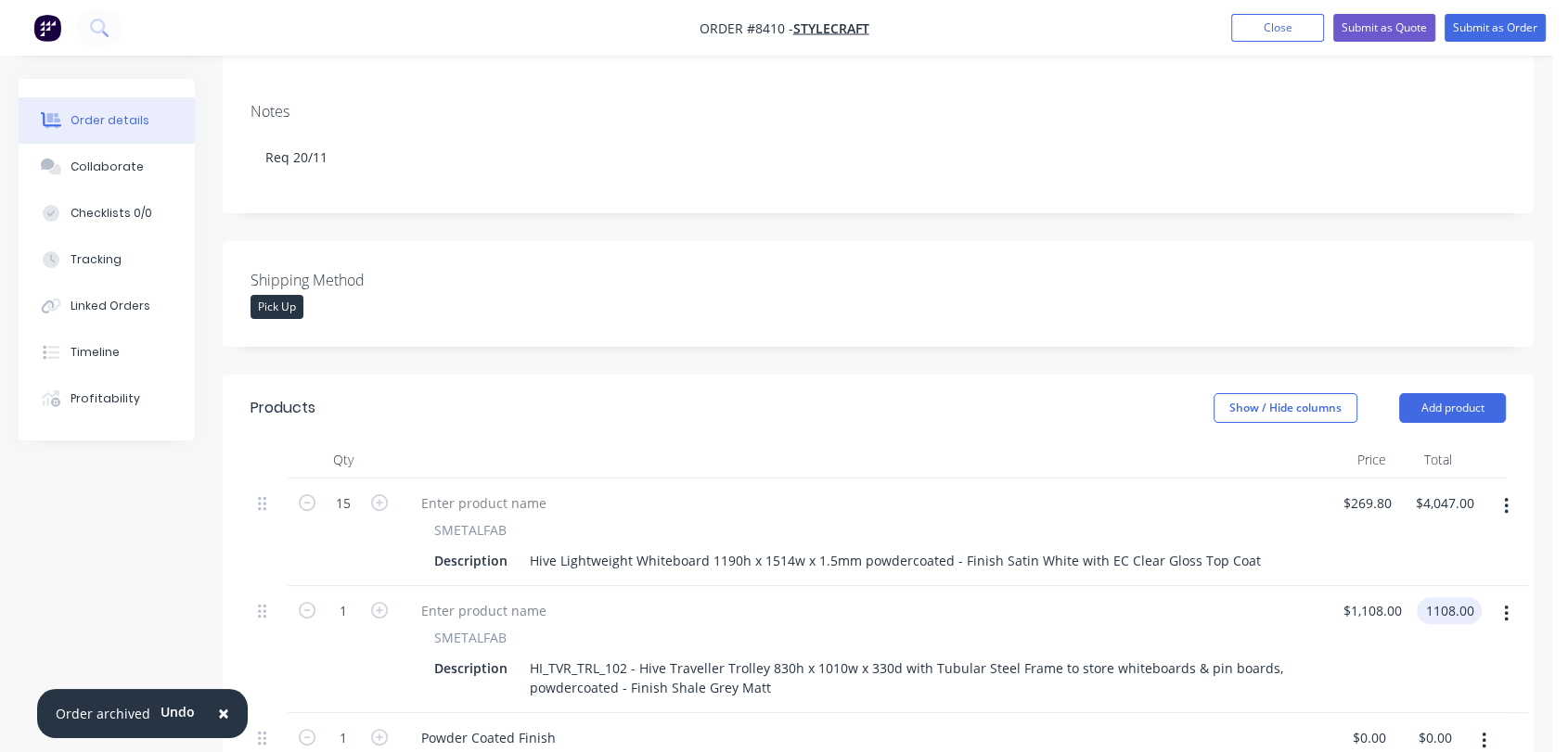
scroll to position [381, 0]
type input "$1,108.00"
click at [91, 160] on div "Collaborate" at bounding box center [107, 167] width 74 height 17
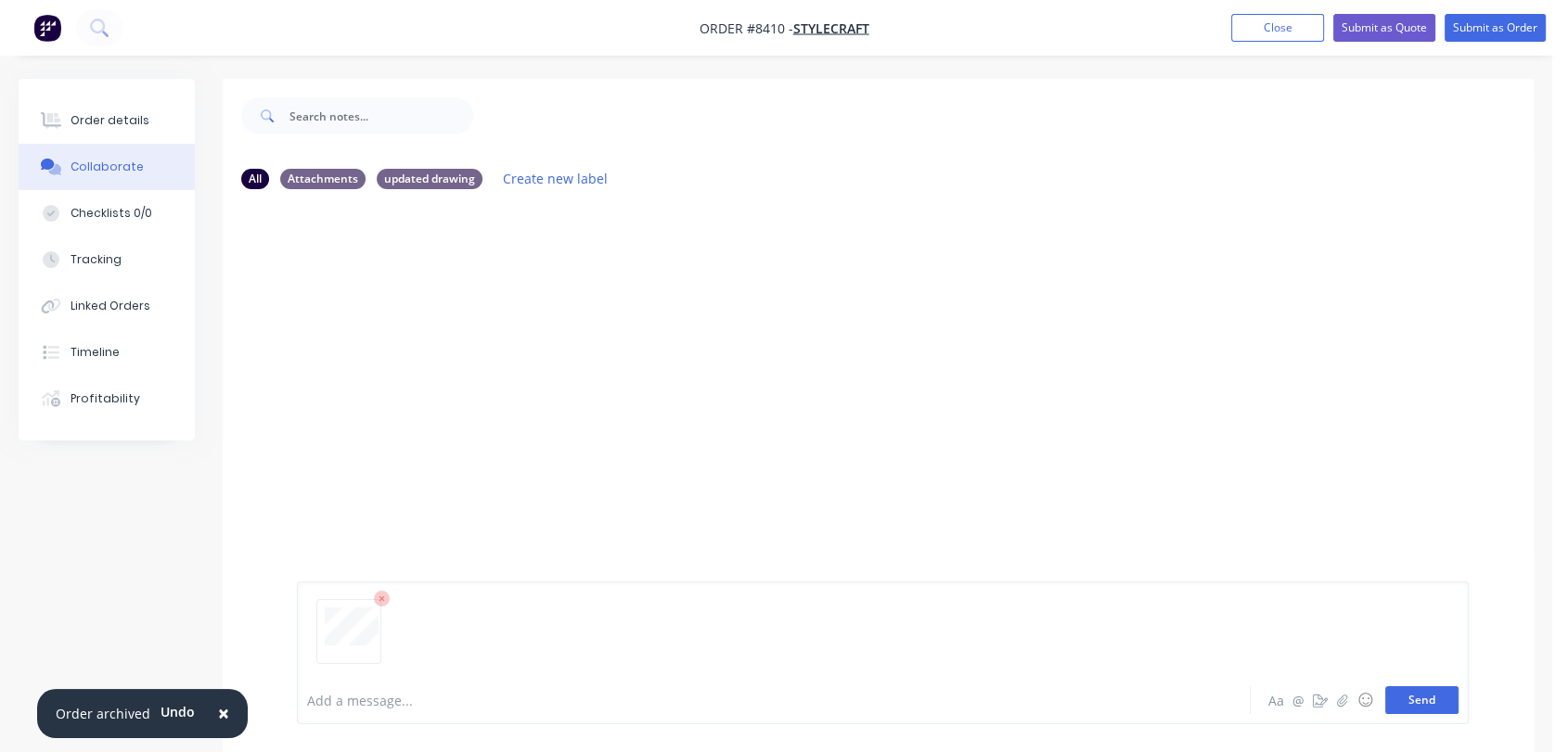
click at [1409, 690] on button "Send" at bounding box center [1421, 701] width 74 height 28
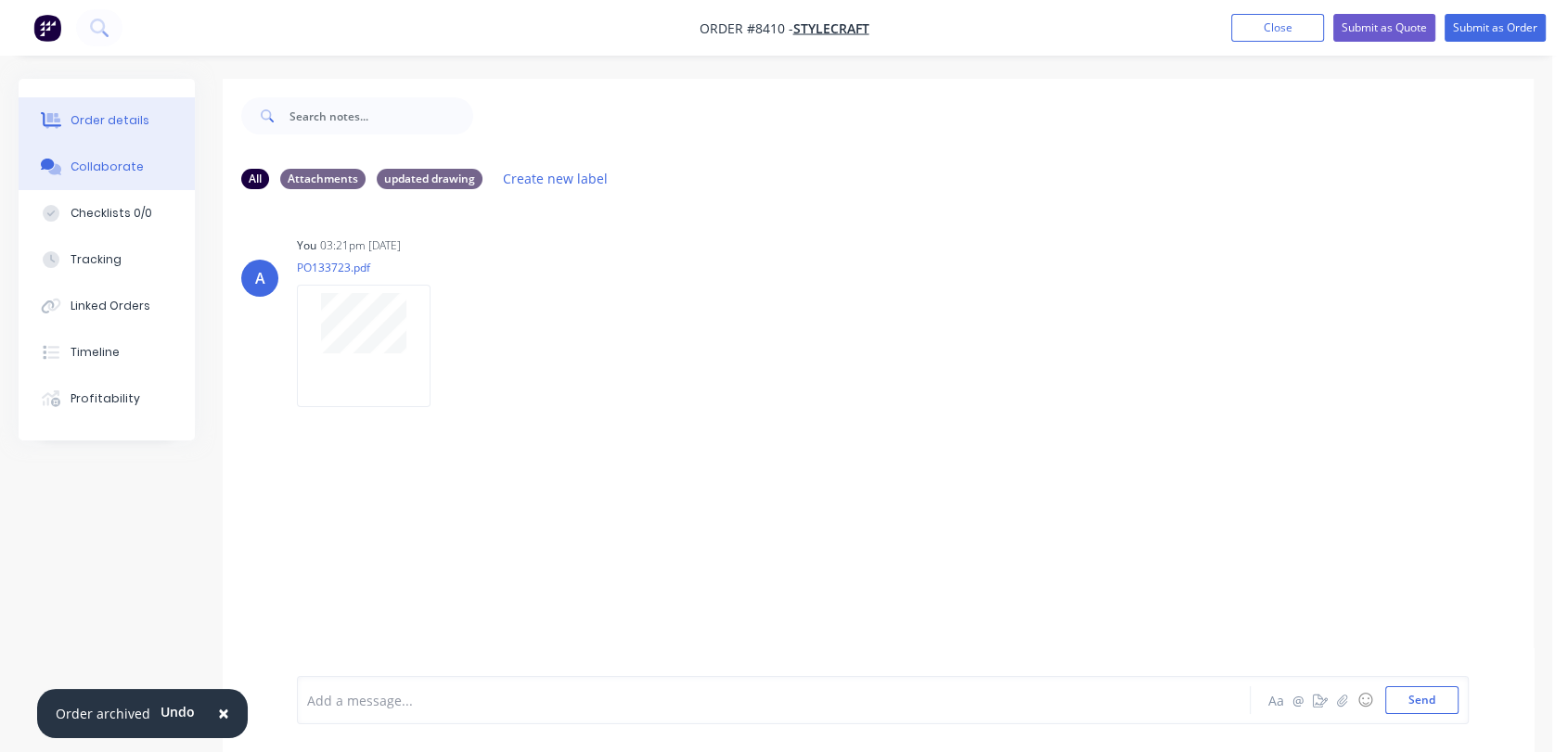
drag, startPoint x: 118, startPoint y: 114, endPoint x: 130, endPoint y: 108, distance: 13.4
click at [118, 114] on div "Order details" at bounding box center [110, 120] width 79 height 17
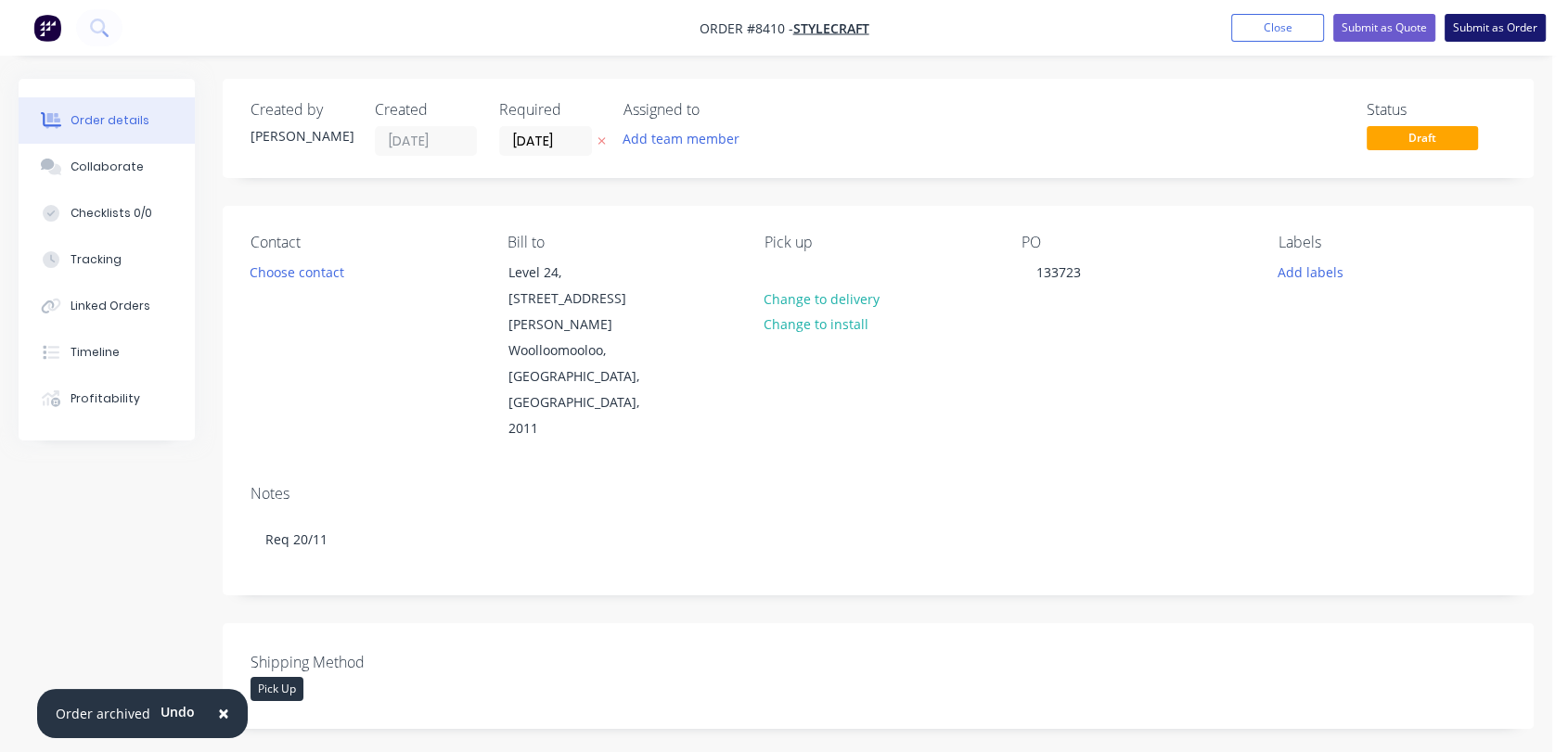
click at [1477, 23] on button "Submit as Order" at bounding box center [1494, 28] width 102 height 28
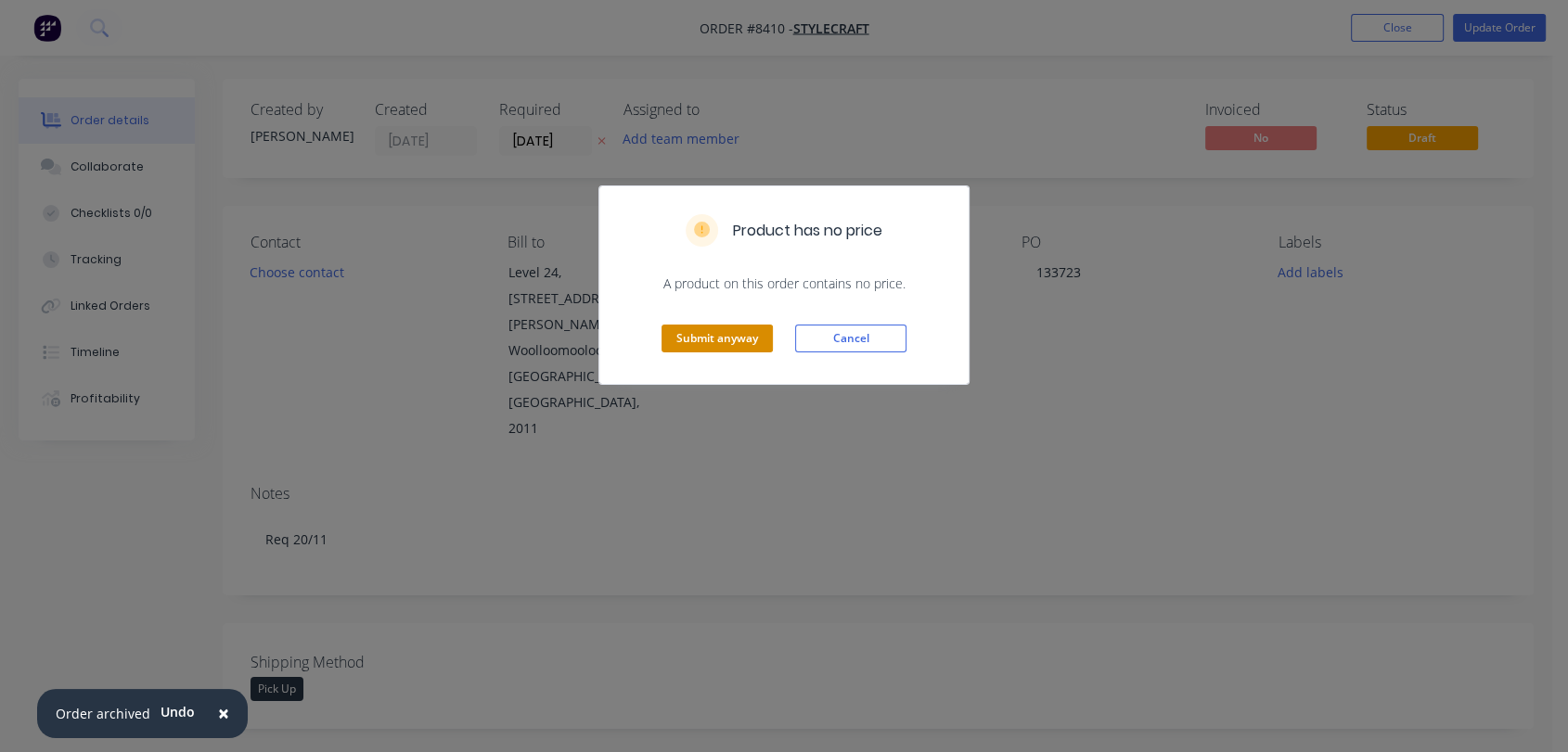
click at [728, 343] on button "Submit anyway" at bounding box center [716, 338] width 111 height 28
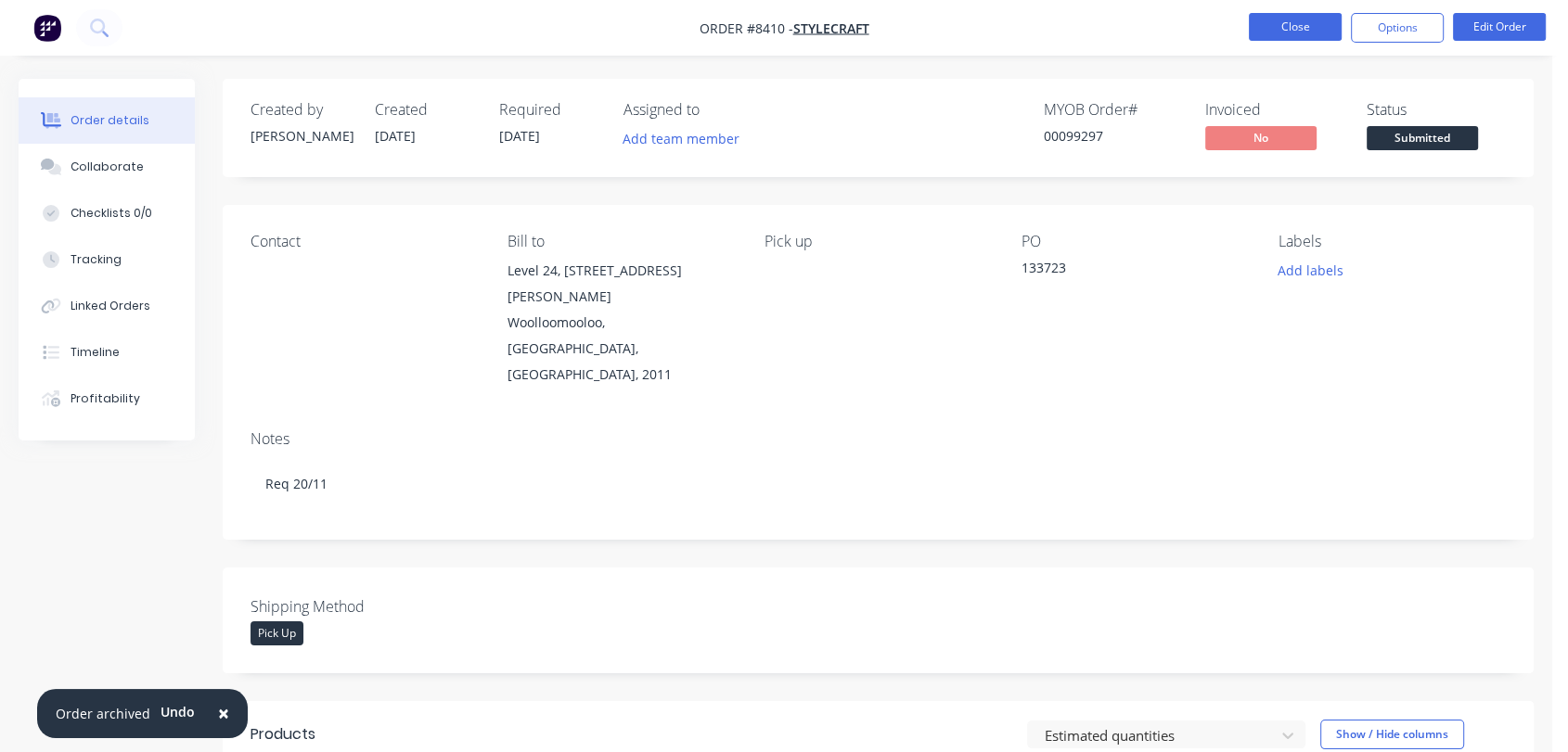
click at [1316, 23] on button "Close" at bounding box center [1295, 27] width 93 height 28
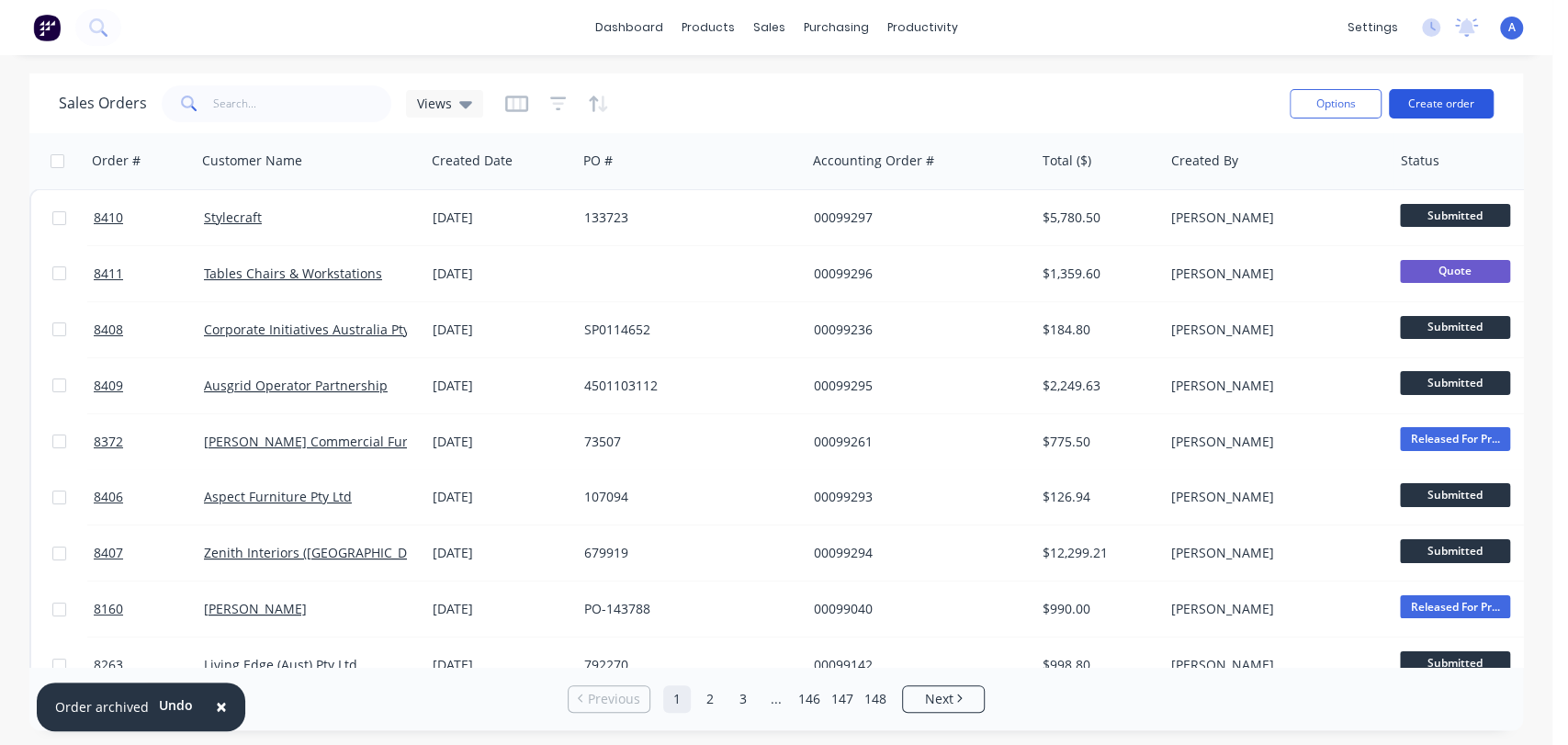
click at [1420, 102] on button "Create order" at bounding box center [1441, 104] width 104 height 30
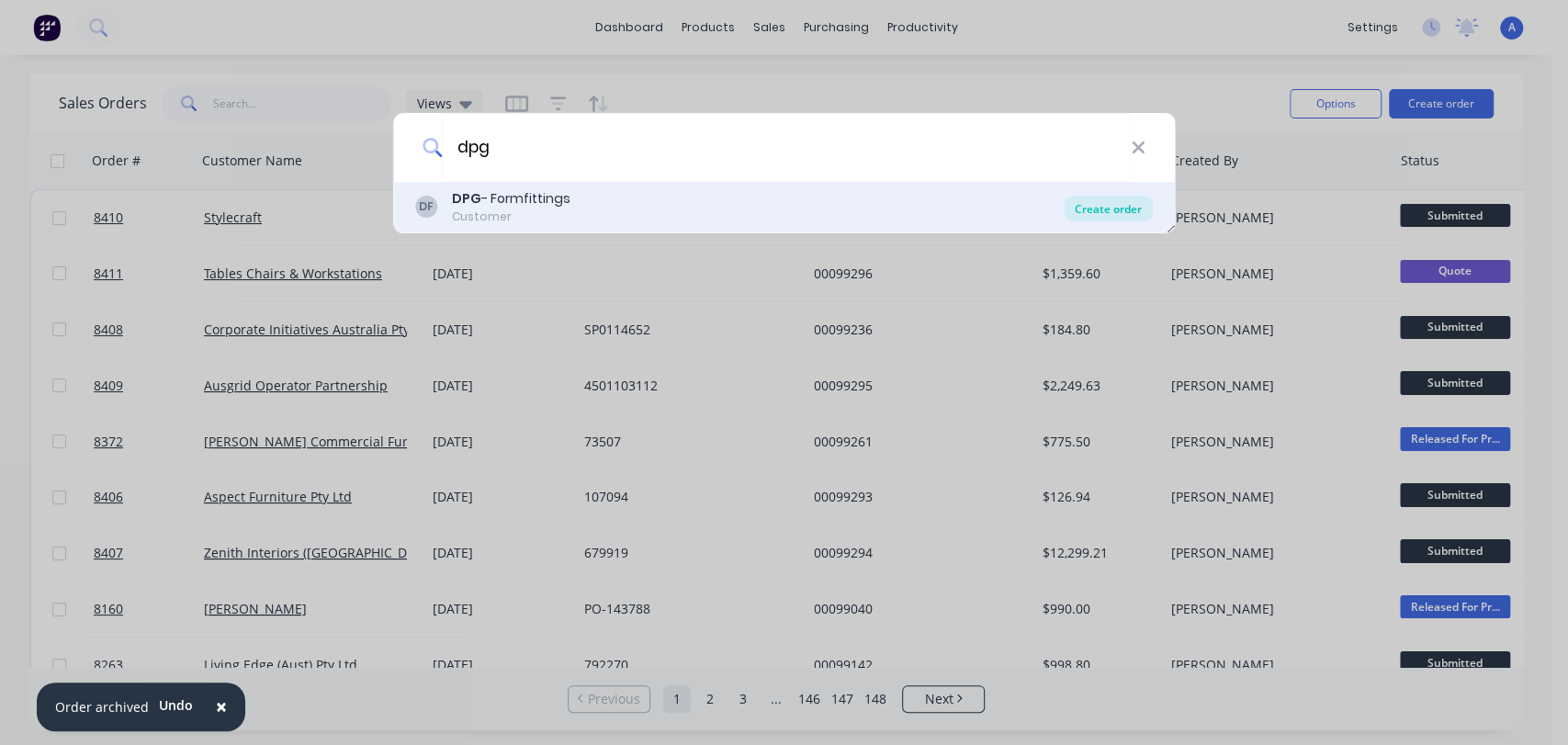
type input "dpg"
click at [1098, 196] on div "Create order" at bounding box center [1108, 209] width 90 height 26
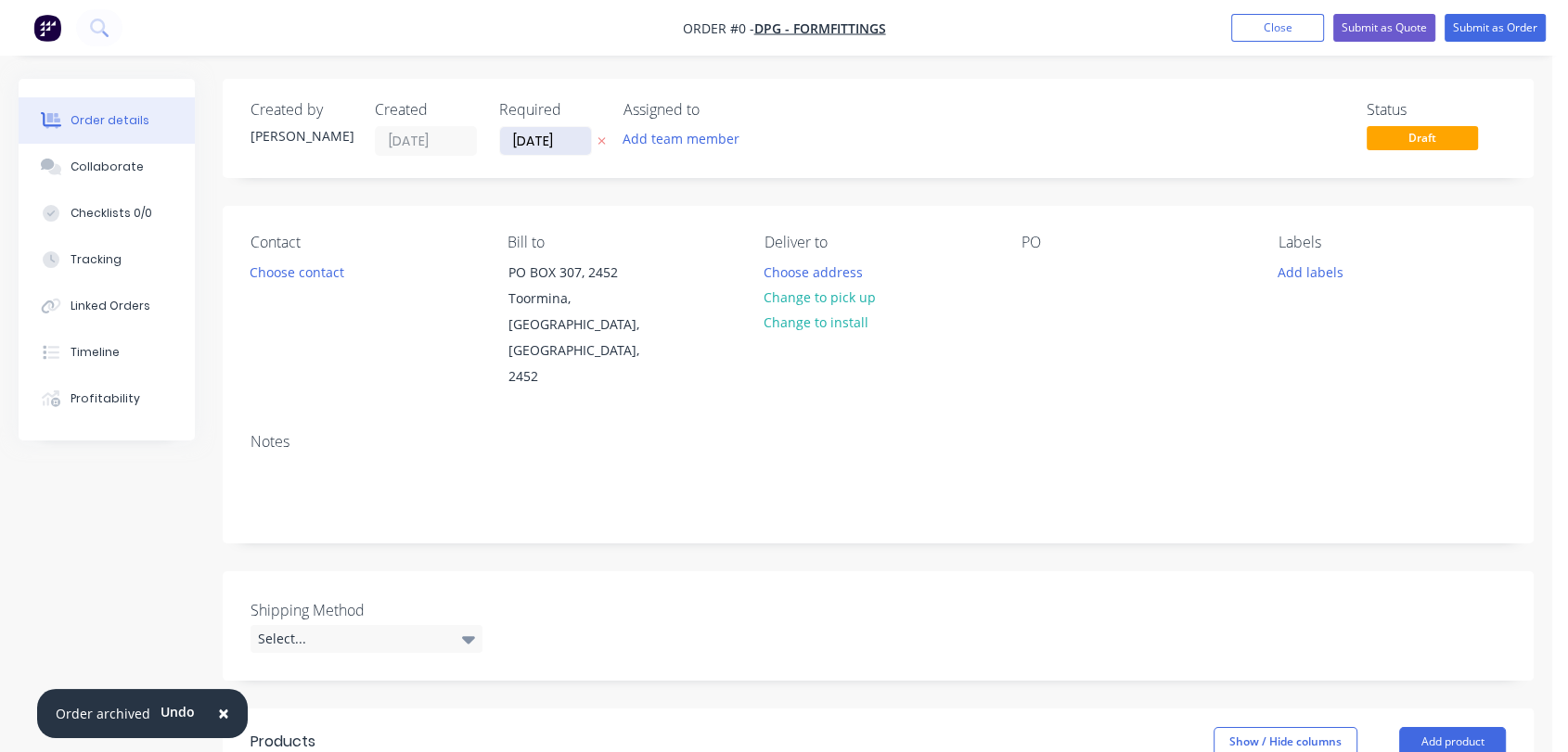
click at [561, 131] on input "[DATE]" at bounding box center [546, 141] width 91 height 28
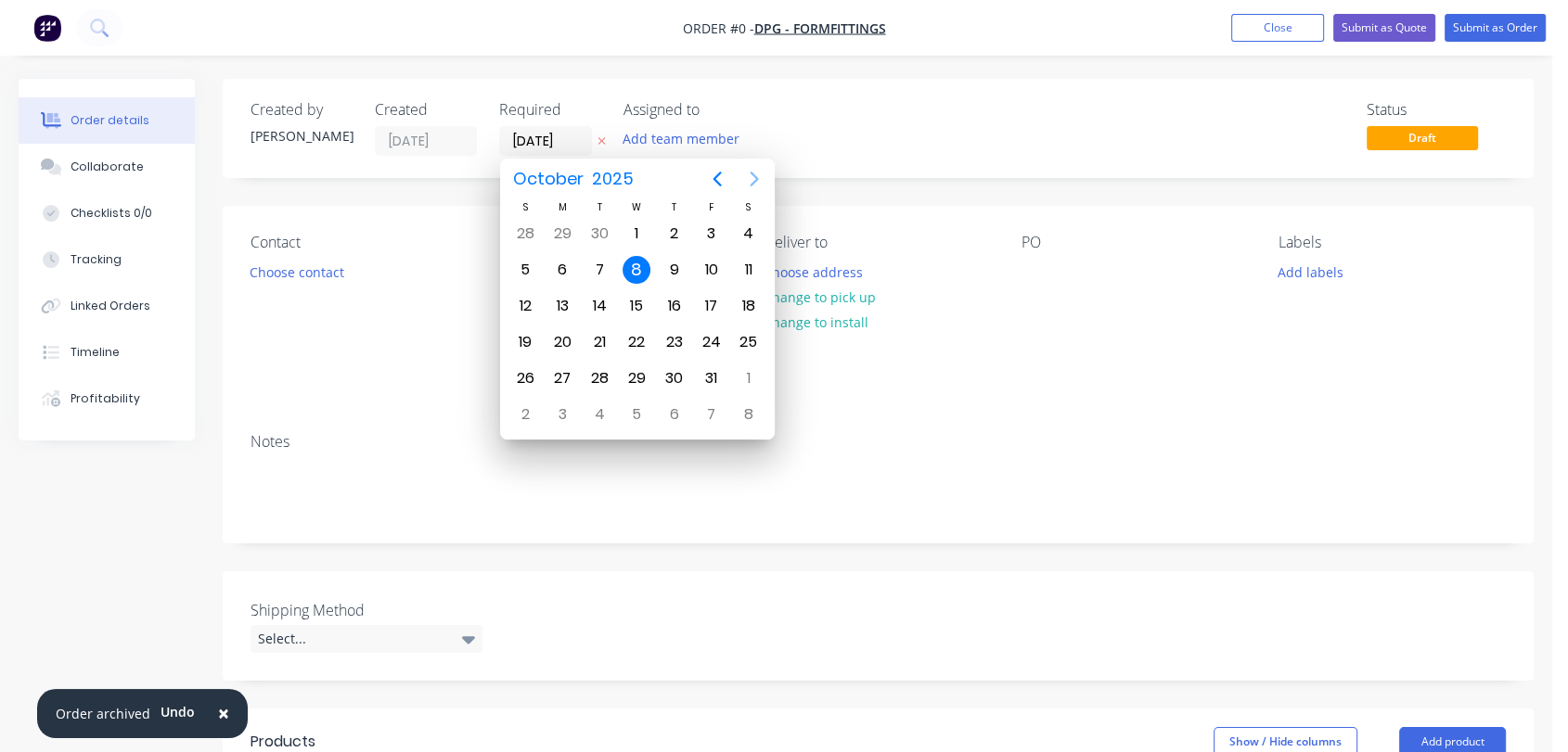
click at [752, 180] on icon "Next page" at bounding box center [754, 179] width 22 height 22
click at [635, 368] on div "31" at bounding box center [636, 378] width 28 height 28
type input "[DATE]"
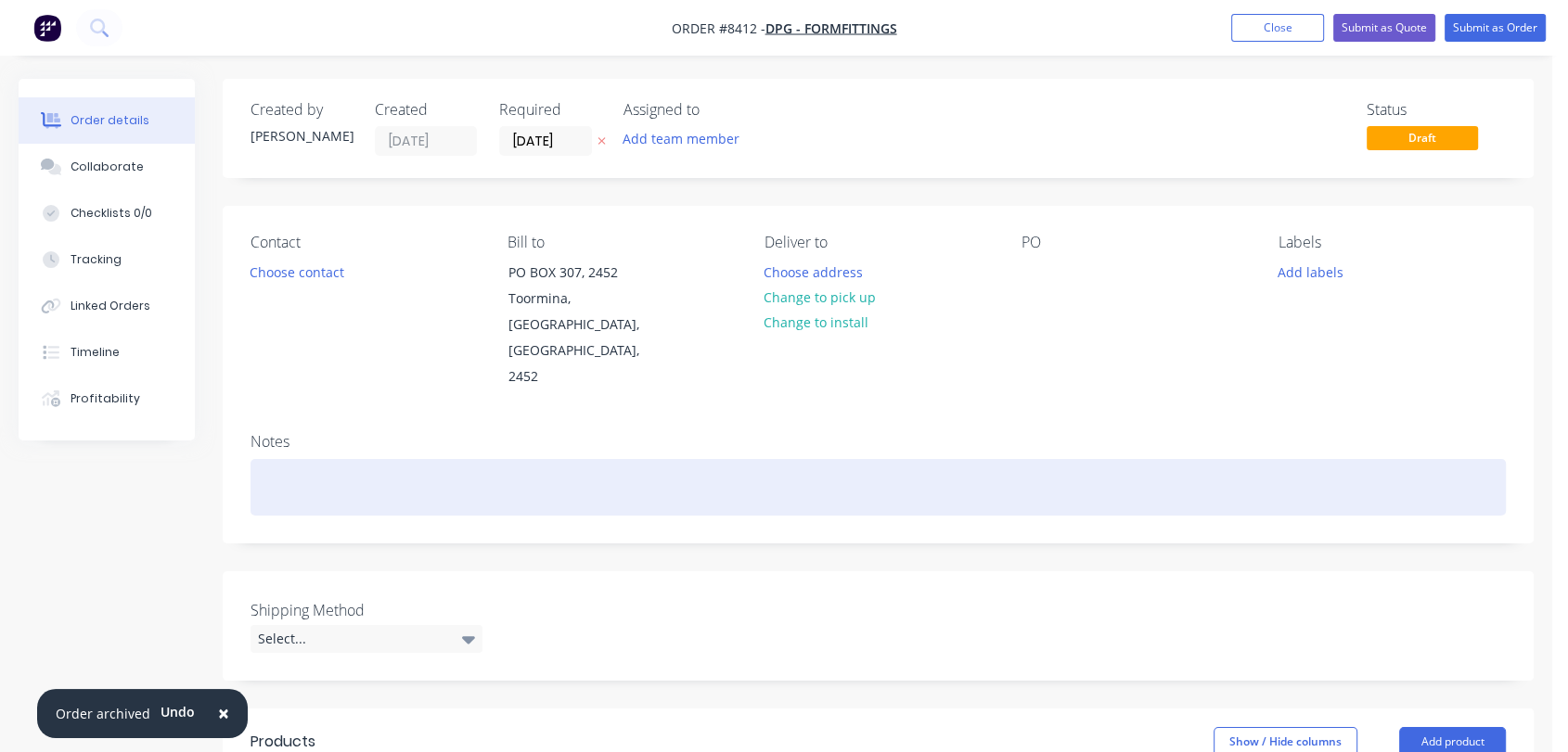
click at [278, 459] on div at bounding box center [878, 487] width 1255 height 57
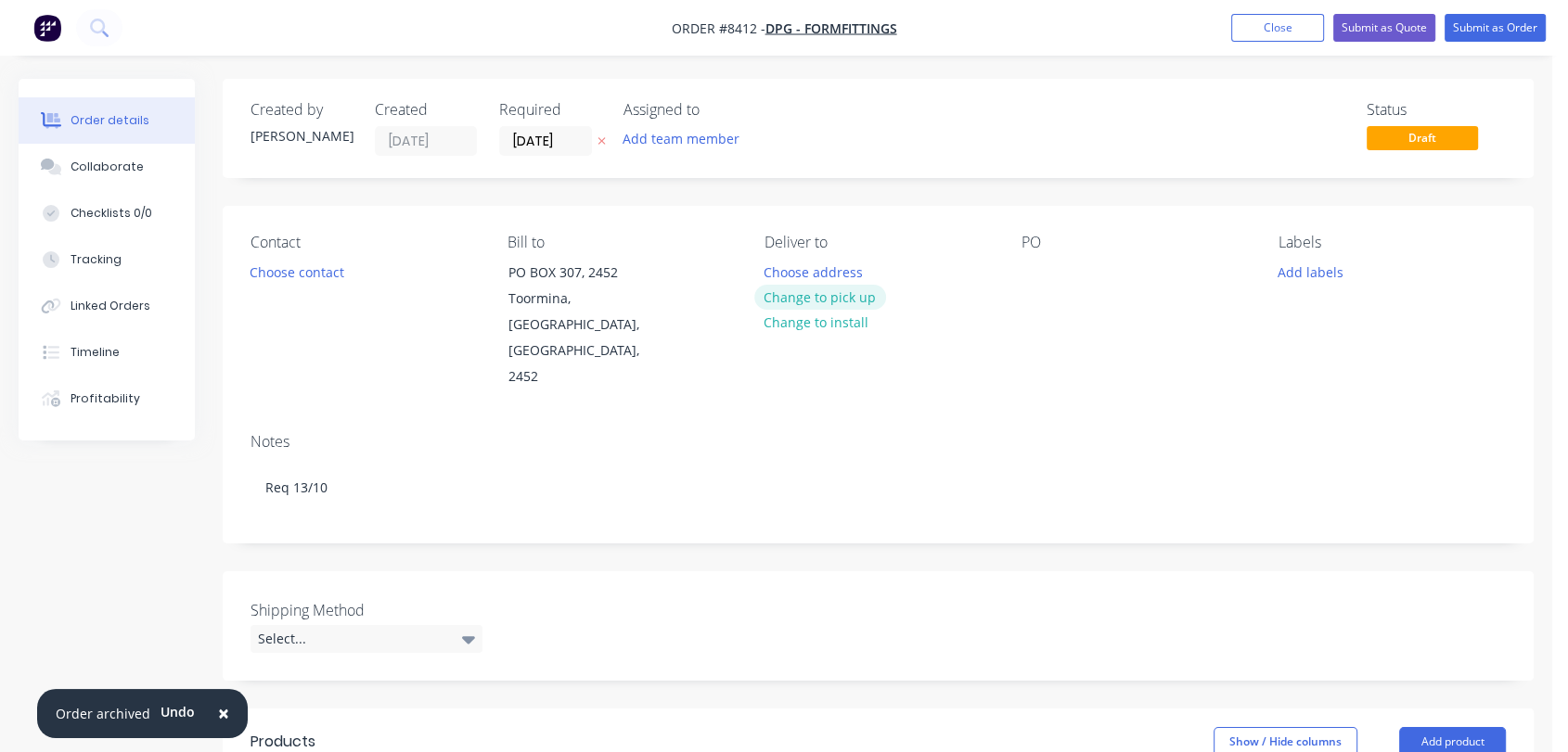
click at [830, 292] on button "Change to pick up" at bounding box center [819, 297] width 131 height 25
click at [1030, 272] on div at bounding box center [1036, 272] width 30 height 27
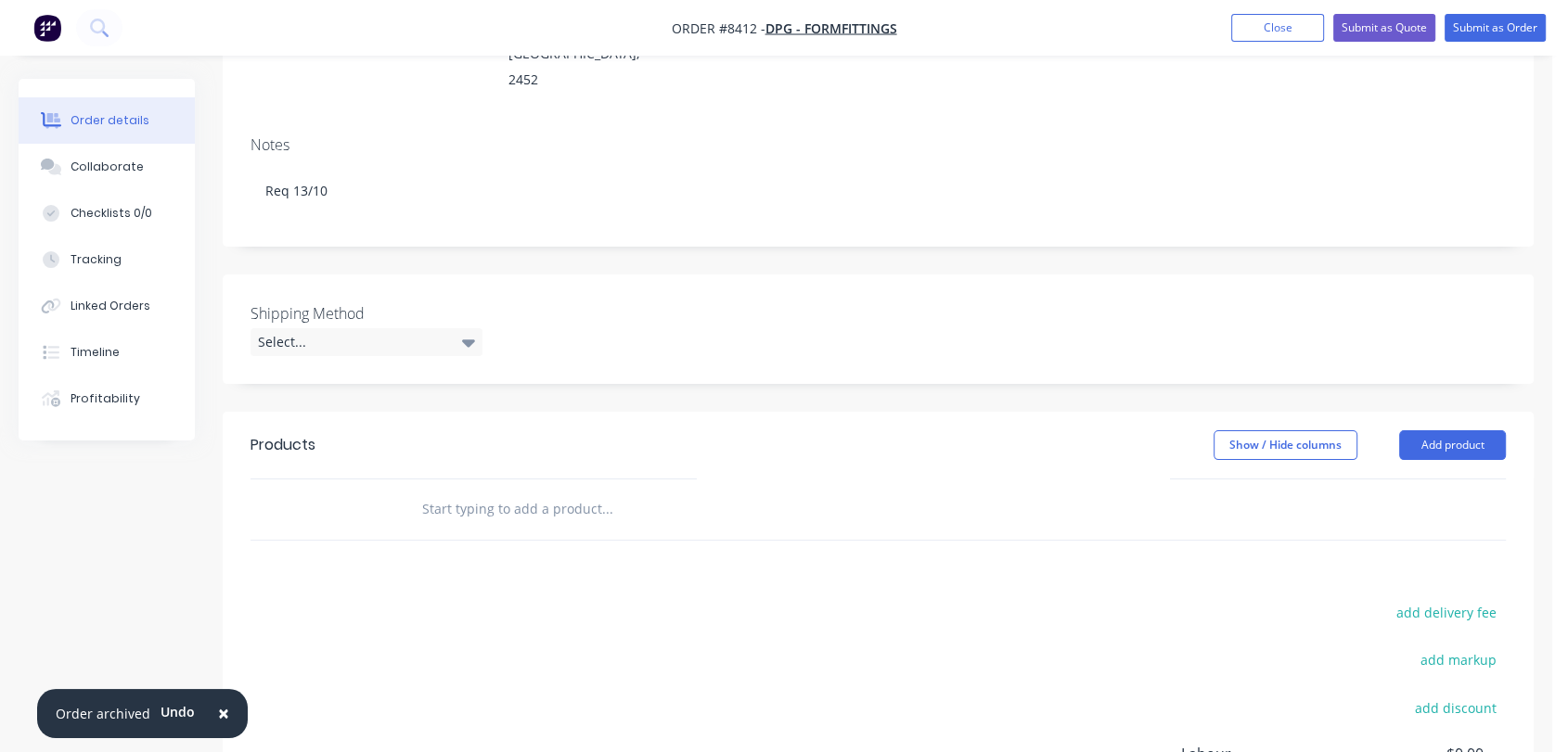
scroll to position [309, 0]
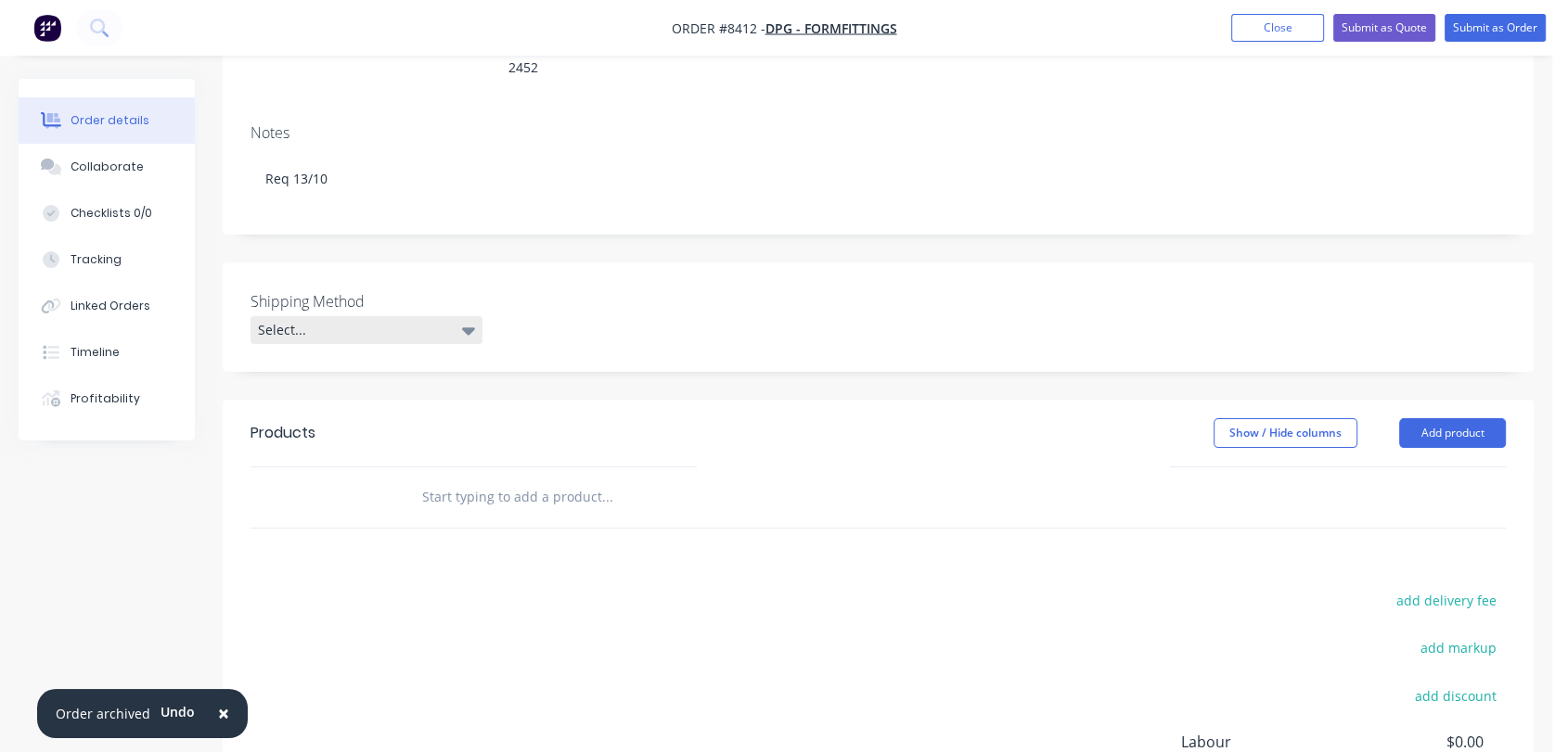
click at [365, 316] on div "Select..." at bounding box center [366, 330] width 232 height 28
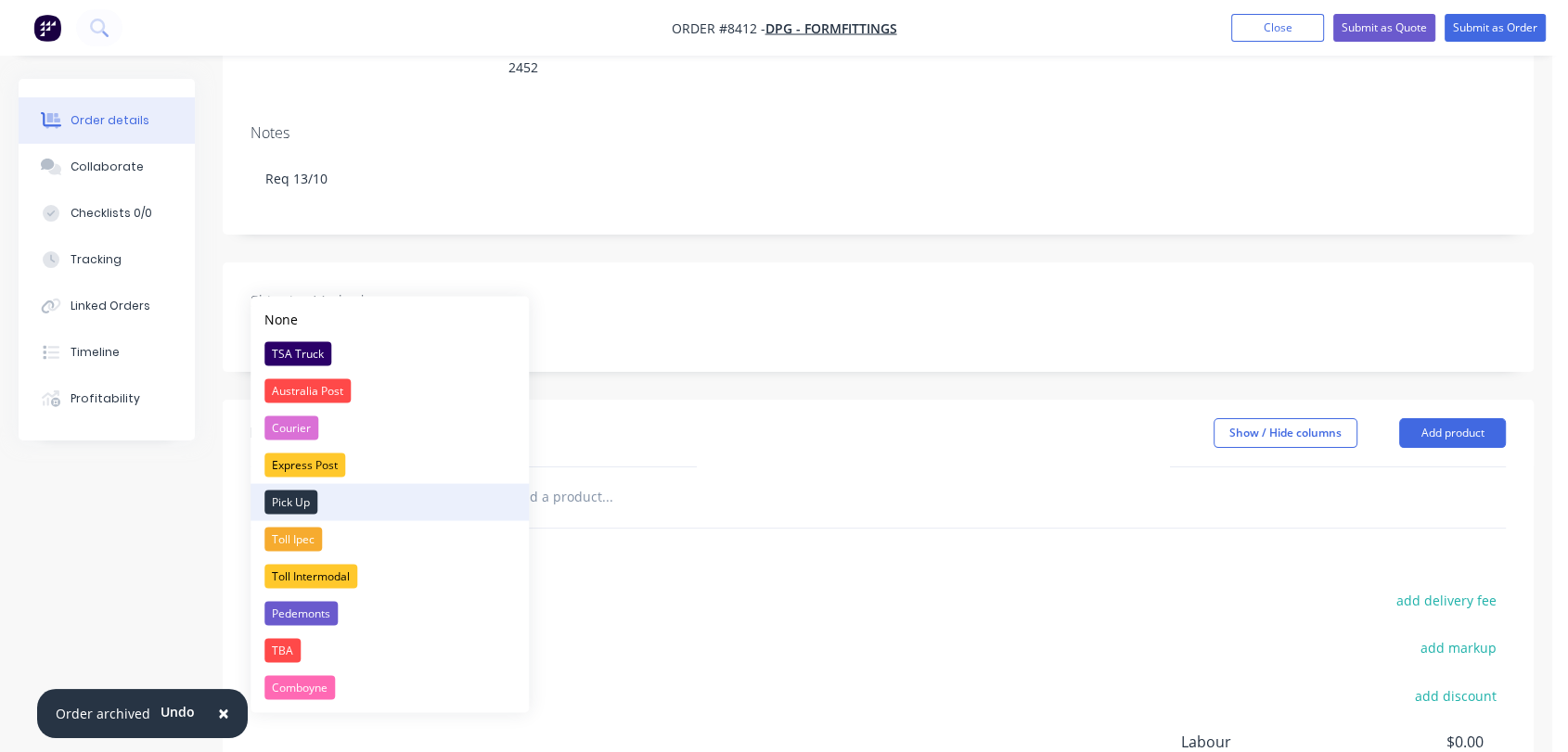
click at [308, 505] on div "Pick Up" at bounding box center [291, 502] width 53 height 24
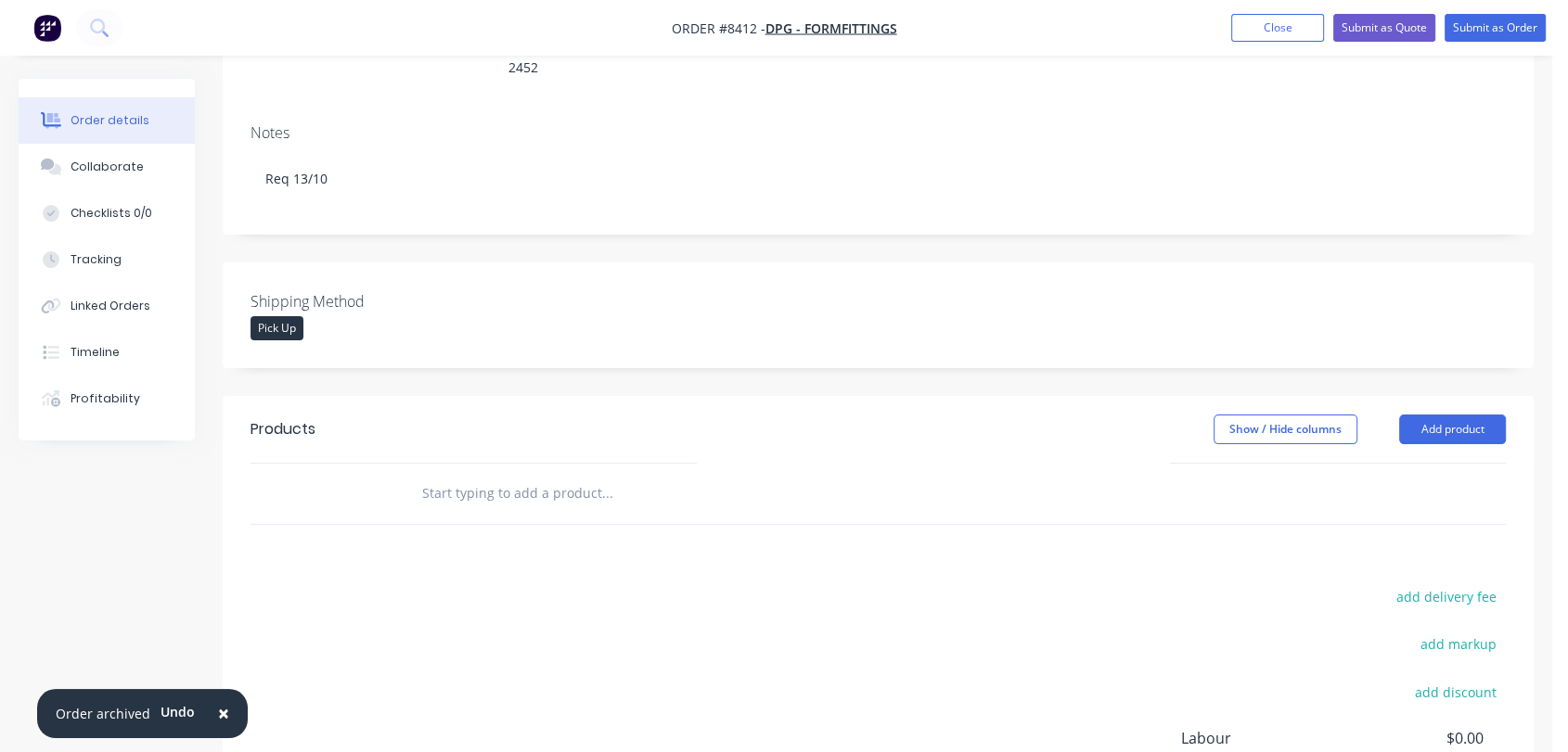
click at [585, 475] on input "text" at bounding box center [607, 494] width 371 height 37
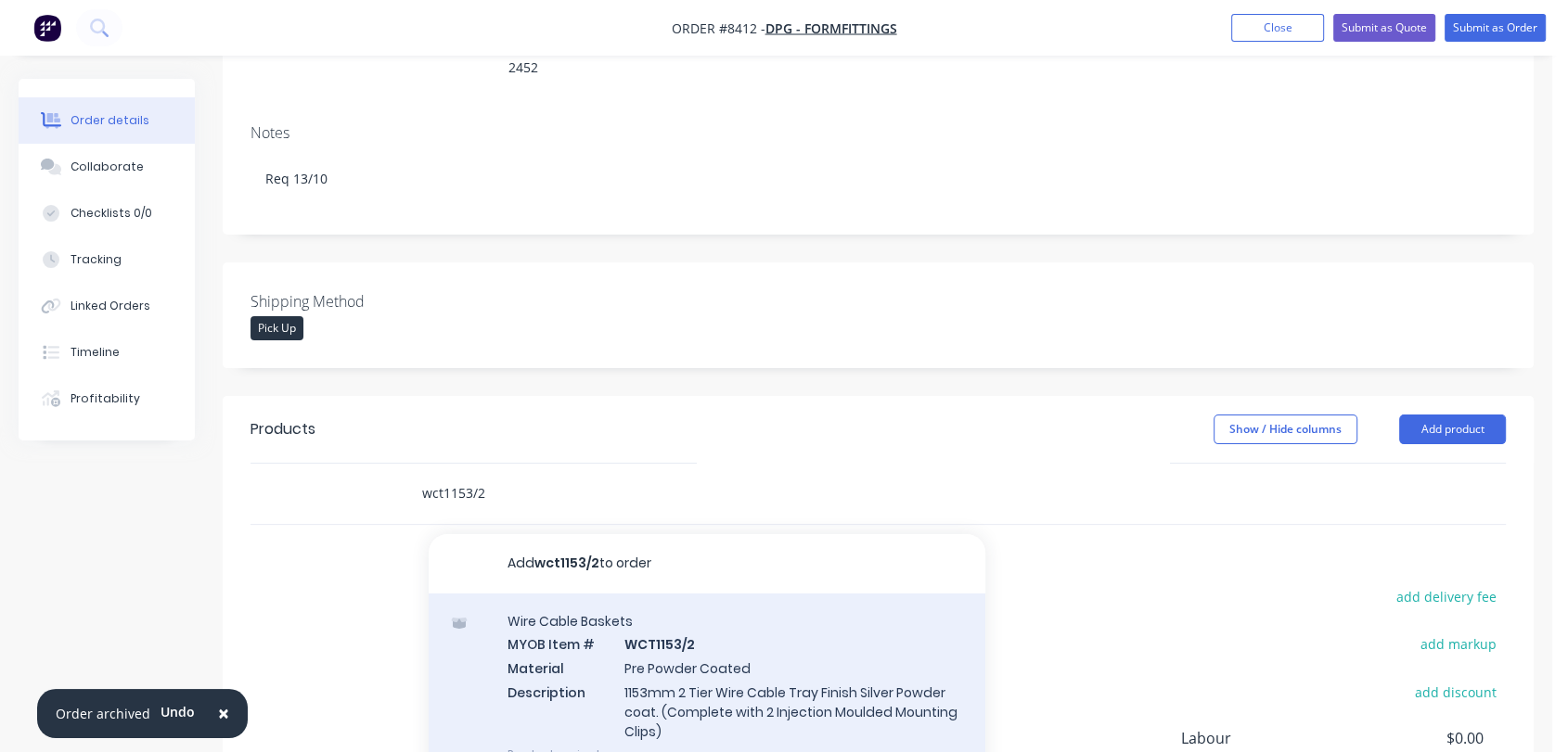
type input "wct1153/2"
click at [731, 628] on div "Wire Cable Baskets MYOB Item # WCT1153/2 Material Pre Powder Coated Description…" at bounding box center [706, 688] width 556 height 188
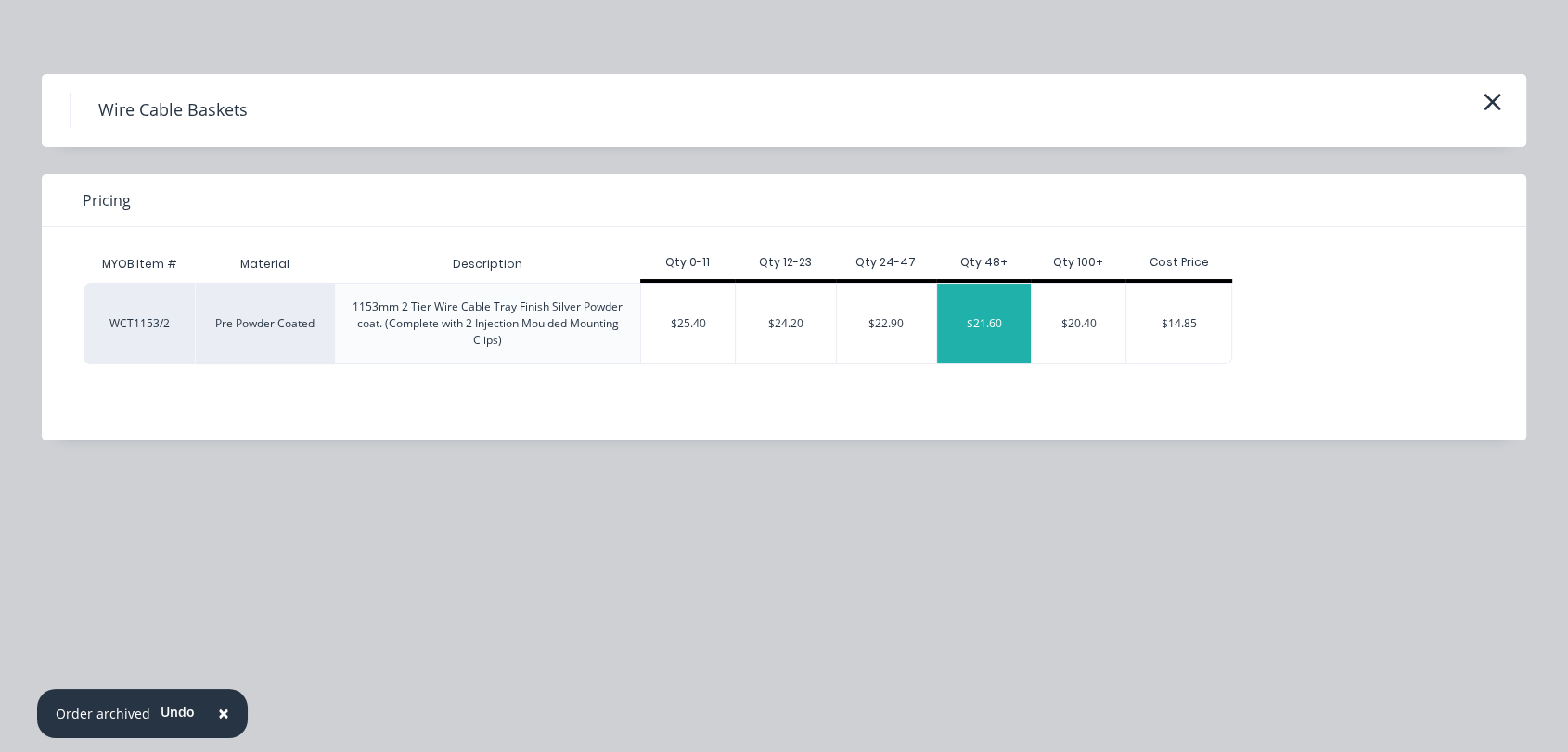
click at [982, 325] on div "$21.60" at bounding box center [984, 324] width 94 height 80
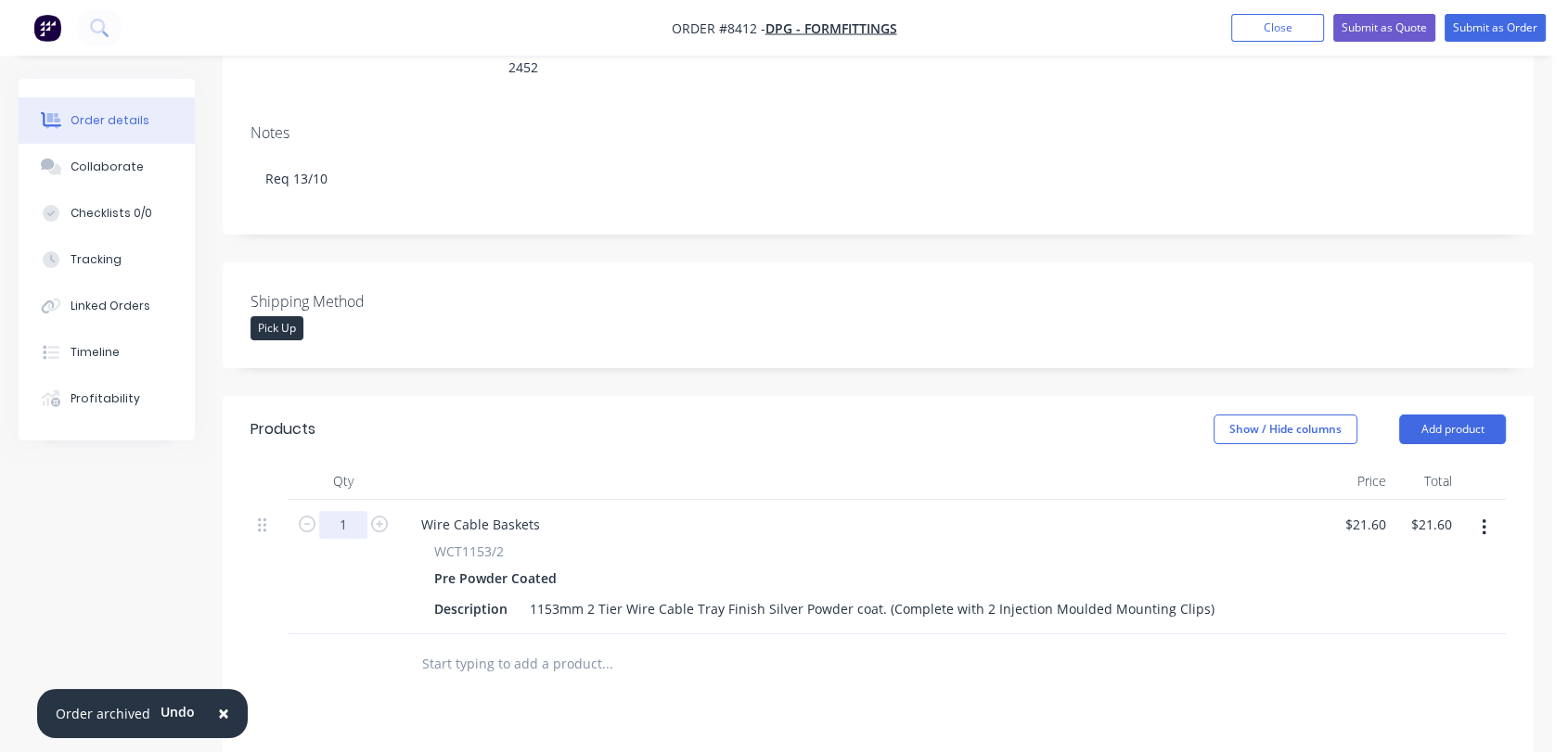
click at [348, 512] on input "1" at bounding box center [343, 526] width 48 height 28
type input "60"
type input "$1,296.00"
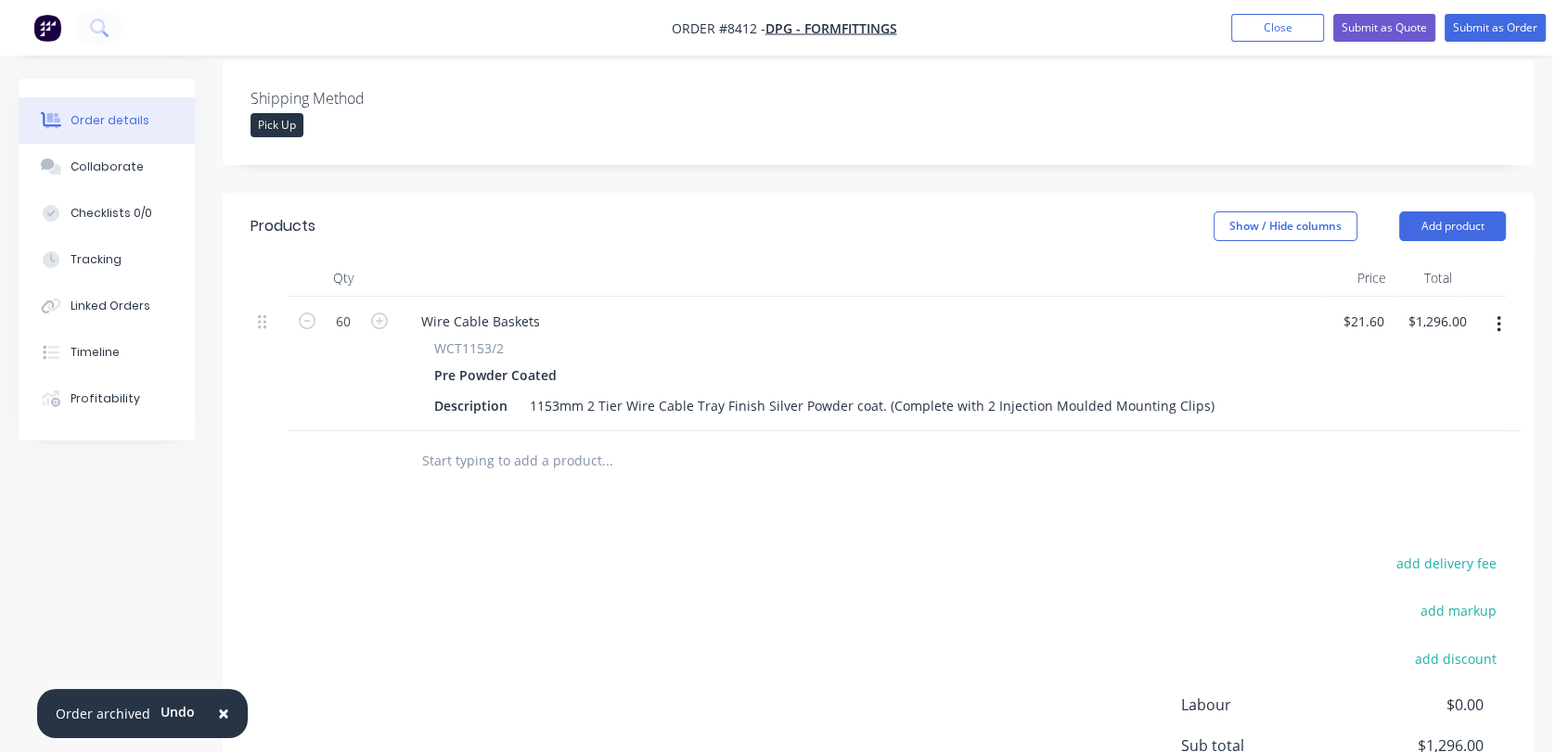
scroll to position [618, 0]
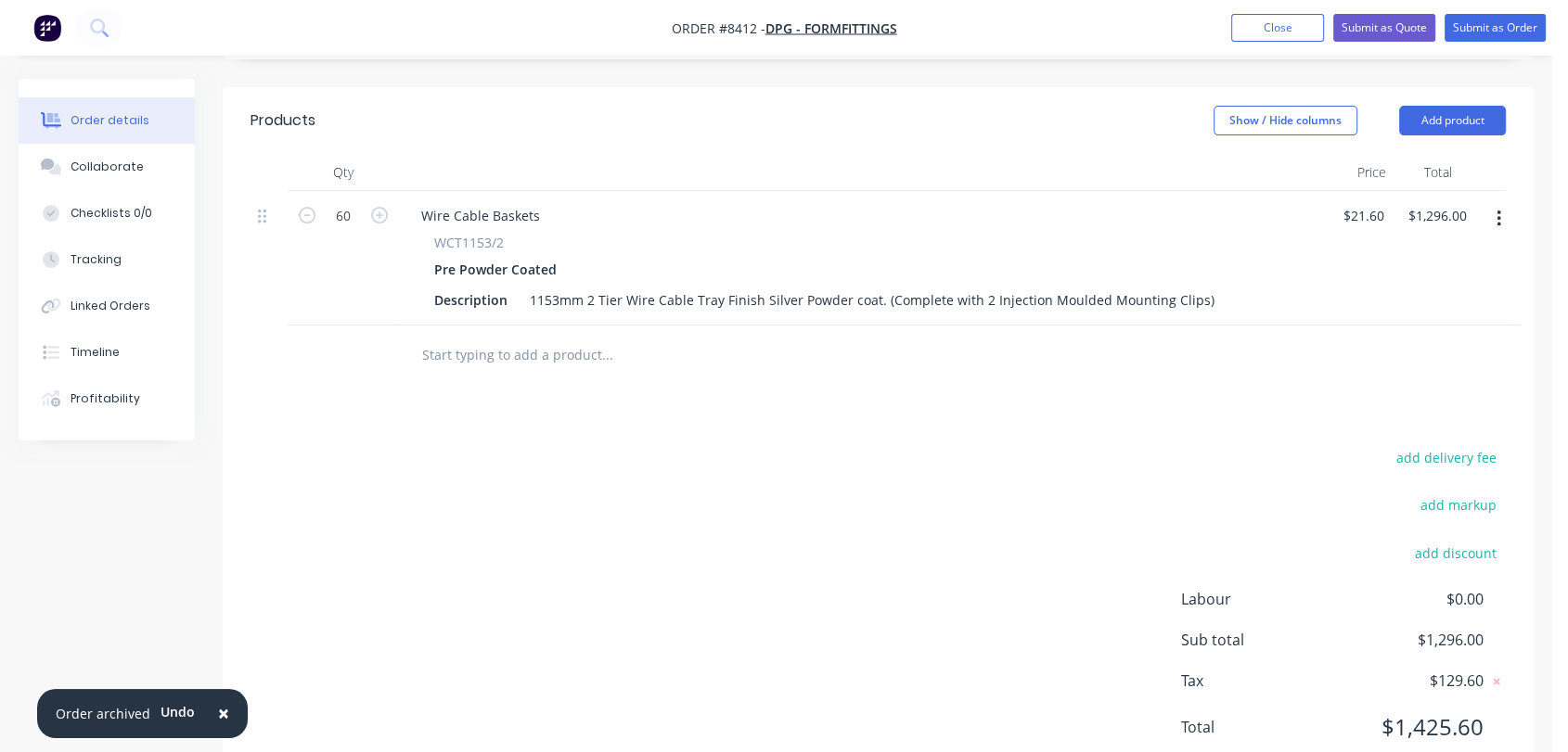
click at [570, 336] on input "text" at bounding box center [607, 355] width 371 height 37
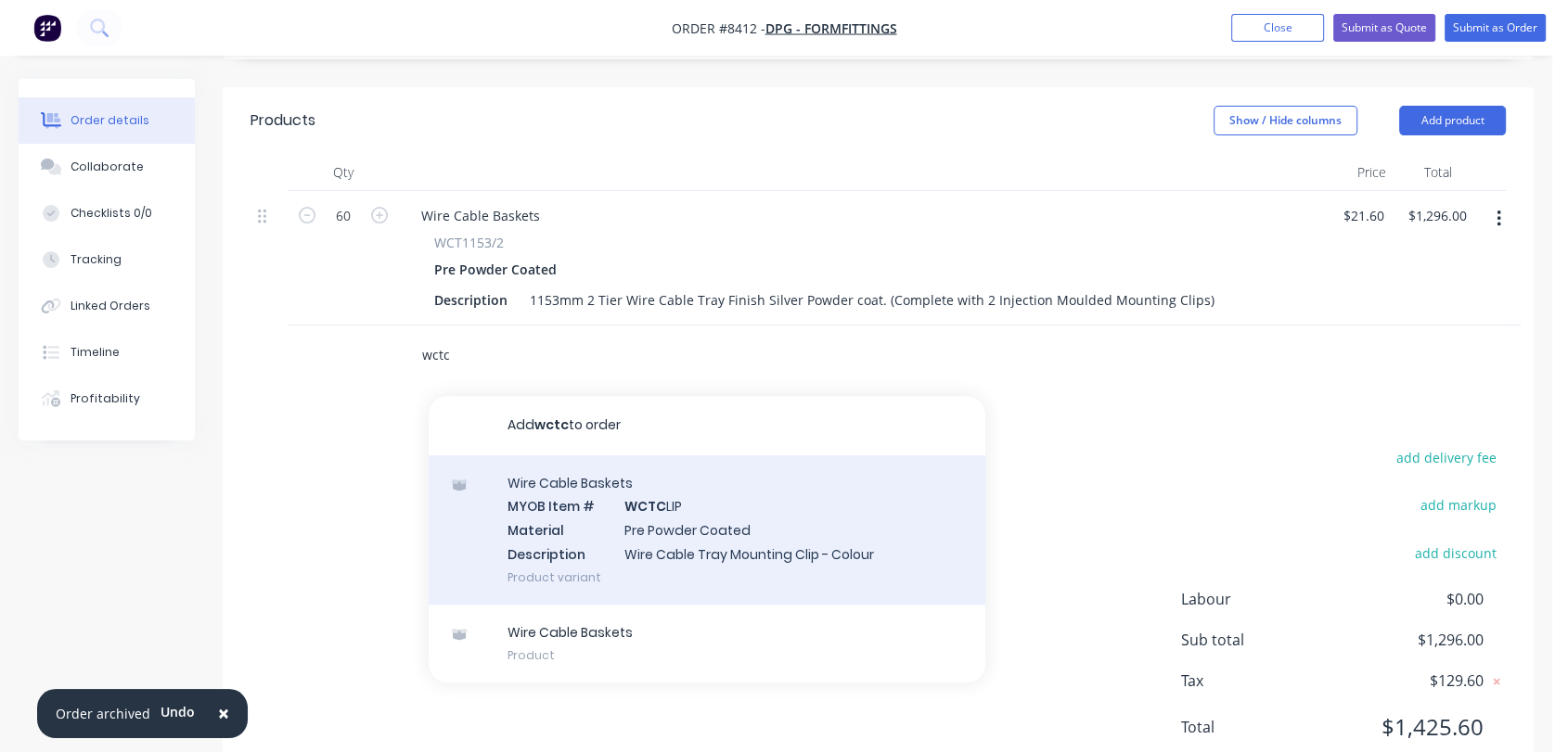
type input "wctc"
click at [682, 470] on div "Wire Cable Baskets MYOB Item # WCTC LIP Material Pre Powder Coated Description …" at bounding box center [706, 530] width 556 height 149
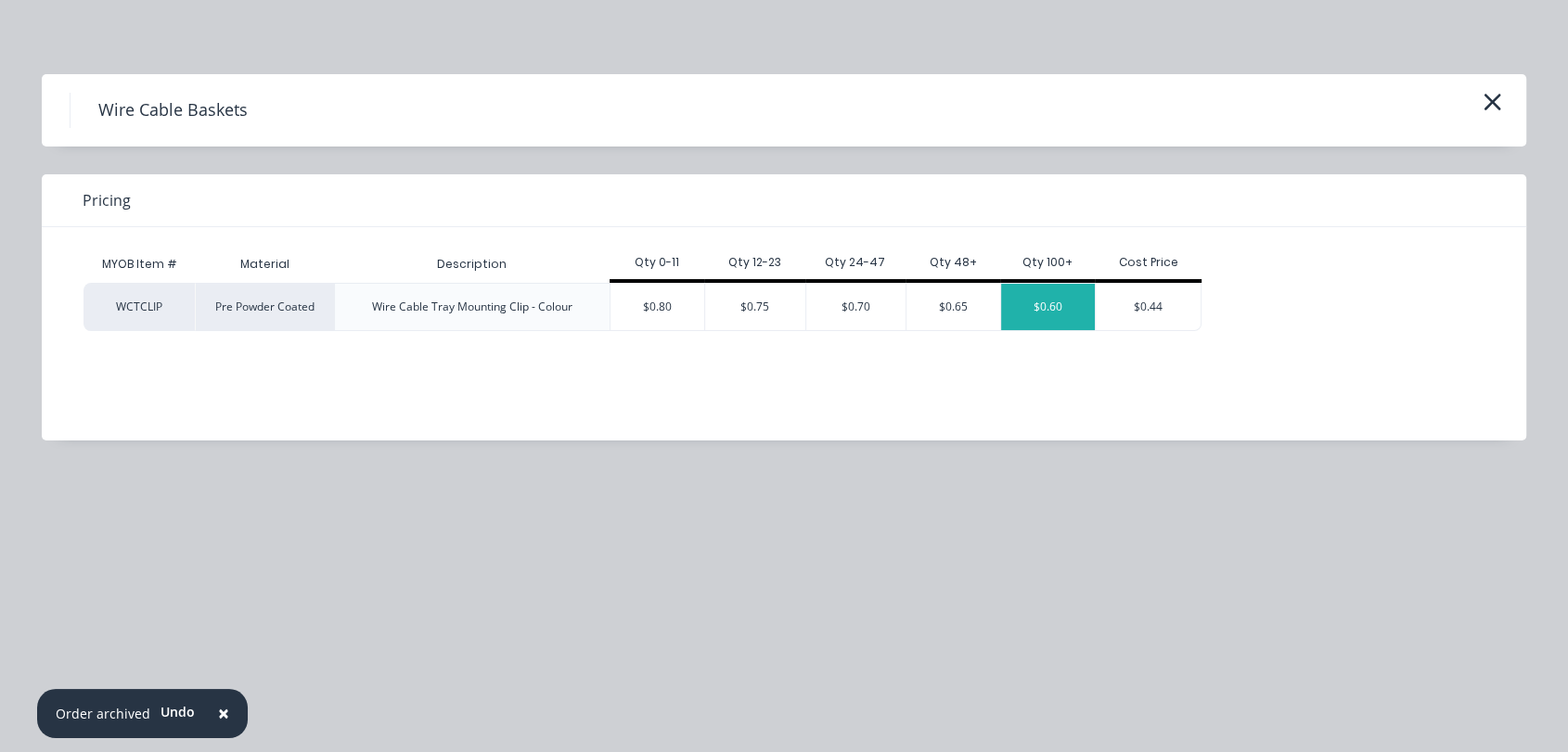
click at [1046, 289] on div "$0.60" at bounding box center [1047, 308] width 94 height 47
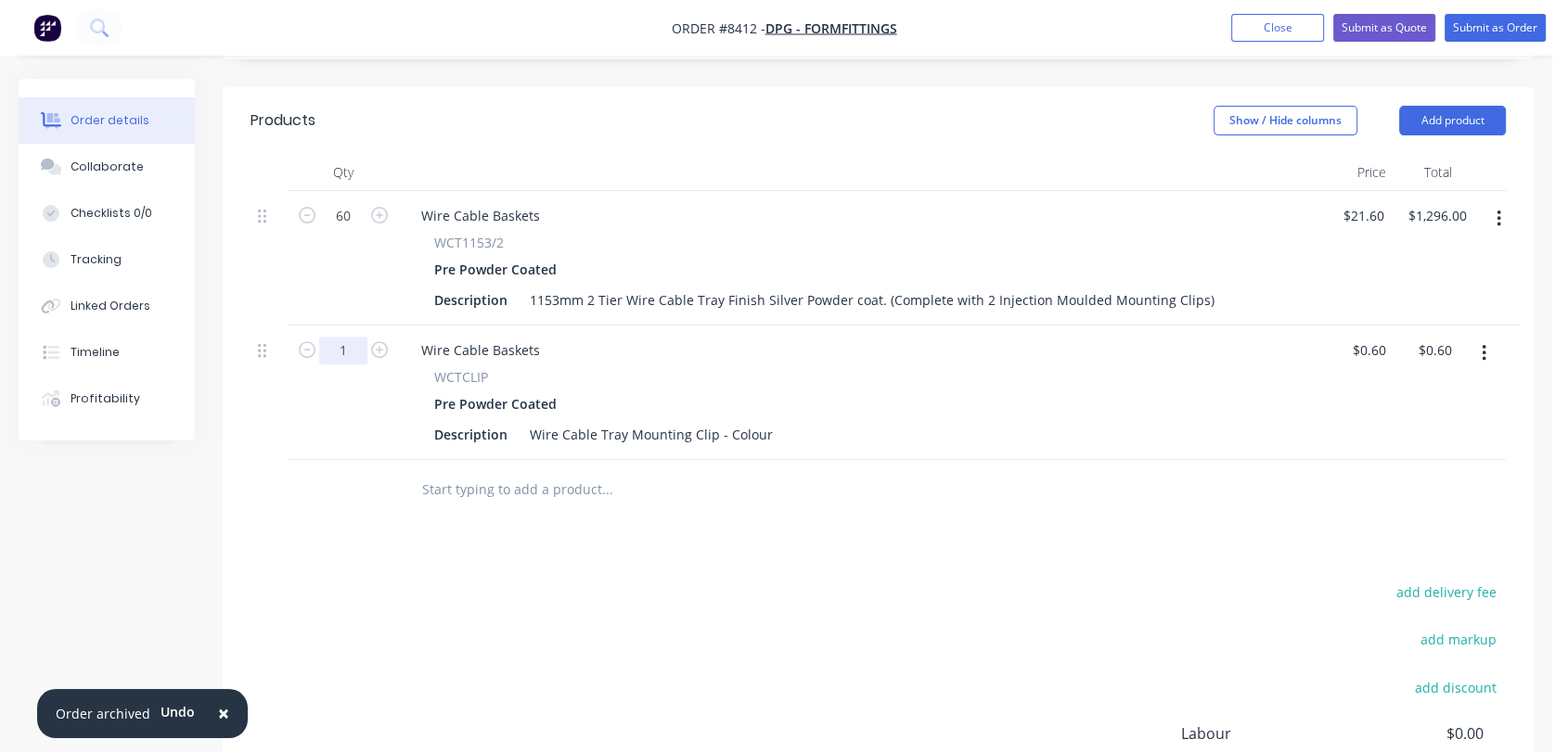
click at [347, 336] on input "1" at bounding box center [343, 350] width 48 height 28
type input "120"
type input "$72.00"
drag, startPoint x: 768, startPoint y: 381, endPoint x: 723, endPoint y: 385, distance: 45.2
click at [723, 421] on div "Wire Cable Tray Mounting Clip - Colour" at bounding box center [651, 434] width 258 height 27
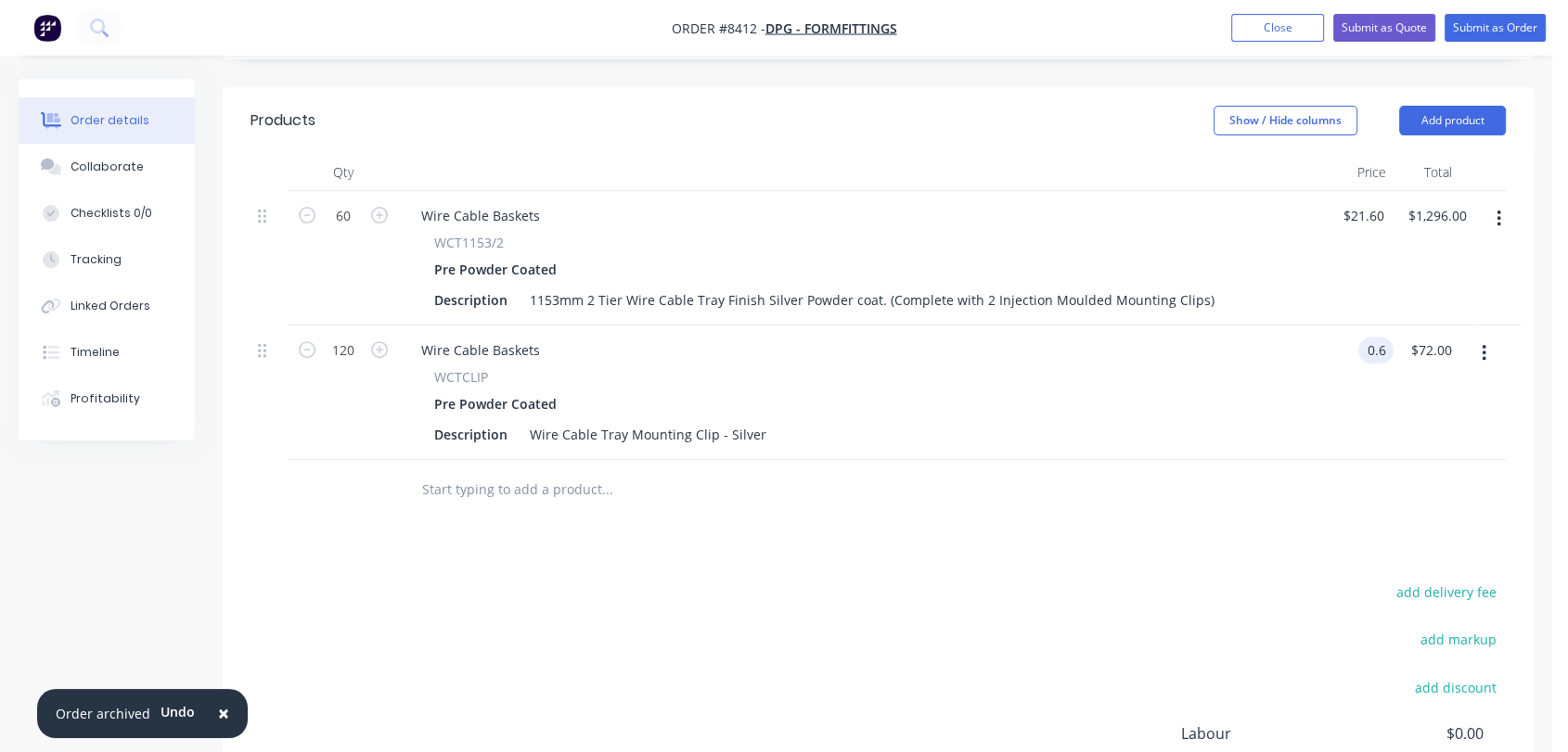
type input "$0.60"
click at [549, 472] on input "text" at bounding box center [607, 490] width 371 height 37
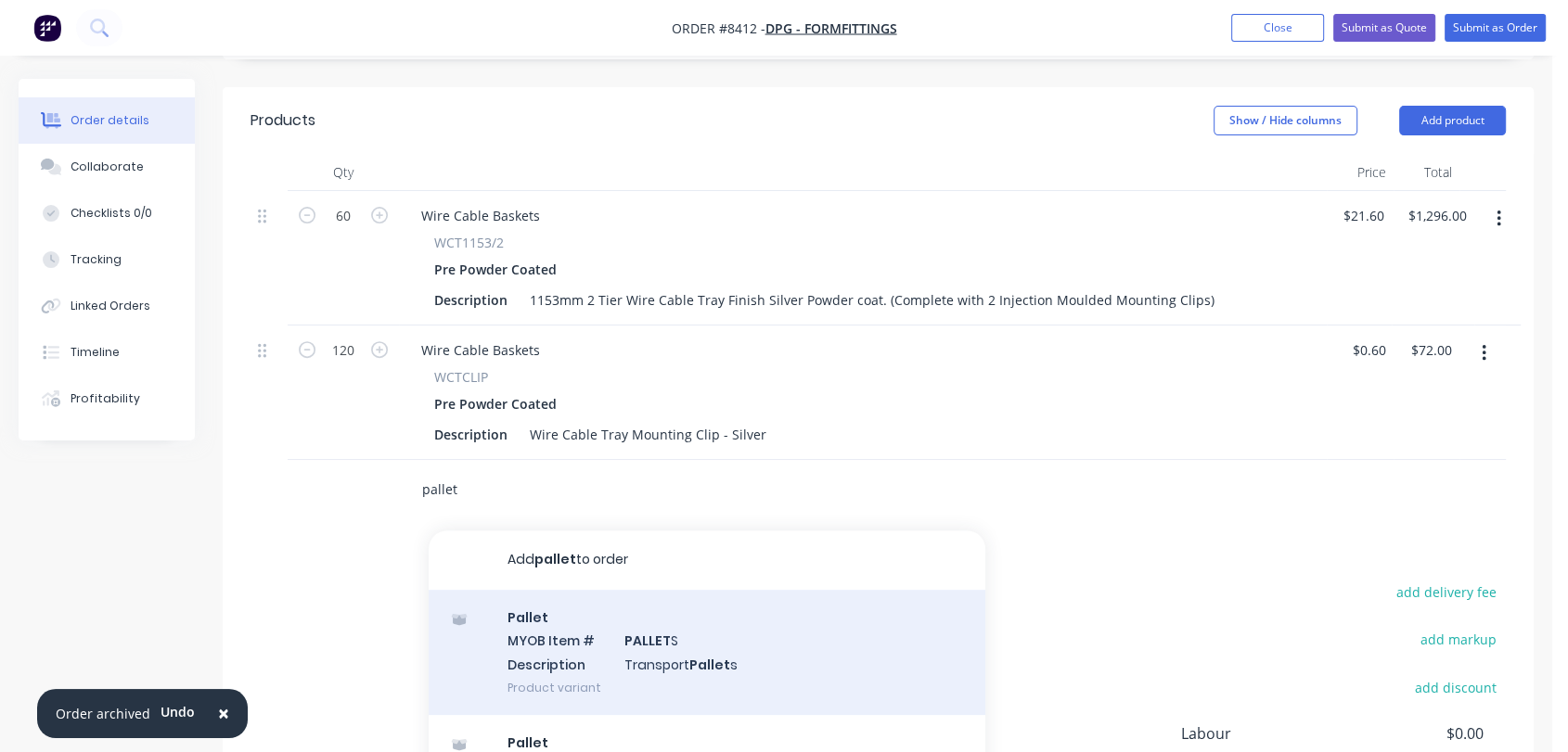
type input "pallet"
click at [697, 598] on div "Pallet MYOB Item # PALLET S Description Transport Pallet s Product variant" at bounding box center [706, 652] width 556 height 125
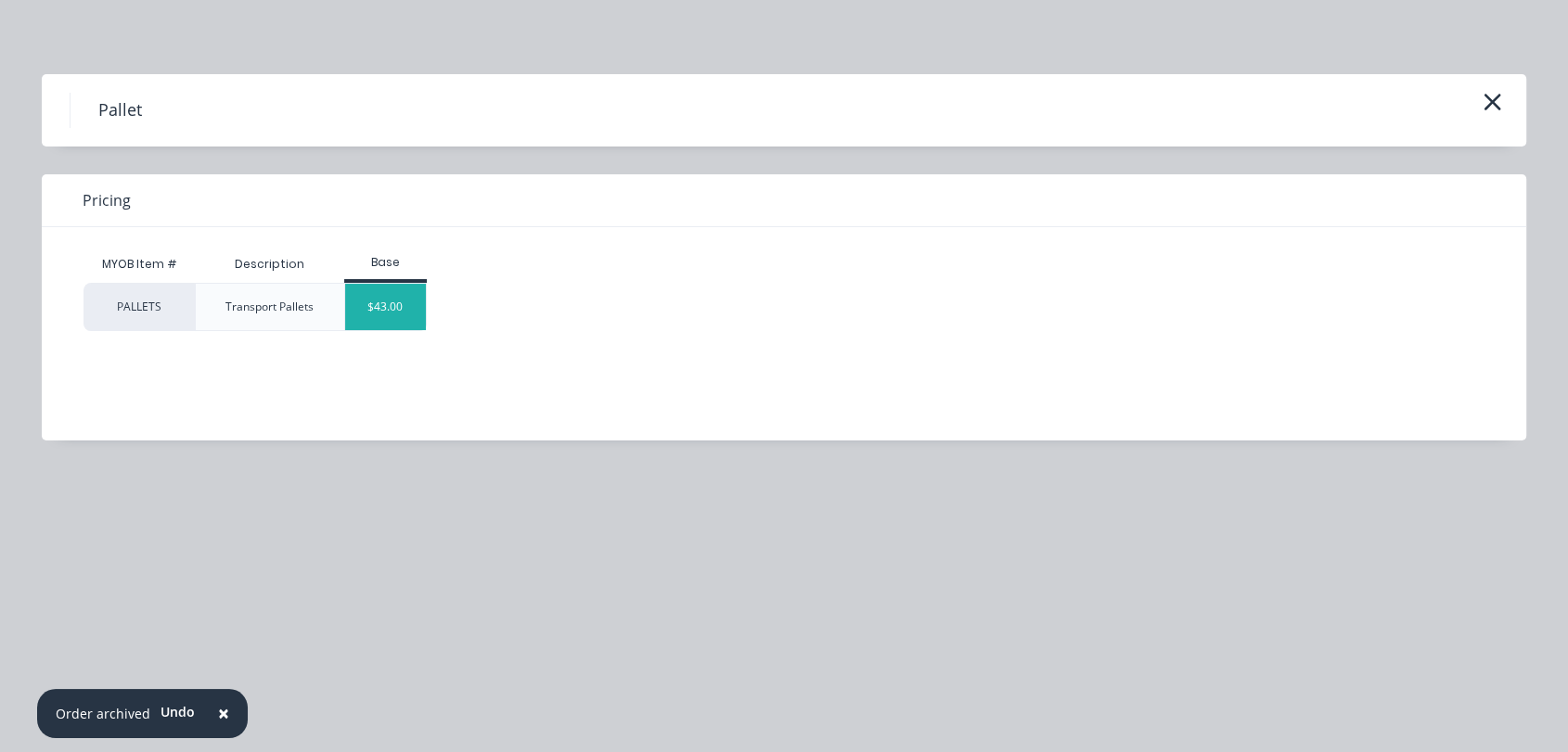
click at [396, 301] on div "$43.00" at bounding box center [385, 308] width 81 height 47
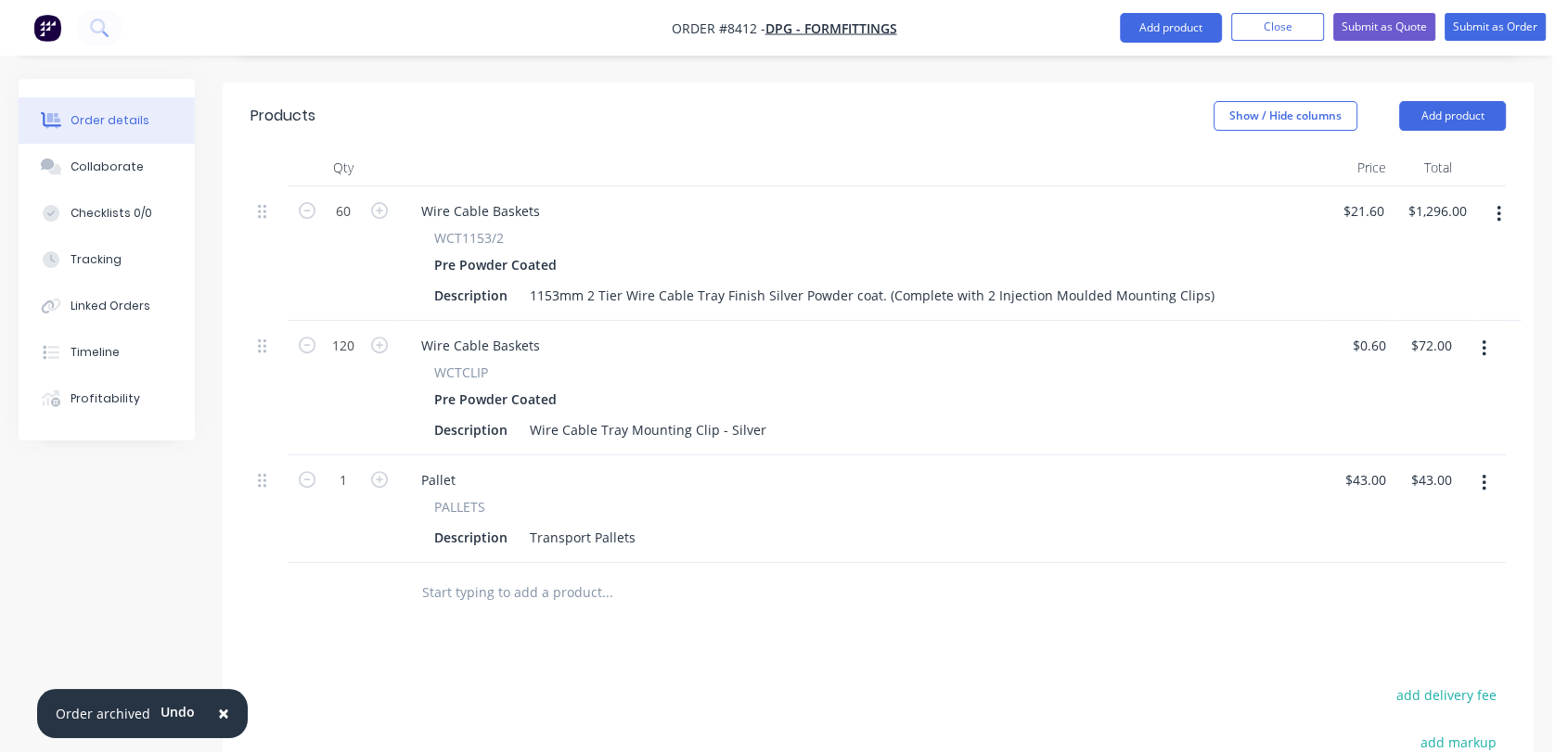
scroll to position [460, 0]
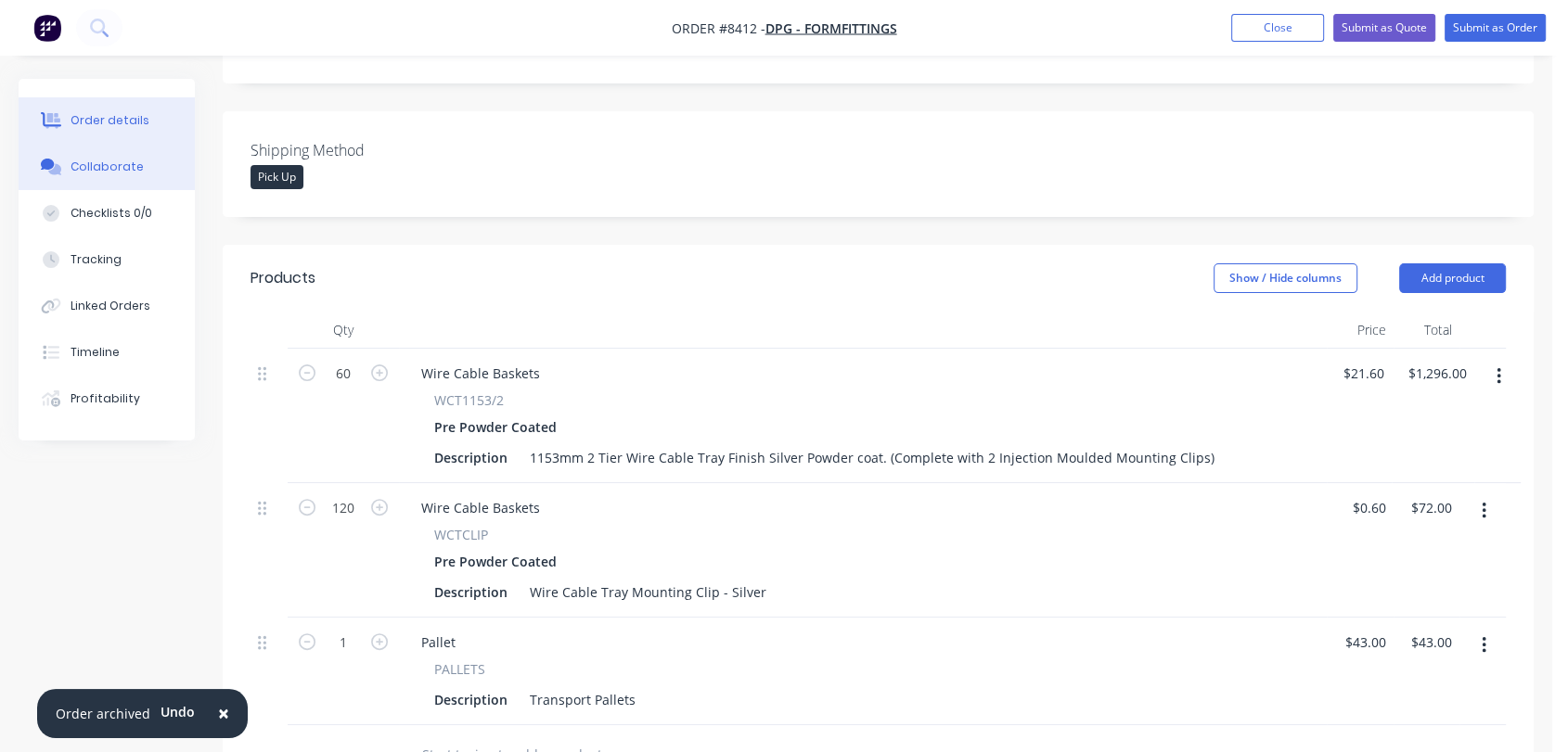
click at [123, 164] on div "Collaborate" at bounding box center [107, 167] width 74 height 17
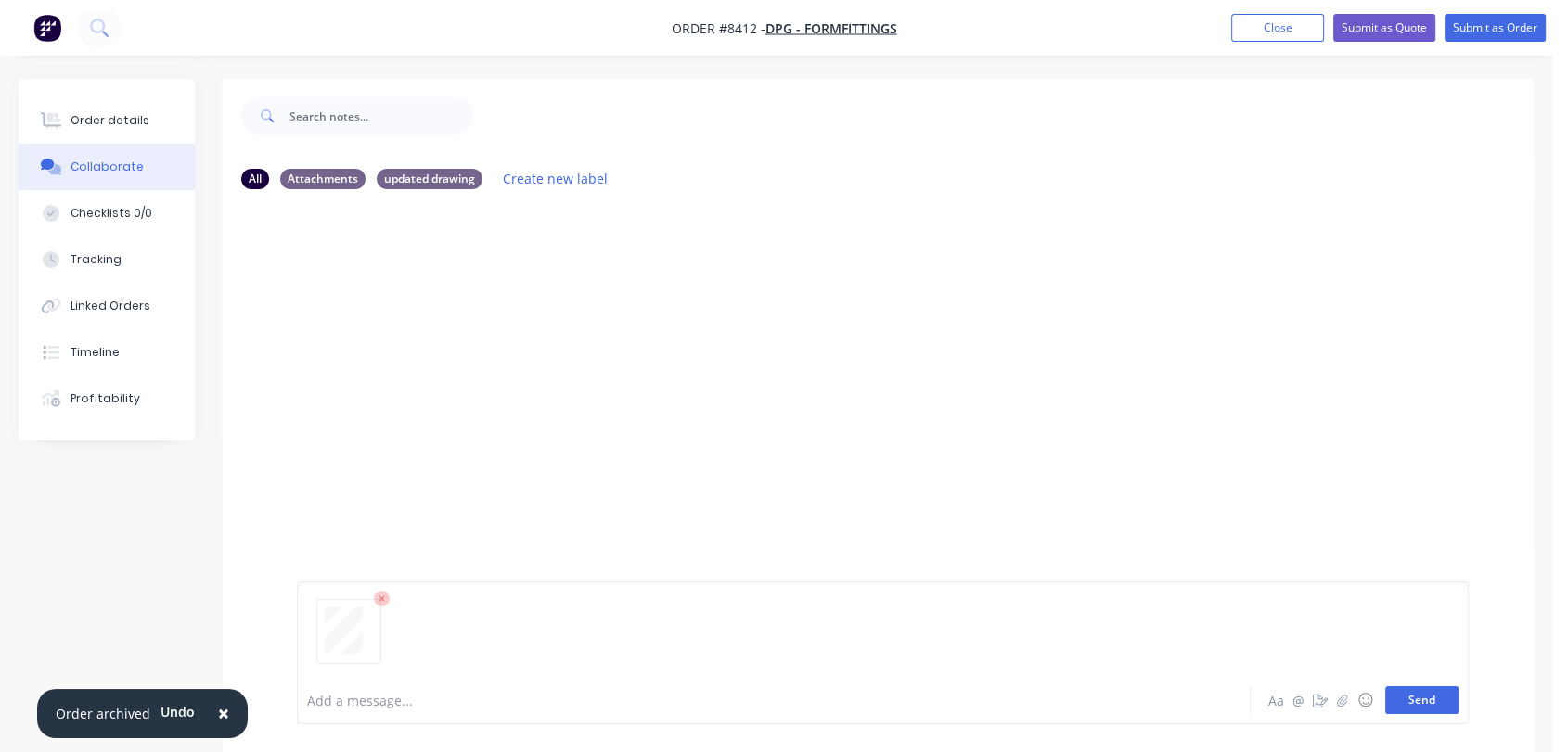
click at [1414, 691] on button "Send" at bounding box center [1421, 701] width 74 height 28
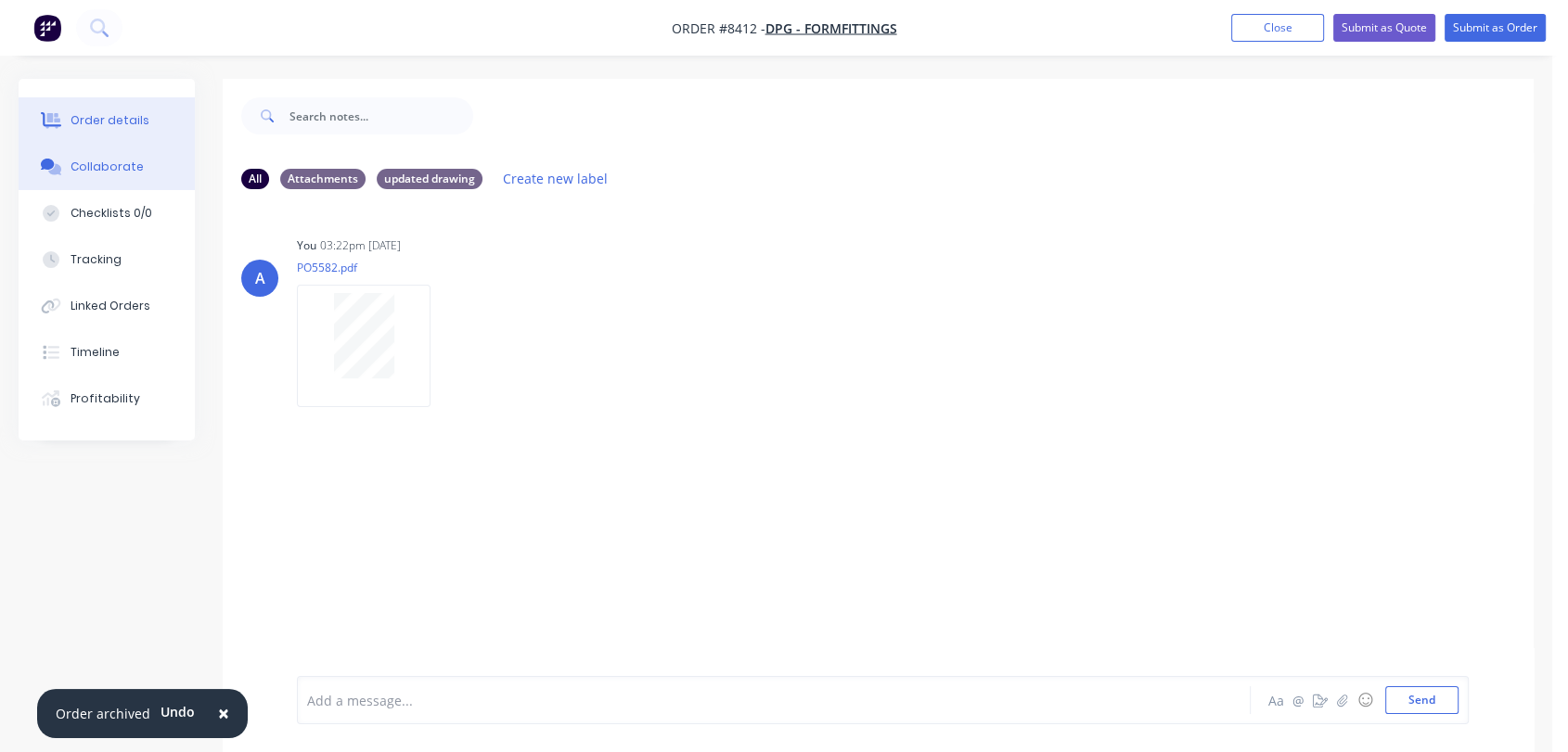
click at [96, 107] on button "Order details" at bounding box center [106, 121] width 176 height 47
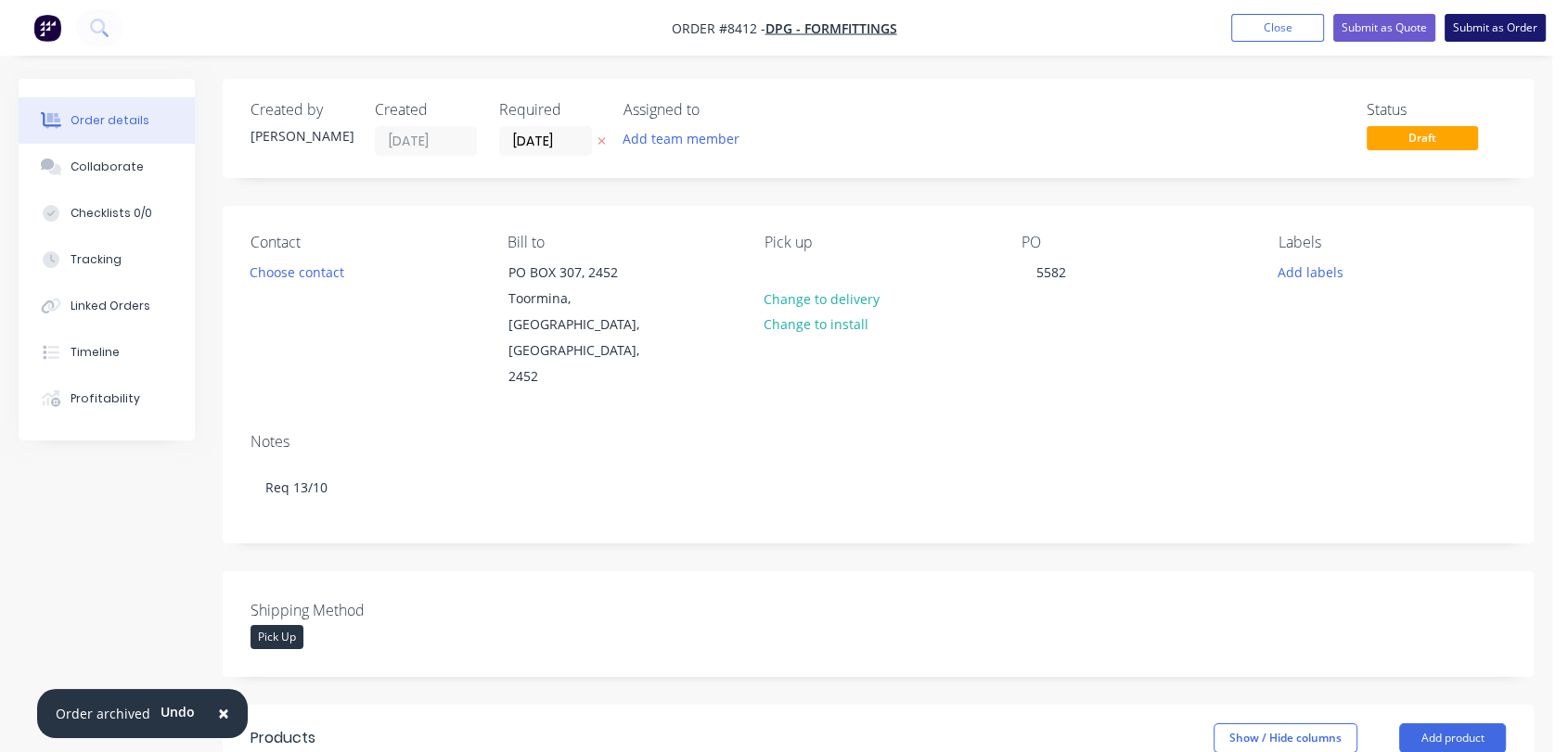
click at [1465, 21] on button "Submit as Order" at bounding box center [1494, 28] width 102 height 28
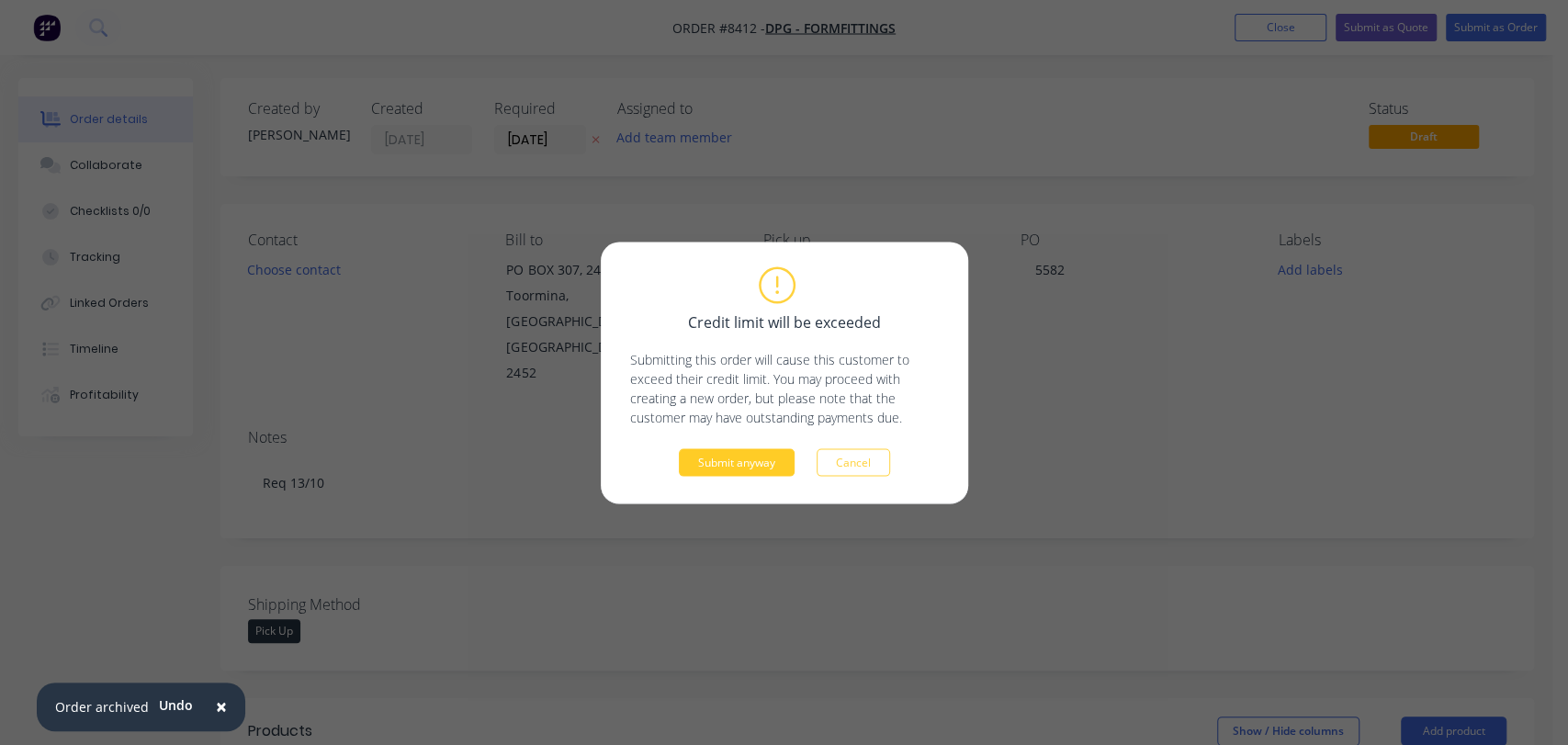
click at [749, 461] on button "Submit anyway" at bounding box center [736, 463] width 115 height 28
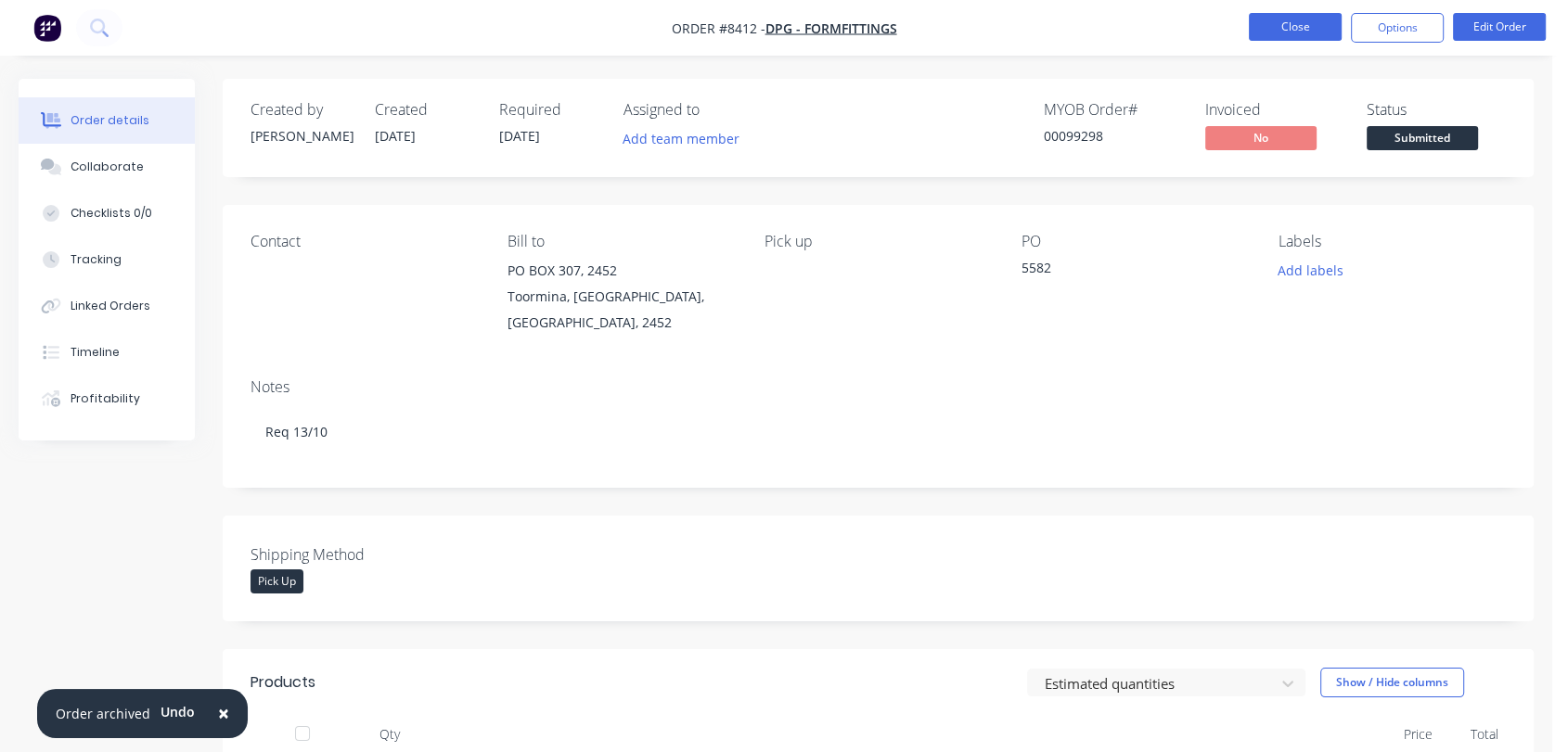
click at [1306, 24] on button "Close" at bounding box center [1295, 27] width 93 height 28
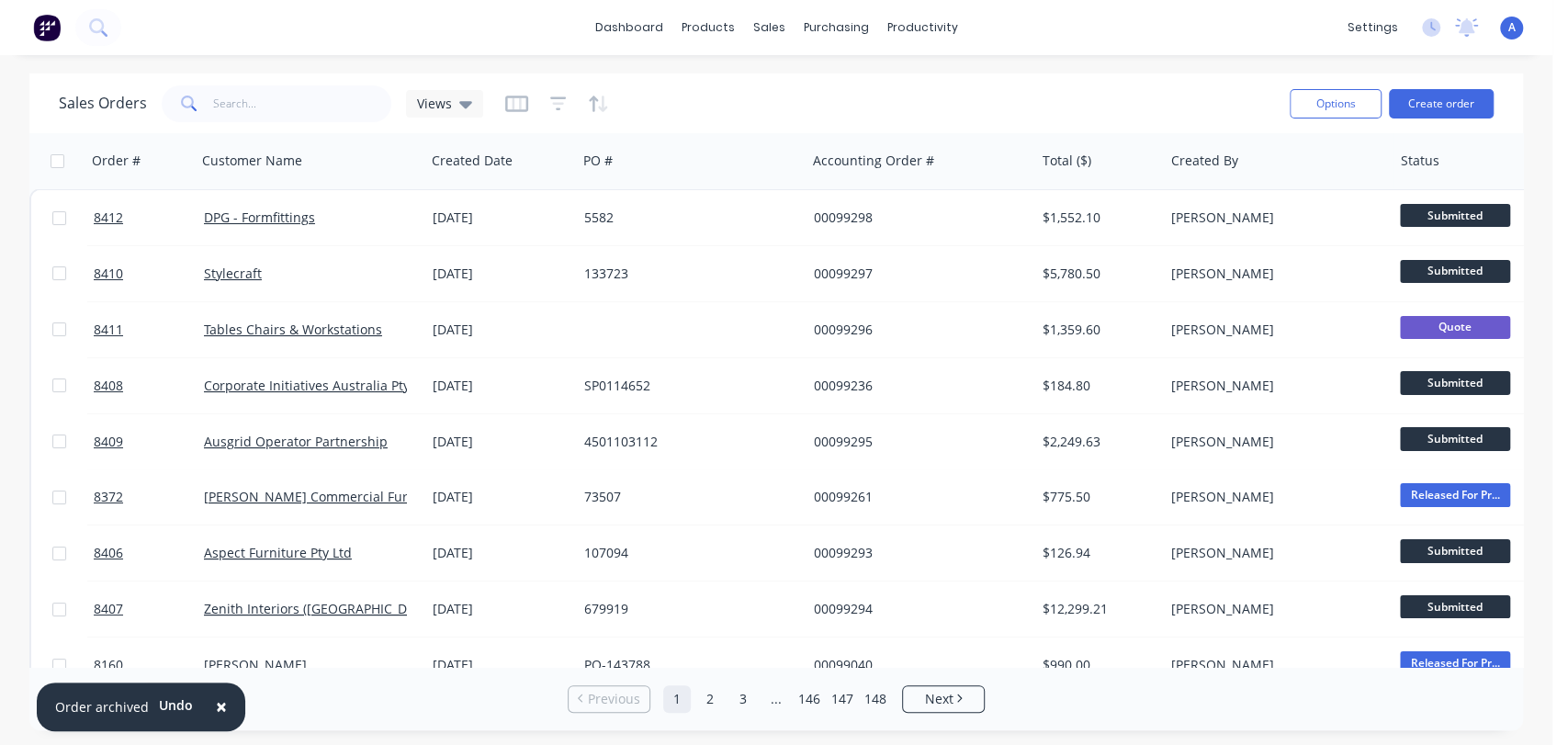
click at [1455, 87] on div "Options Create order" at bounding box center [1388, 103] width 211 height 45
click at [1448, 106] on button "Create order" at bounding box center [1441, 104] width 104 height 30
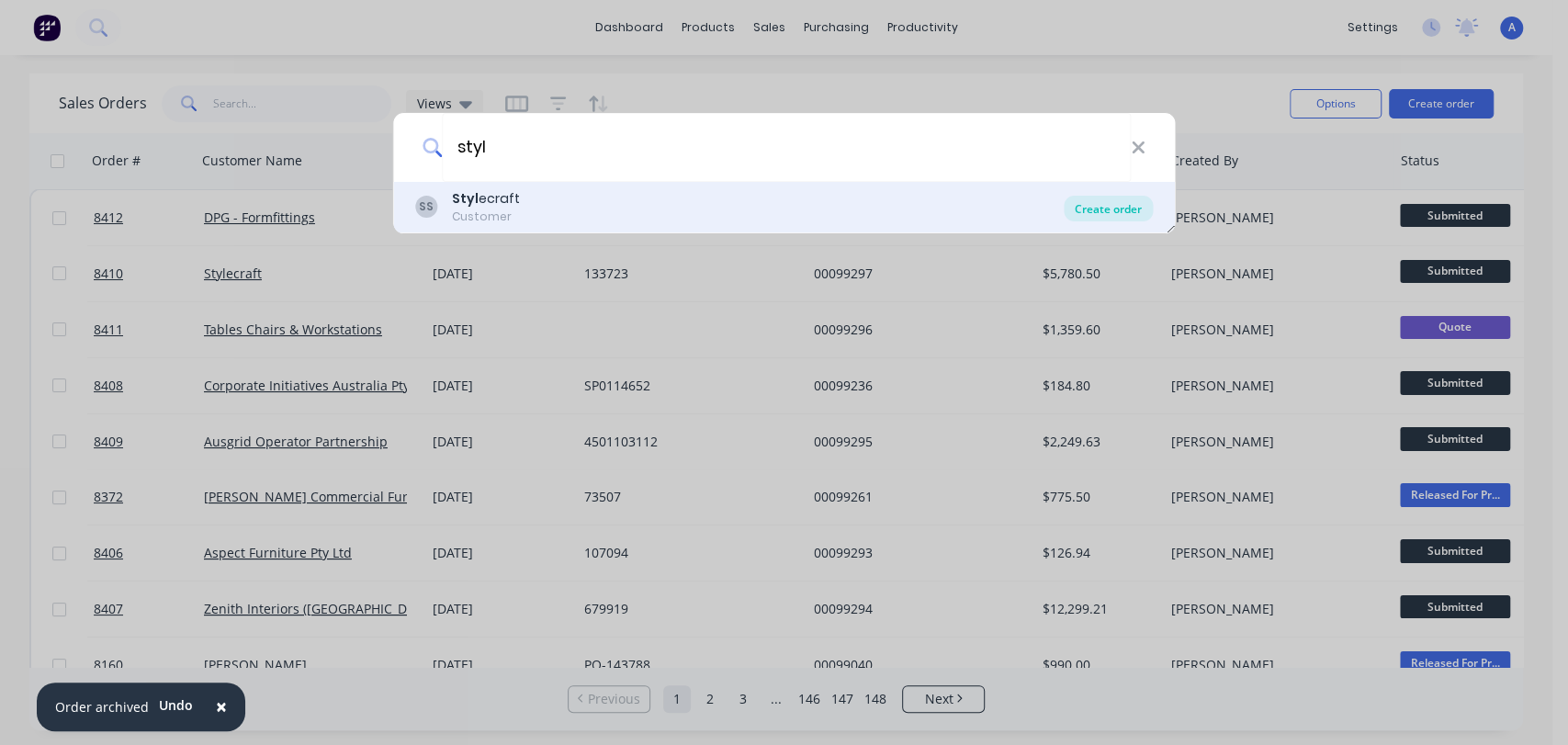
type input "styl"
click at [1110, 208] on div "Create order" at bounding box center [1108, 209] width 90 height 26
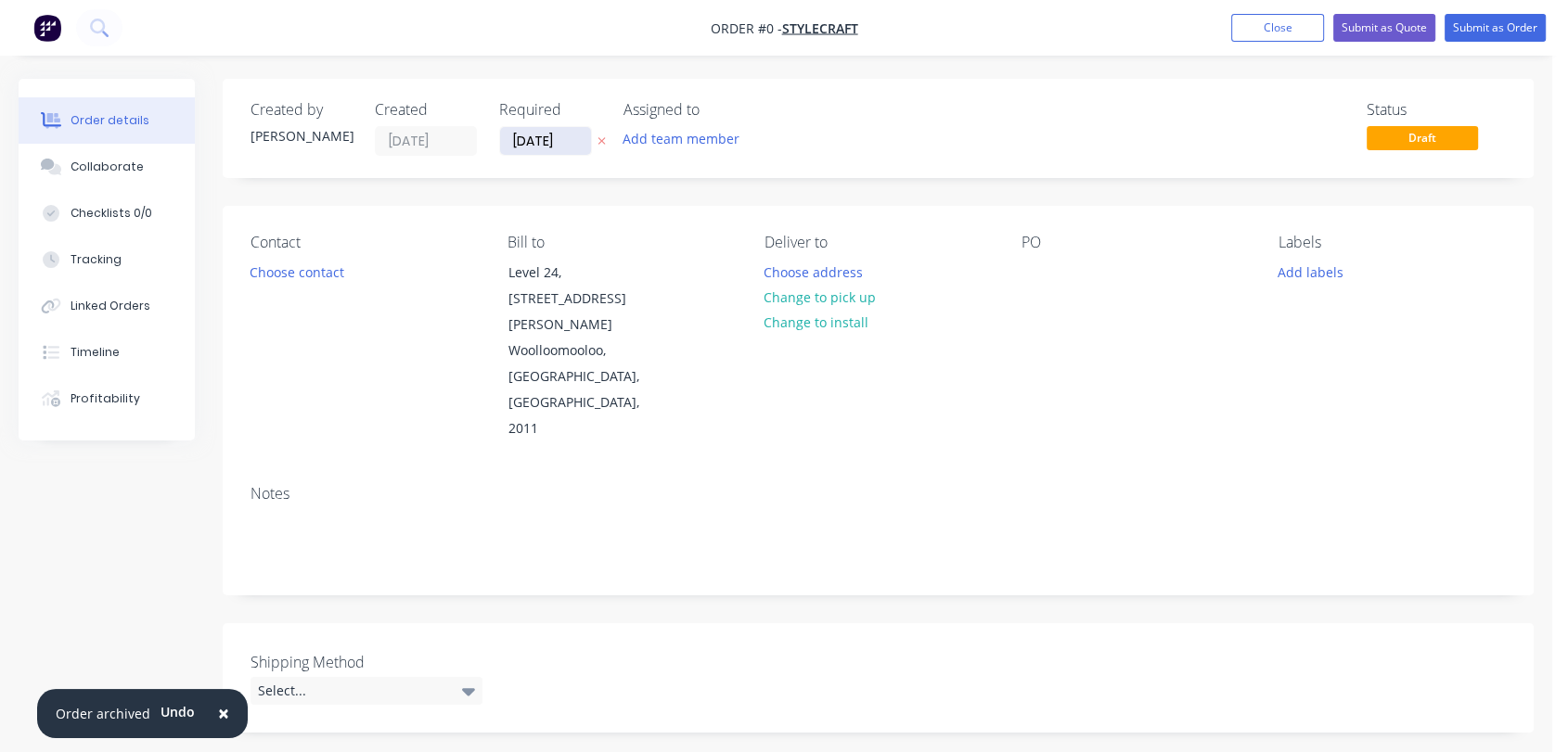
click at [572, 136] on input "[DATE]" at bounding box center [546, 141] width 91 height 28
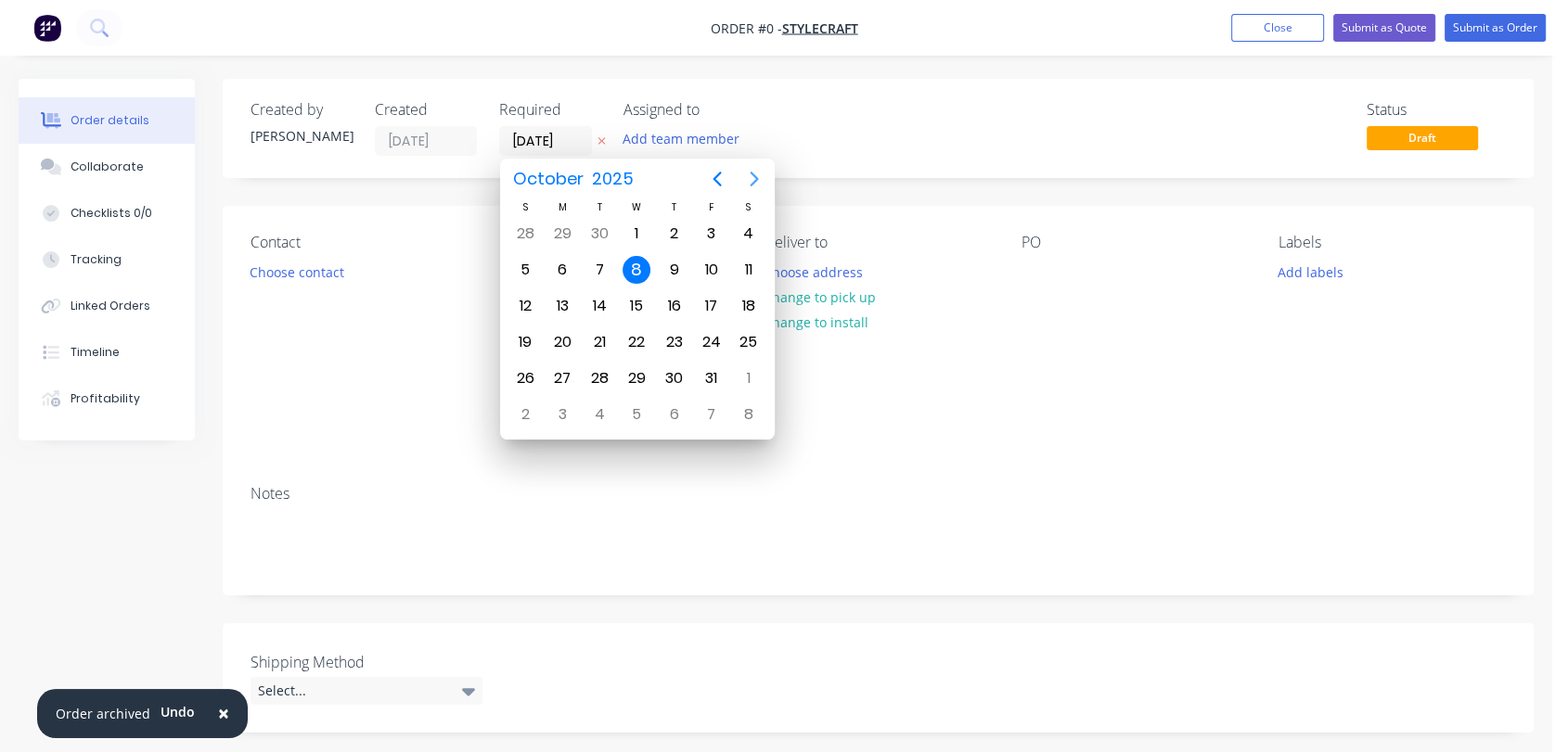
click at [749, 177] on icon "Next page" at bounding box center [754, 179] width 22 height 22
click at [637, 366] on div "31" at bounding box center [636, 378] width 28 height 28
type input "[DATE]"
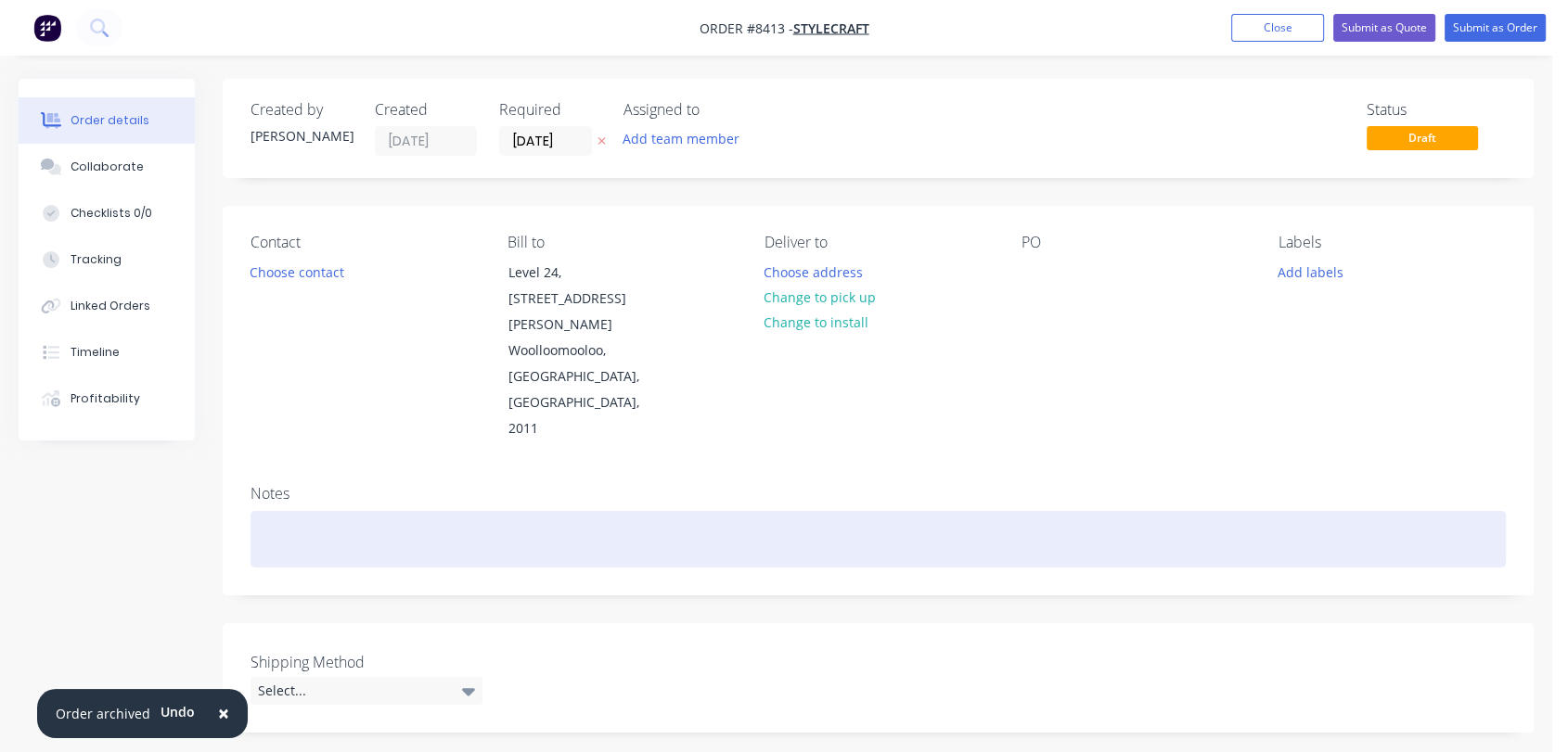
click at [289, 512] on div at bounding box center [878, 540] width 1255 height 57
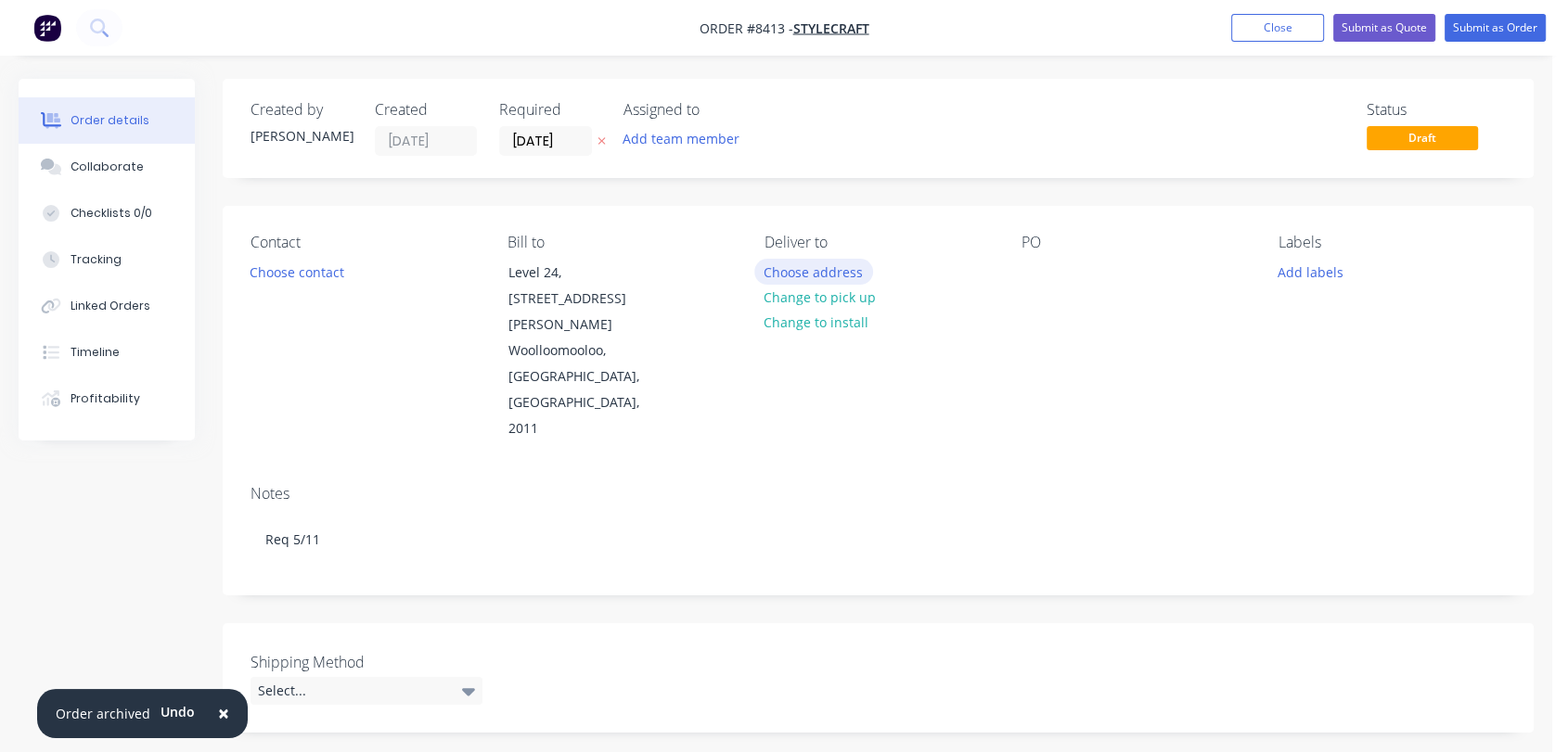
click at [835, 271] on button "Choose address" at bounding box center [812, 271] width 118 height 25
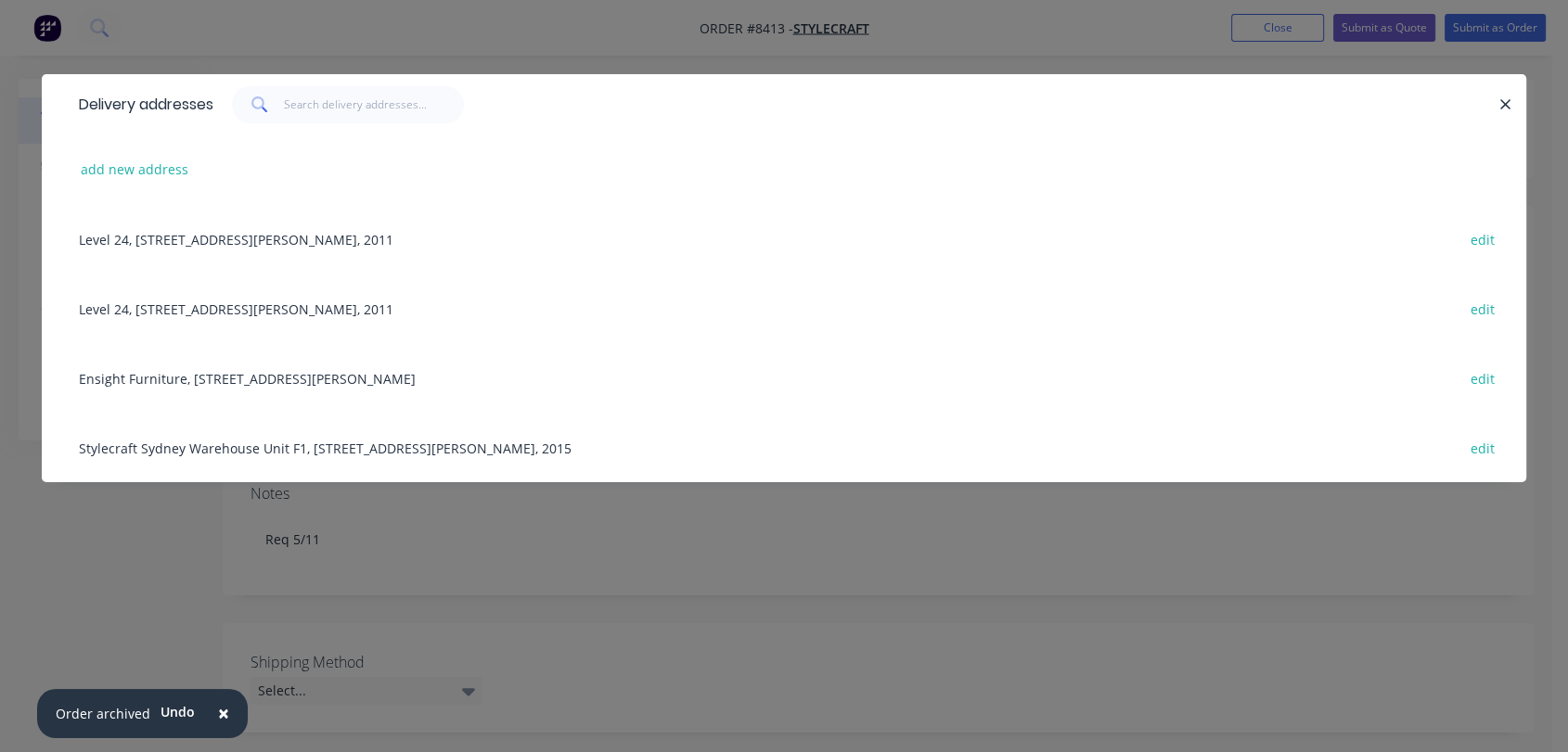
click at [225, 370] on div "Ensight Furniture, [STREET_ADDRESS][PERSON_NAME] edit" at bounding box center [784, 377] width 1428 height 70
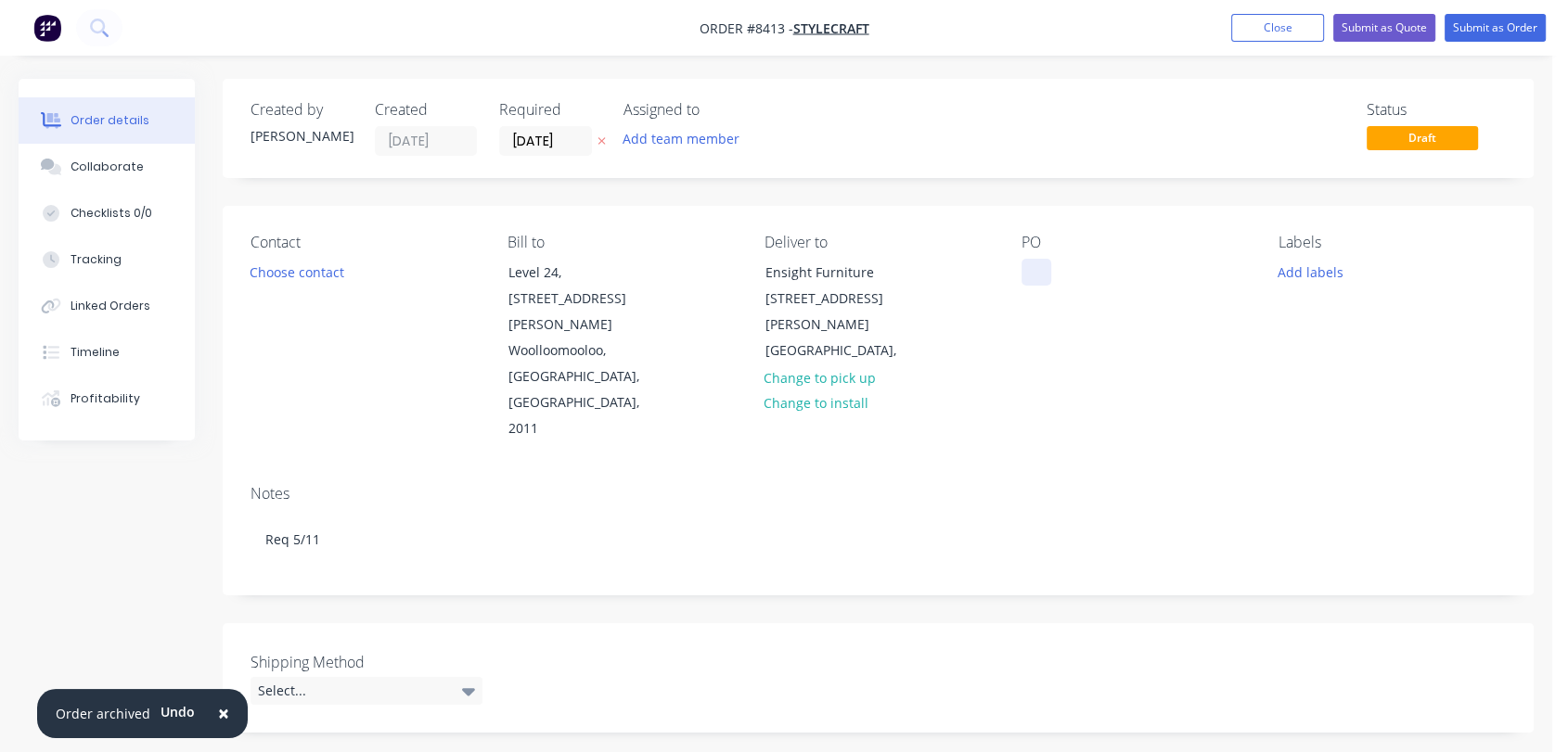
click at [1030, 270] on div at bounding box center [1036, 272] width 30 height 27
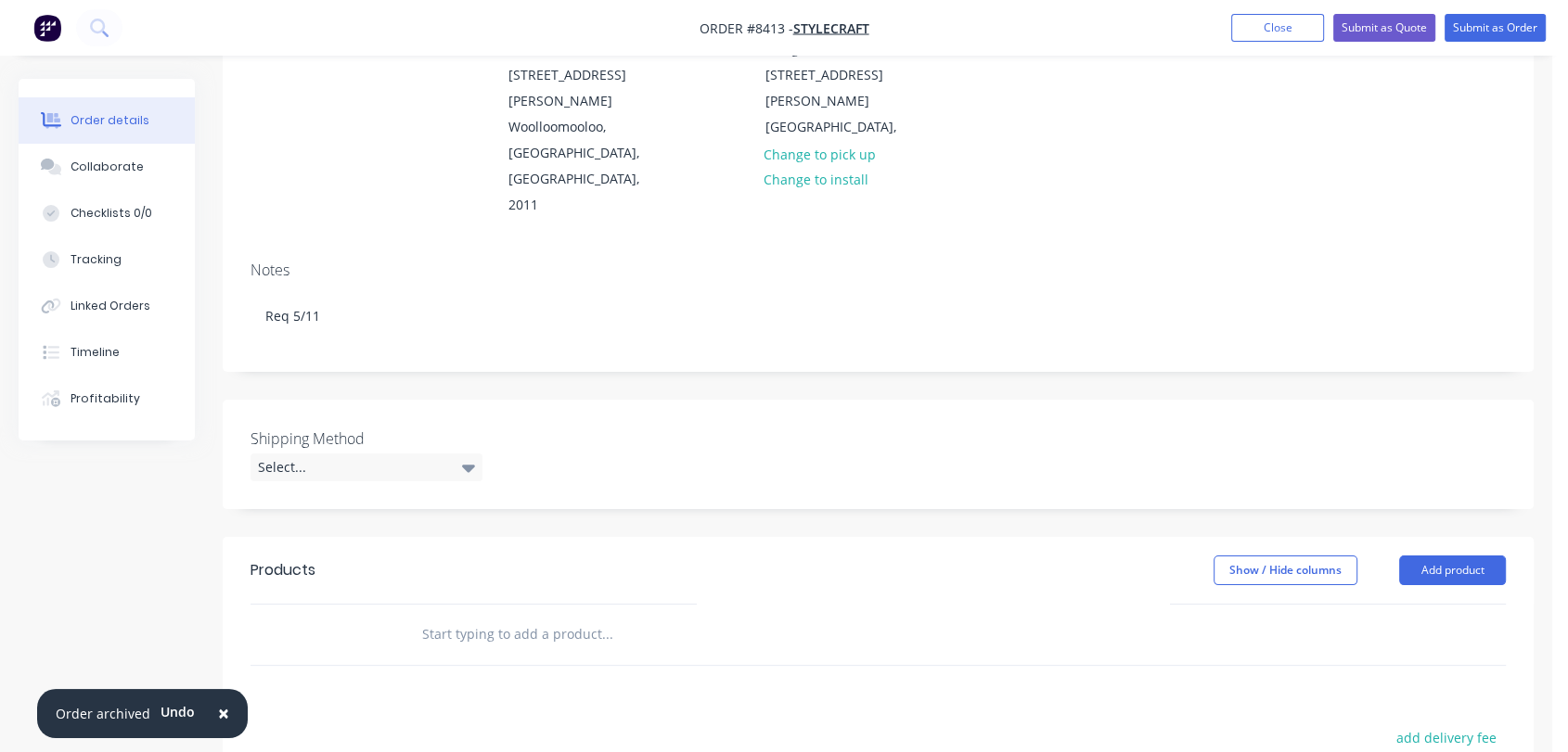
scroll to position [309, 0]
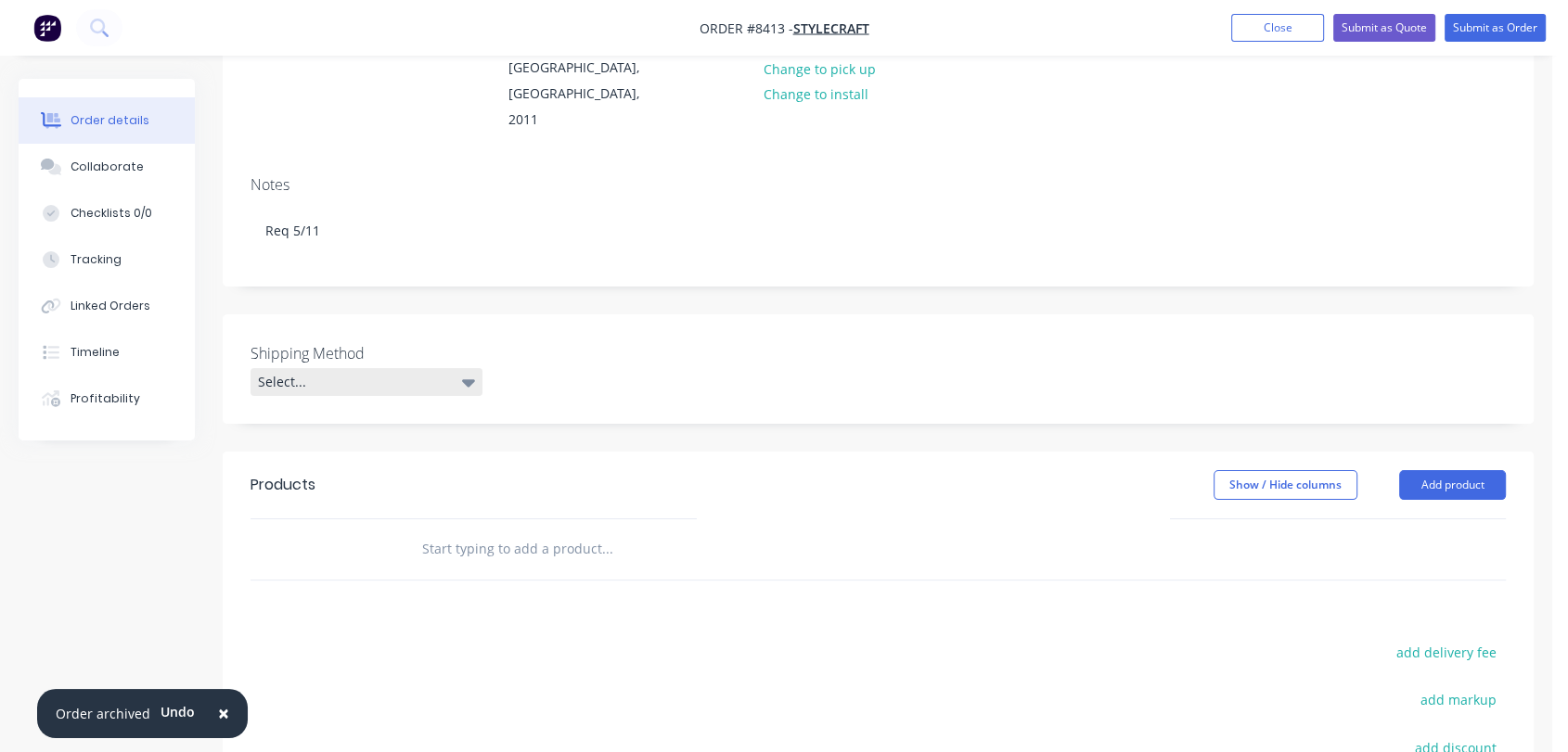
click at [363, 368] on div "Select..." at bounding box center [366, 382] width 232 height 28
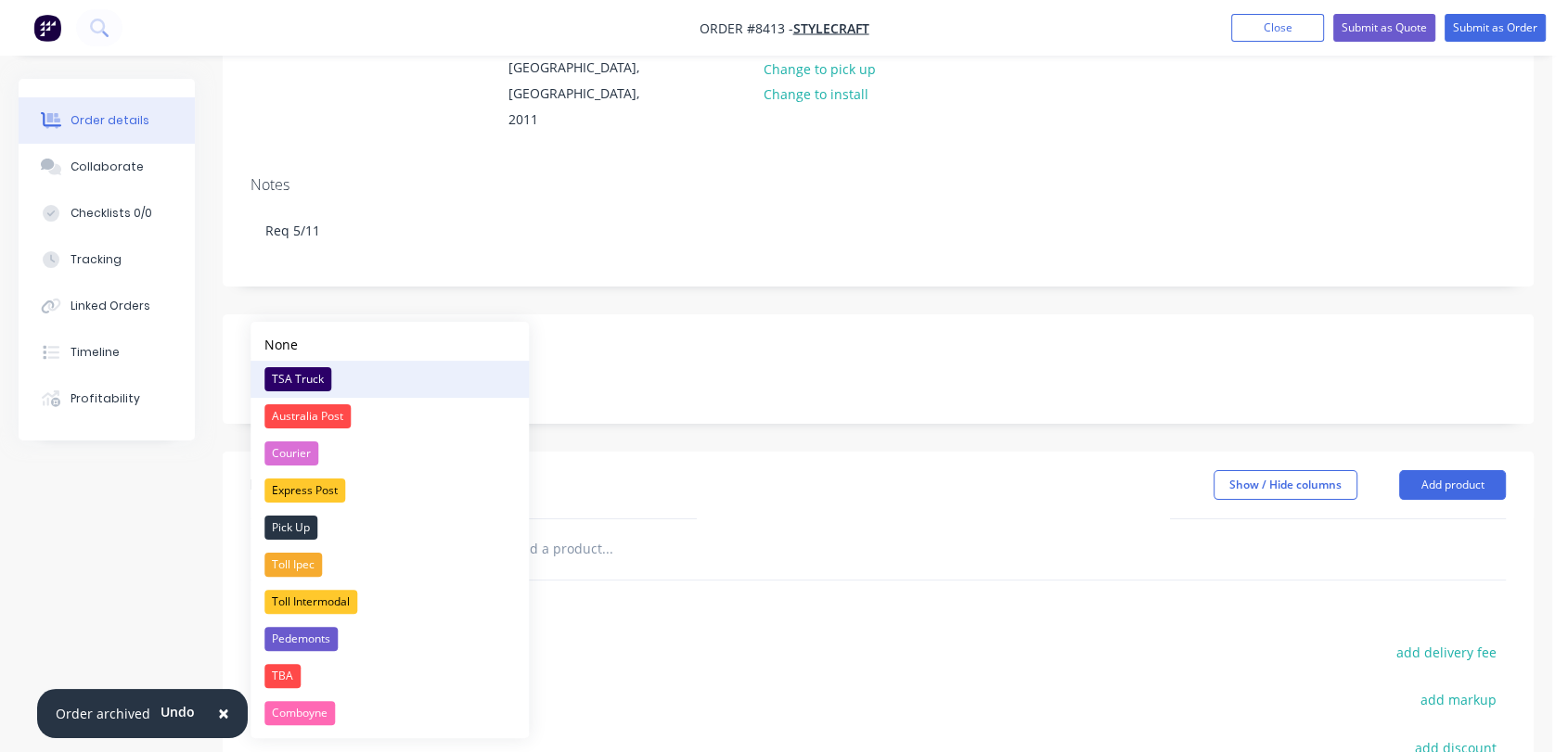
click at [326, 372] on div "TSA Truck" at bounding box center [298, 379] width 67 height 24
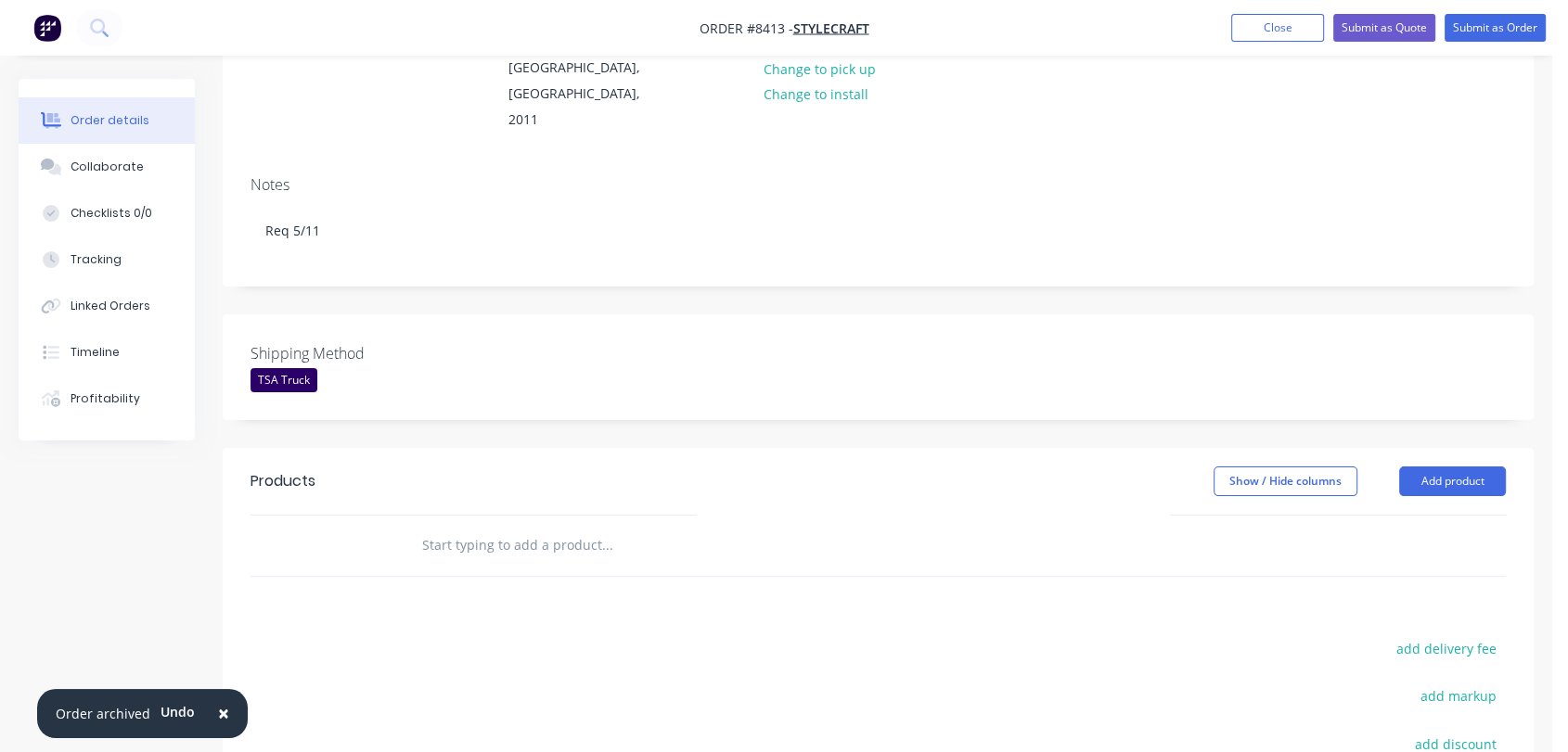
click at [529, 526] on input "text" at bounding box center [607, 545] width 371 height 37
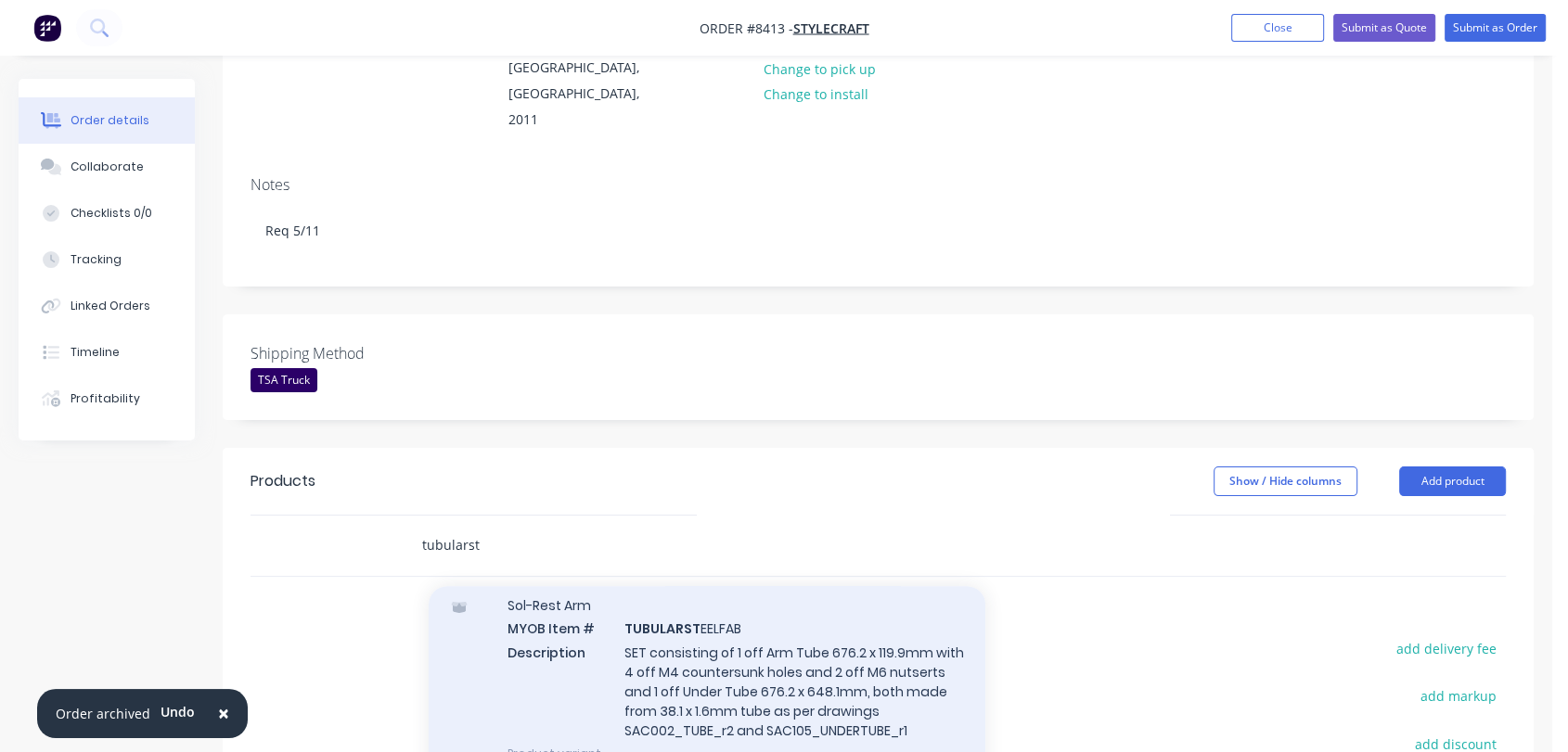
scroll to position [200, 0]
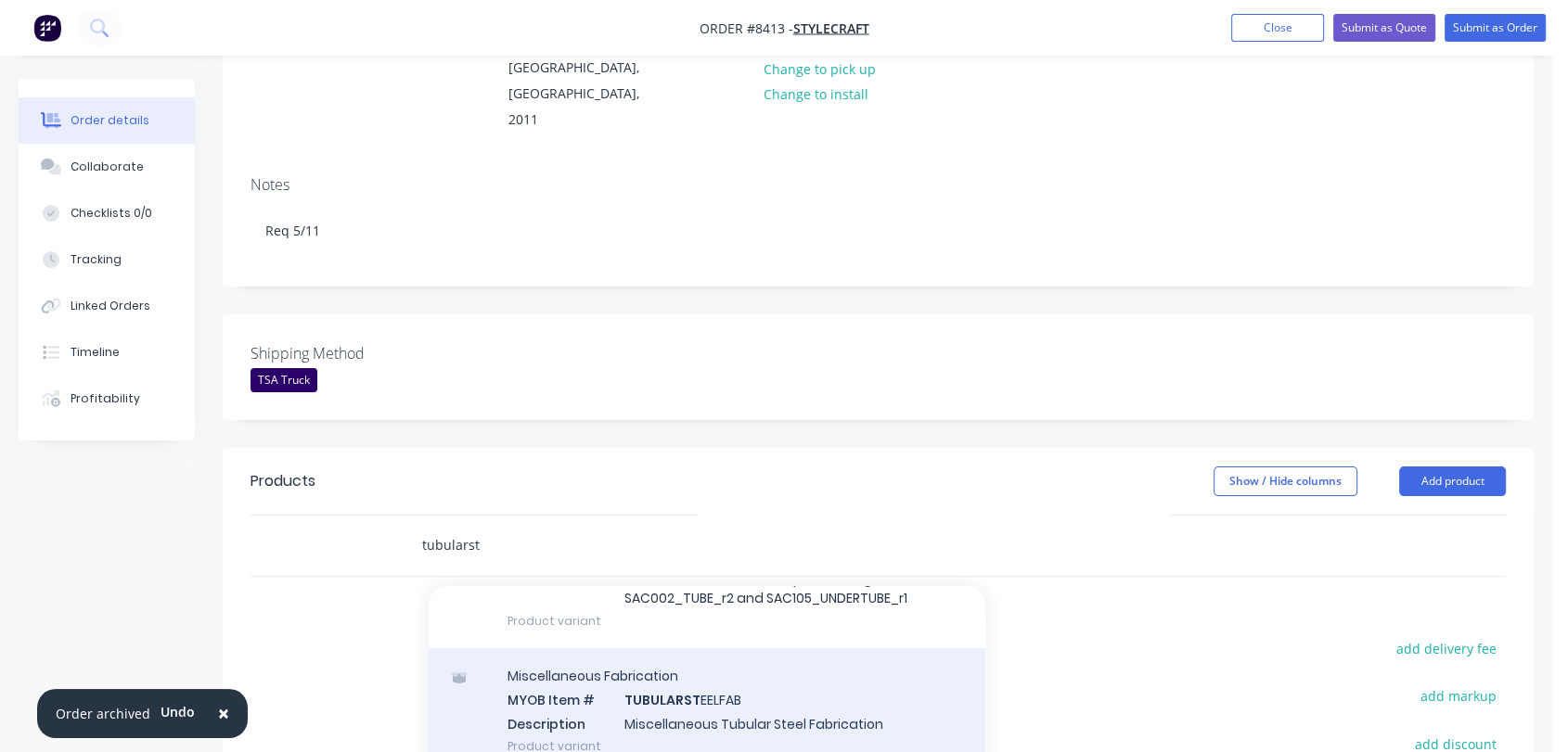
type input "tubularst"
click at [728, 651] on div "Miscellaneous Fabrication MYOB Item # TUBULARST EELFAB Description Miscellaneou…" at bounding box center [706, 711] width 556 height 125
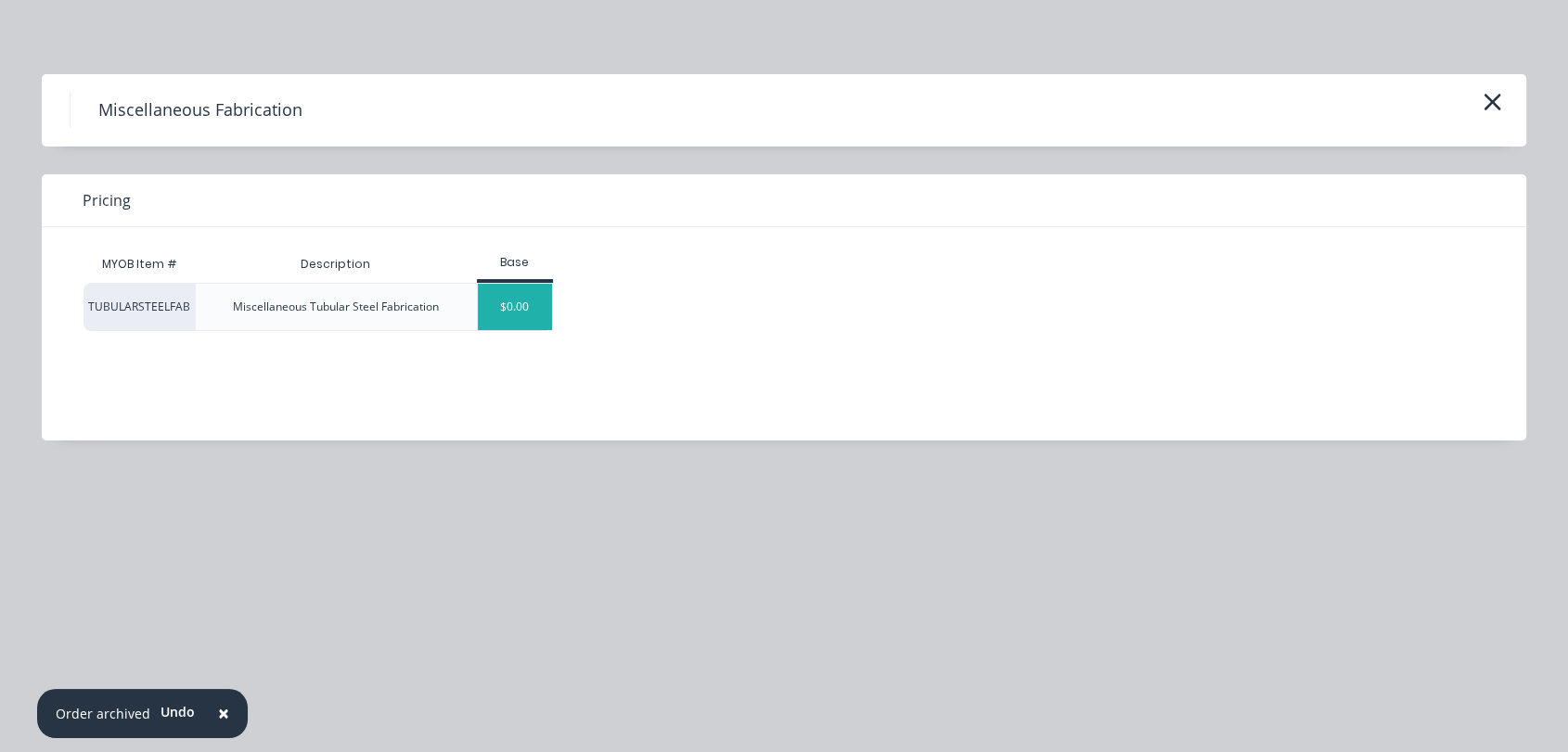
click at [516, 314] on div "$0.00" at bounding box center [515, 308] width 75 height 47
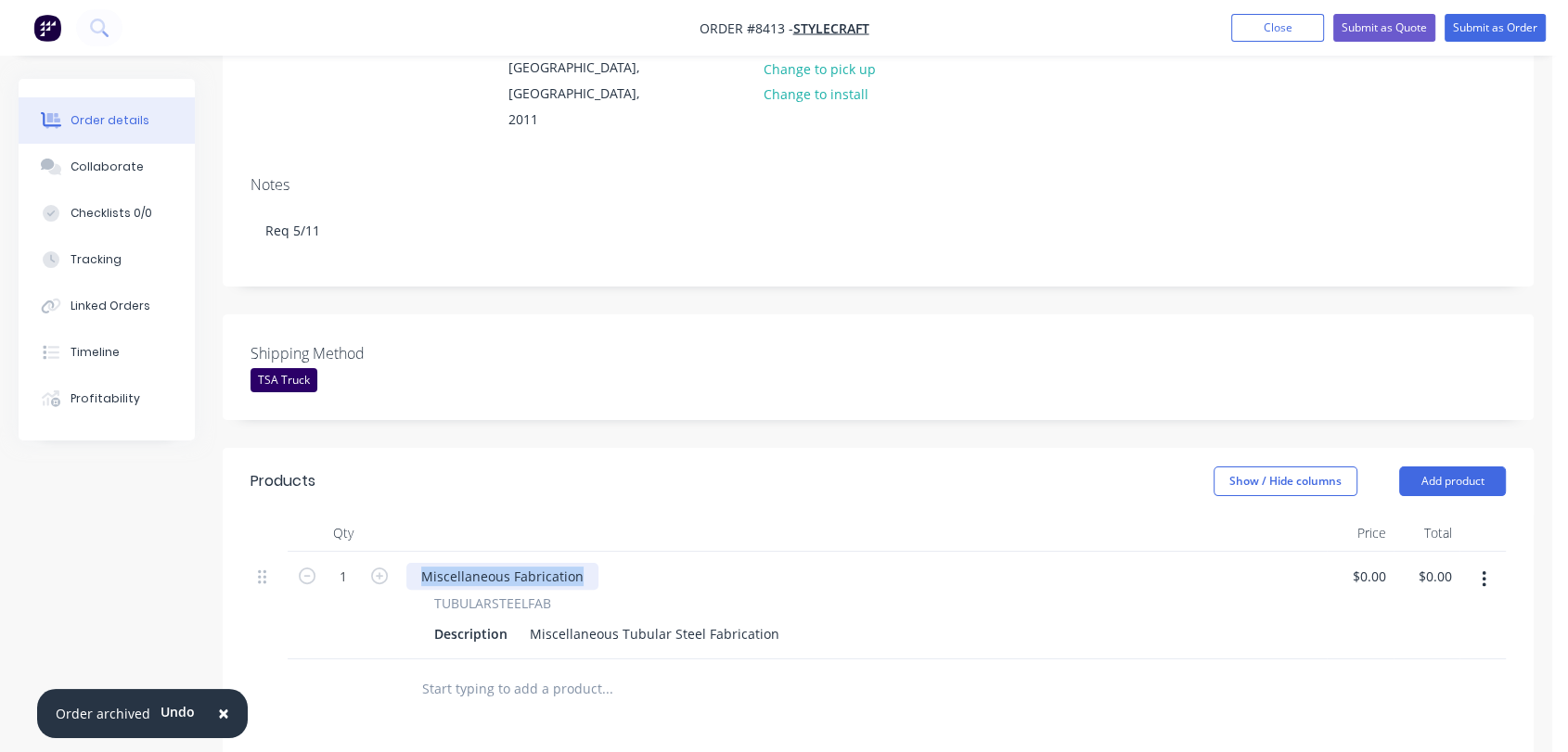
drag, startPoint x: 586, startPoint y: 497, endPoint x: 396, endPoint y: 467, distance: 192.4
click at [396, 515] on div "Qty Price Total 1 Miscellaneous Fabrication TUBULARSTEELFAB Description Miscell…" at bounding box center [878, 587] width 1255 height 144
click at [379, 567] on icon "button" at bounding box center [379, 576] width 17 height 17
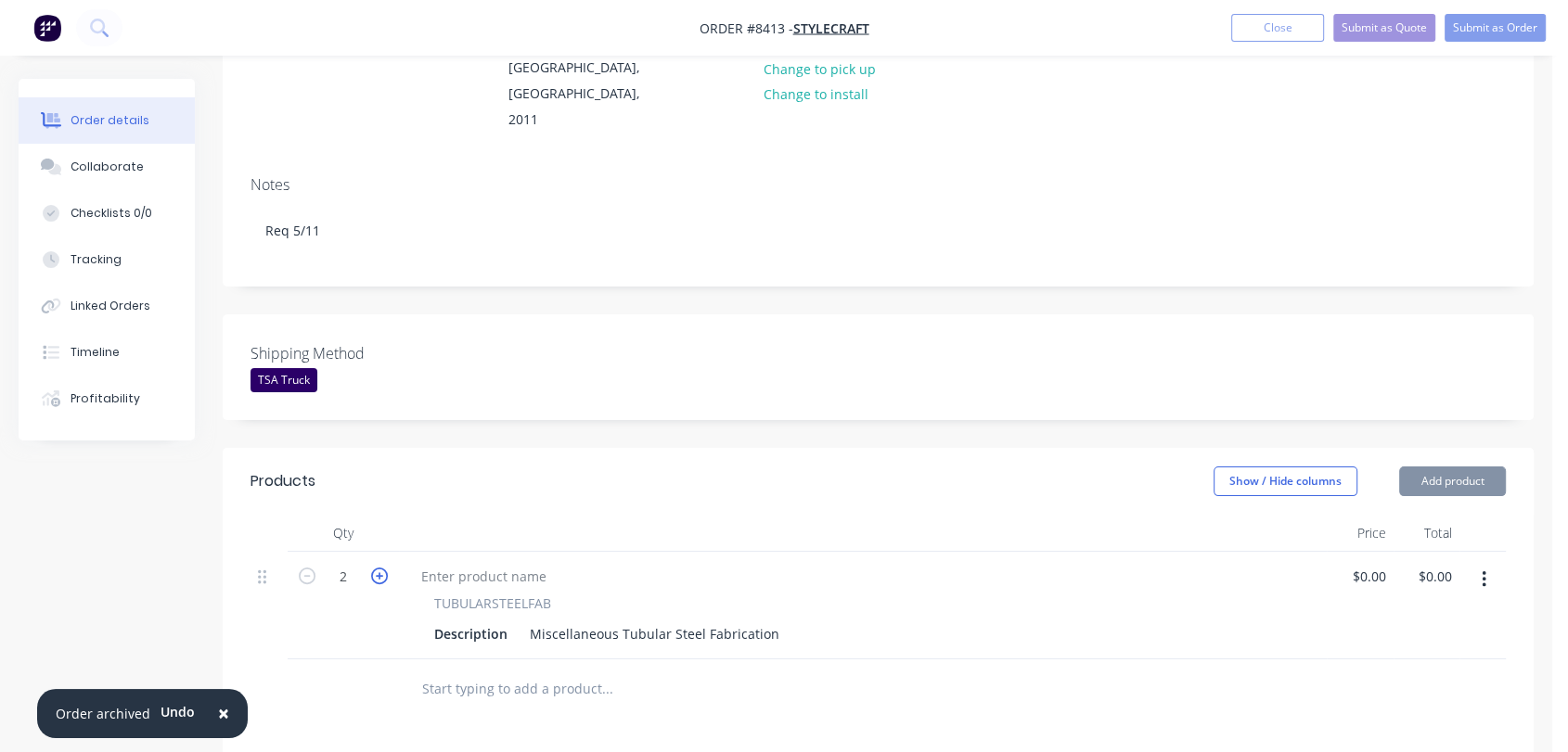
click at [379, 567] on icon "button" at bounding box center [379, 576] width 17 height 17
type input "6"
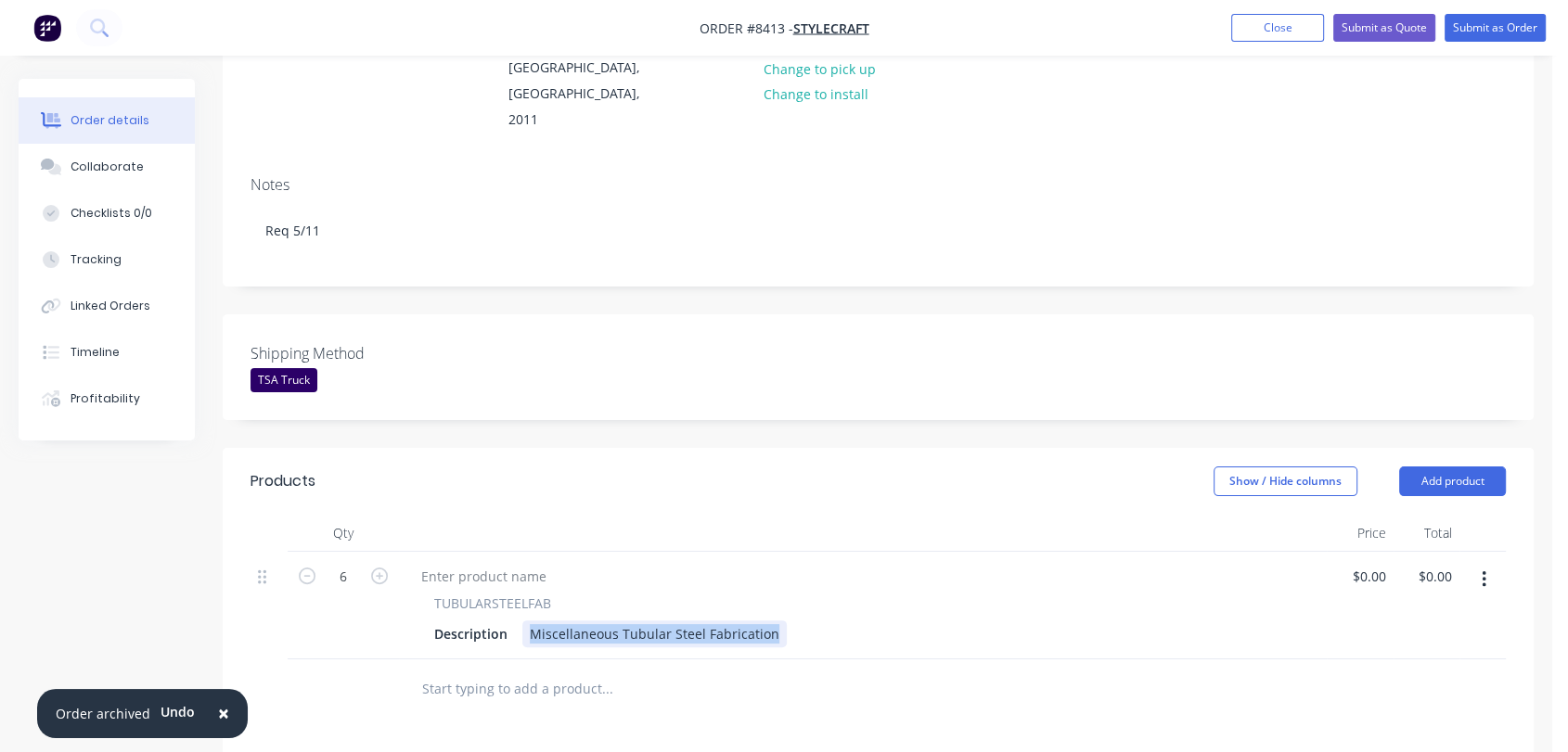
drag, startPoint x: 525, startPoint y: 553, endPoint x: 893, endPoint y: 564, distance: 368.2
click at [893, 621] on div "Description Miscellaneous Tubular Steel Fabrication" at bounding box center [859, 634] width 865 height 27
paste div
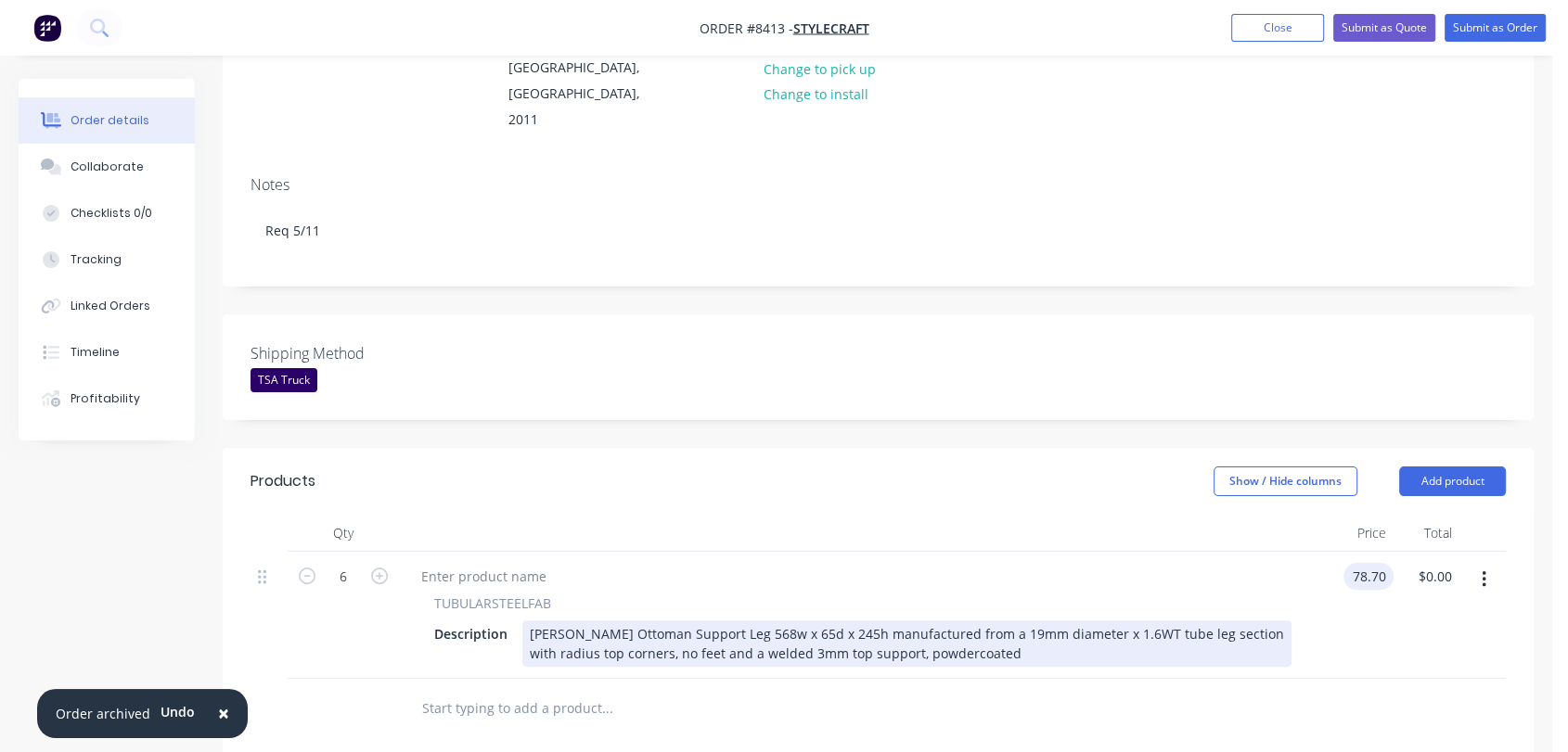
type input "$78.70"
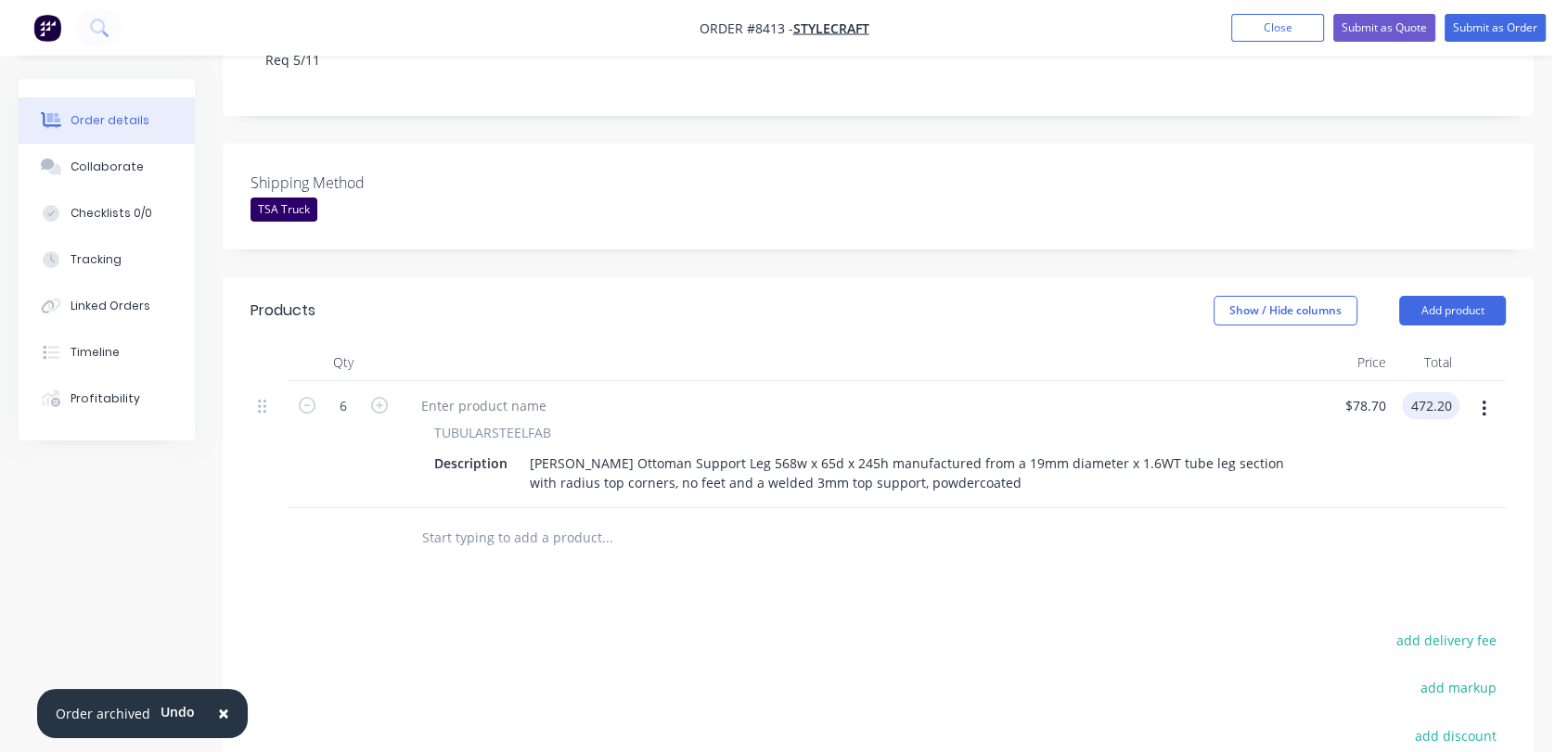
scroll to position [515, 0]
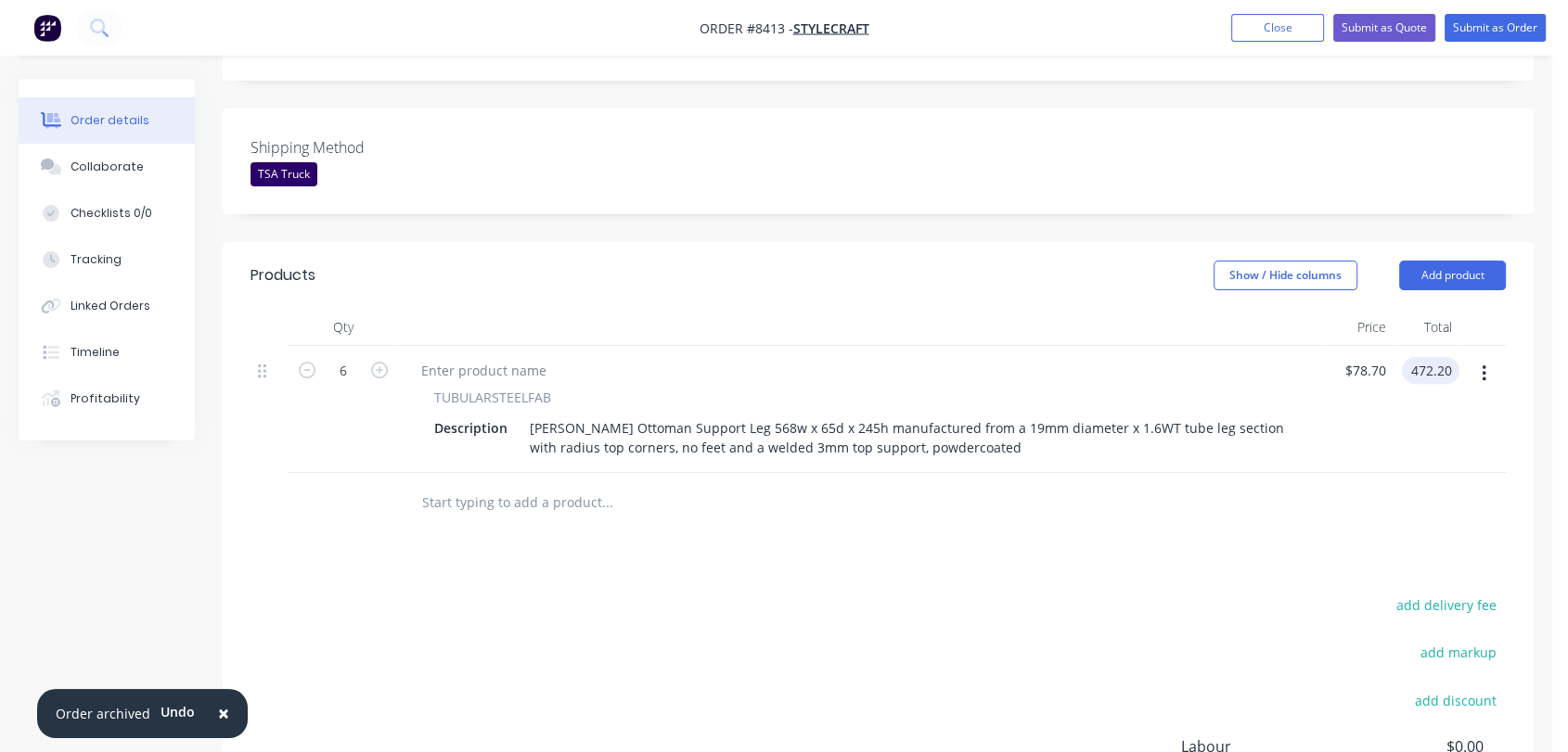
type input "$472.20"
click at [526, 485] on input "text" at bounding box center [607, 503] width 371 height 37
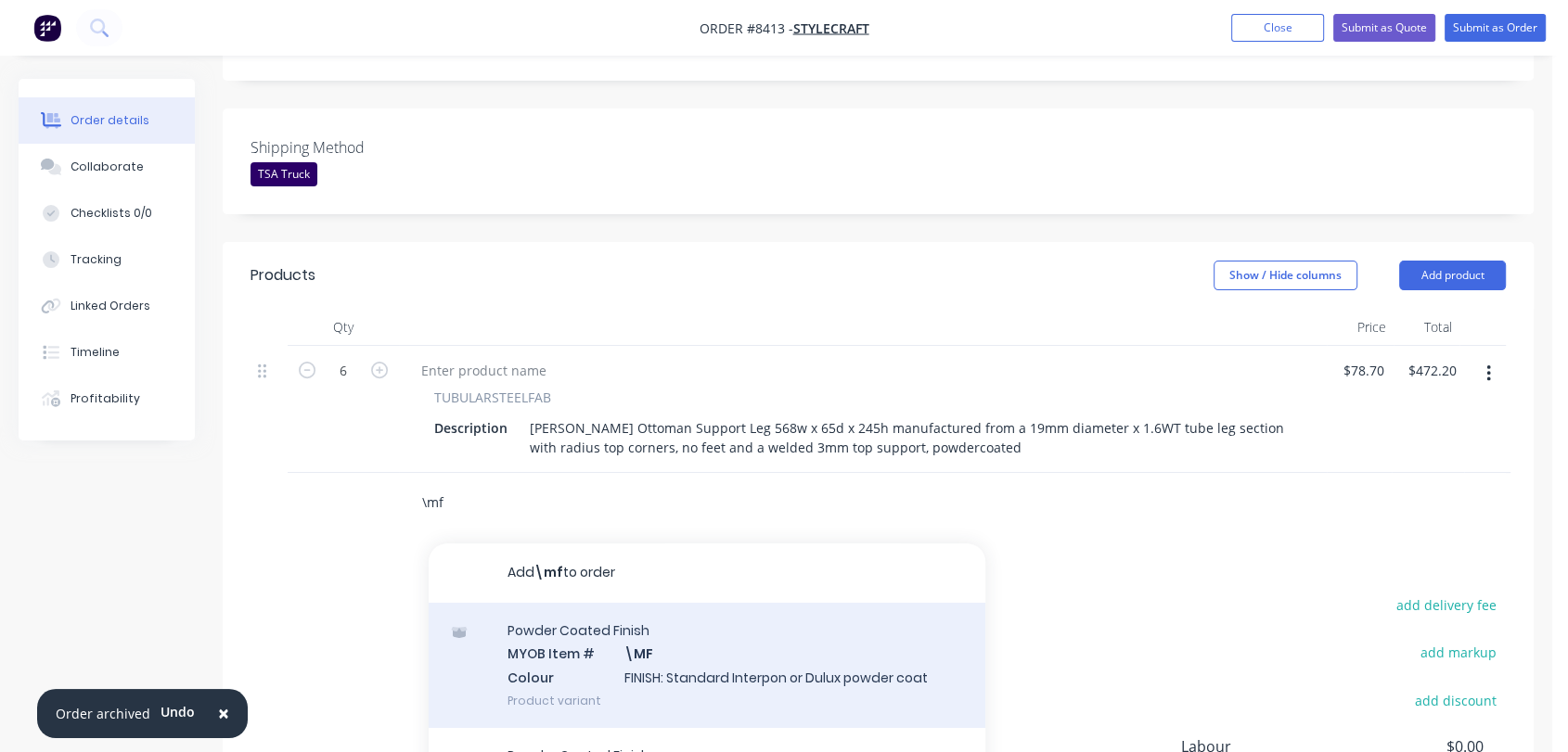
type input "\mf"
click at [672, 603] on div "Powder Coated Finish MYOB Item # \MF Colour FINISH: Standard Interpon or Dulux …" at bounding box center [706, 665] width 556 height 125
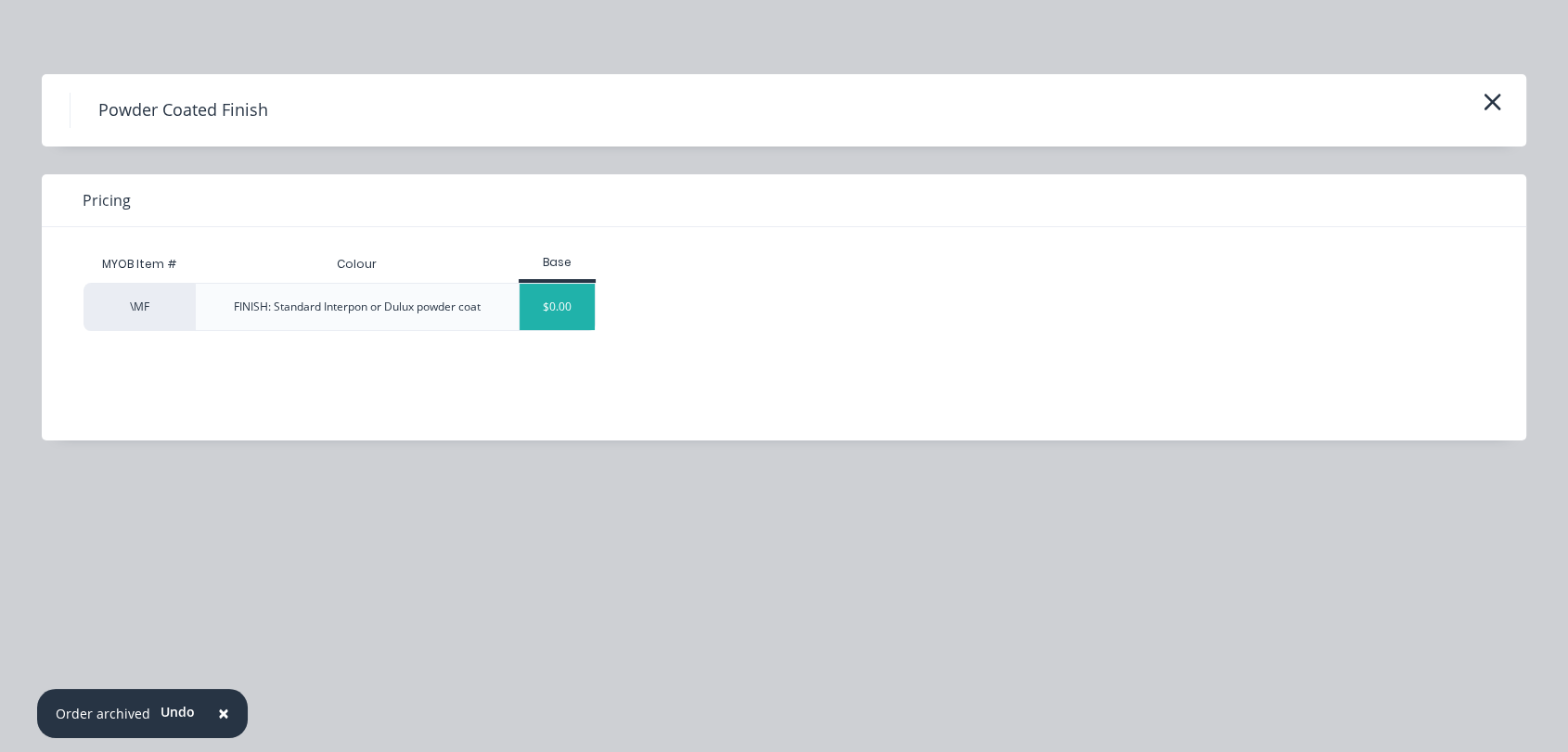
click at [568, 308] on div "$0.00" at bounding box center [557, 308] width 75 height 47
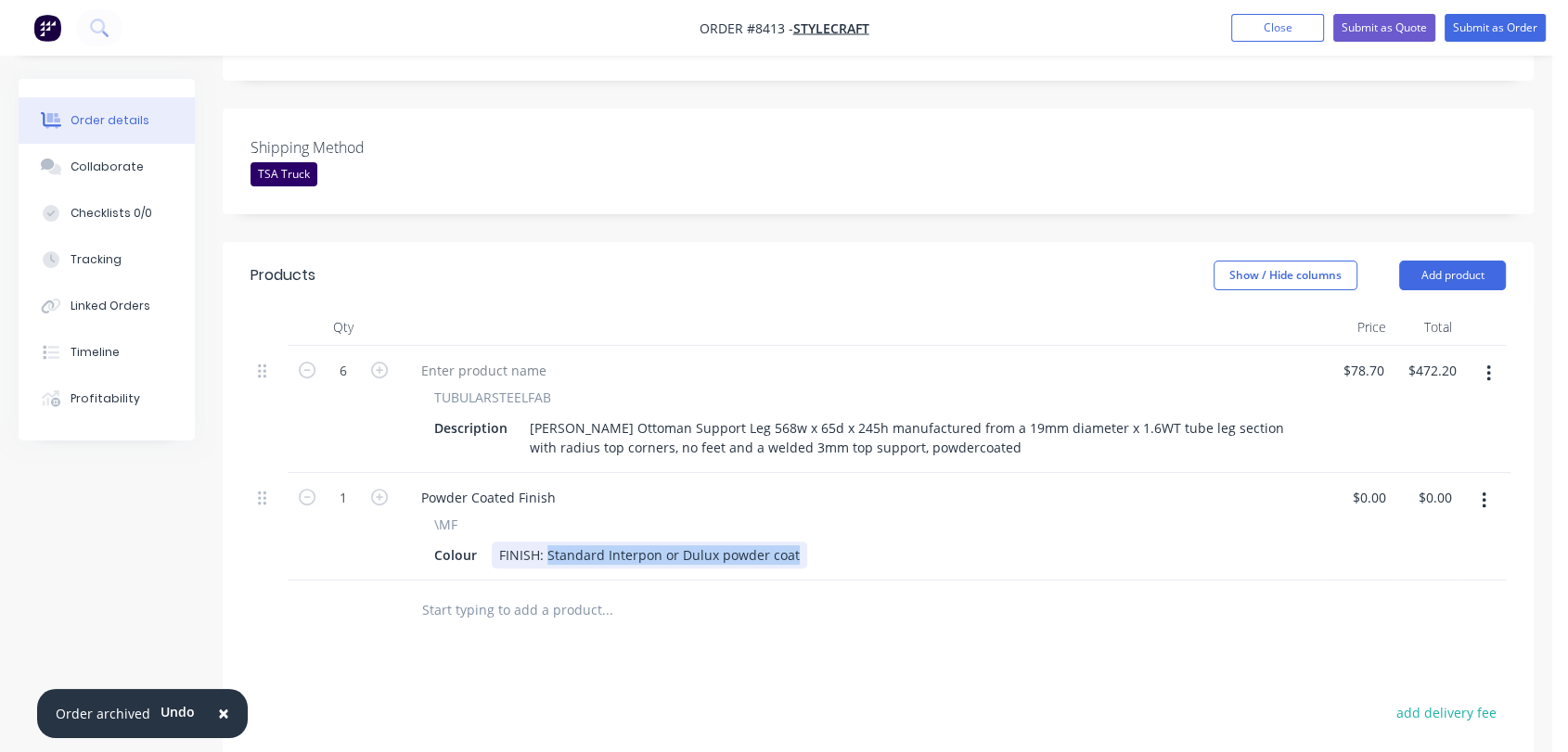
drag, startPoint x: 544, startPoint y: 477, endPoint x: 868, endPoint y: 486, distance: 324.1
click at [868, 541] on div "Colour FINISH: Standard Interpon or Dulux powder coat" at bounding box center [859, 554] width 865 height 27
type input "$0.00"
click at [549, 592] on input "text" at bounding box center [607, 610] width 371 height 37
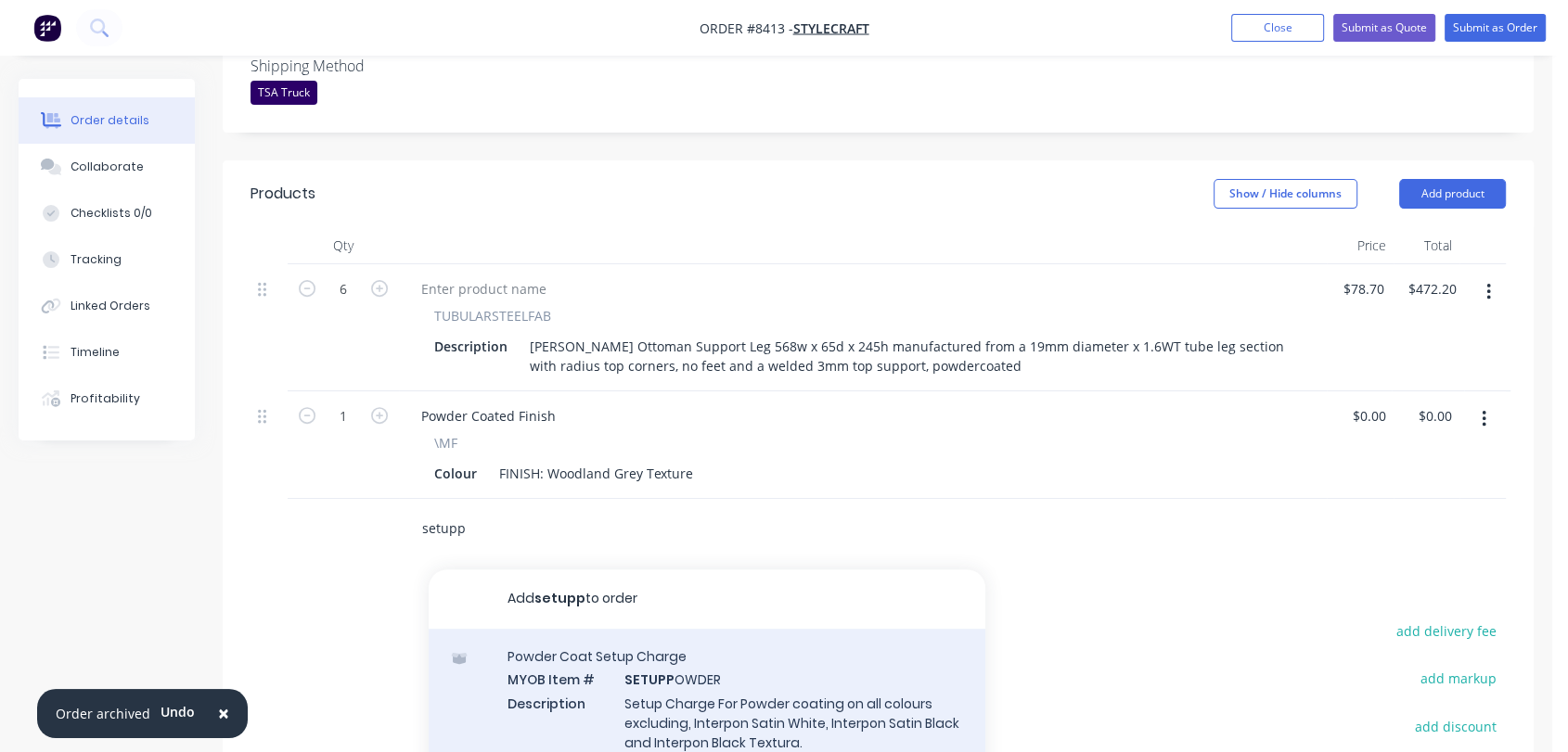
scroll to position [721, 0]
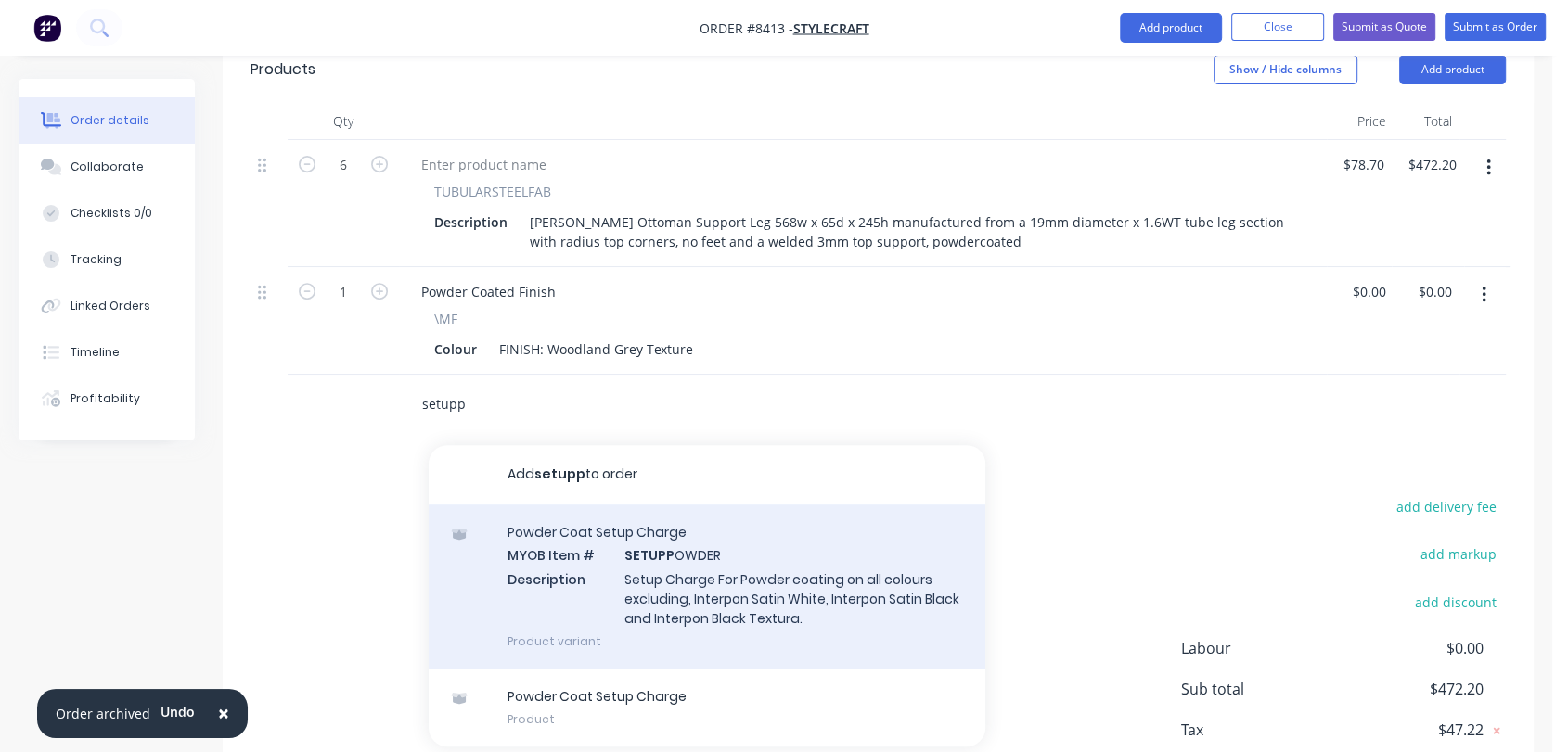
type input "setupp"
click at [736, 509] on div "Powder Coat Setup Charge MYOB Item # SETUPP OWDER Description Setup Charge For …" at bounding box center [706, 587] width 556 height 164
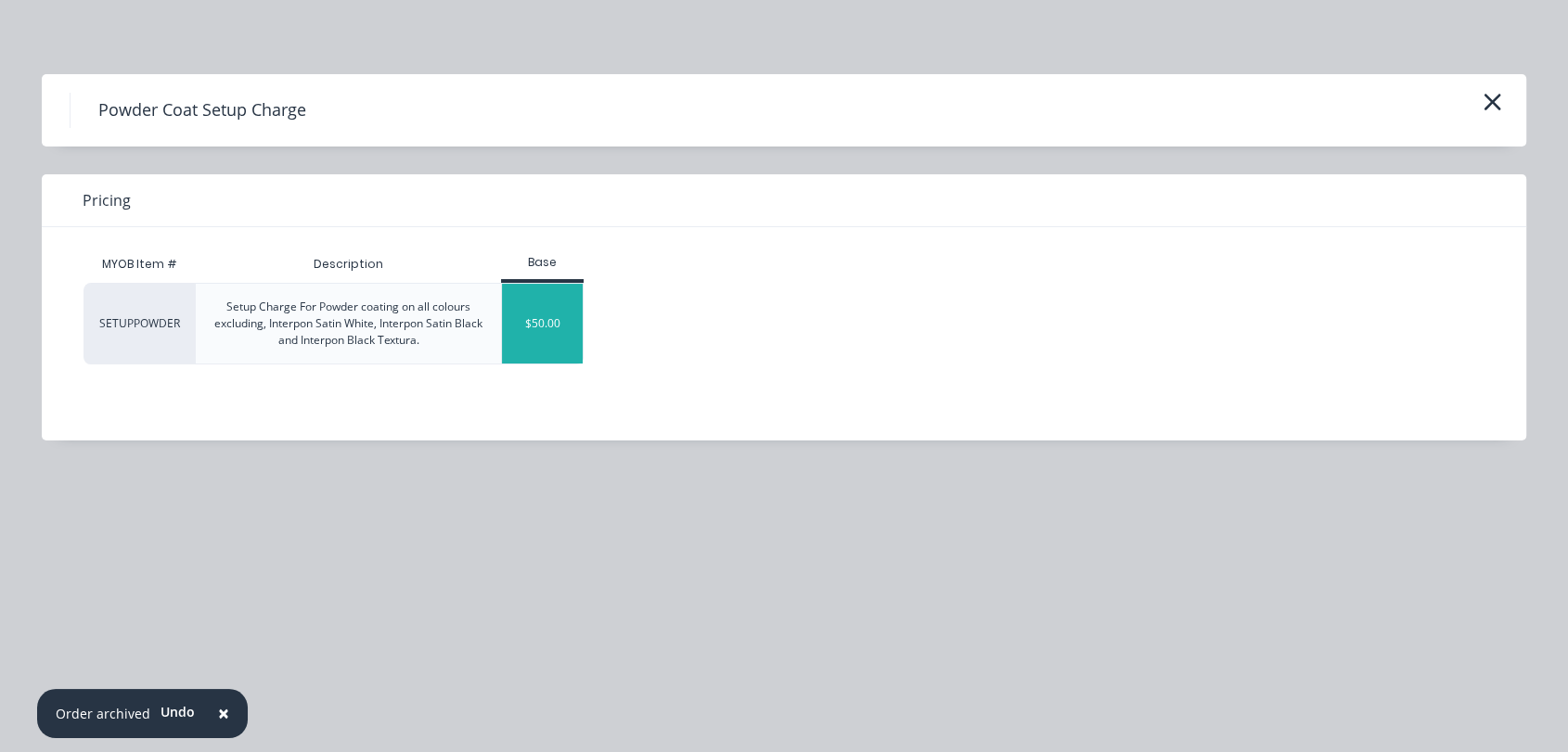
click at [534, 328] on div "$50.00" at bounding box center [542, 324] width 81 height 80
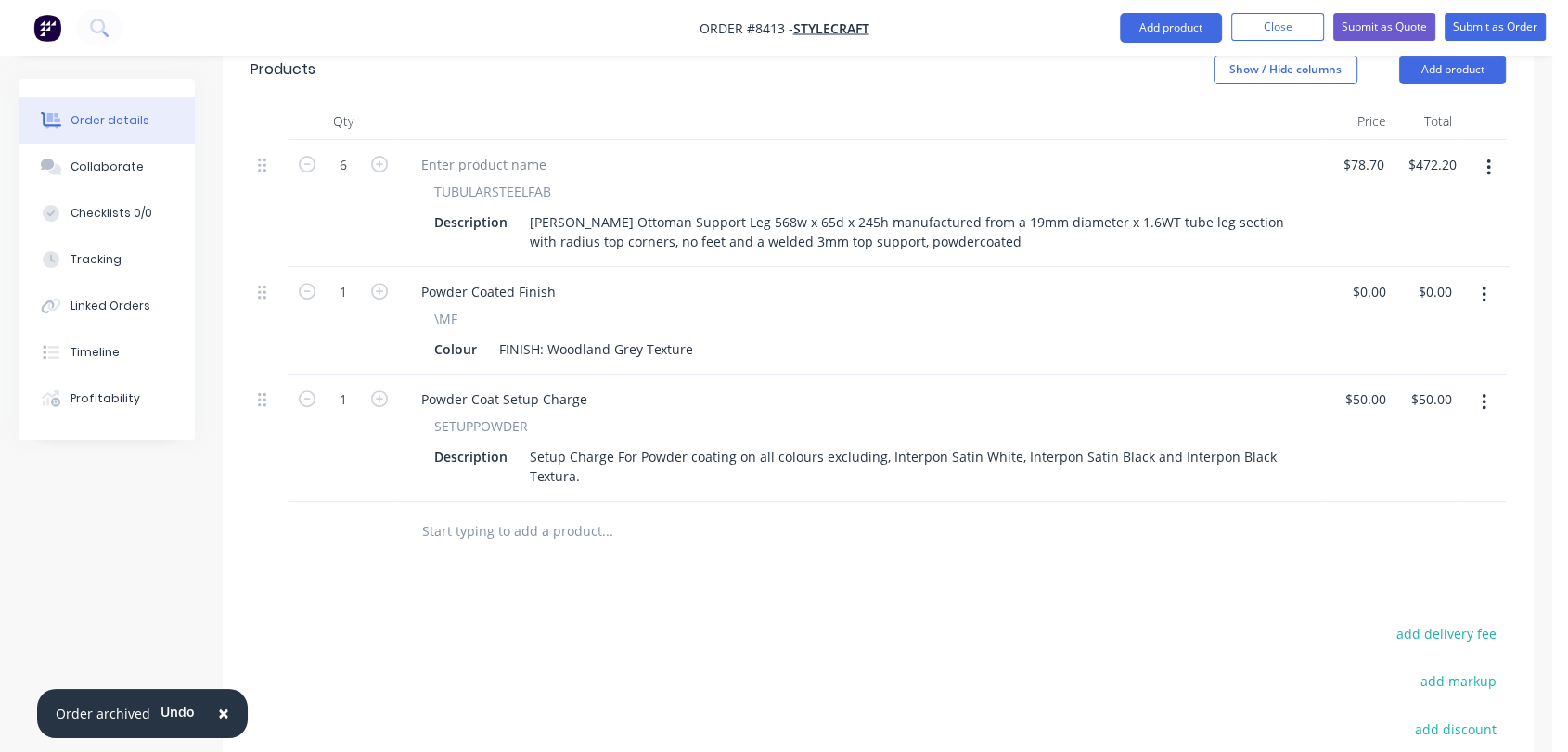
click at [528, 513] on input "text" at bounding box center [607, 532] width 371 height 37
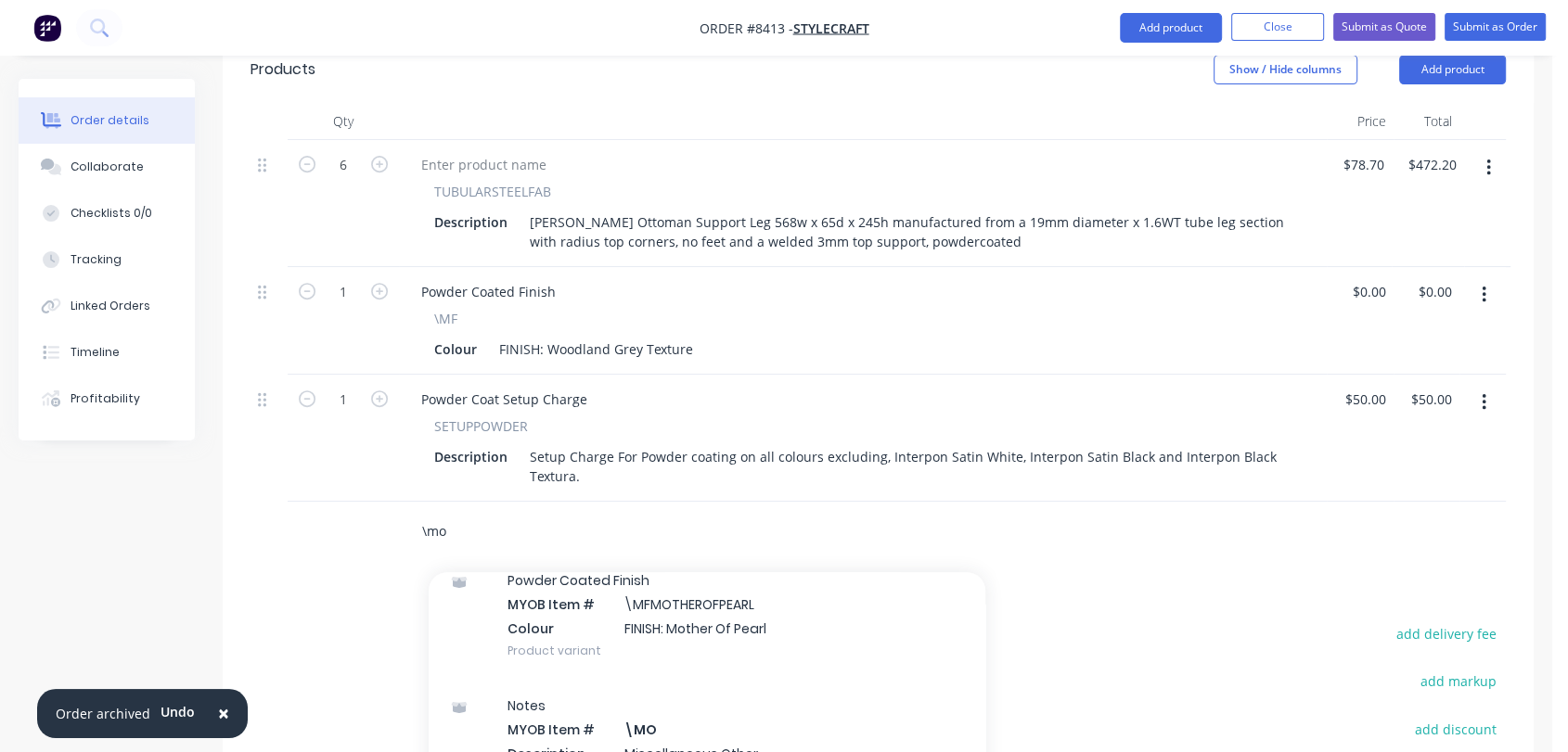
scroll to position [206, 0]
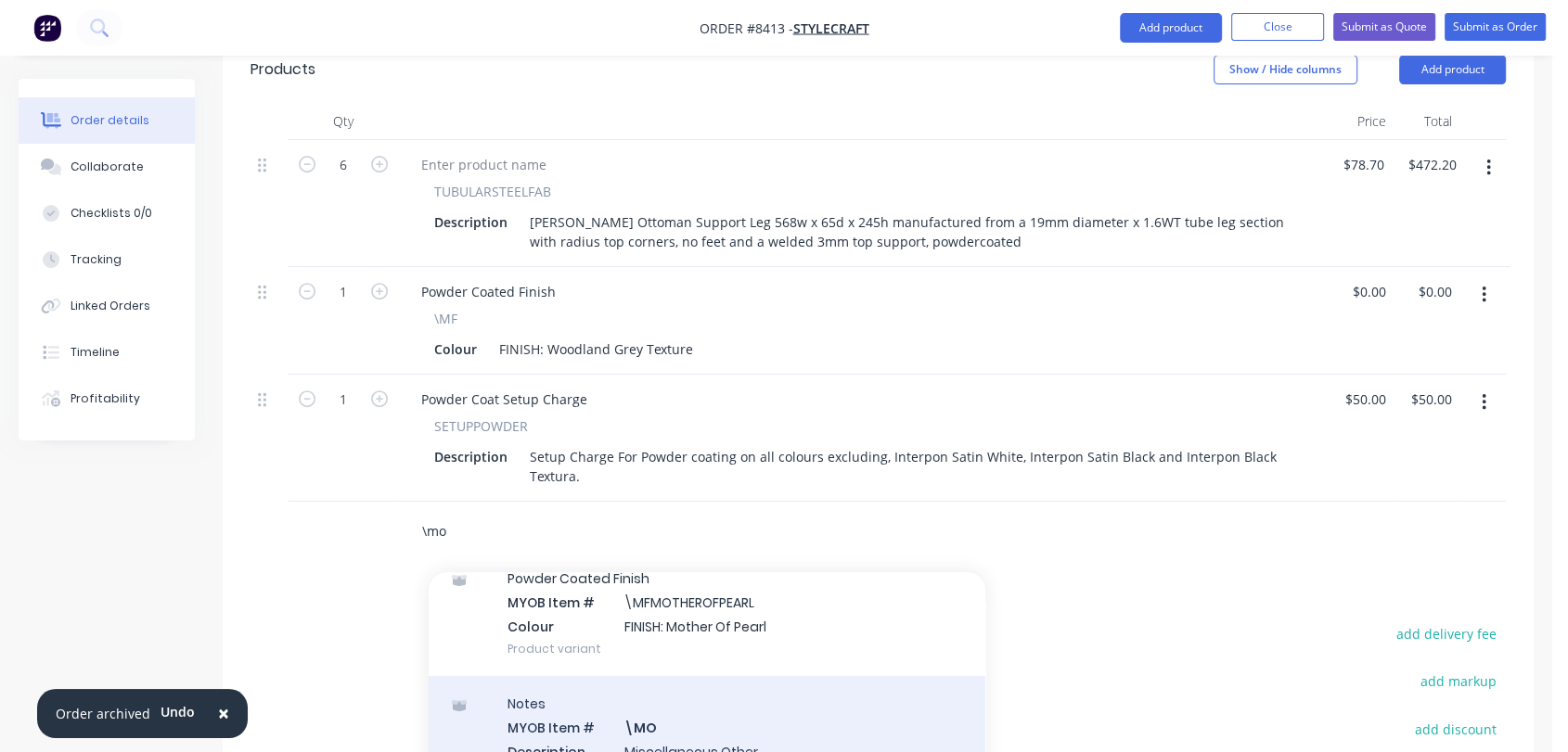
type input "\mo"
click at [698, 677] on div "Notes MYOB Item # \MO Description Miscellaneous Other Product variant" at bounding box center [706, 739] width 556 height 125
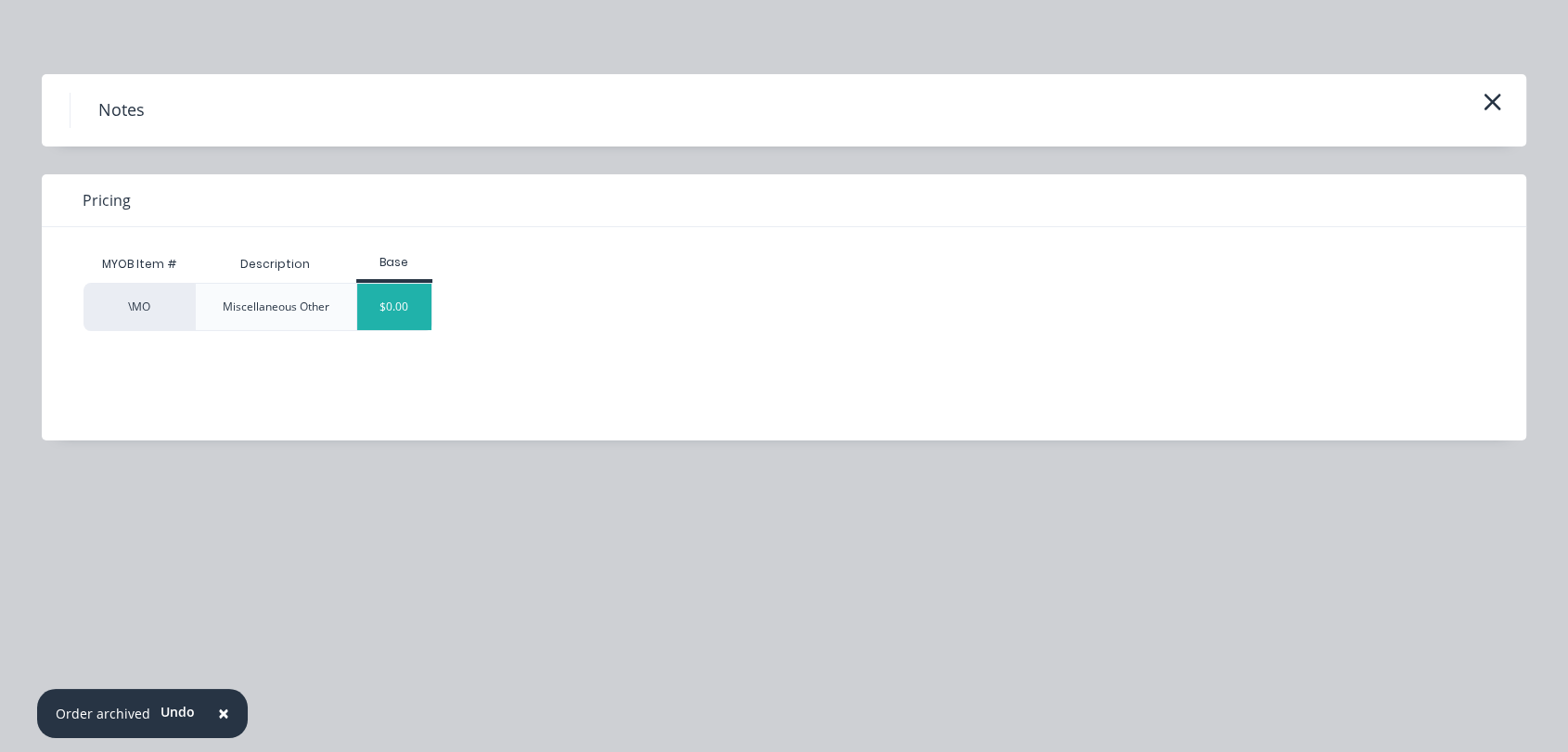
click at [423, 302] on div "$0.00" at bounding box center [394, 308] width 75 height 47
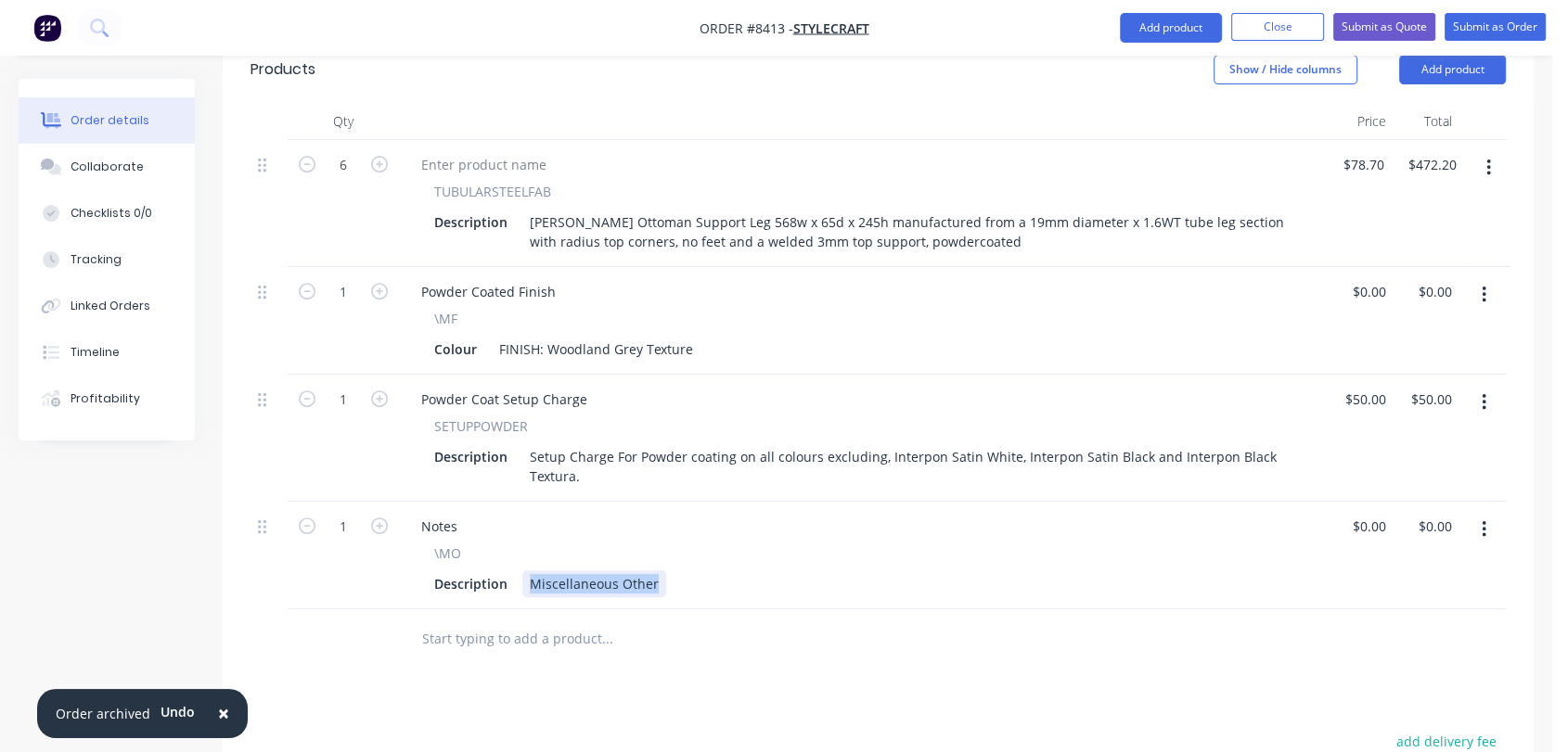
drag, startPoint x: 524, startPoint y: 491, endPoint x: 718, endPoint y: 488, distance: 194.0
click at [718, 543] on div "\MO Description Miscellaneous Other" at bounding box center [863, 570] width 913 height 54
type input "0"
click at [109, 159] on div "Collaborate" at bounding box center [107, 167] width 74 height 17
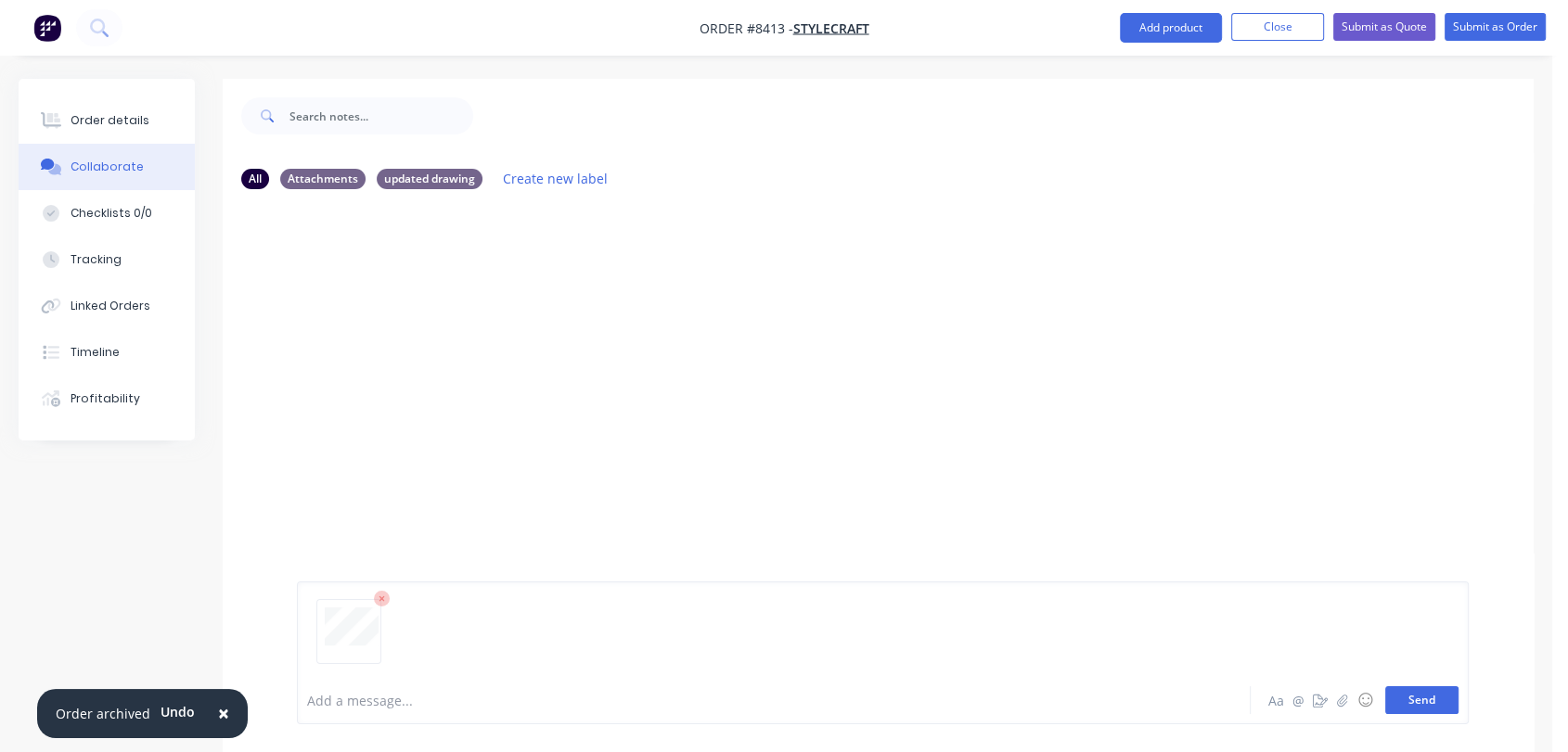
click at [1425, 698] on button "Send" at bounding box center [1421, 701] width 74 height 28
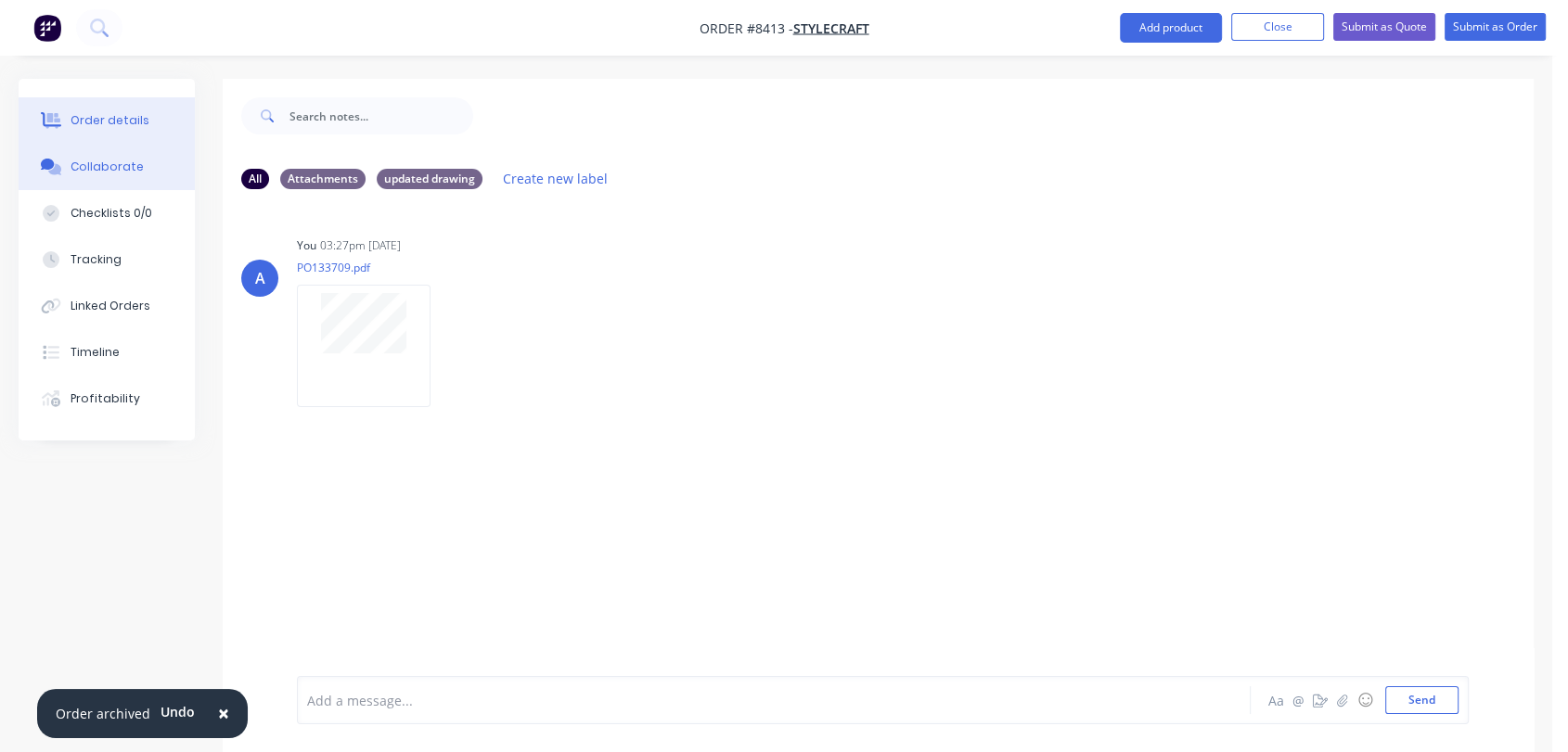
click at [115, 121] on div "Order details" at bounding box center [110, 120] width 79 height 17
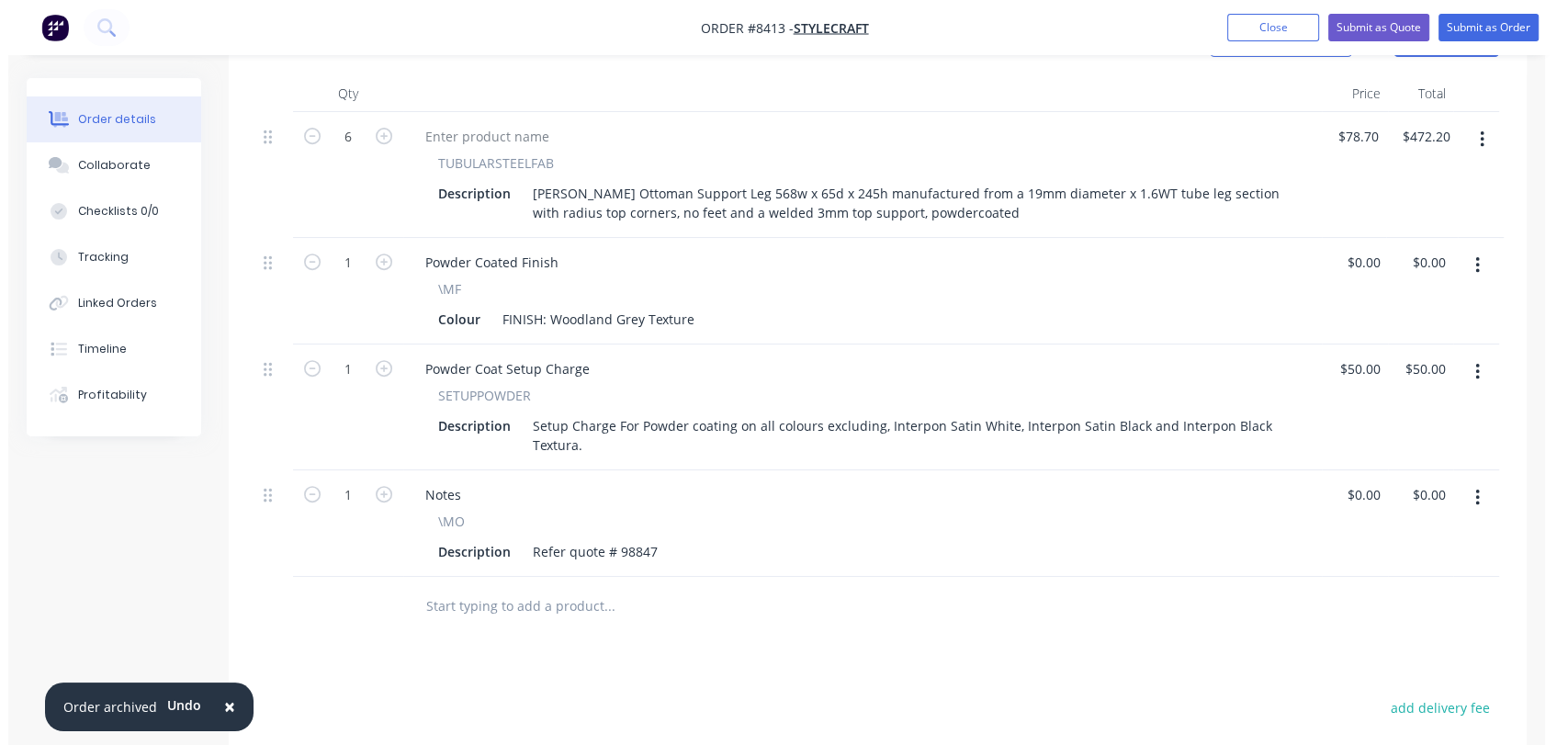
scroll to position [982, 0]
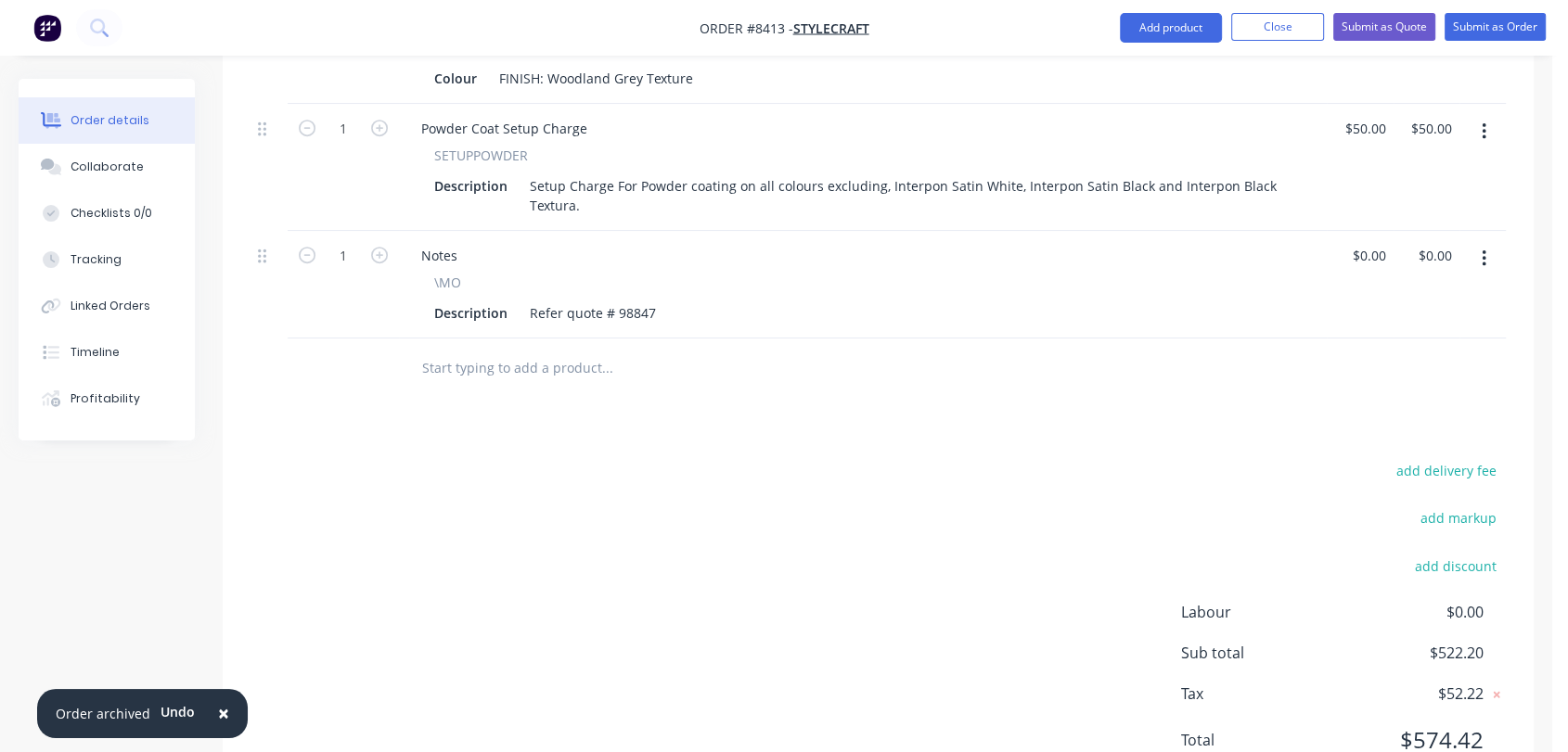
click at [547, 349] on input "text" at bounding box center [607, 368] width 371 height 37
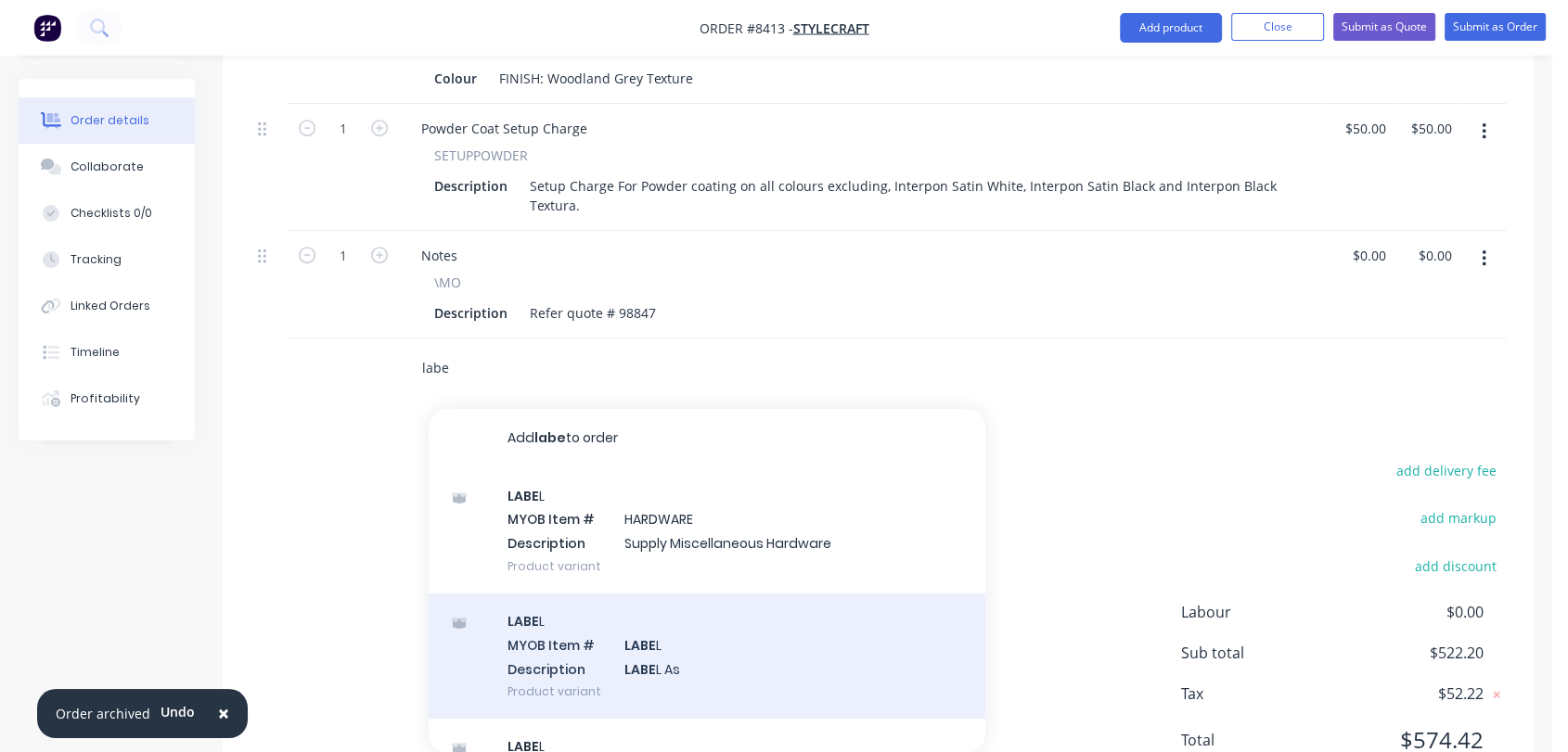
type input "labe"
click at [667, 594] on div "LABE L MYOB Item # LABE L Description LABE L As Product variant" at bounding box center [706, 656] width 556 height 125
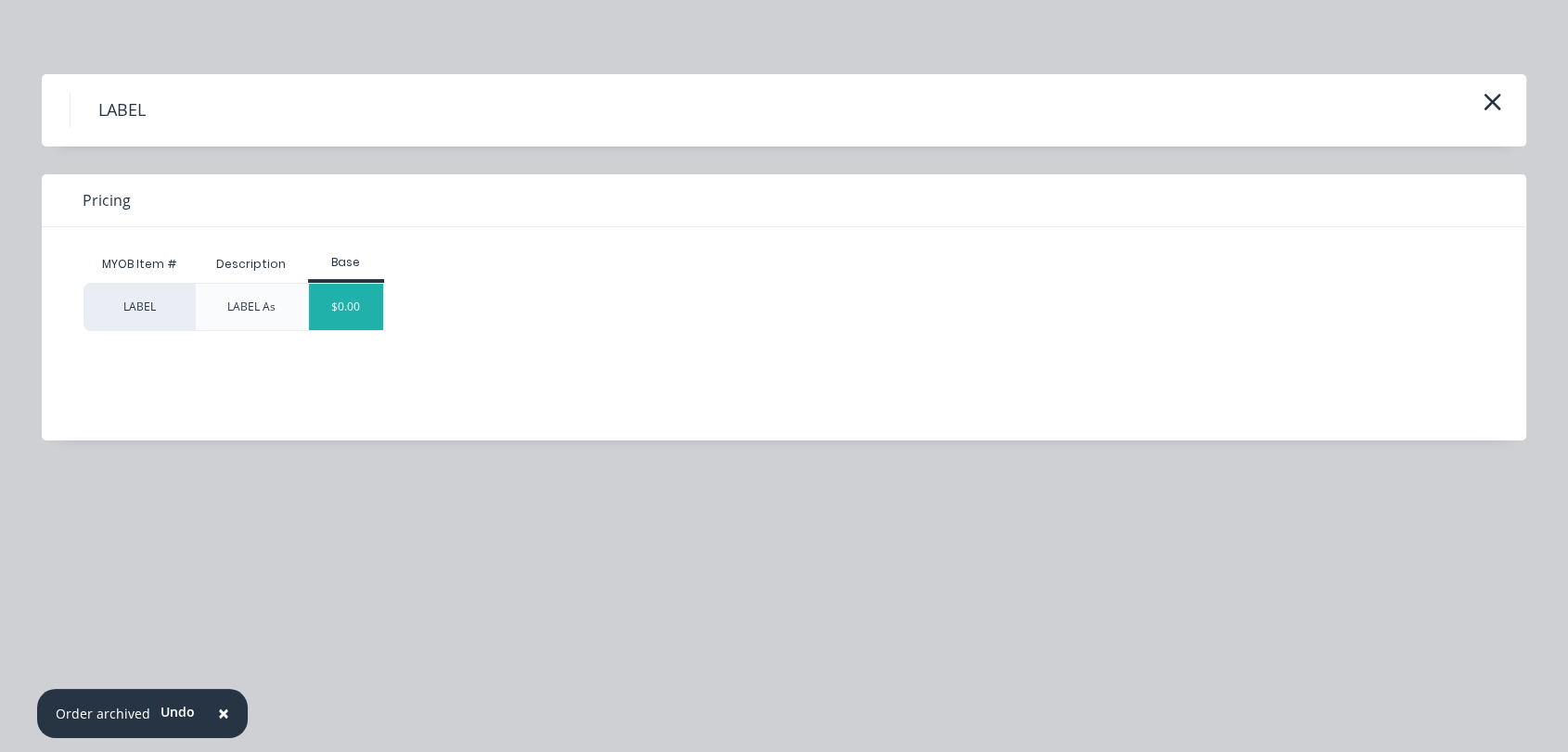
click at [371, 302] on div "$0.00" at bounding box center [347, 308] width 75 height 47
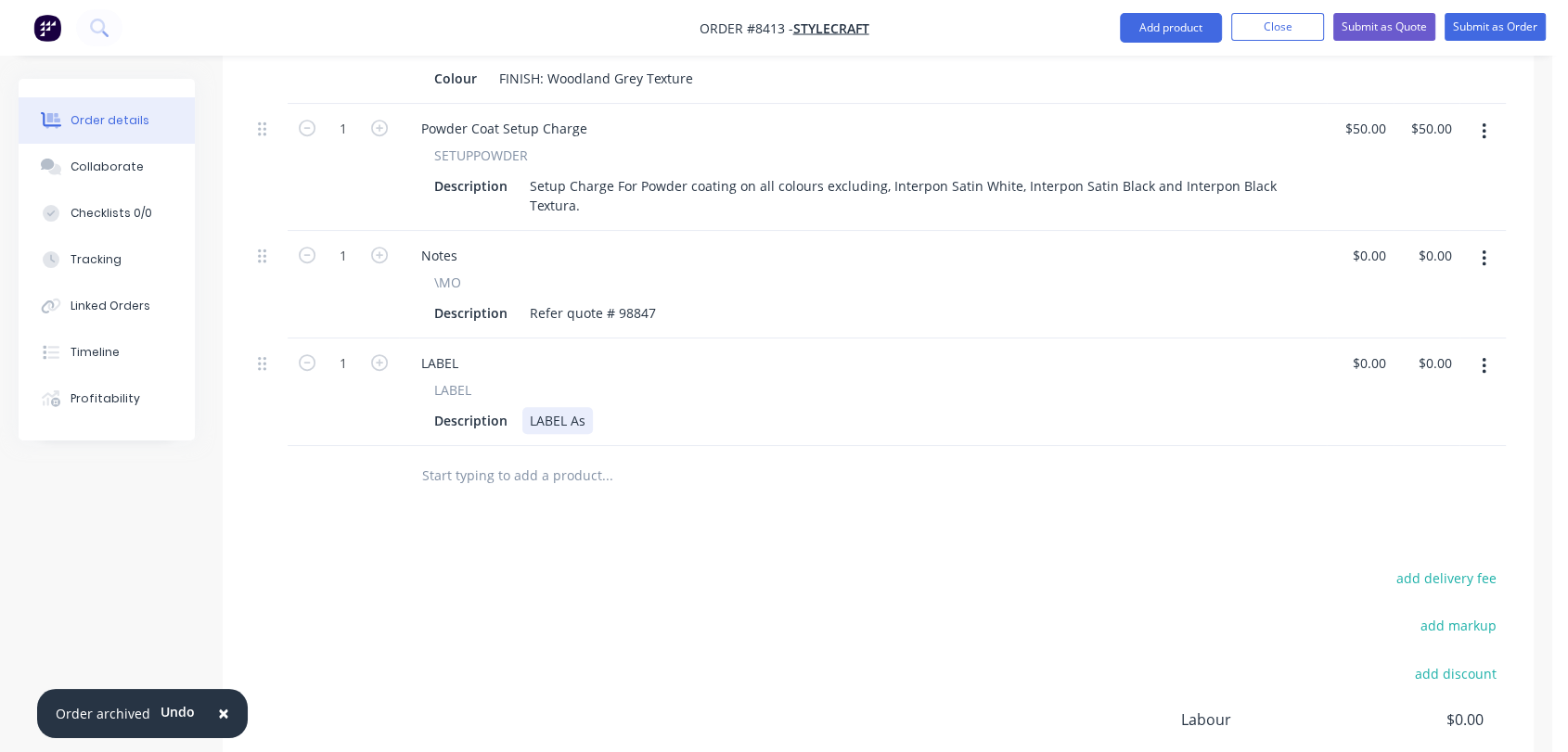
click at [587, 407] on div "LABEL As" at bounding box center [558, 420] width 71 height 27
type input "$0.00"
drag, startPoint x: 731, startPoint y: 340, endPoint x: 716, endPoint y: 343, distance: 15.3
click at [712, 407] on div "LABEL As PO133709 & SO053449" at bounding box center [630, 420] width 215 height 27
click at [766, 446] on div at bounding box center [732, 476] width 668 height 61
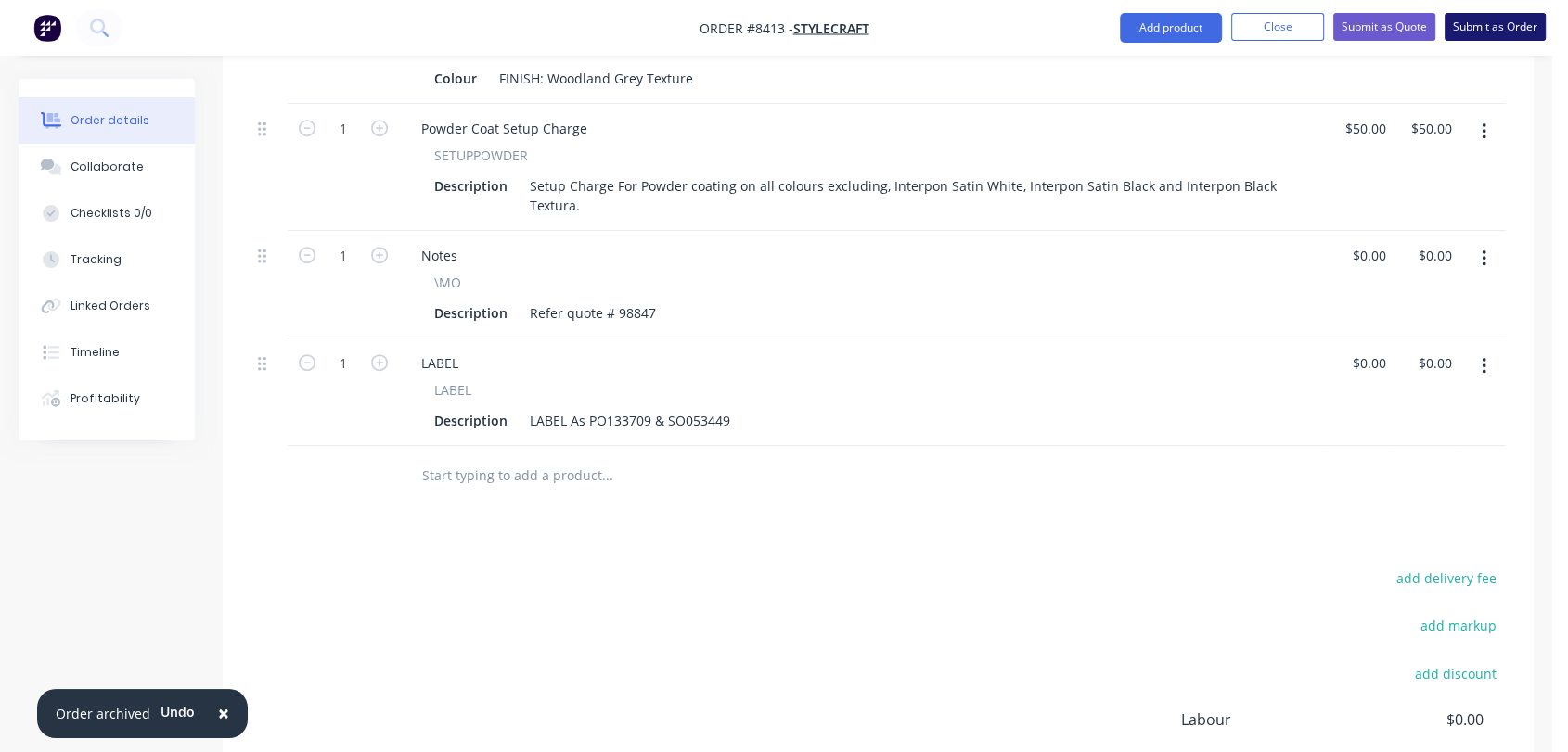
click at [1494, 20] on button "Submit as Order" at bounding box center [1494, 27] width 102 height 28
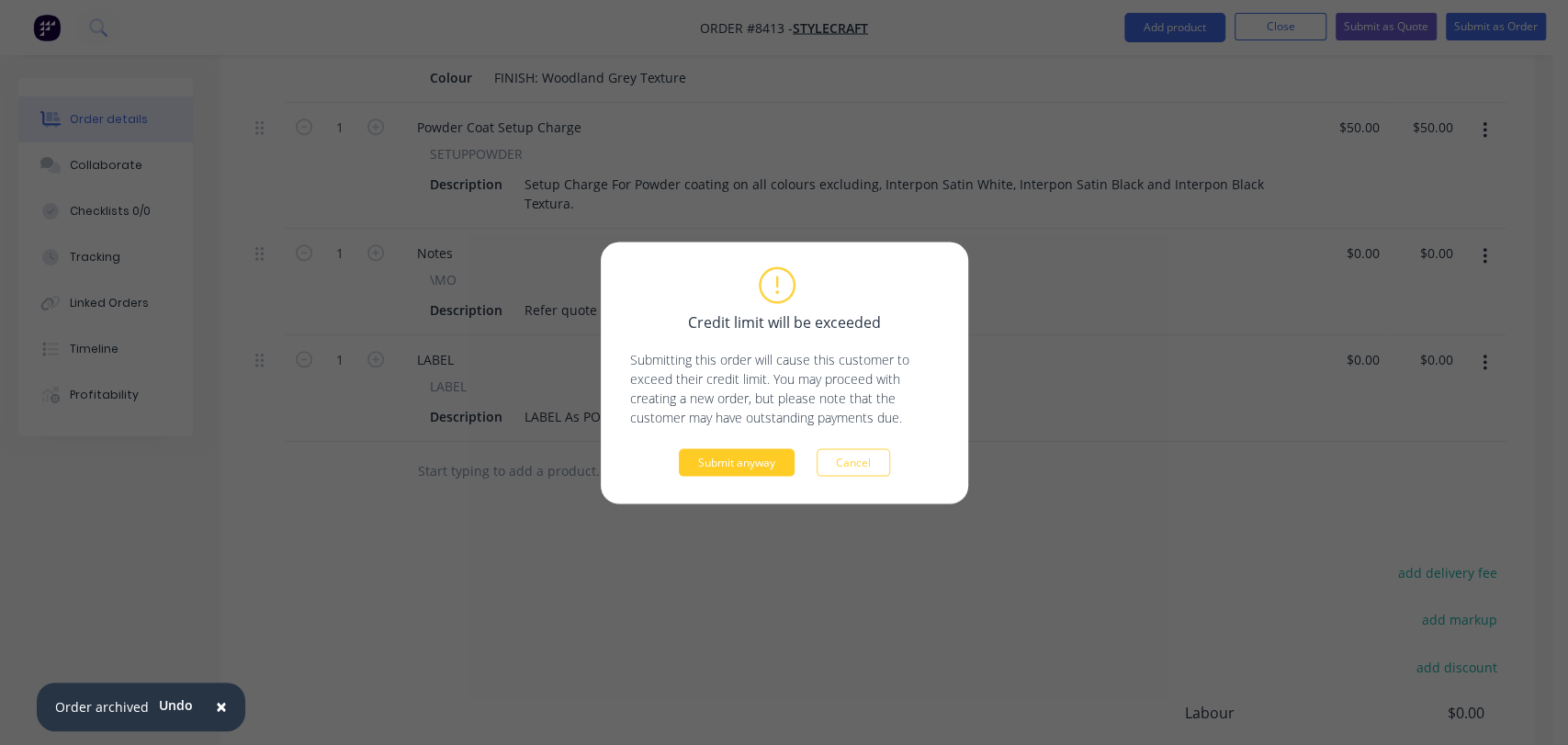
click at [705, 457] on button "Submit anyway" at bounding box center [736, 463] width 115 height 28
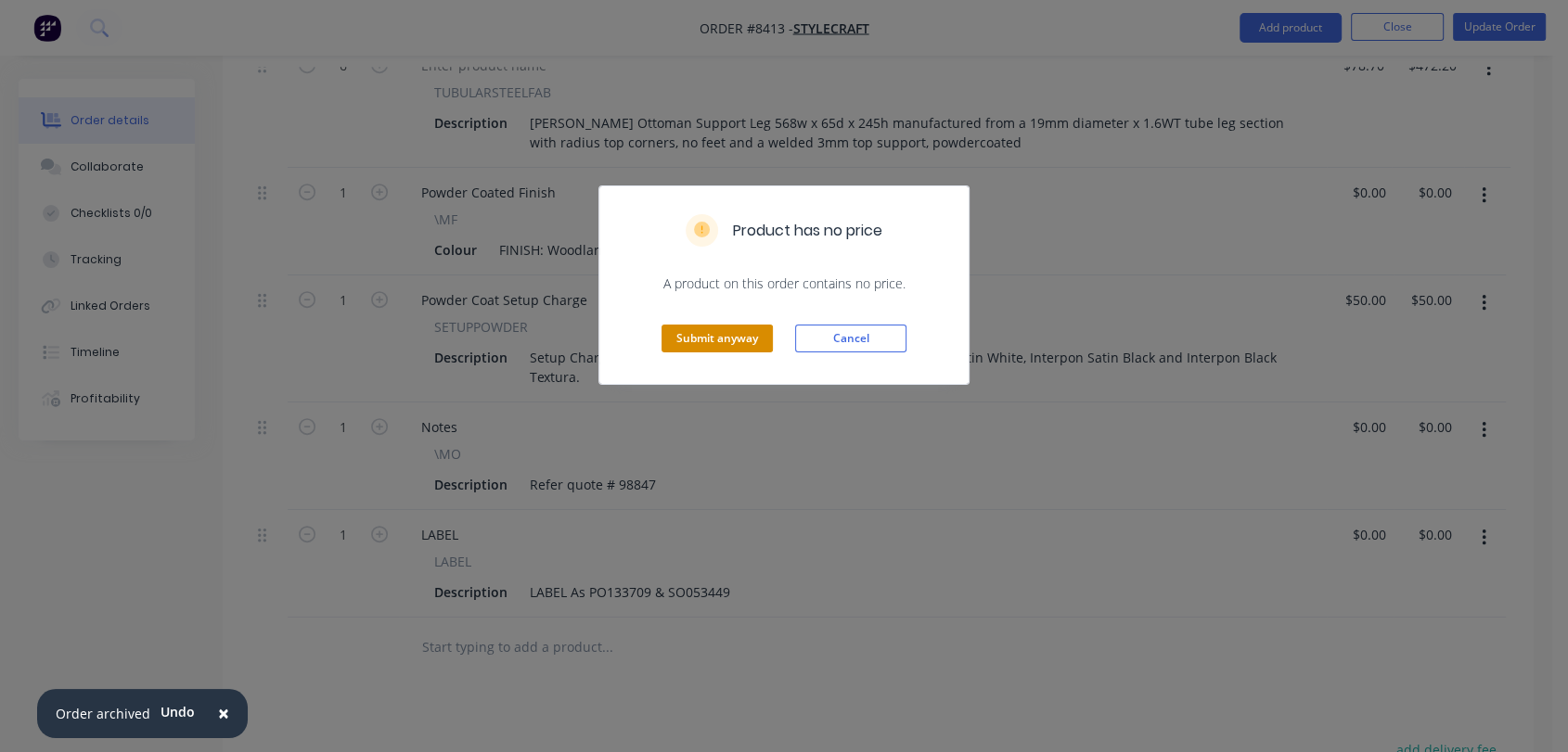
click at [732, 328] on button "Submit anyway" at bounding box center [716, 338] width 111 height 28
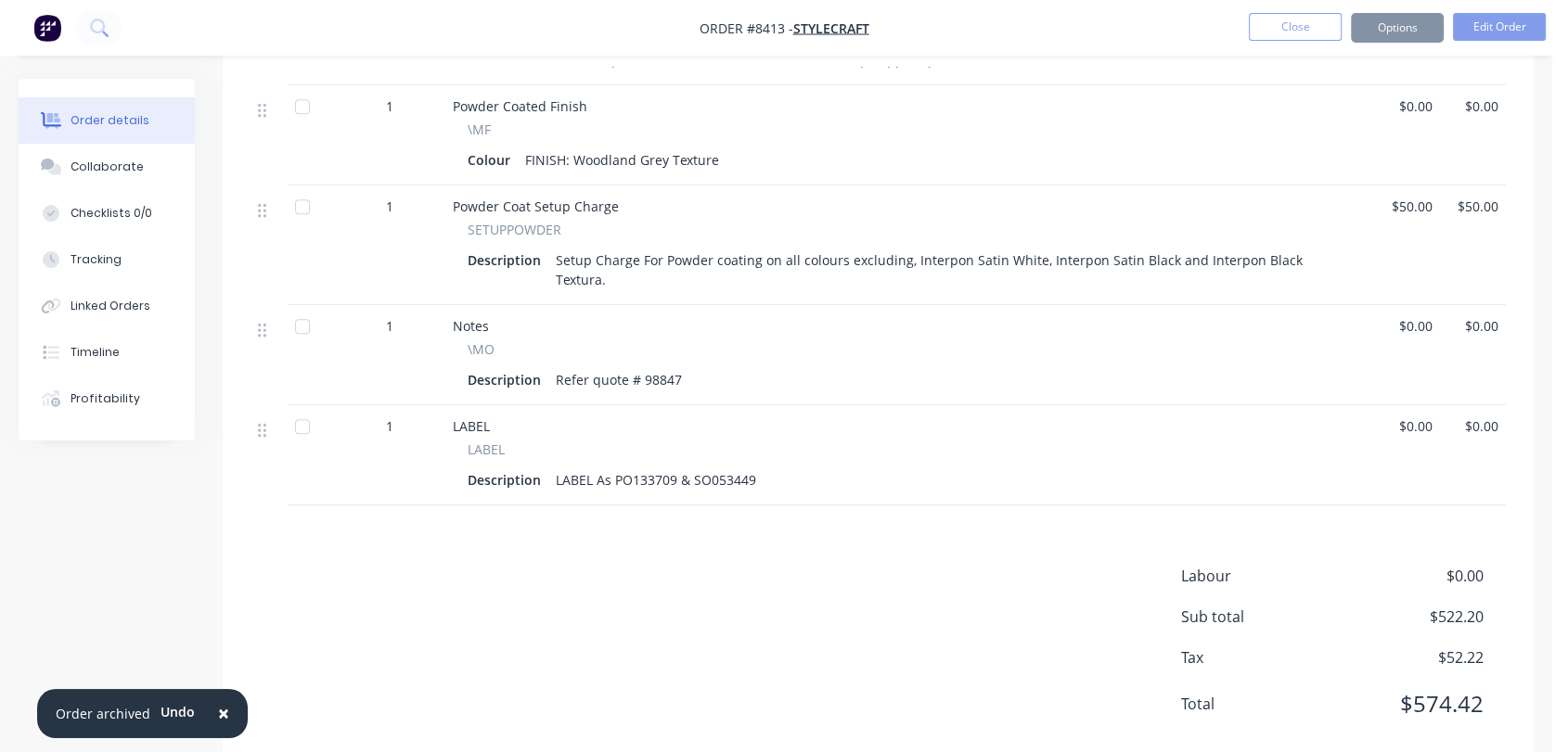
scroll to position [791, 0]
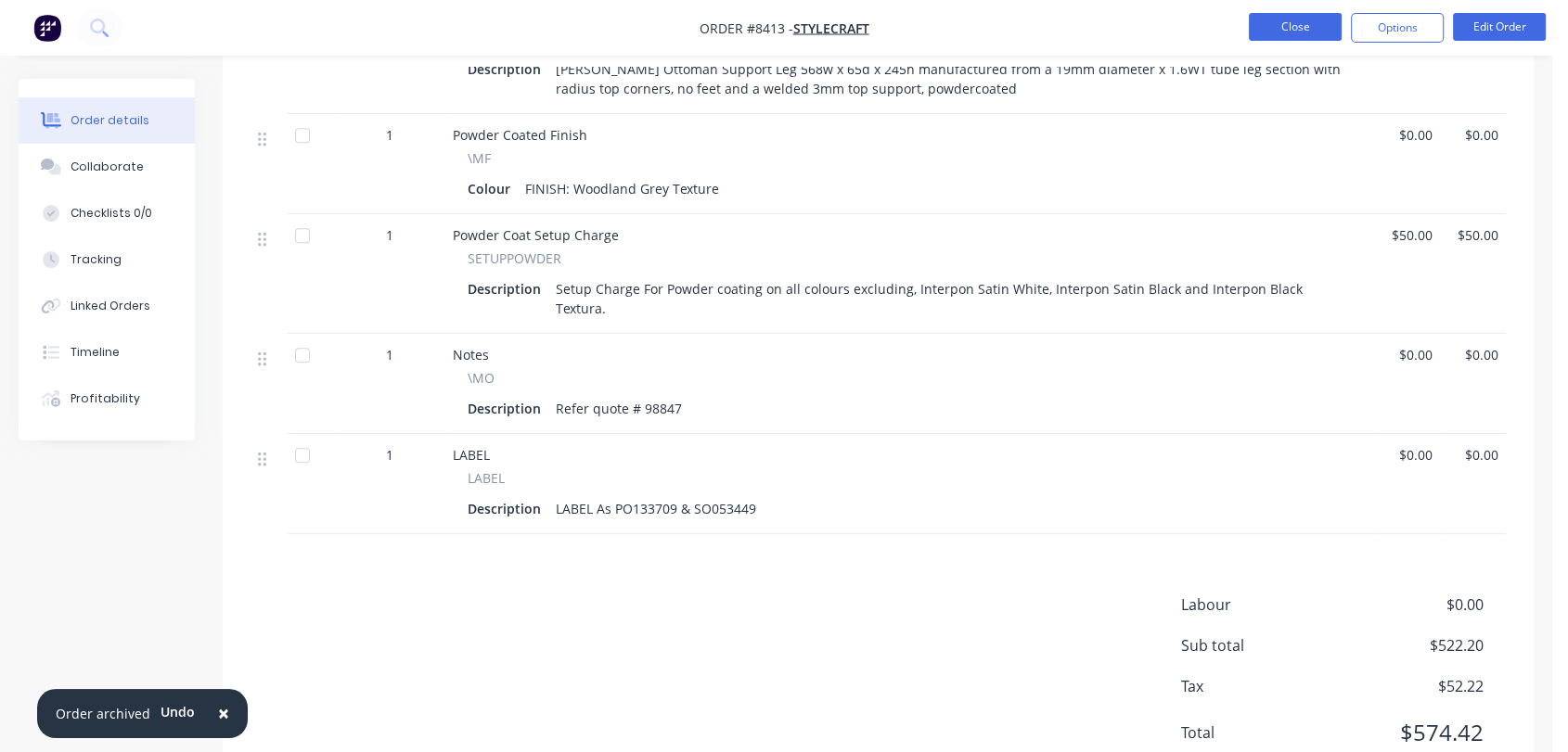
click at [1291, 21] on button "Close" at bounding box center [1295, 27] width 93 height 28
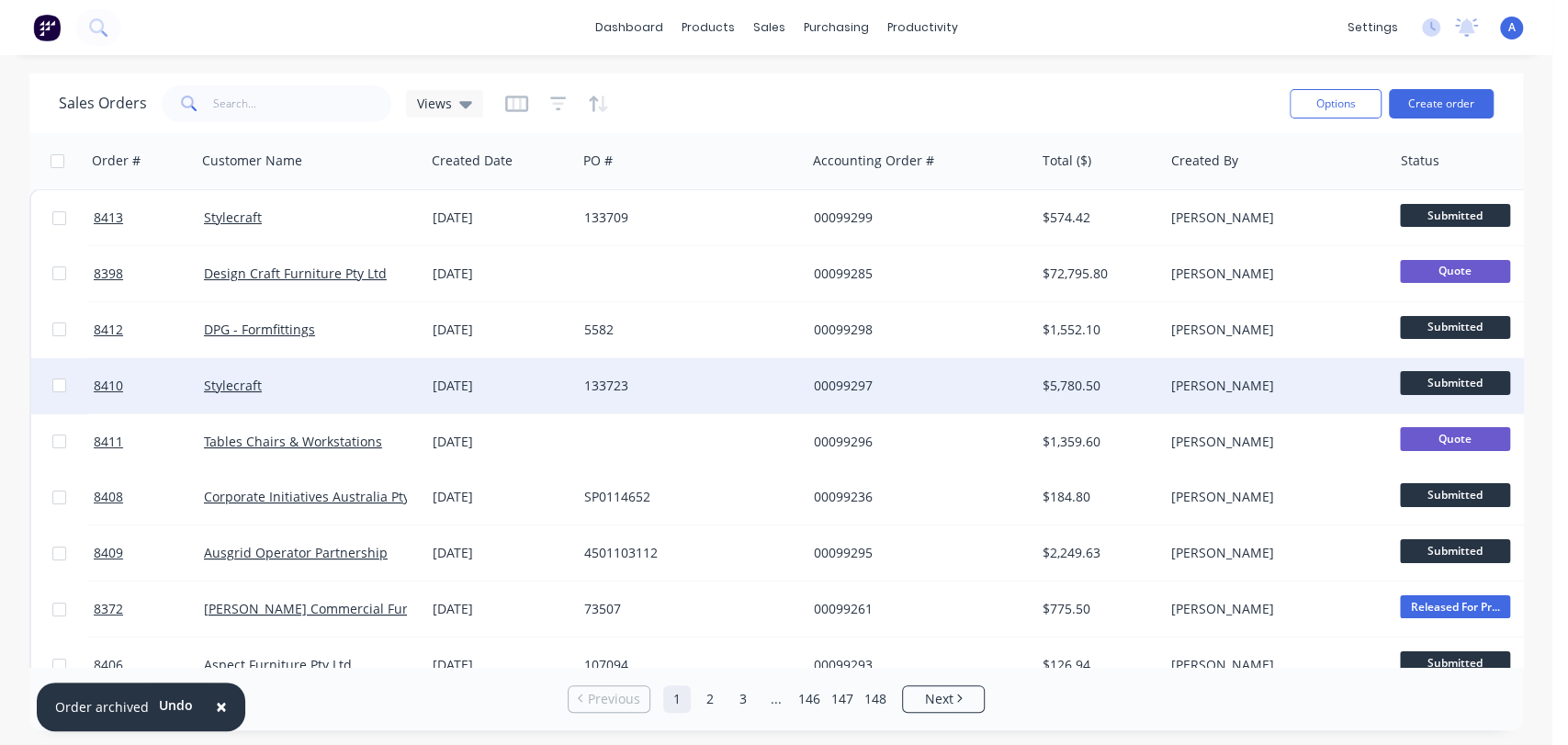
click at [643, 380] on div "133723" at bounding box center [686, 386] width 204 height 18
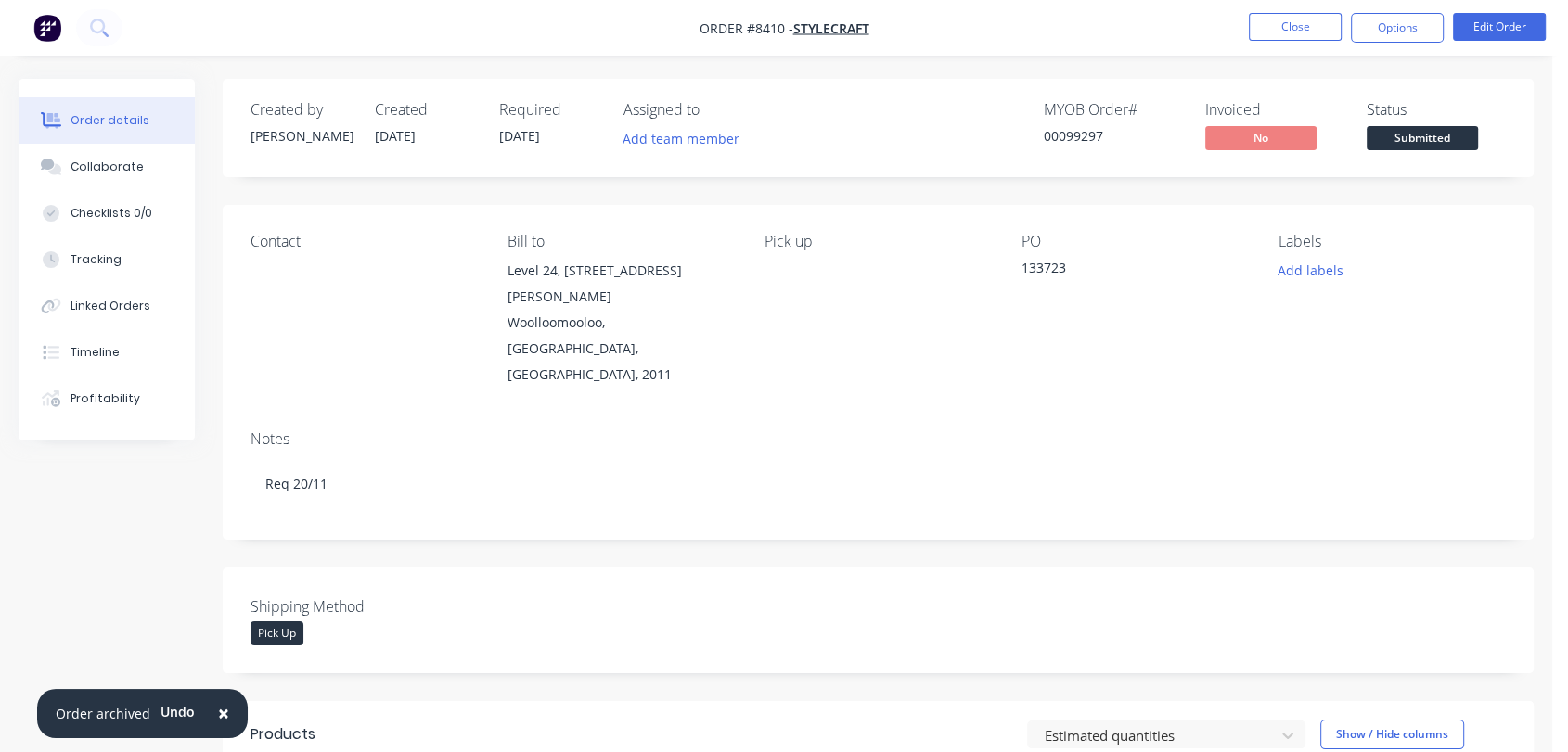
click at [1495, 7] on nav "Order #8410 - Stylecraft Close Options Edit Order" at bounding box center [784, 28] width 1568 height 56
click at [1493, 16] on button "Edit Order" at bounding box center [1499, 27] width 93 height 28
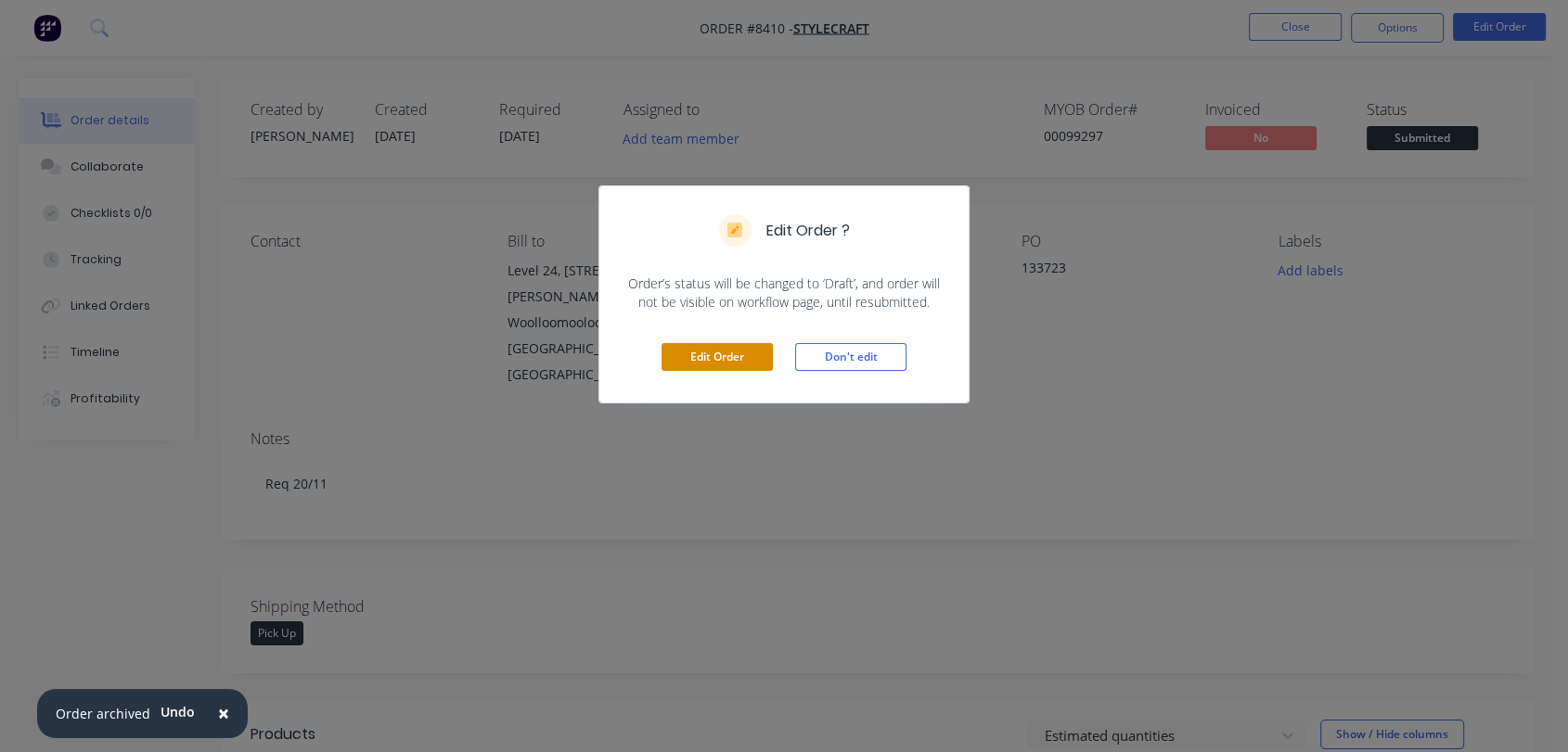
click at [723, 358] on button "Edit Order" at bounding box center [716, 357] width 111 height 28
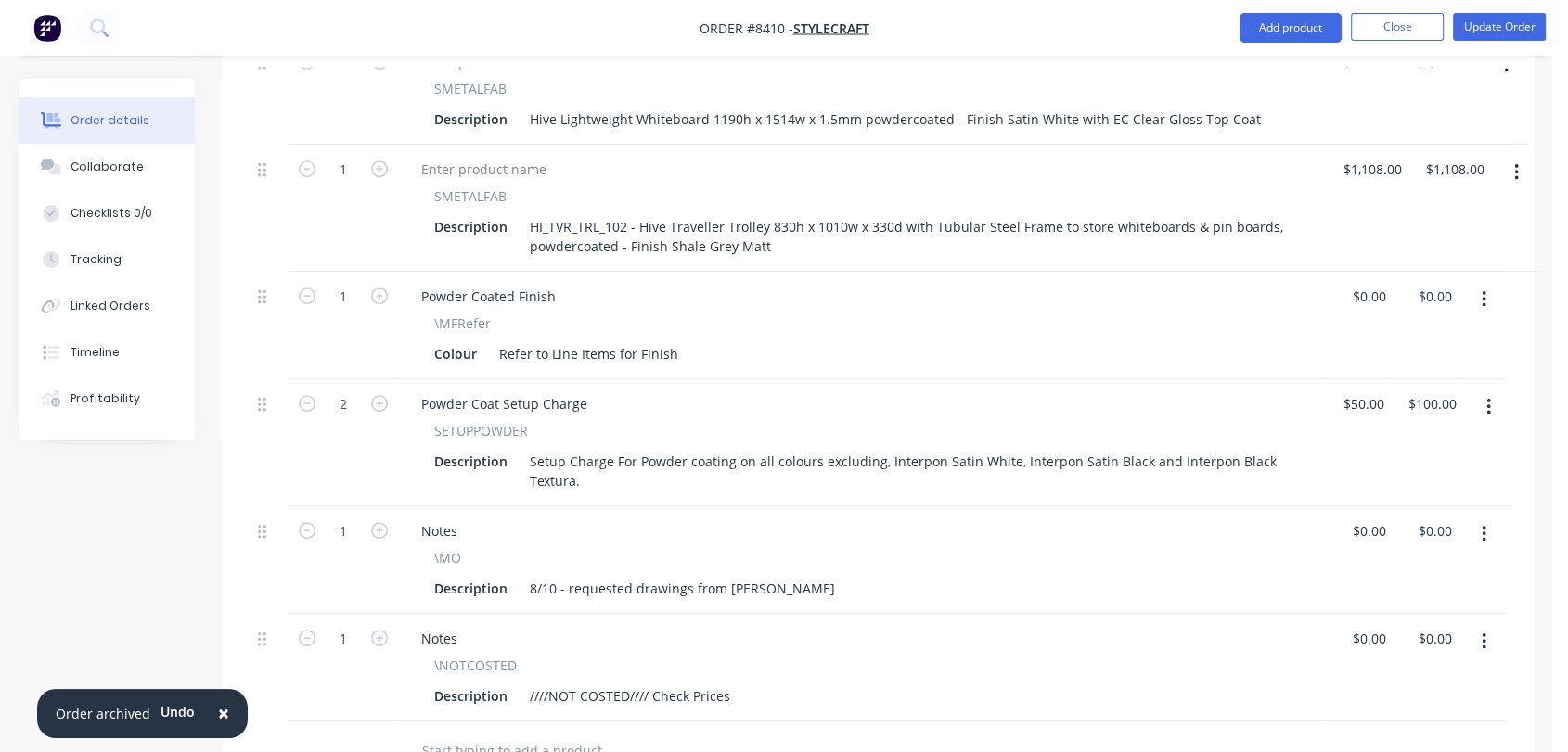
scroll to position [1134, 0]
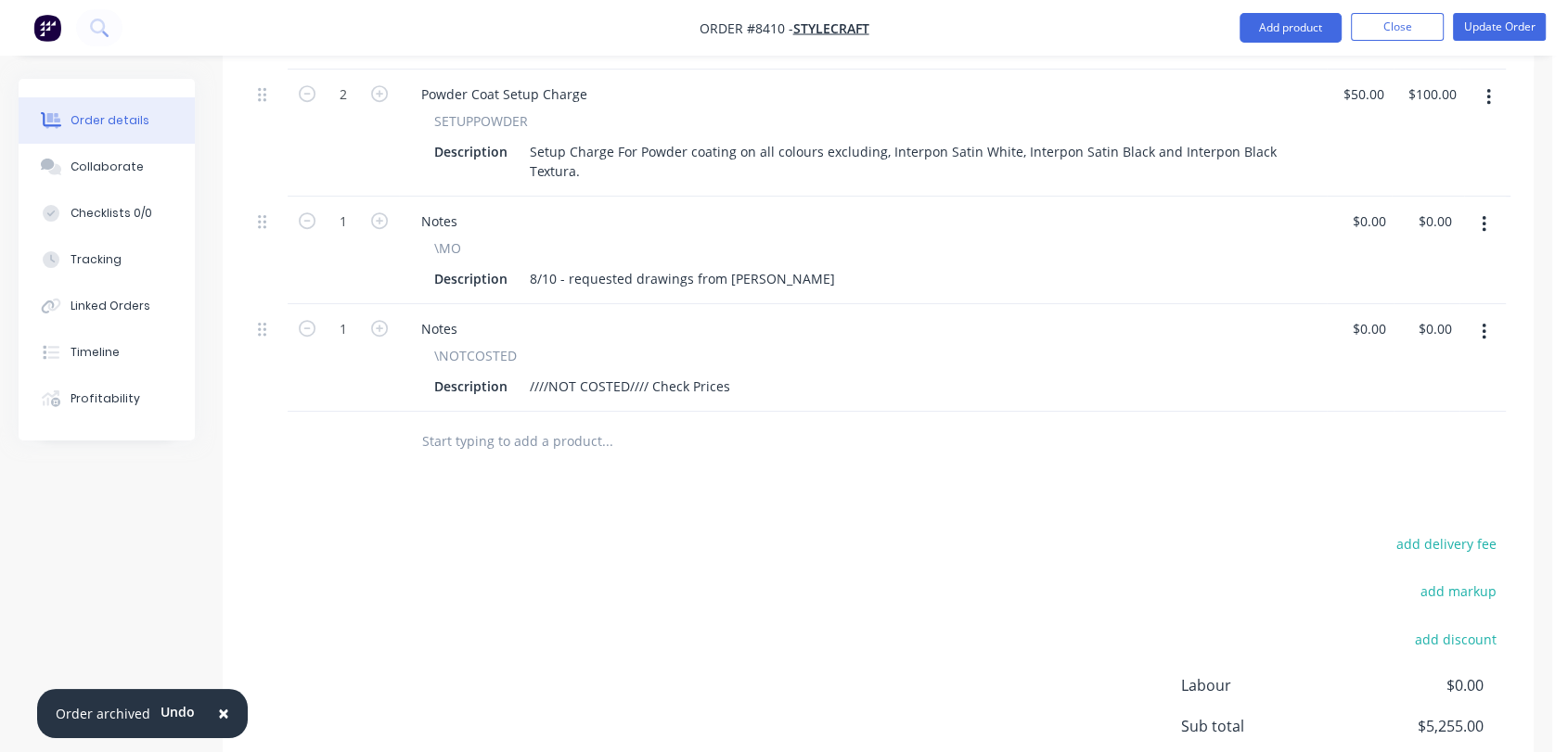
click at [547, 423] on input "text" at bounding box center [607, 442] width 371 height 37
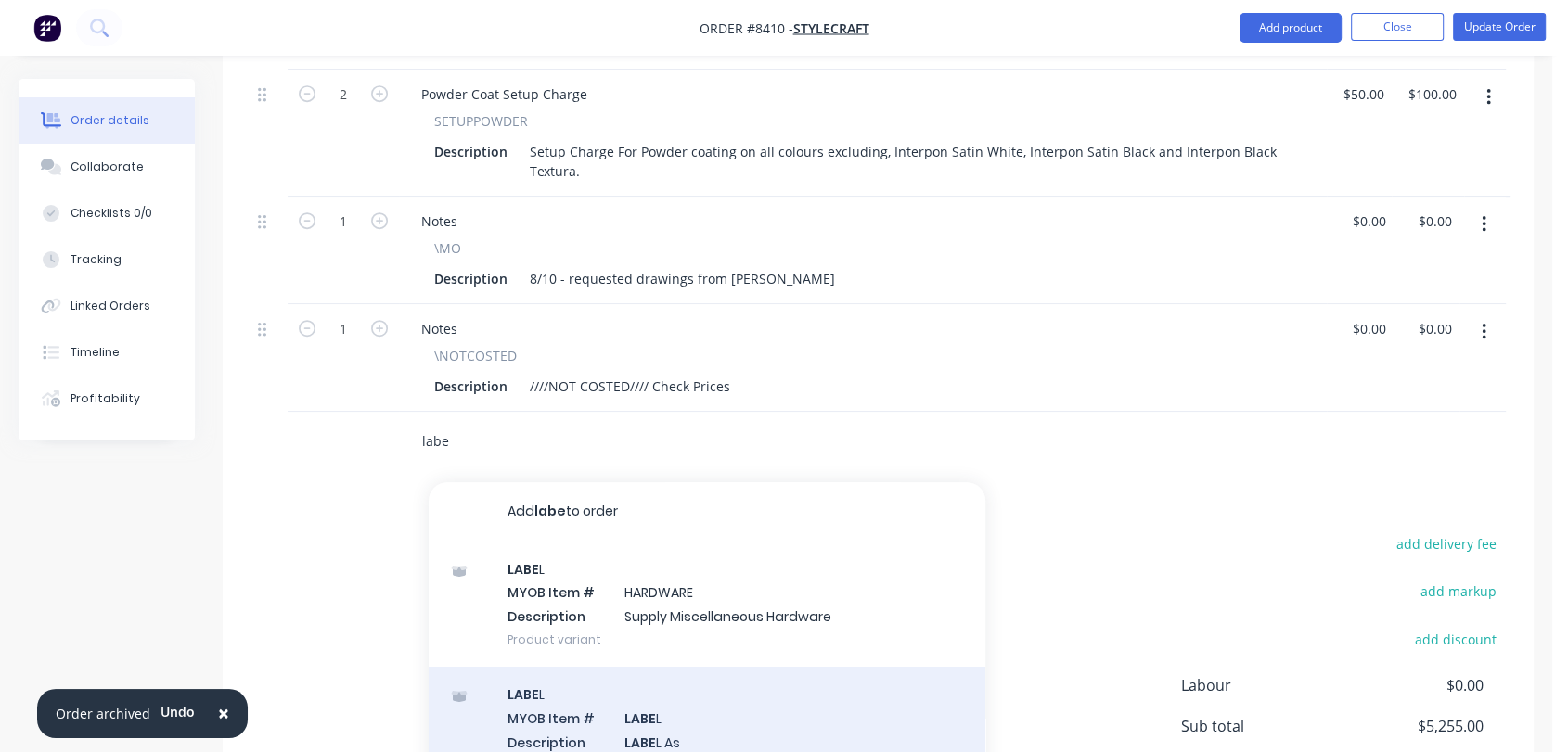
type input "labe"
click at [686, 667] on div "LABE L MYOB Item # LABE L Description LABE L As Product variant" at bounding box center [706, 730] width 556 height 125
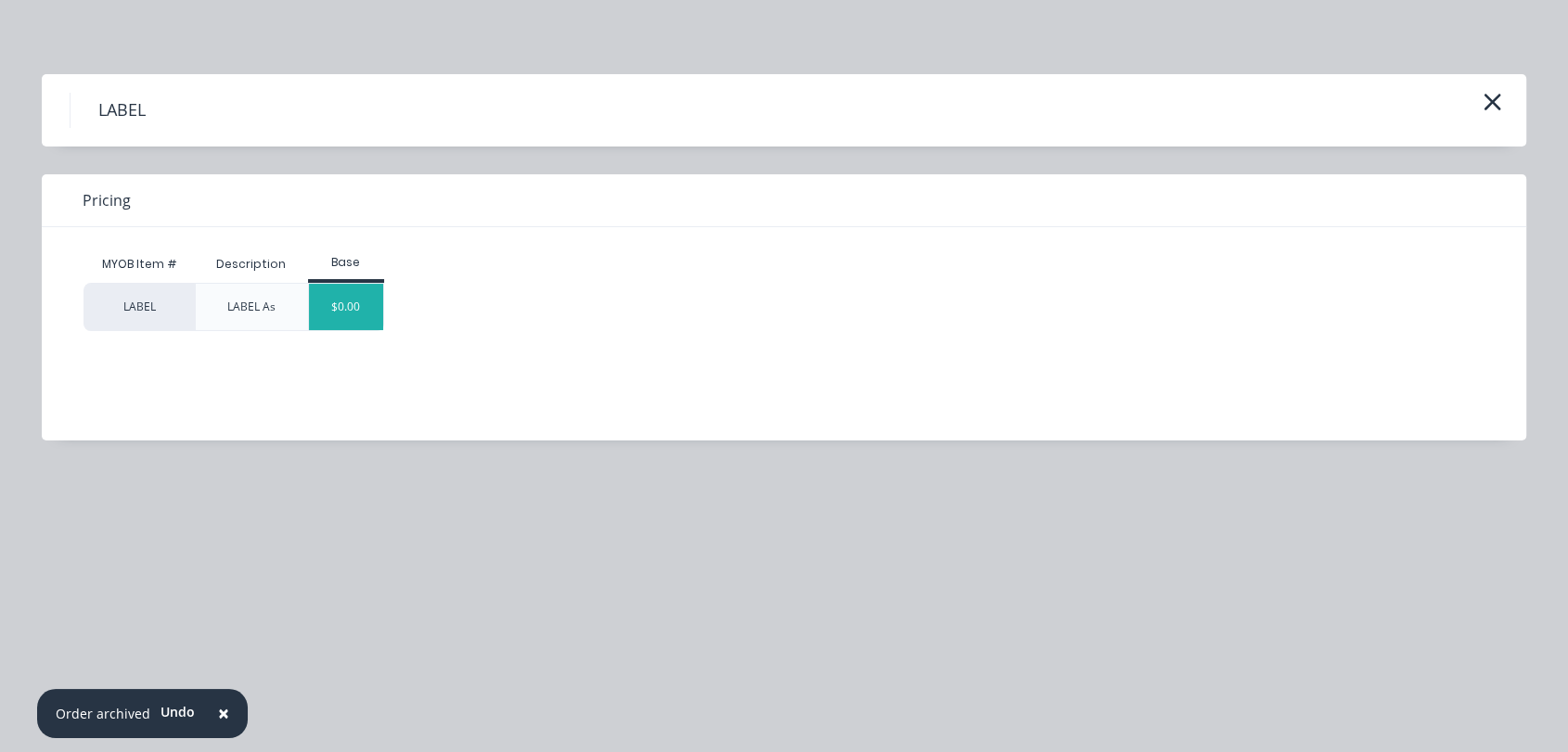
click at [356, 302] on div "$0.00" at bounding box center [347, 308] width 75 height 47
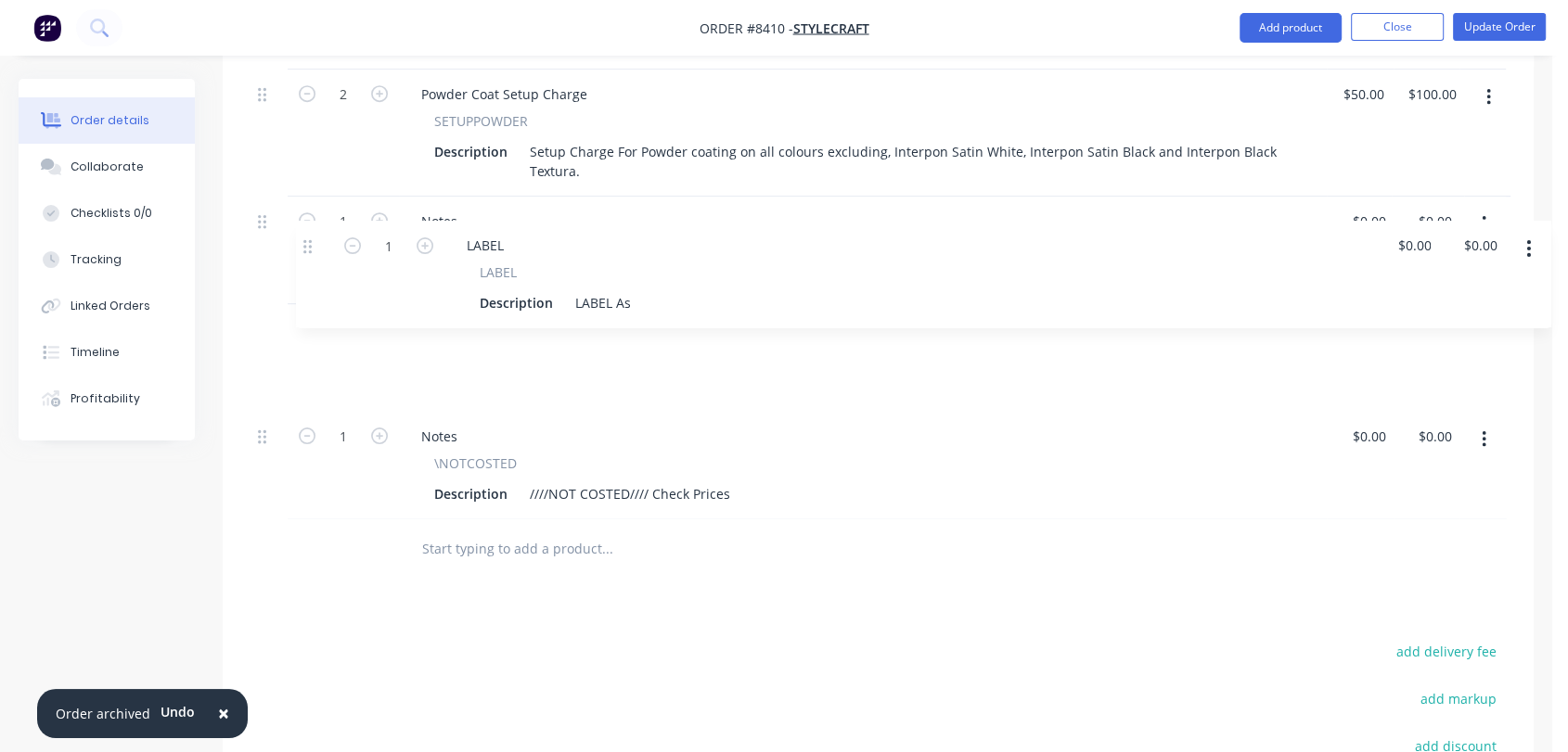
drag, startPoint x: 266, startPoint y: 356, endPoint x: 389, endPoint y: 261, distance: 155.4
click at [311, 239] on div "15 SMETALFAB Description Hive Lightweight Whiteboard 1190h x 1514w x 1.5mm powd…" at bounding box center [878, 123] width 1255 height 792
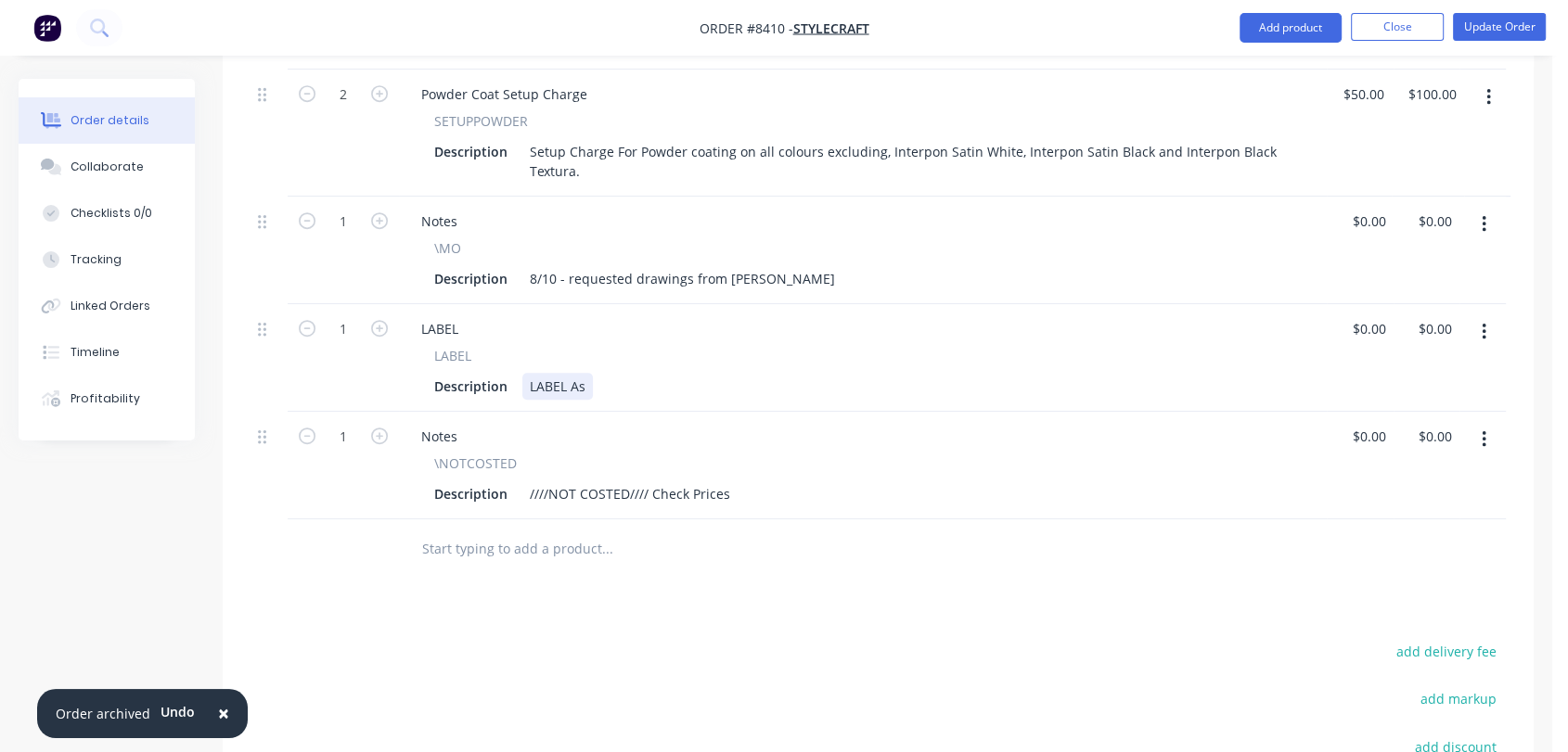
click at [588, 373] on div "LABEL As" at bounding box center [558, 386] width 71 height 27
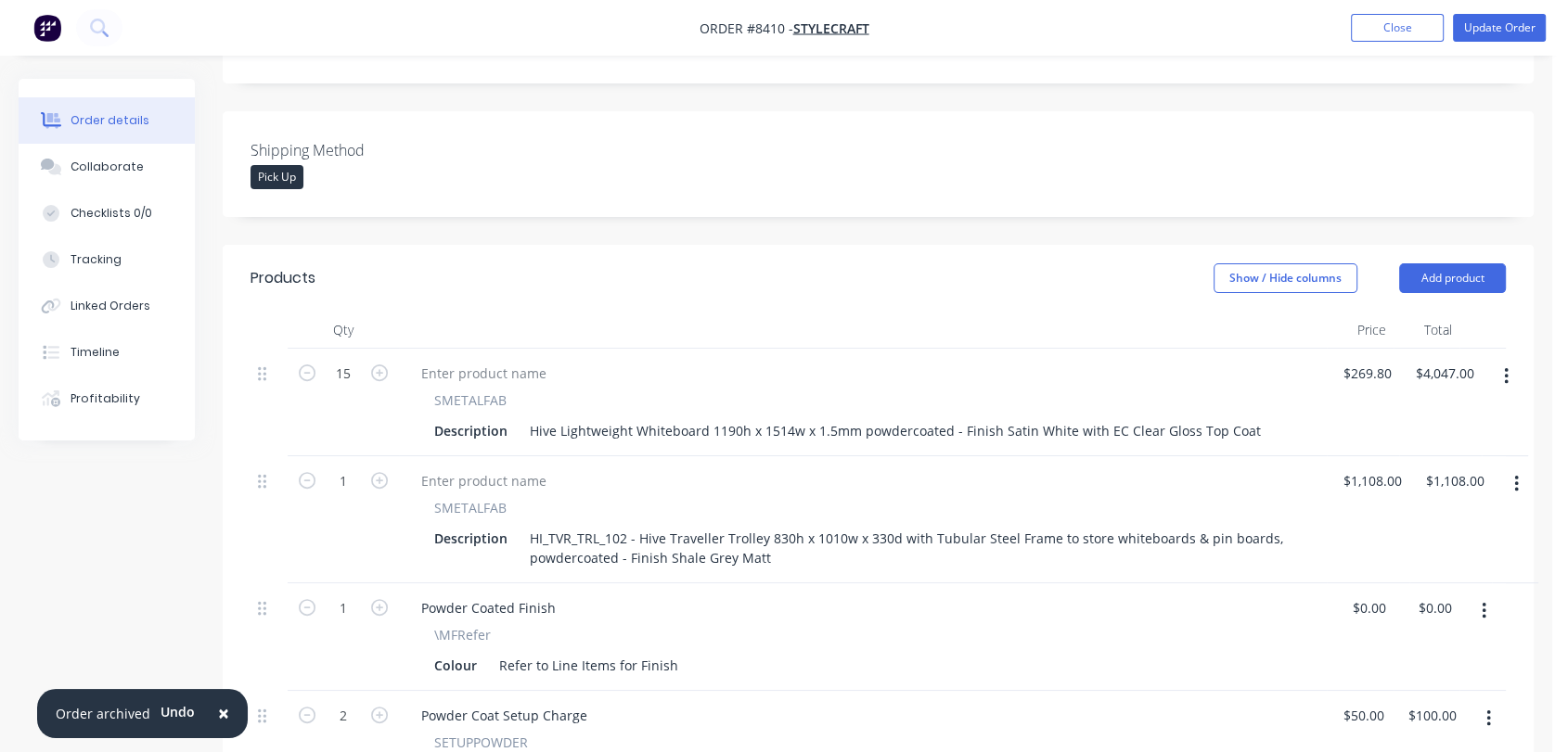
scroll to position [309, 0]
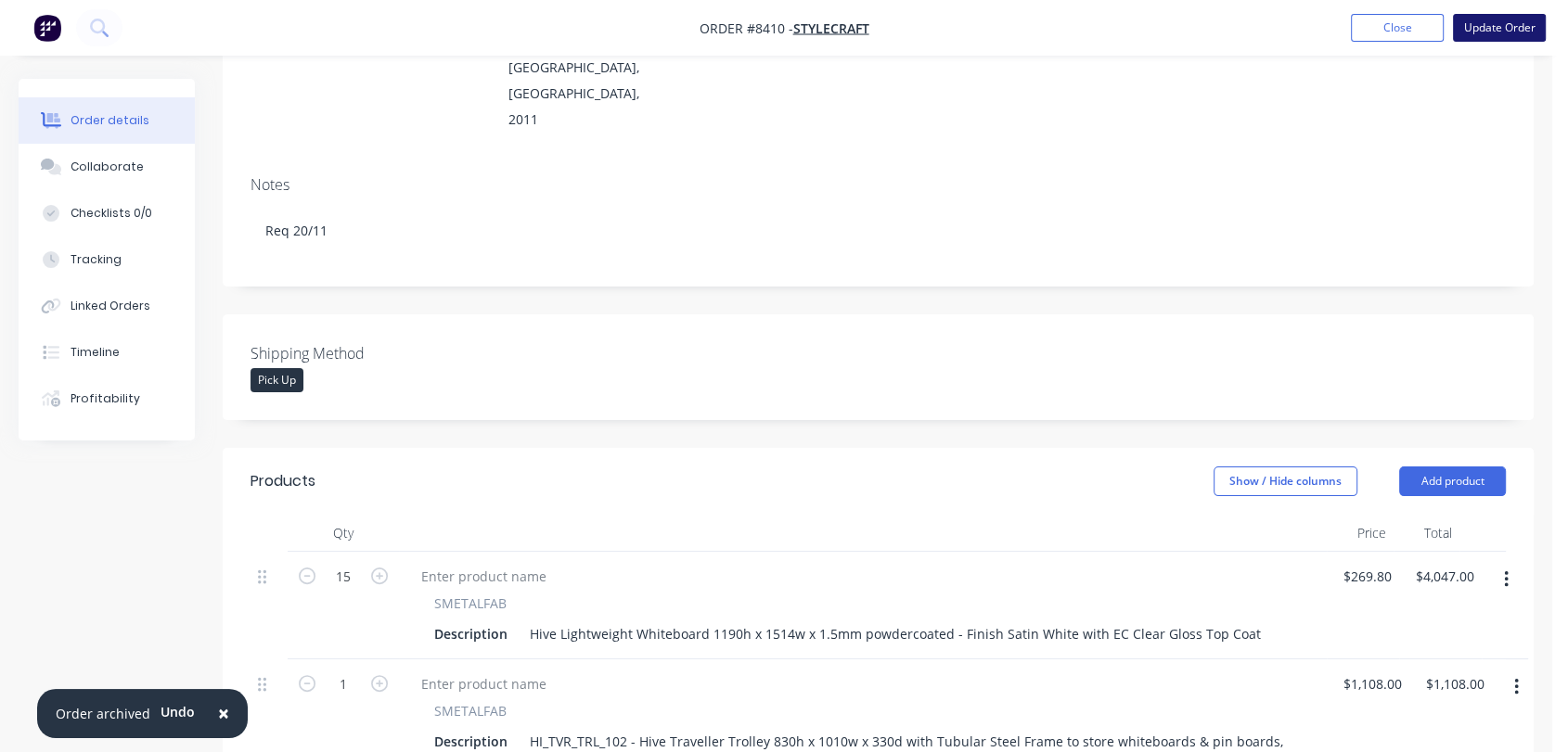
type input "$0.00"
click at [1521, 24] on button "Update Order" at bounding box center [1499, 28] width 93 height 28
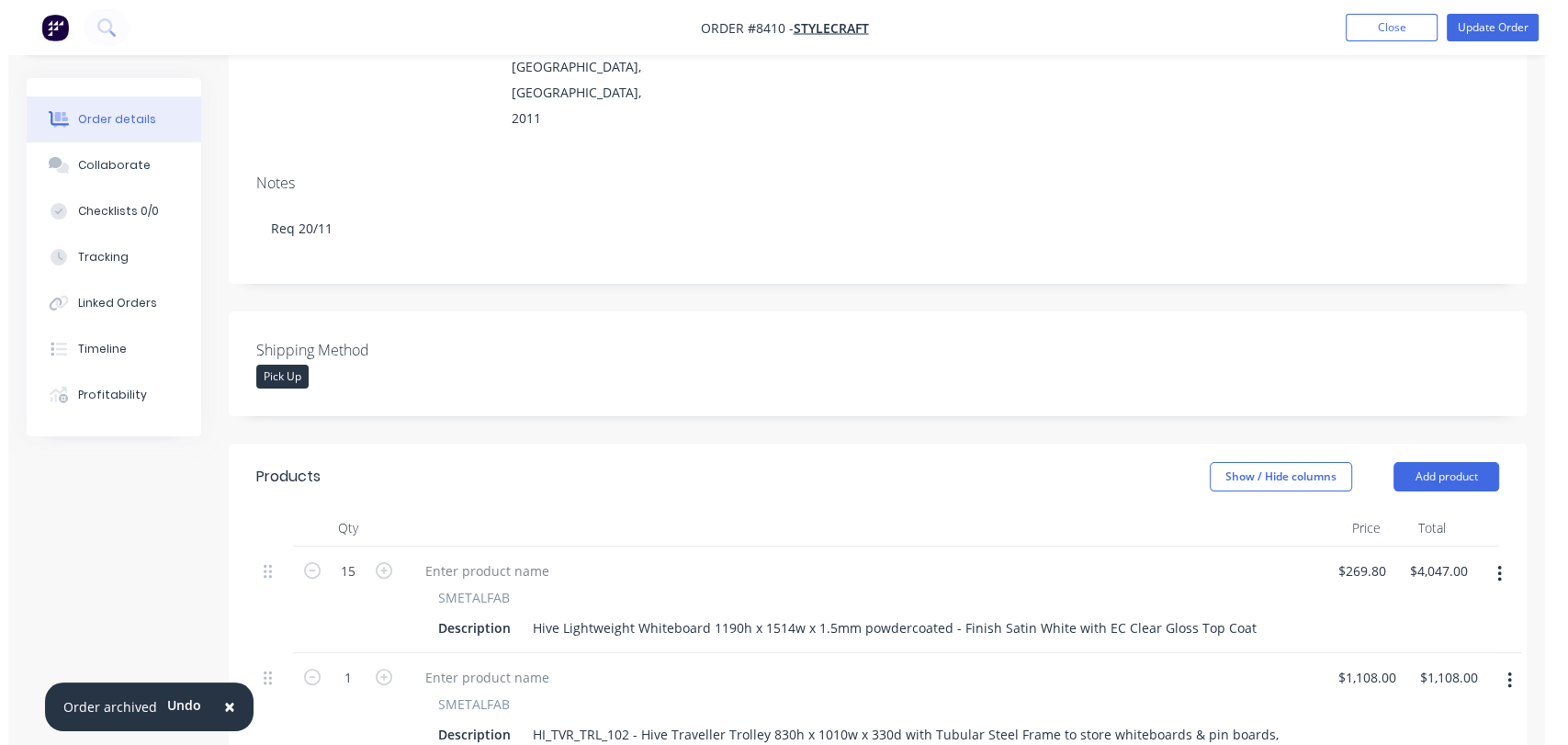
scroll to position [0, 0]
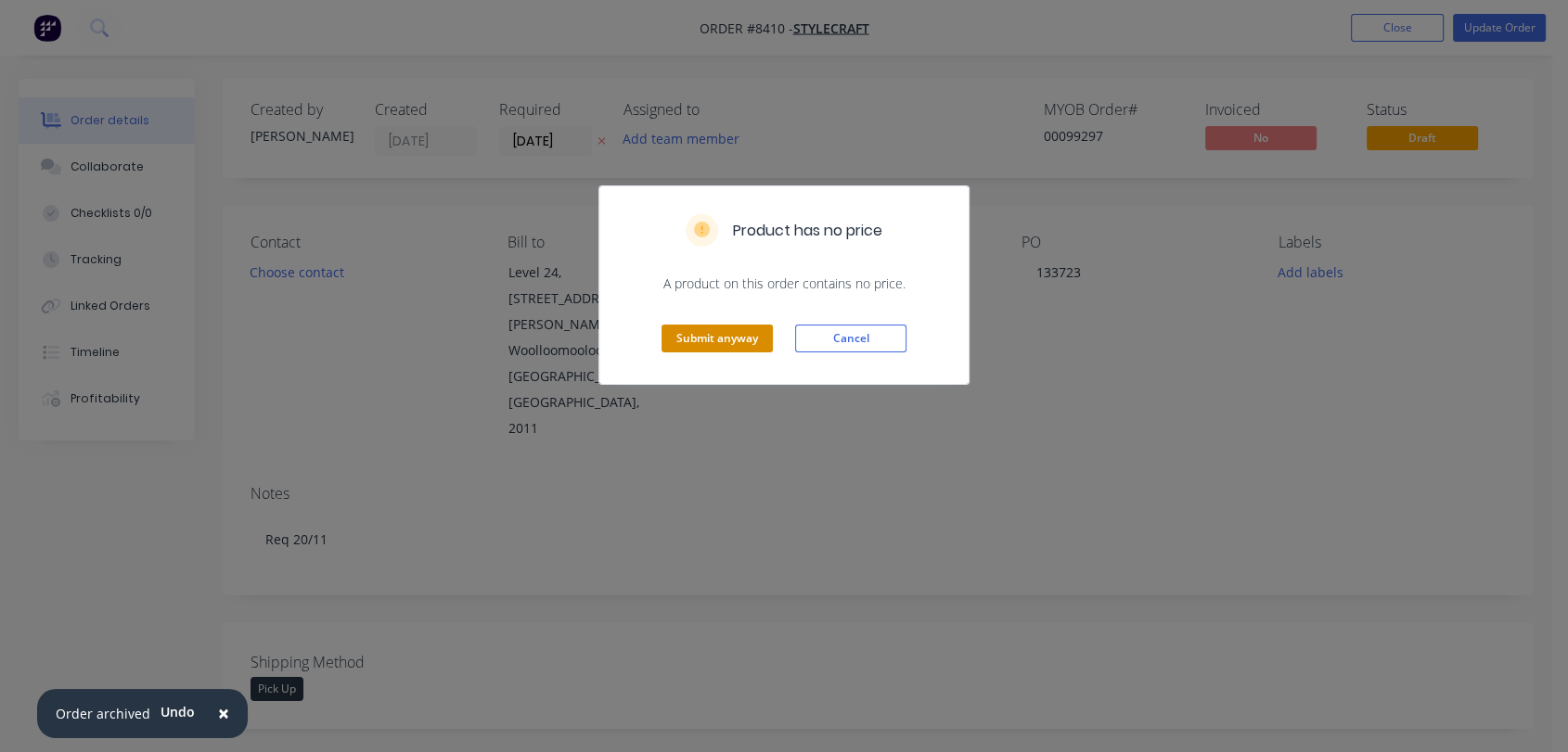
click at [742, 338] on button "Submit anyway" at bounding box center [716, 338] width 111 height 28
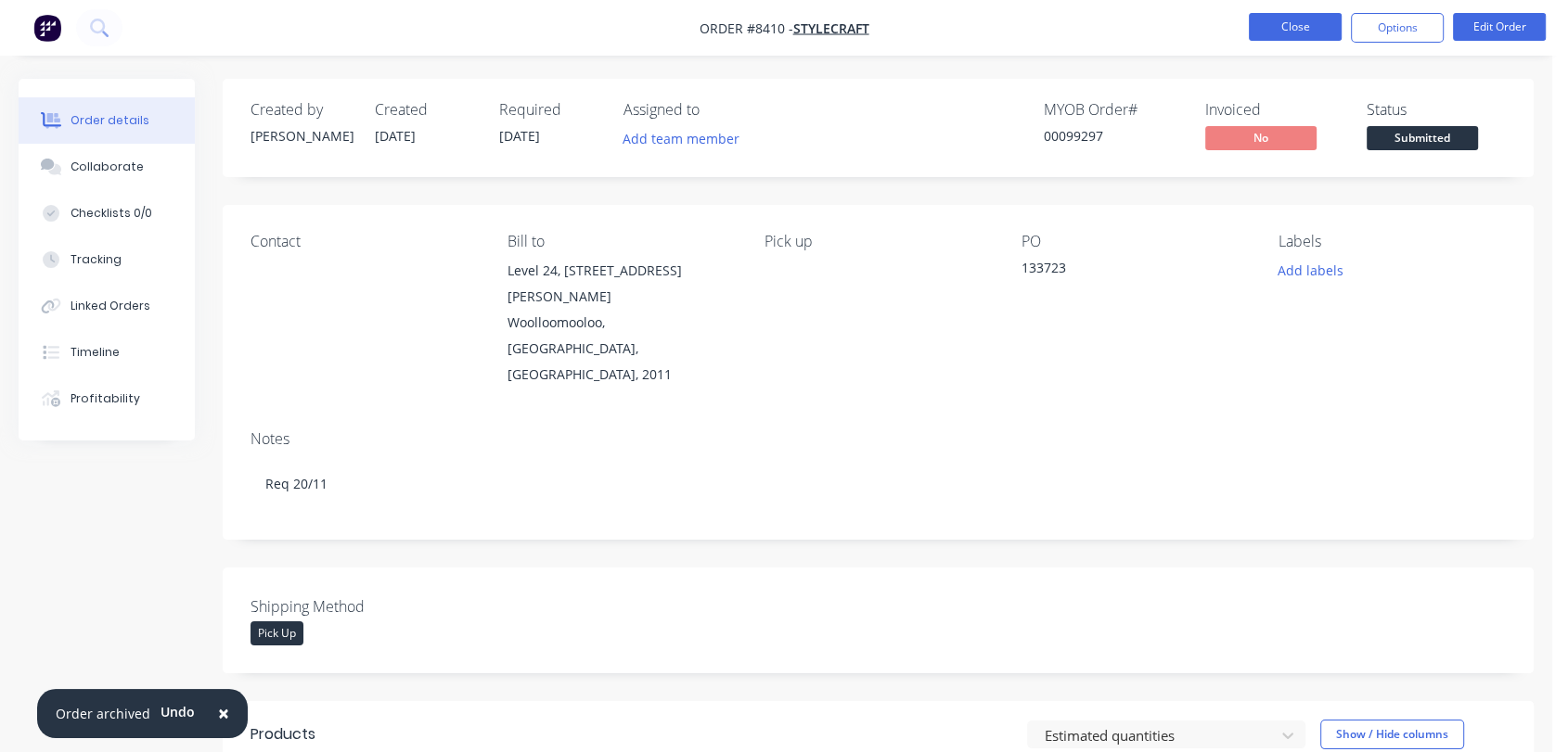
click at [1301, 24] on button "Close" at bounding box center [1295, 27] width 93 height 28
